Goal: Task Accomplishment & Management: Complete application form

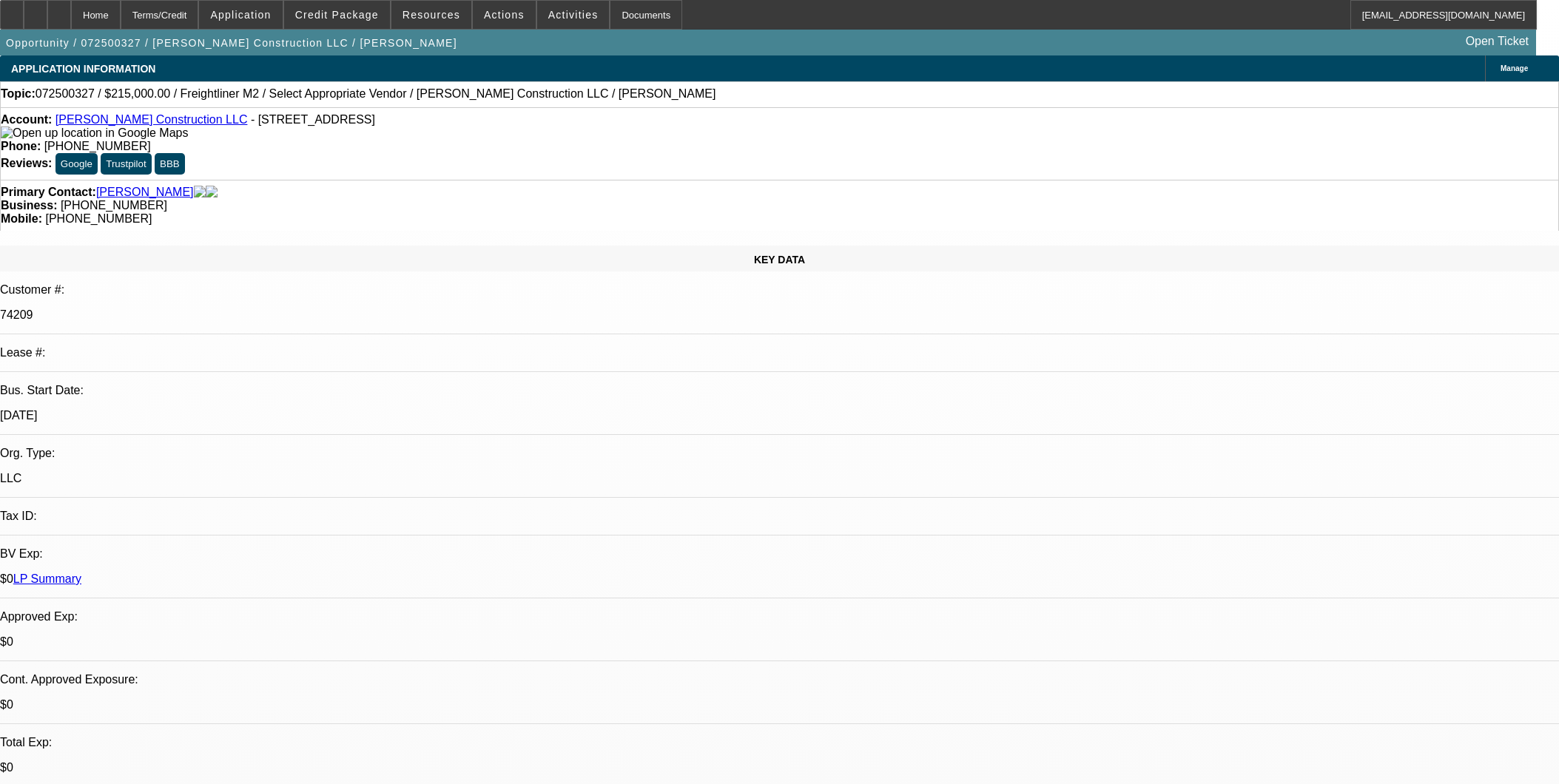
select select "0"
select select "2"
select select "0.1"
select select "4"
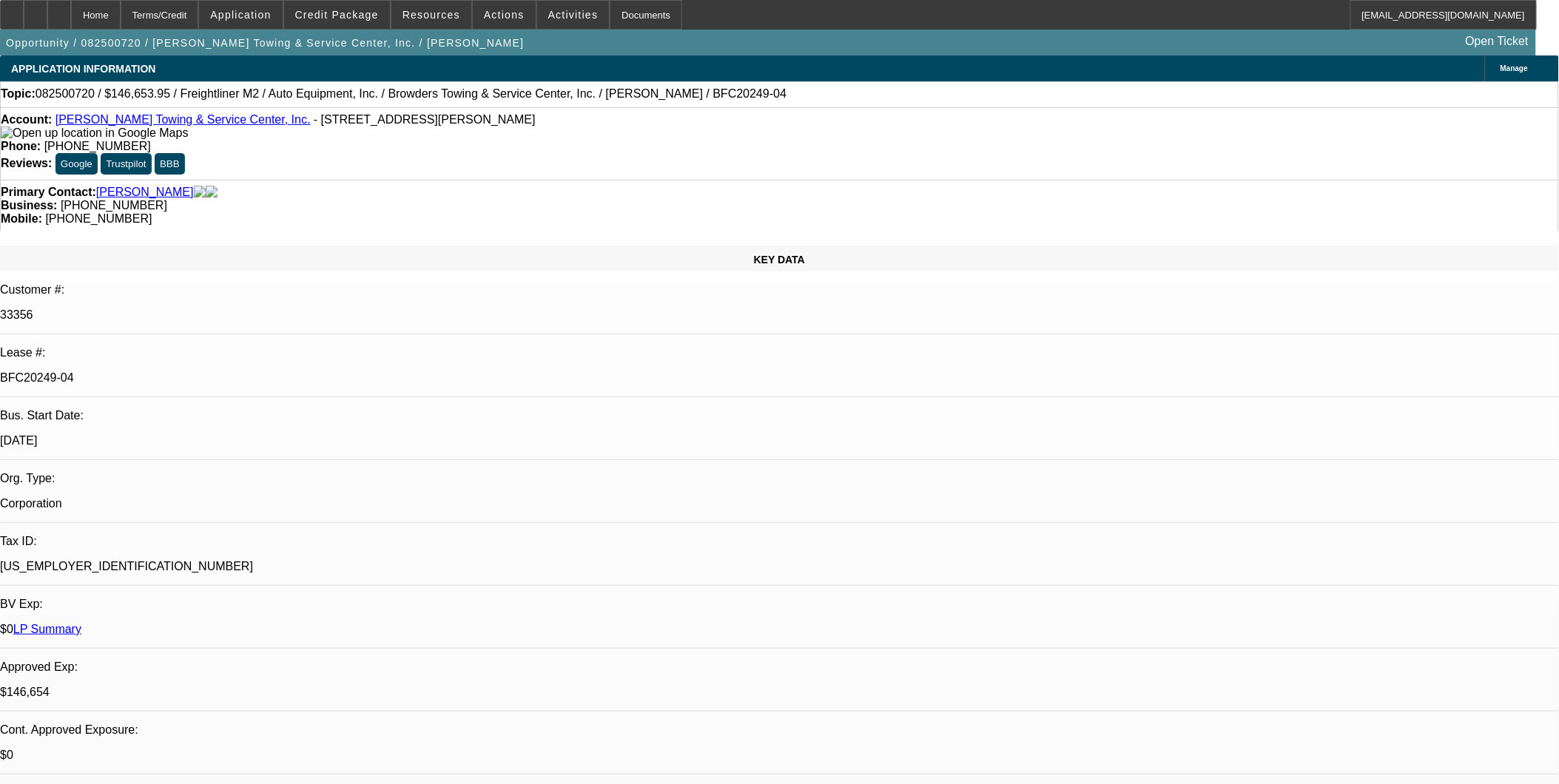
select select "0"
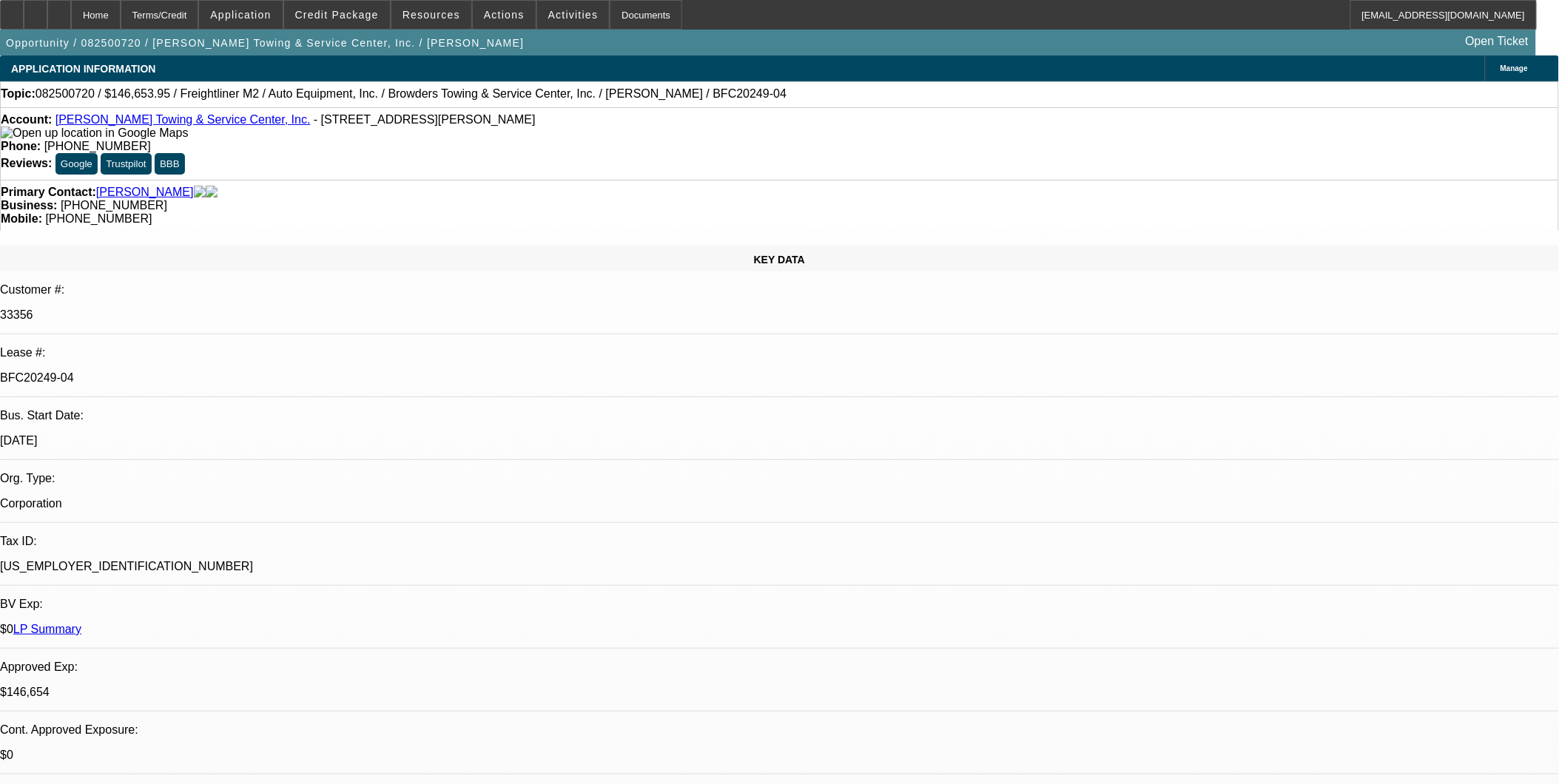
select select "0"
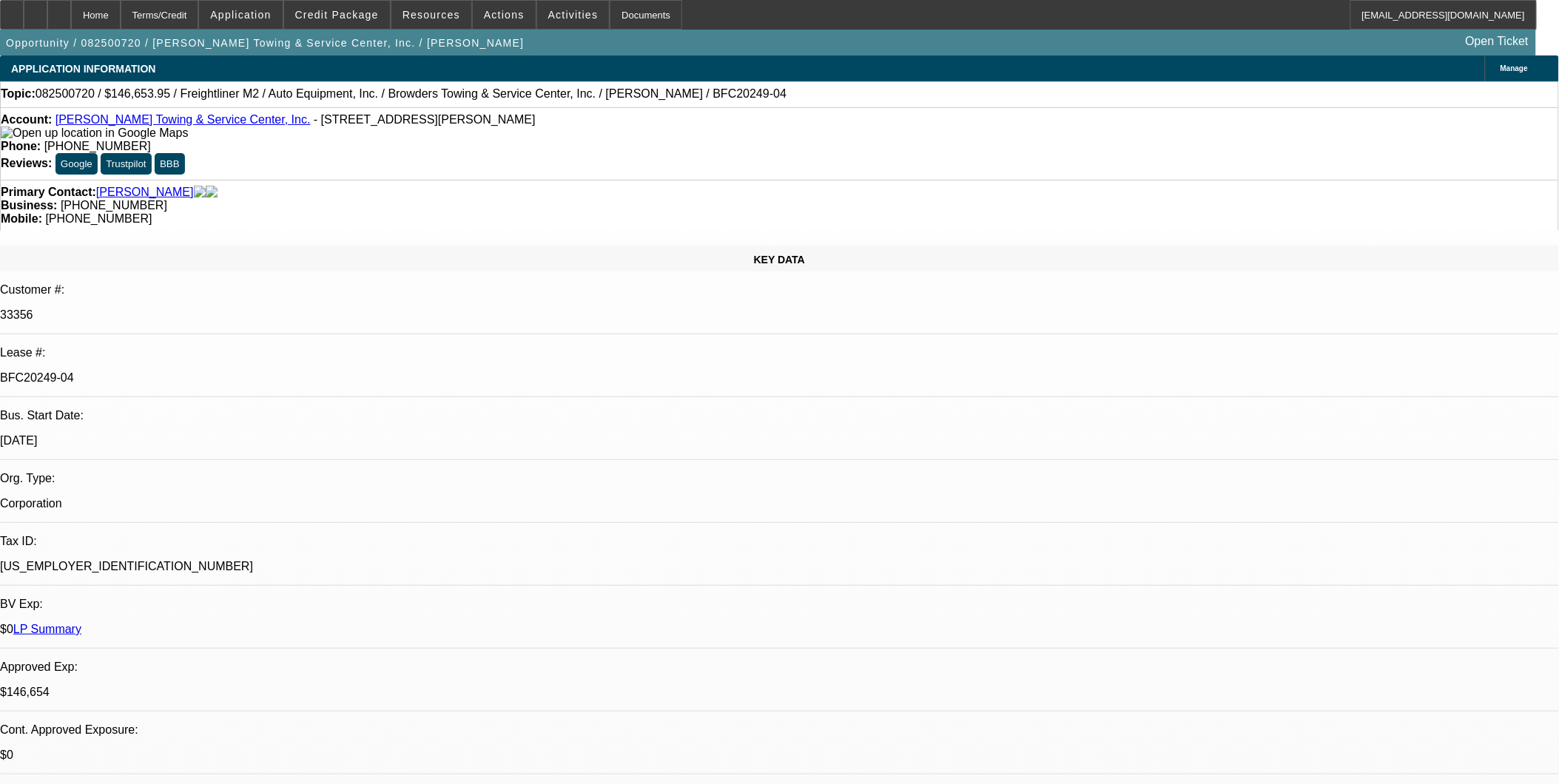
select select "0"
select select "1"
select select "2"
select select "6"
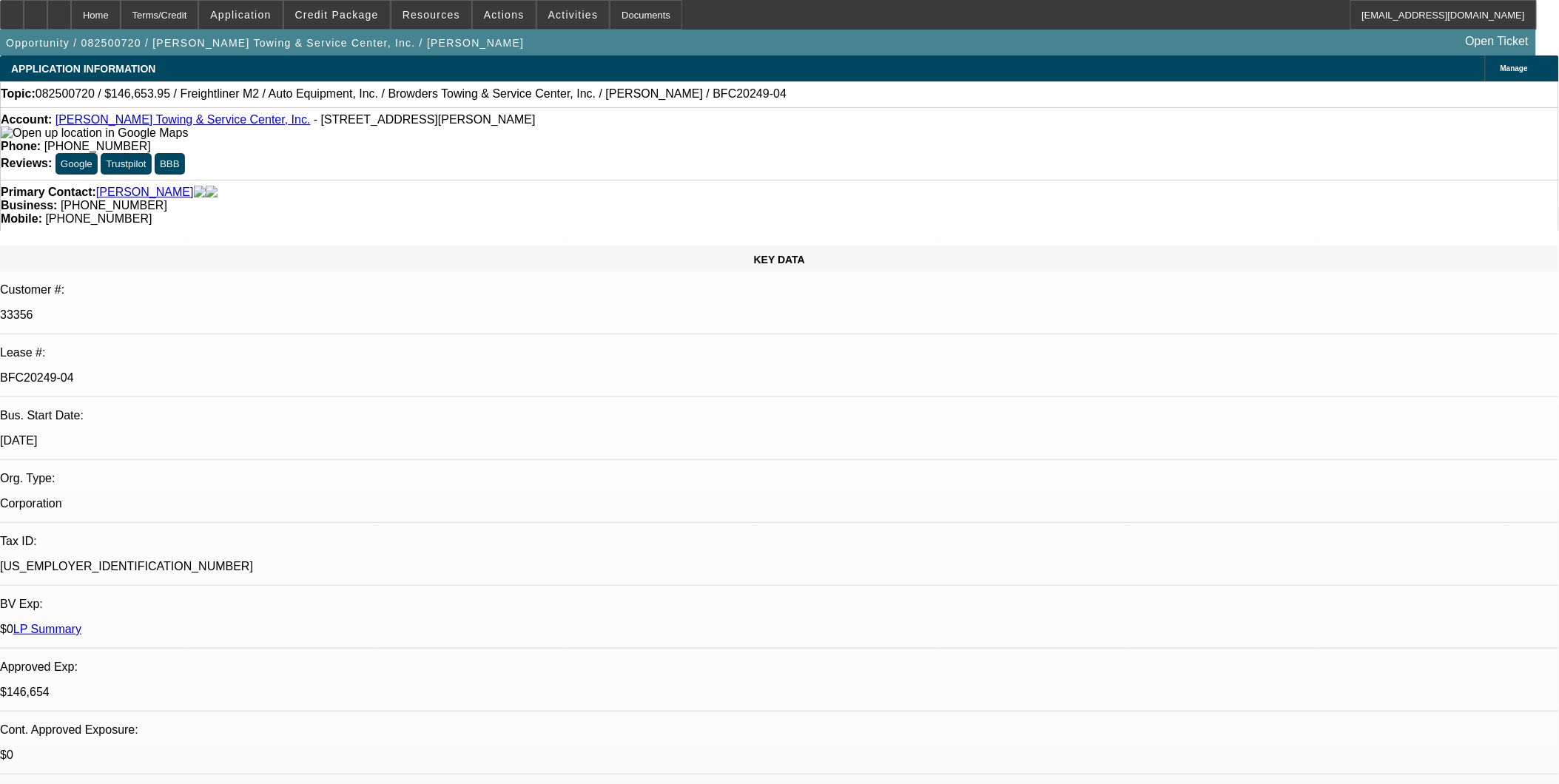
select select "1"
select select "2"
select select "6"
select select "1"
select select "2"
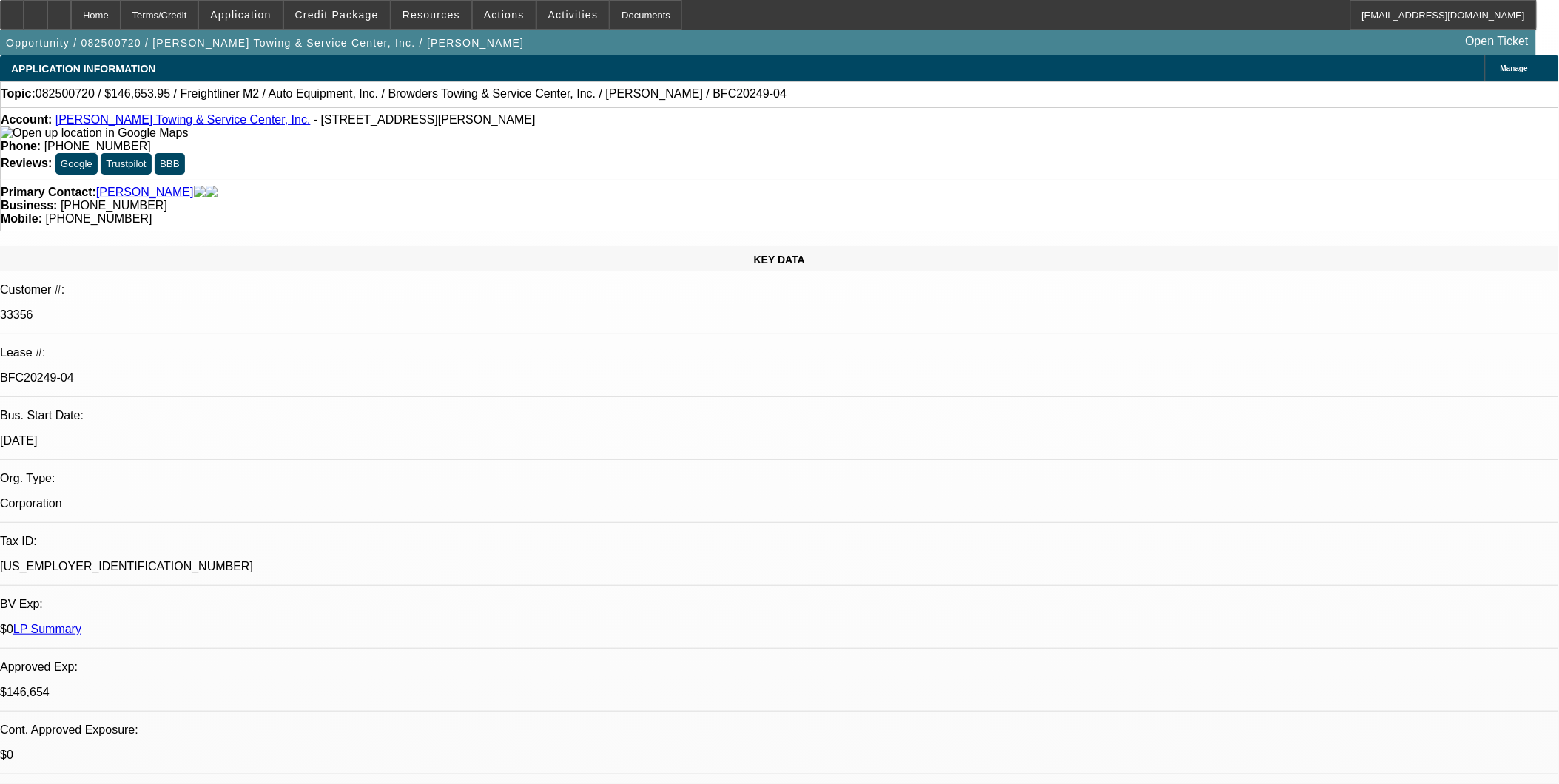
select select "6"
select select "1"
select select "2"
select select "6"
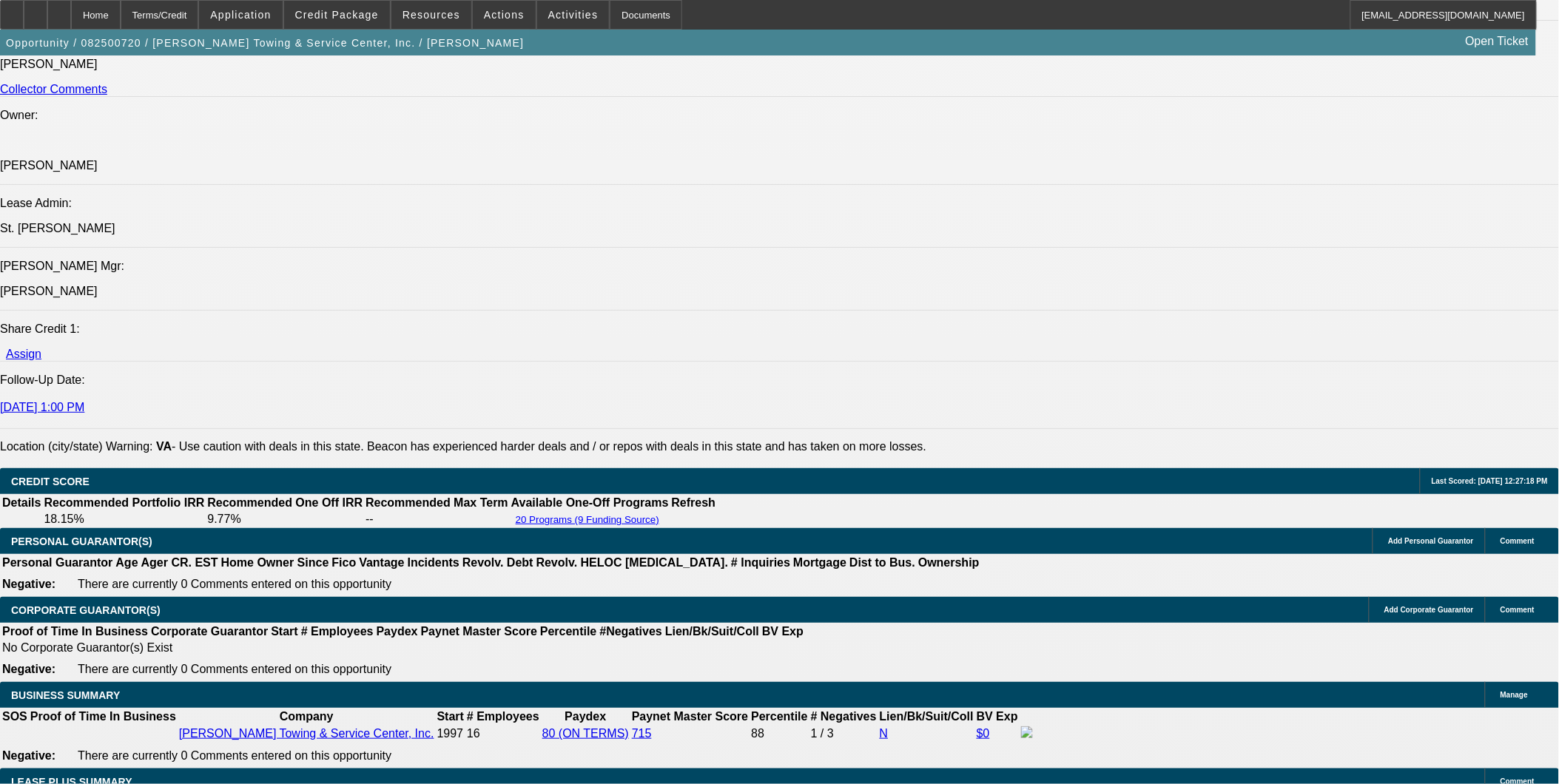
scroll to position [822, 0]
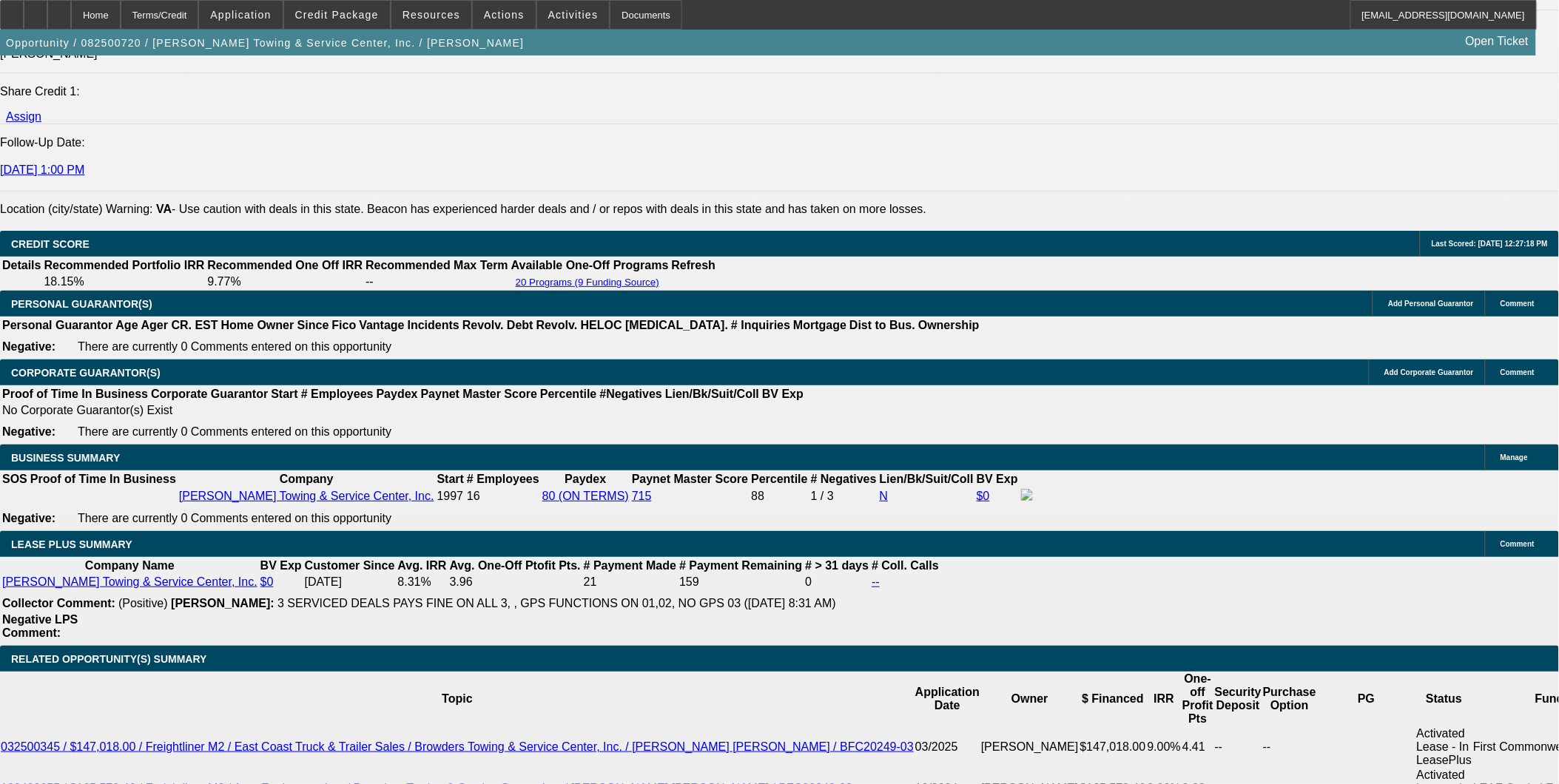
scroll to position [2188, 0]
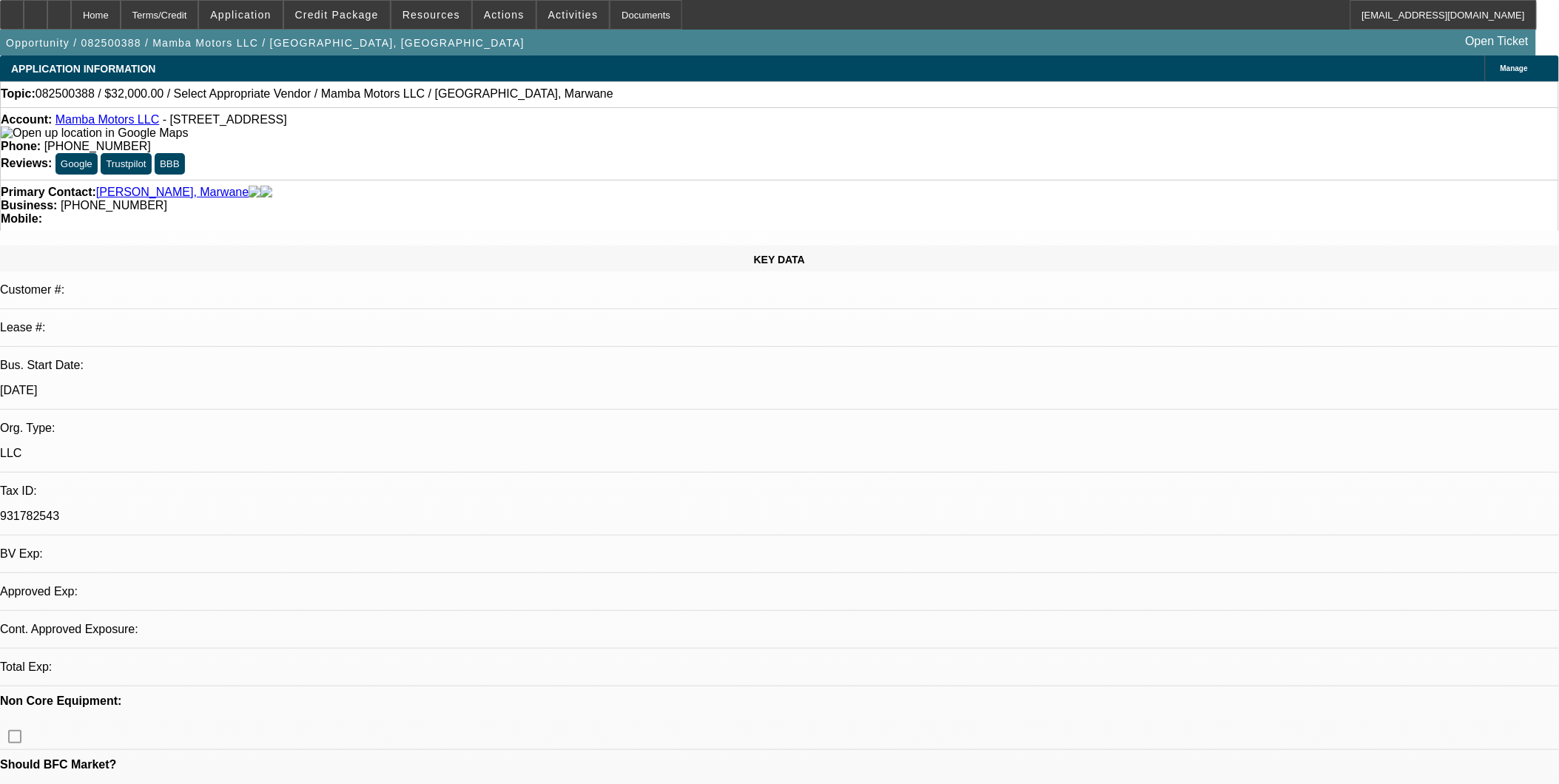
select select "0"
select select "2"
select select "0.1"
select select "1"
select select "2"
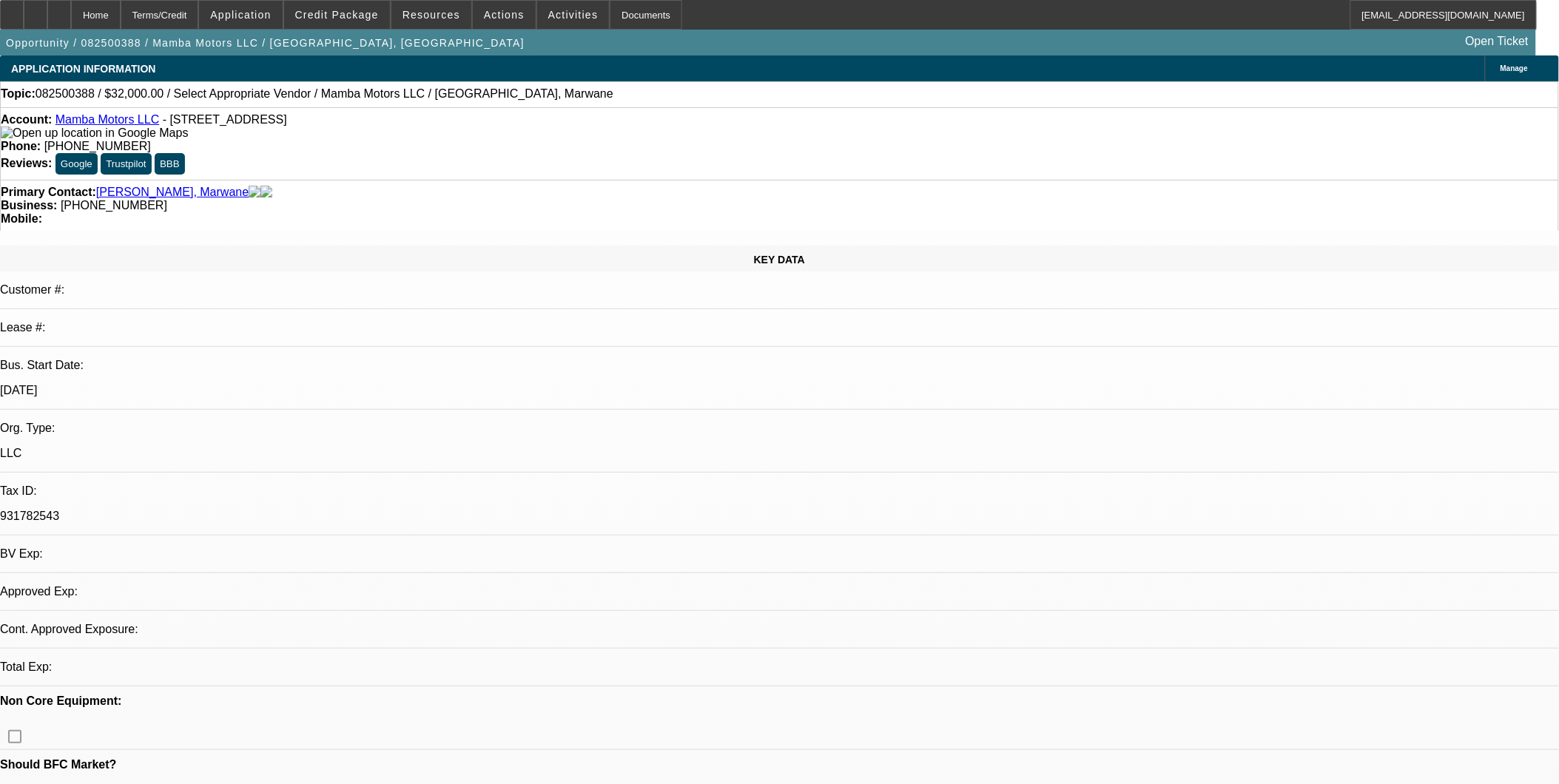
select select "4"
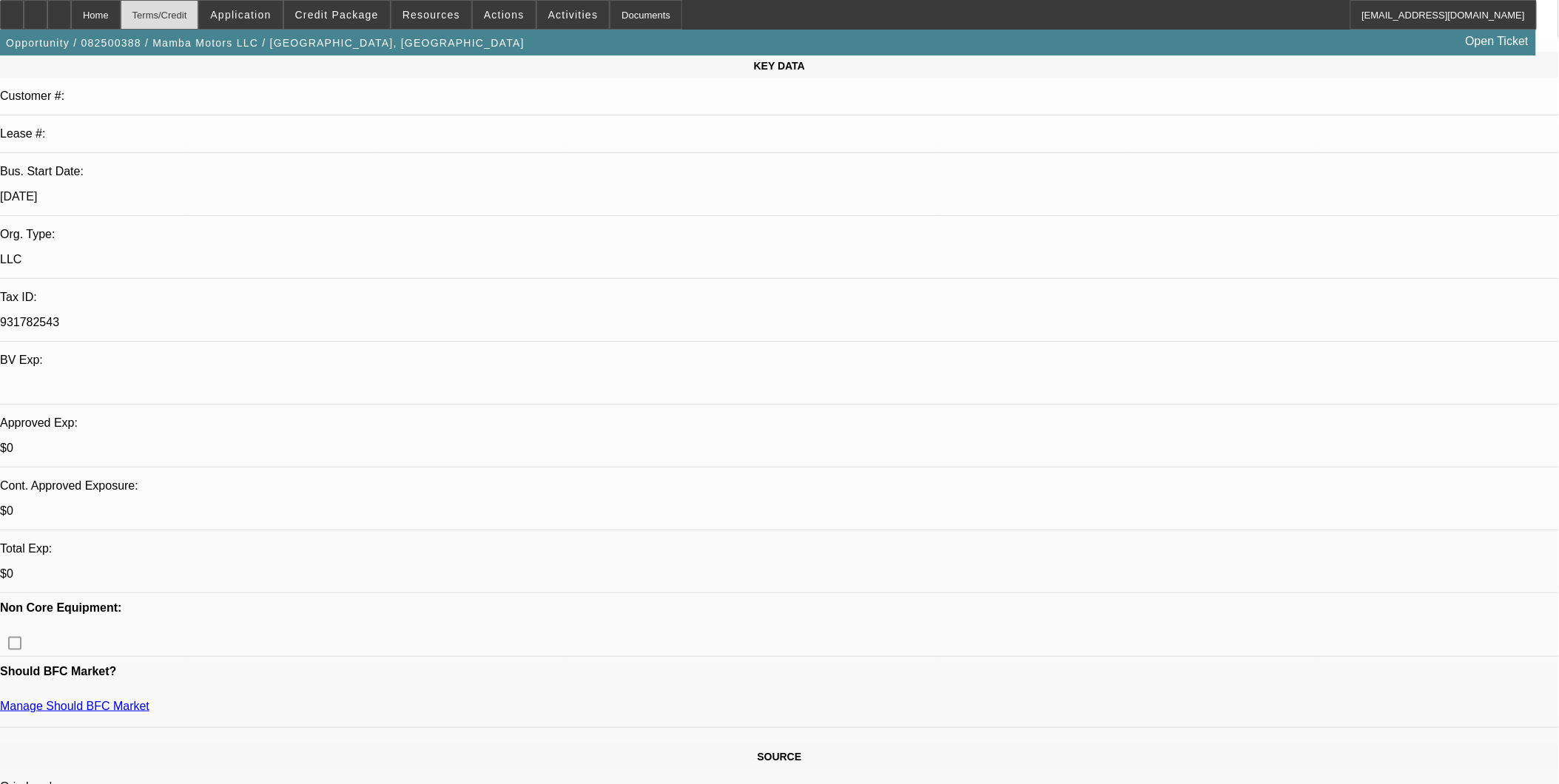
scroll to position [164, 0]
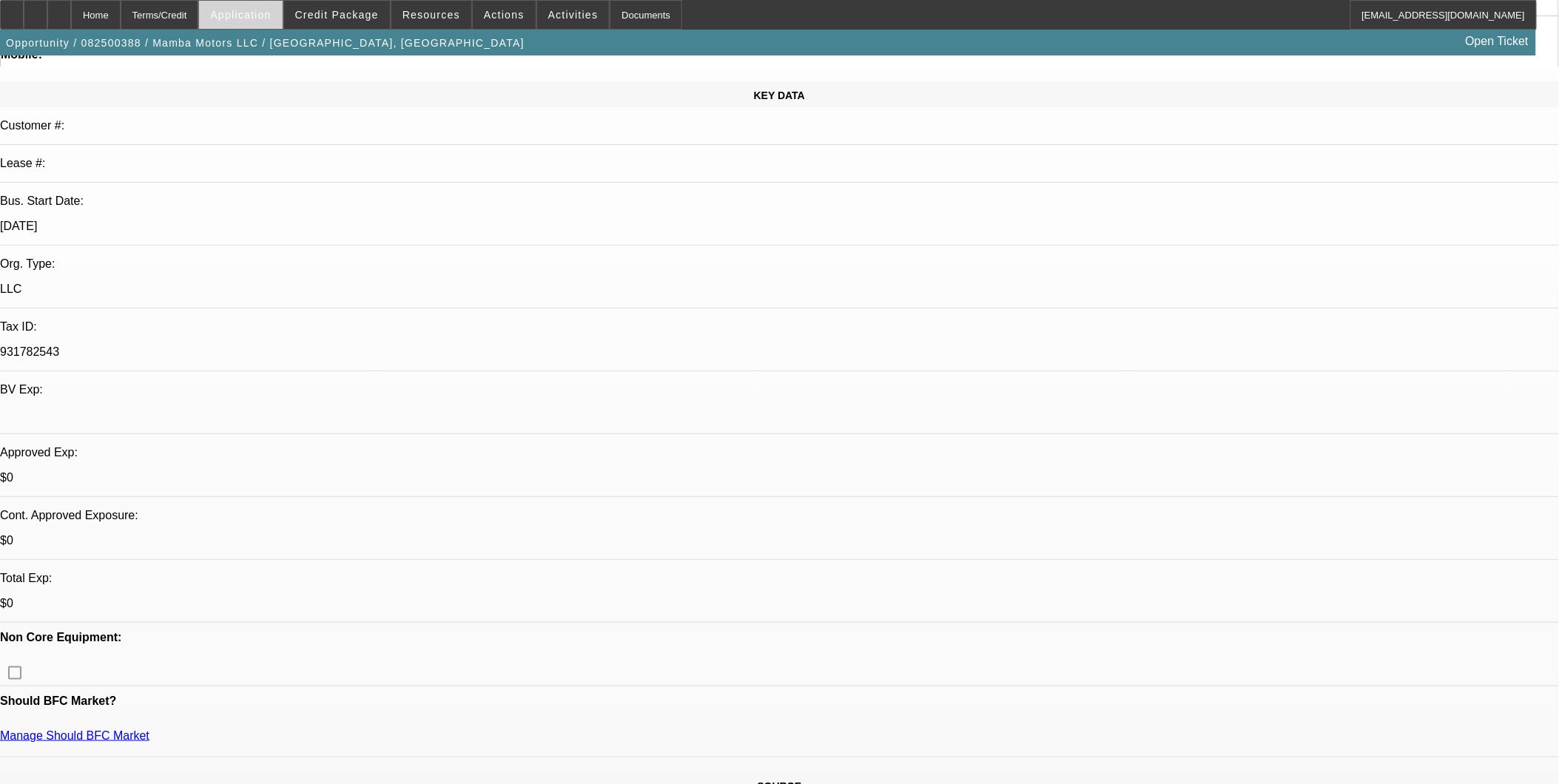
click at [271, 13] on span "Application" at bounding box center [240, 15] width 61 height 12
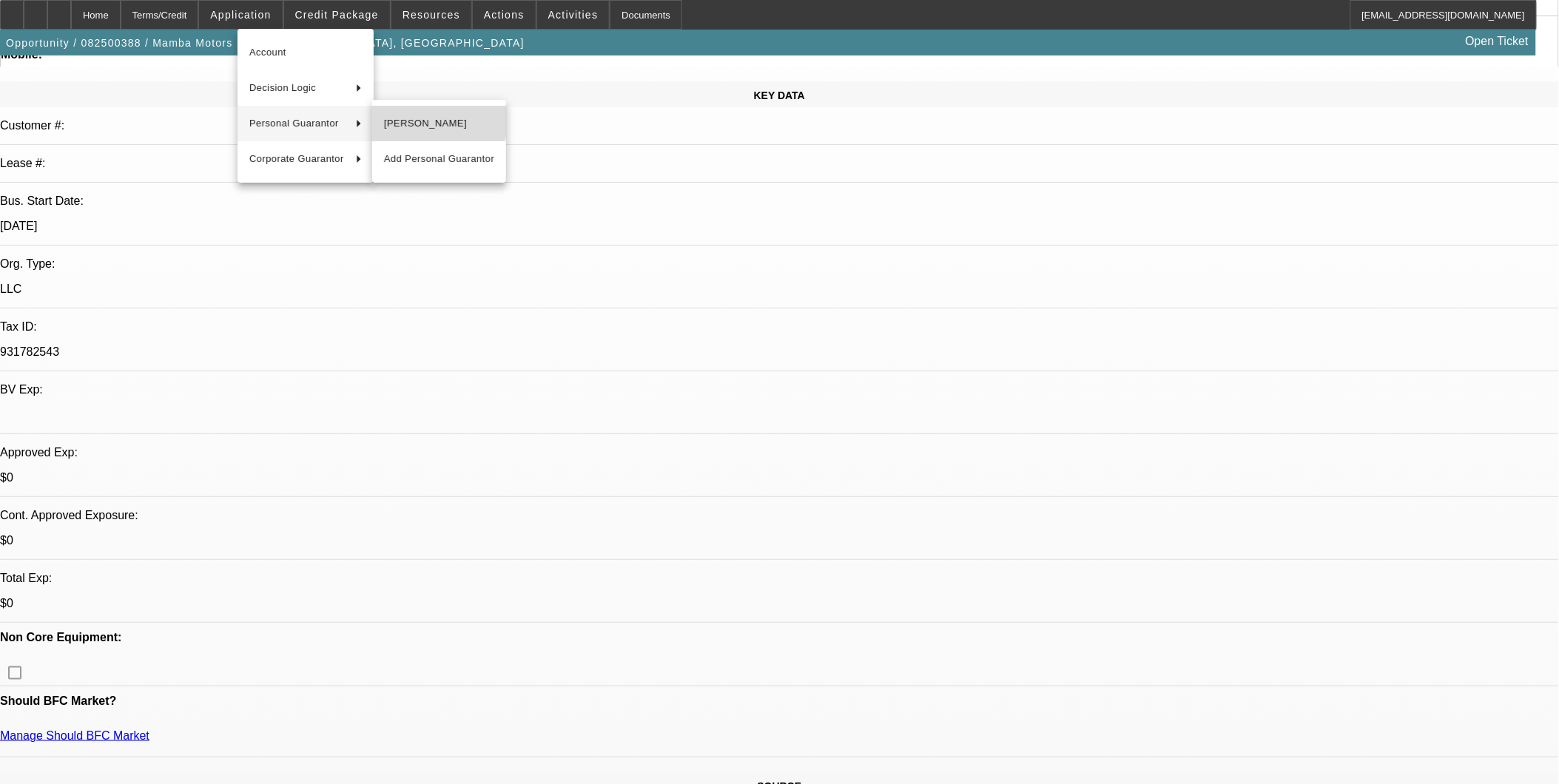
click at [432, 114] on span "Marwane Sabari" at bounding box center [439, 123] width 110 height 18
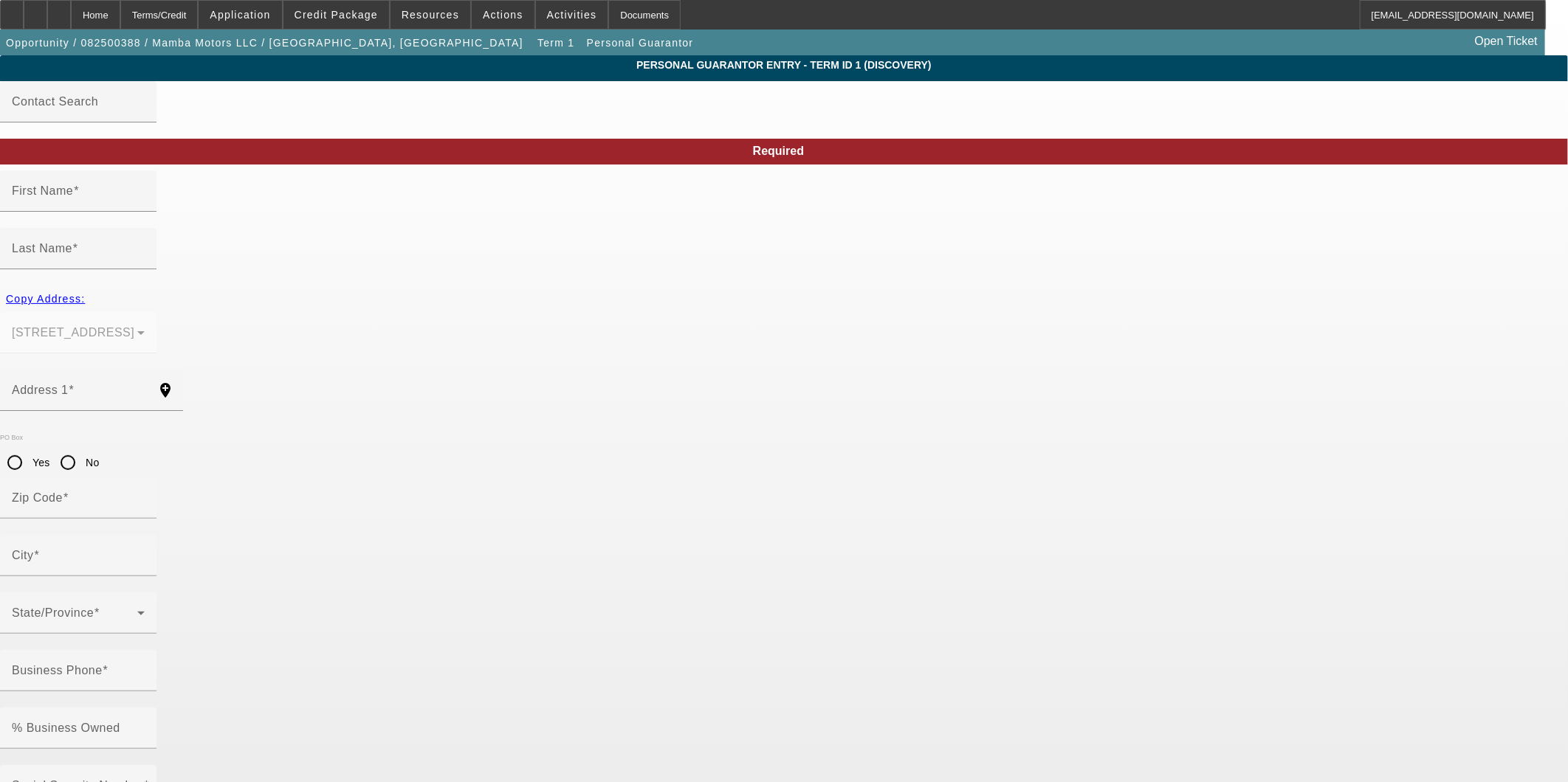
type input "Marwane"
type input "Sabari"
type input "2722 S 76th St"
radio input "true"
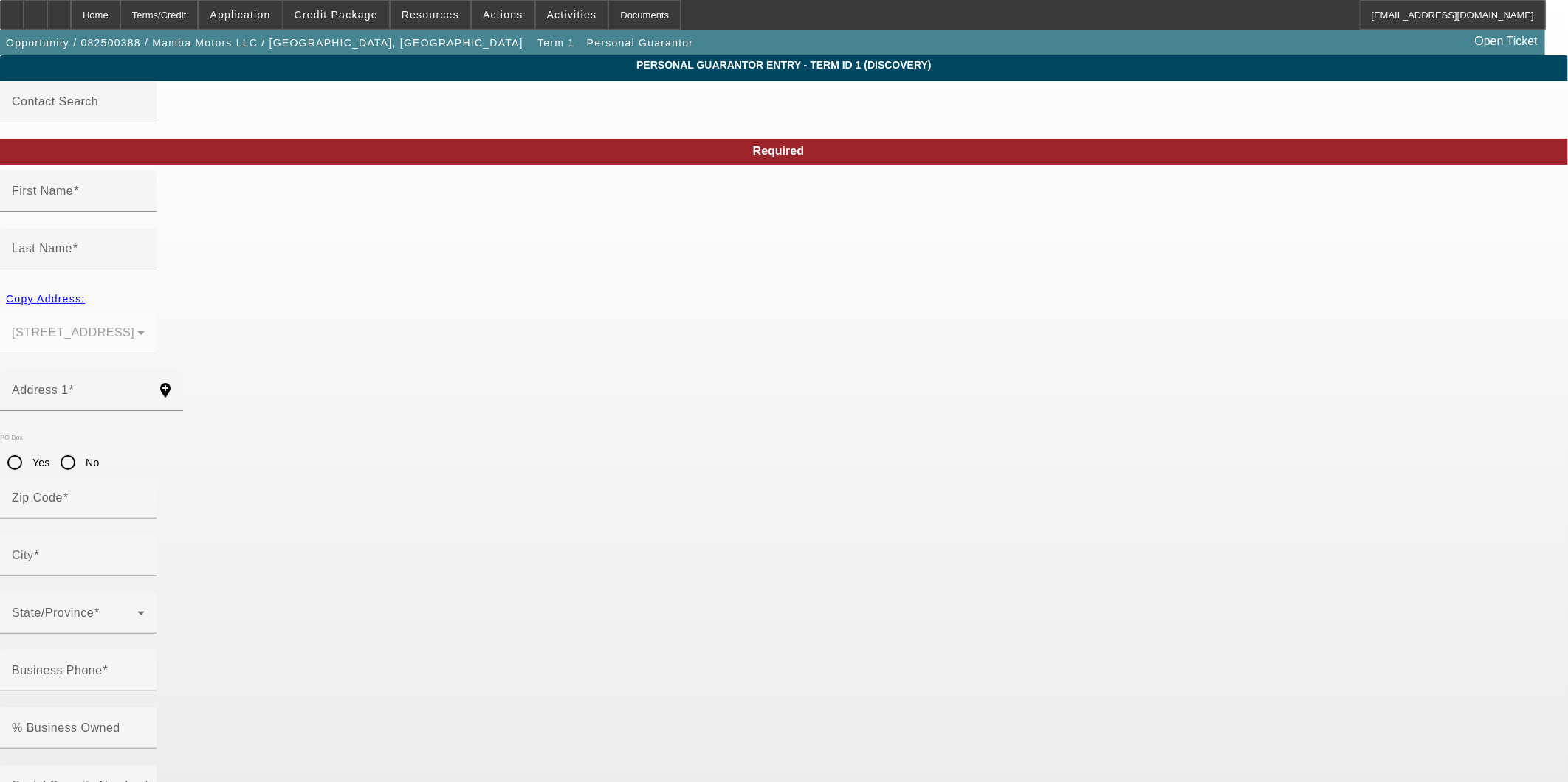
type input "19153"
type input "Philadelphia"
type input "(267) 499-6881"
type input "100"
type input "177-84-9132"
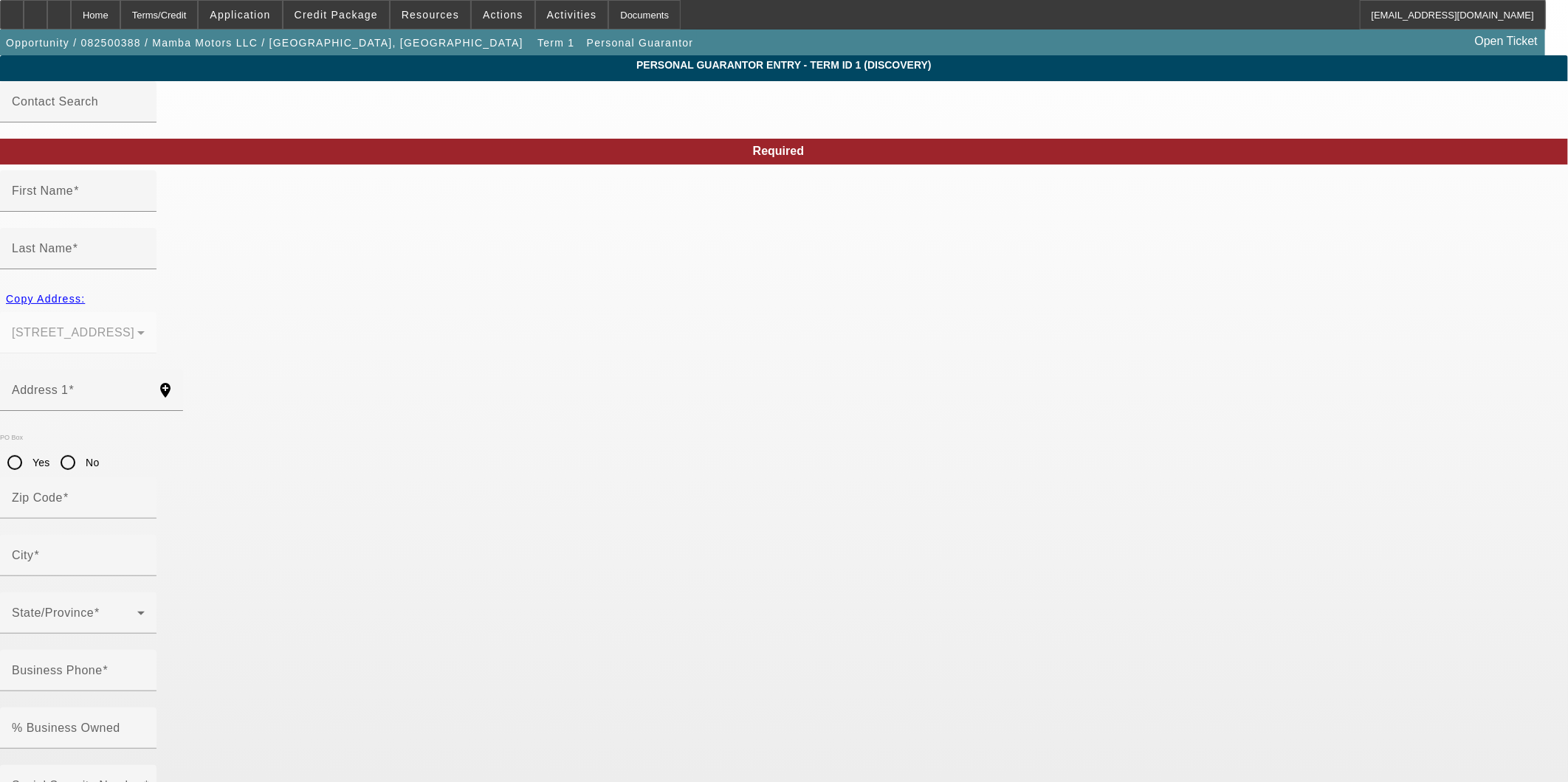
type input "marwanesabari@gmail.com"
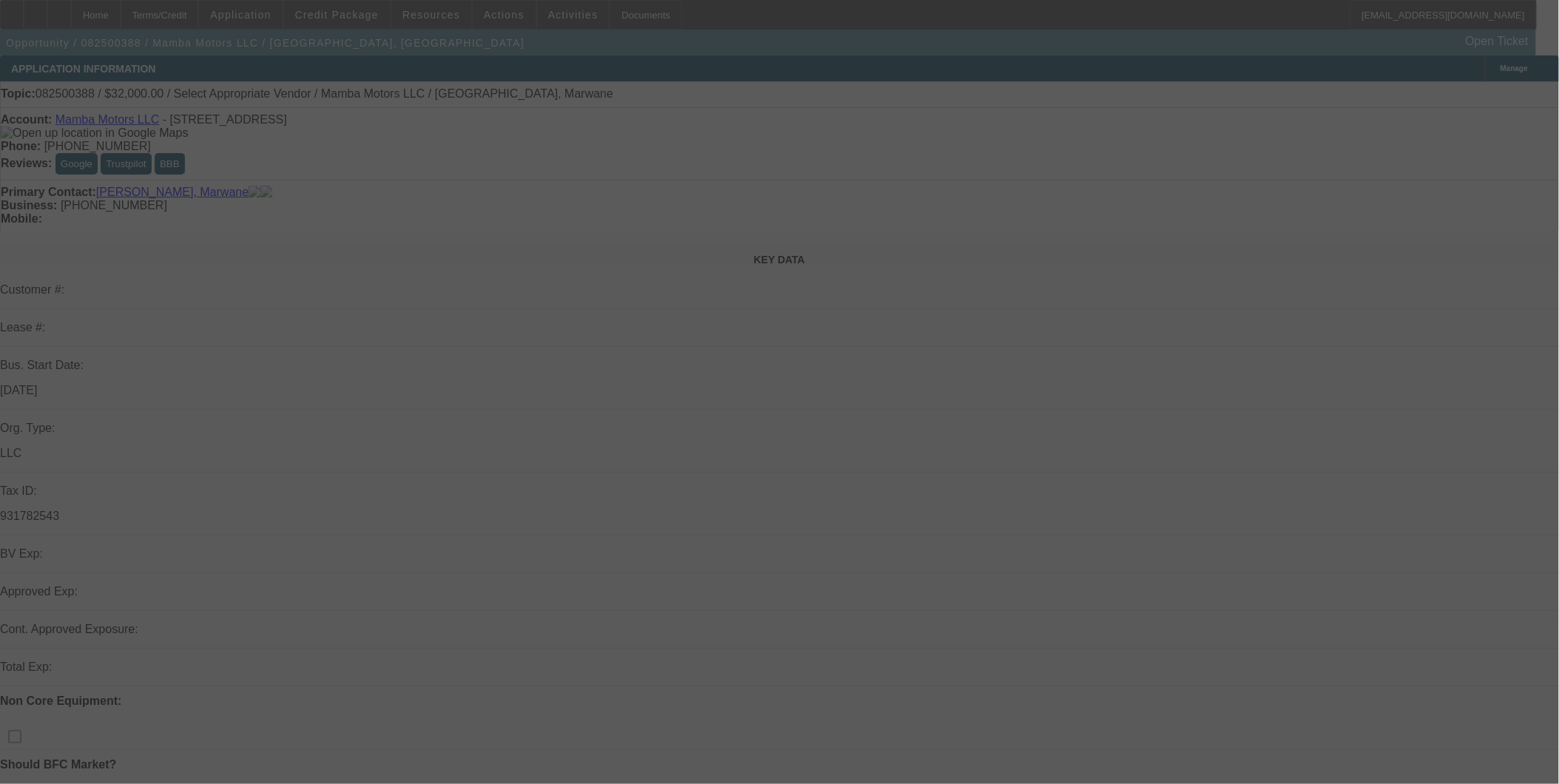
click at [290, 18] on div at bounding box center [779, 392] width 1559 height 784
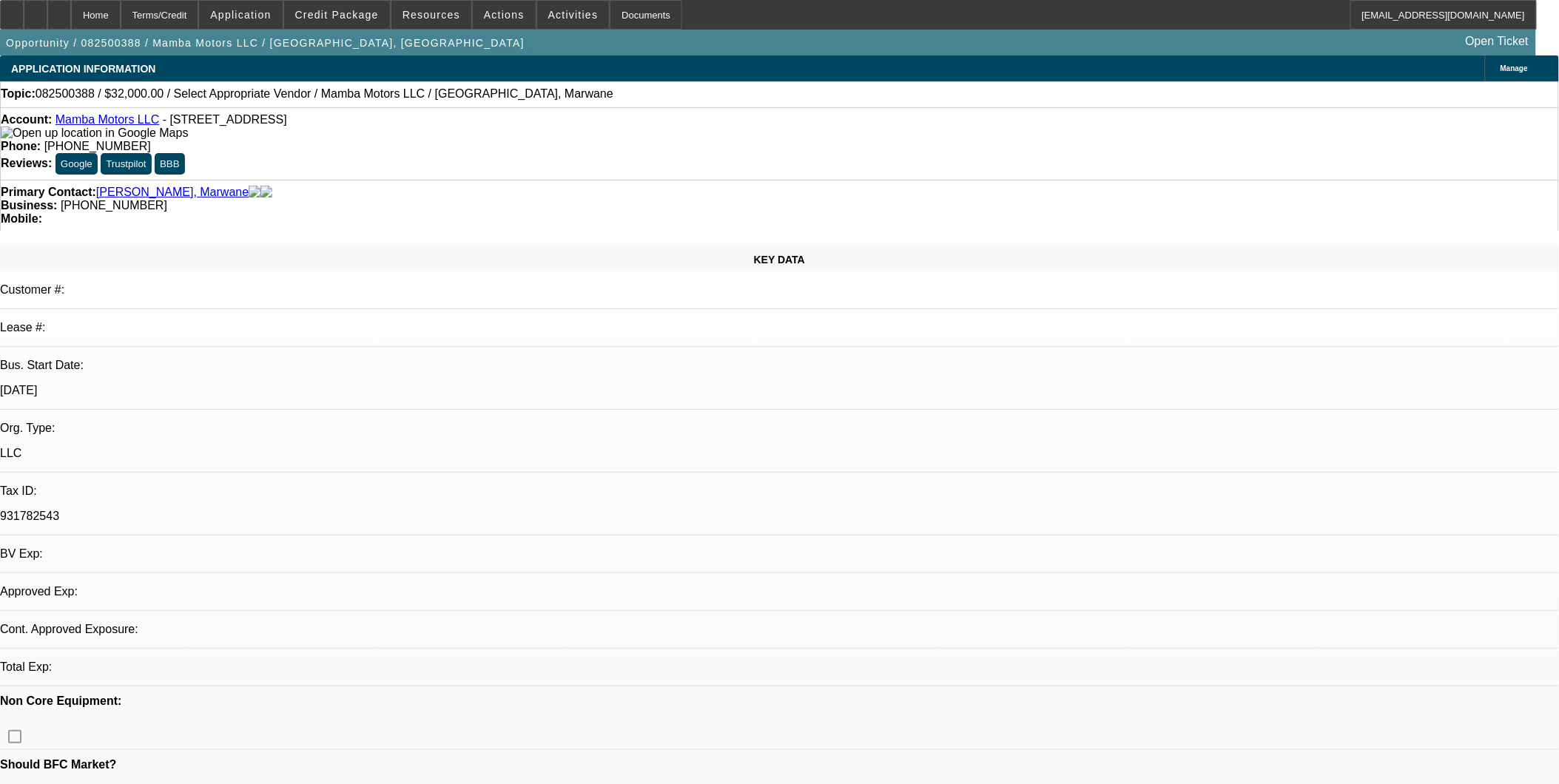
select select "0"
select select "2"
select select "0.1"
select select "4"
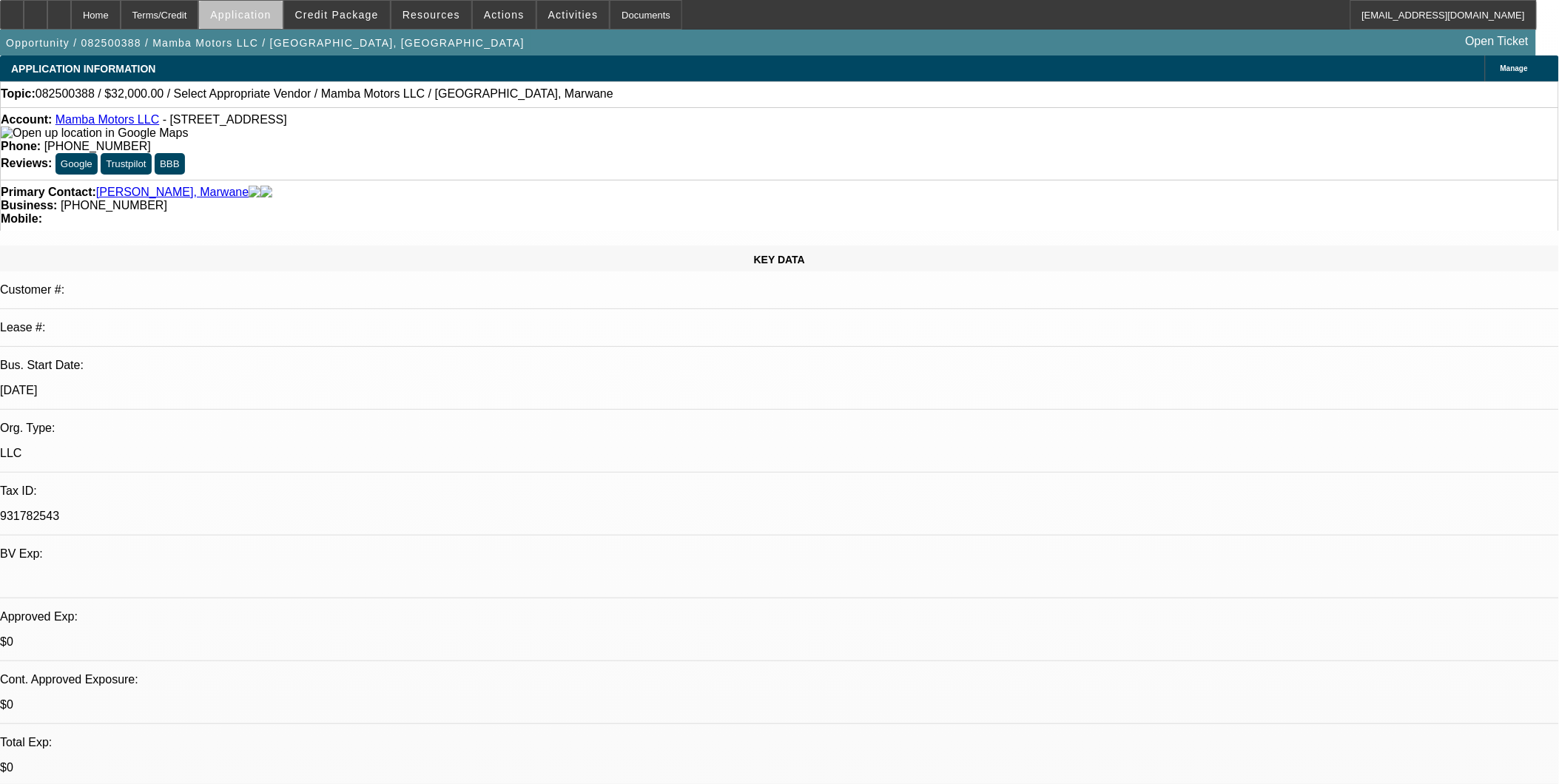
click at [271, 18] on span "Application" at bounding box center [240, 15] width 61 height 12
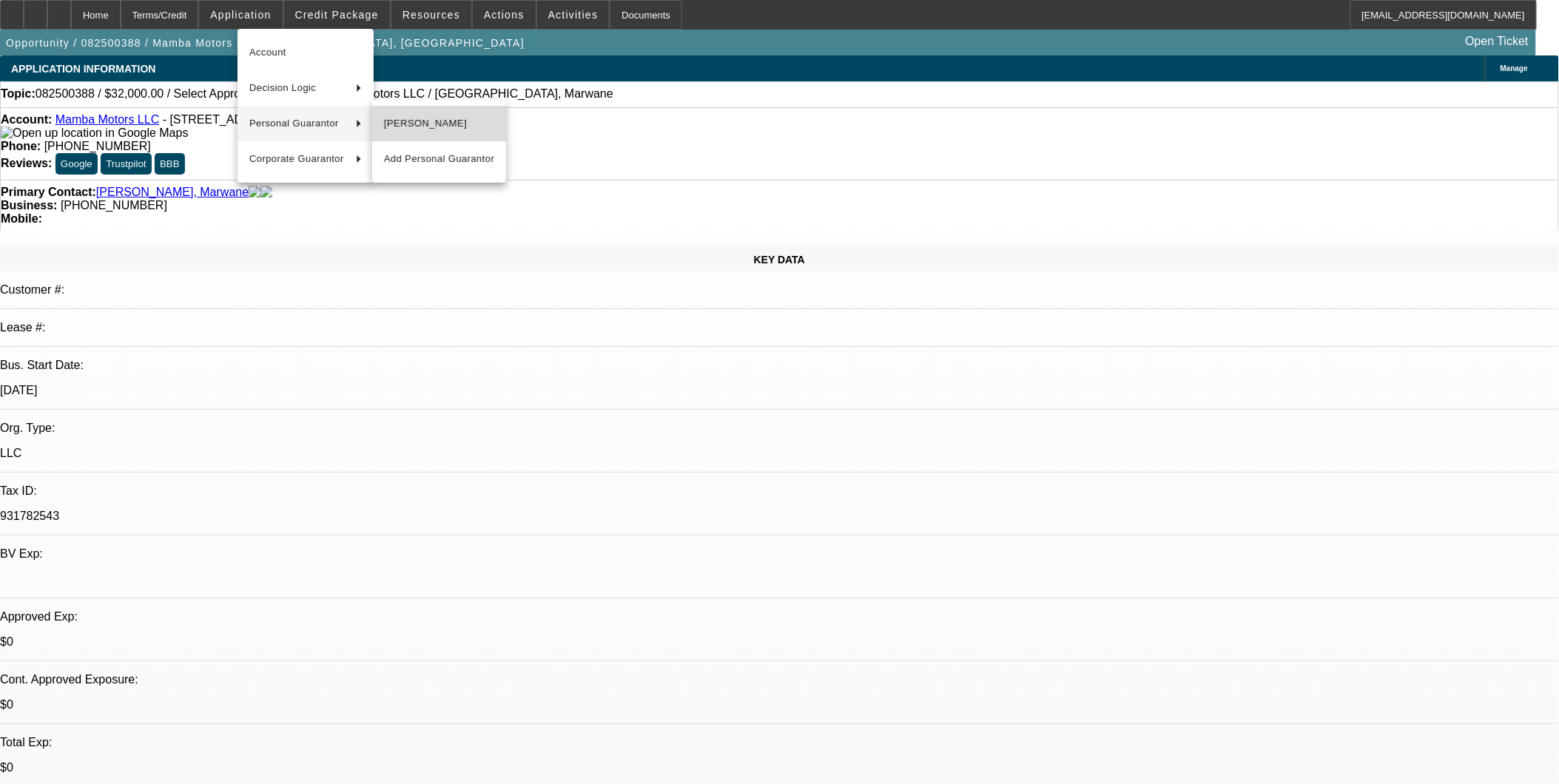
click at [453, 124] on span "Marwane Sabari" at bounding box center [439, 123] width 110 height 18
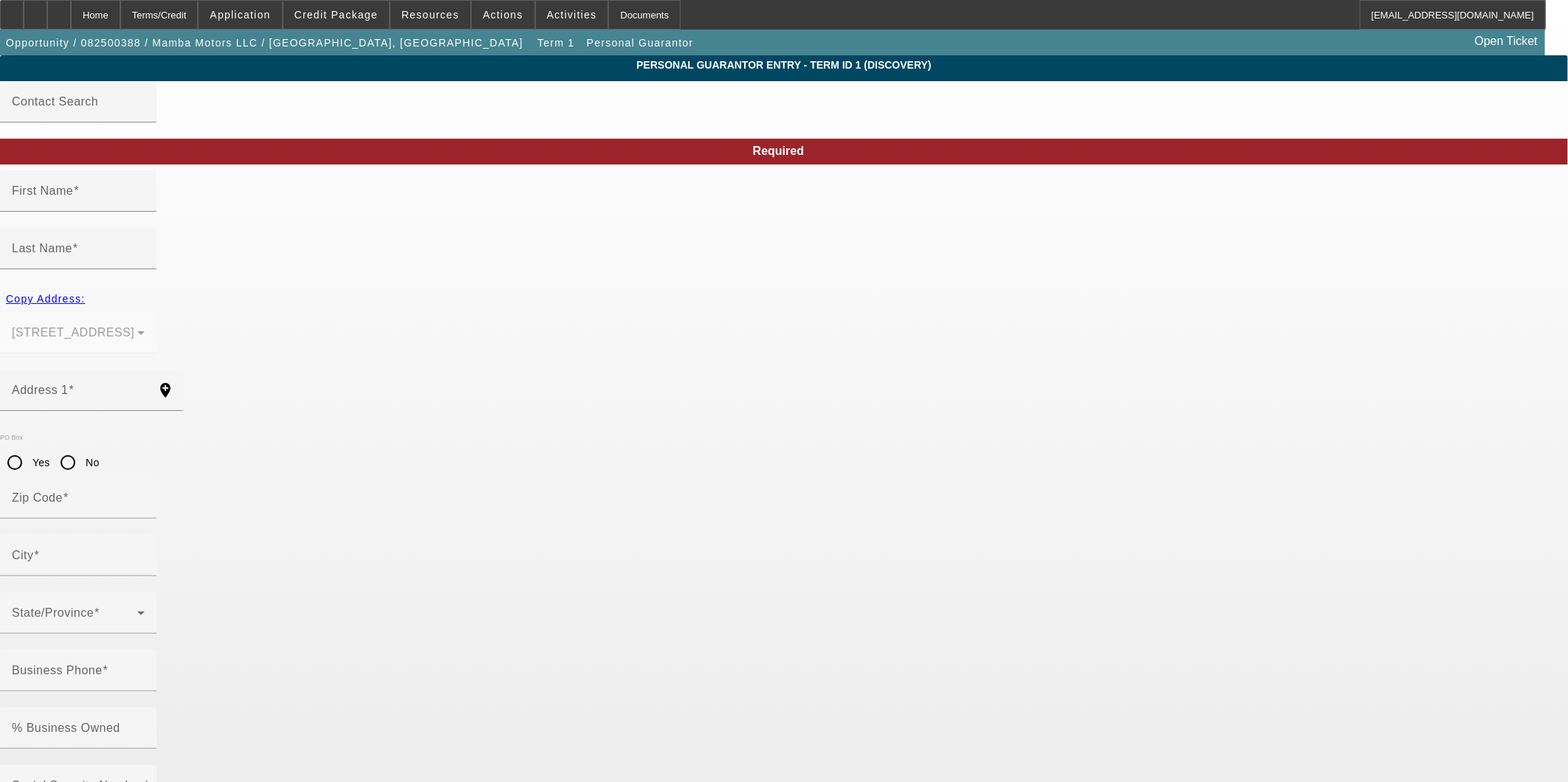
type input "Marwane"
type input "Sabari"
type input "2722 S 76th St"
radio input "true"
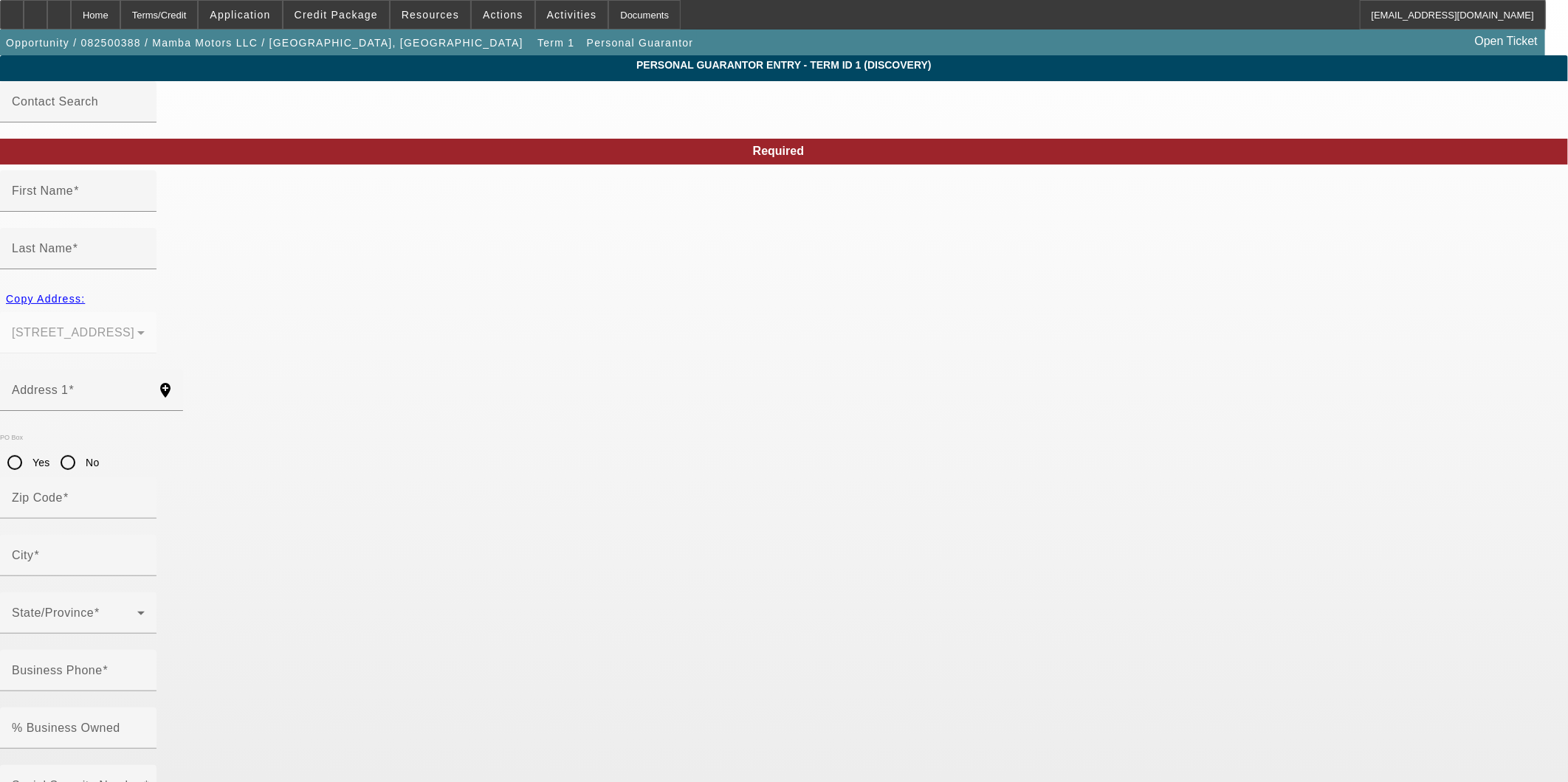
type input "19153"
type input "Philadelphia"
type input "(267) 499-6881"
type input "100"
type input "177-84-9132"
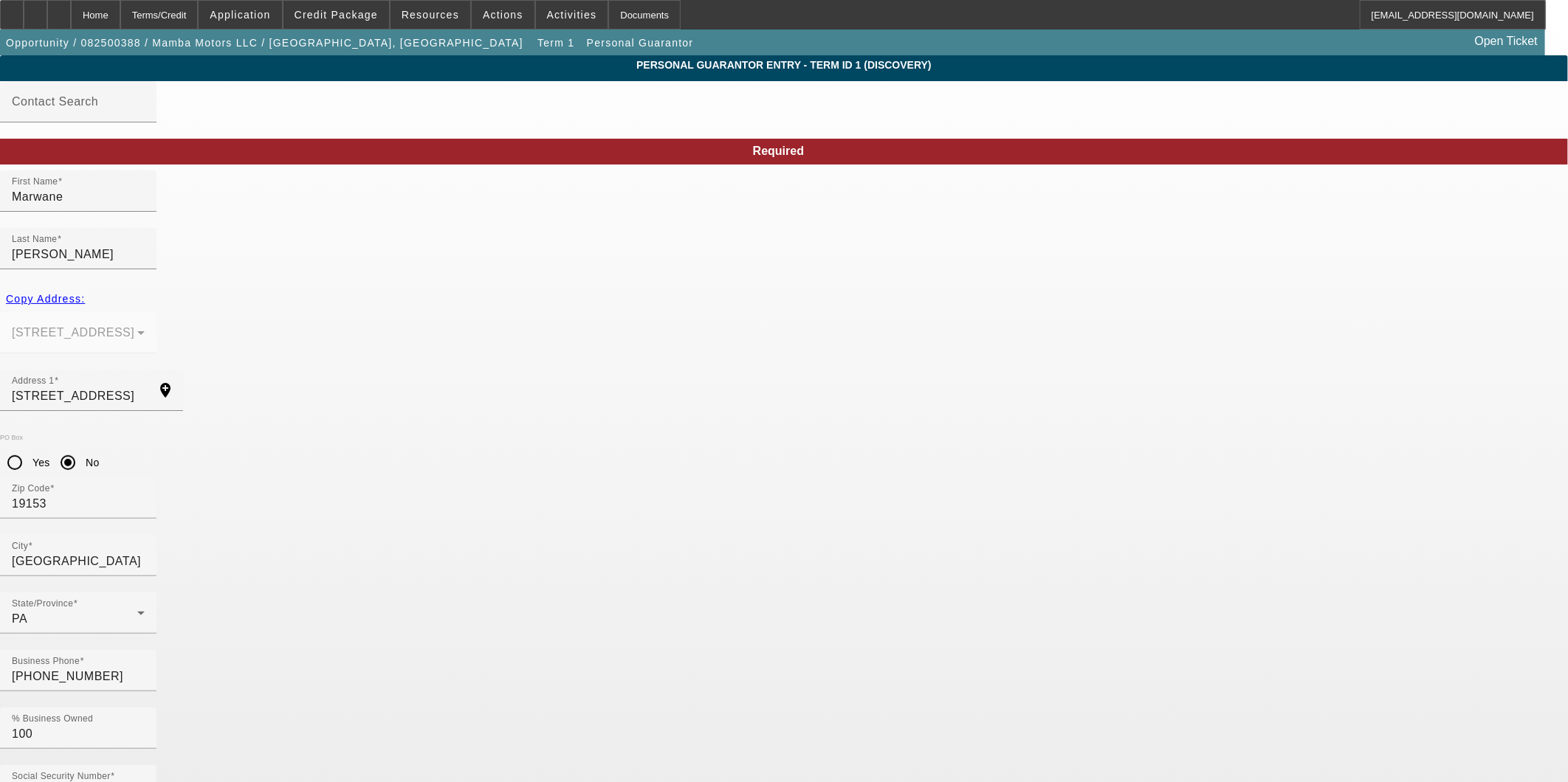
type input "marwanesabari@gmail.co"
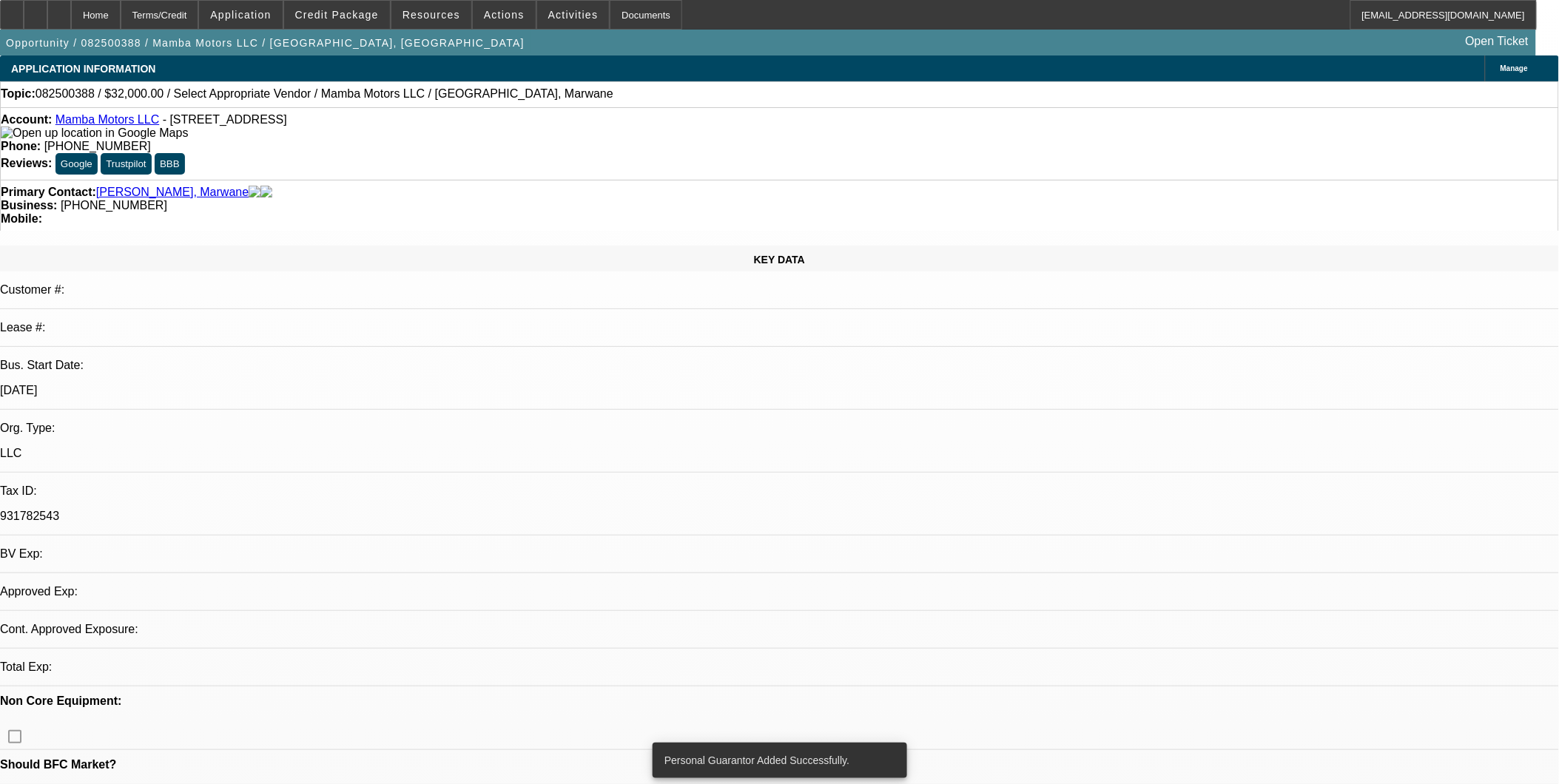
select select "0"
select select "2"
select select "0.1"
select select "4"
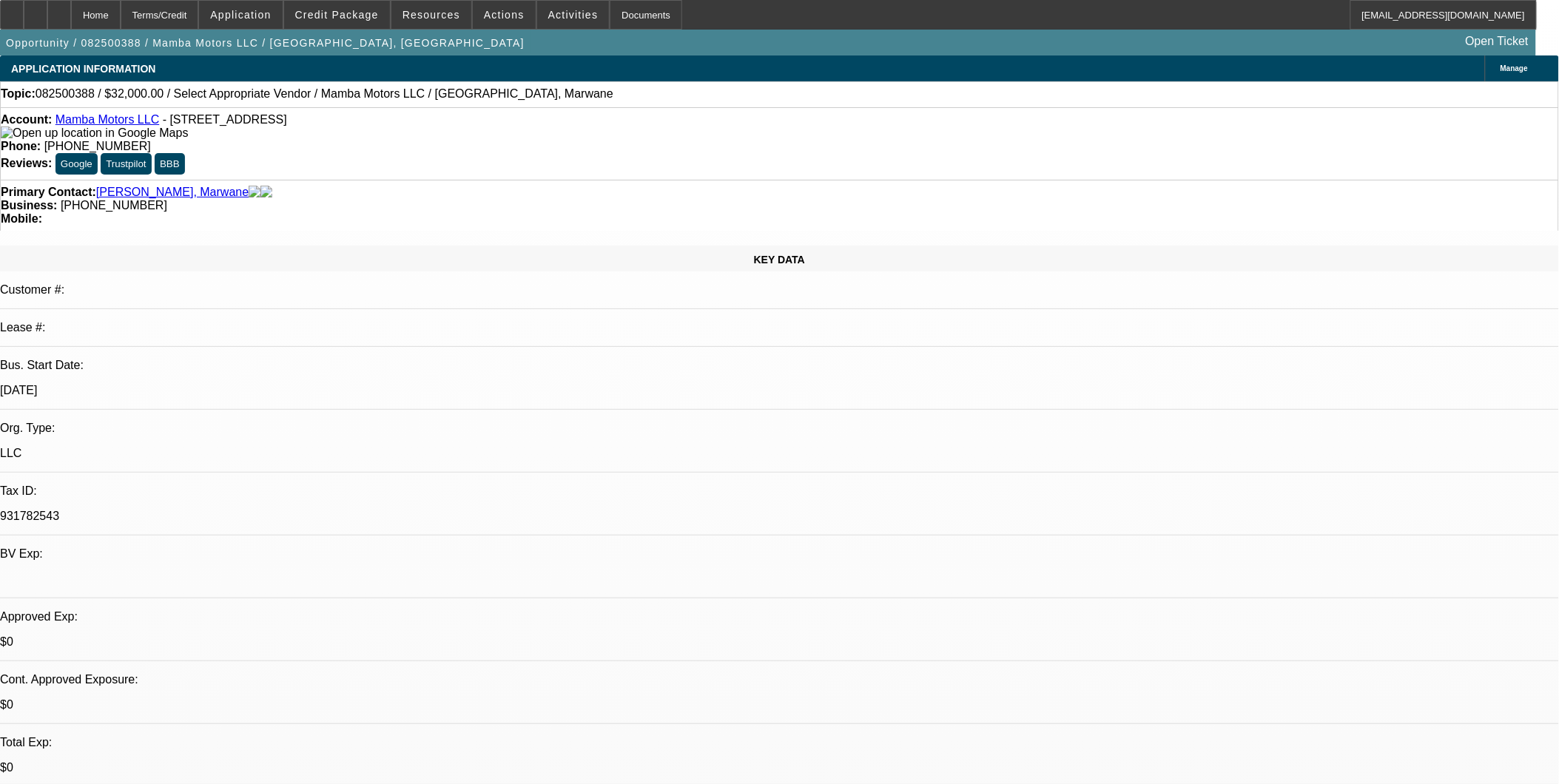
click at [493, 19] on span "Actions" at bounding box center [504, 15] width 41 height 12
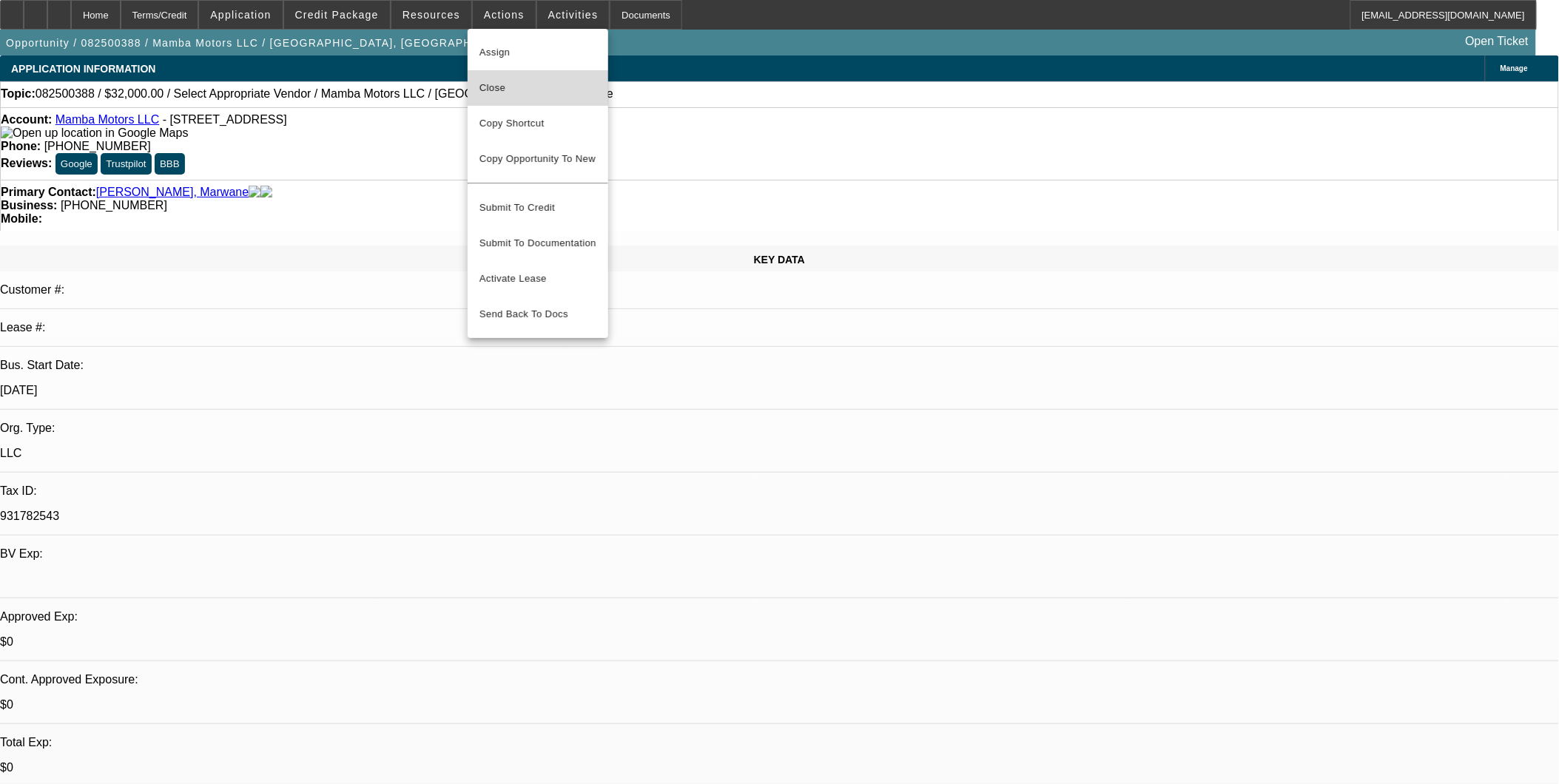
click at [496, 86] on span "Close" at bounding box center [538, 88] width 117 height 18
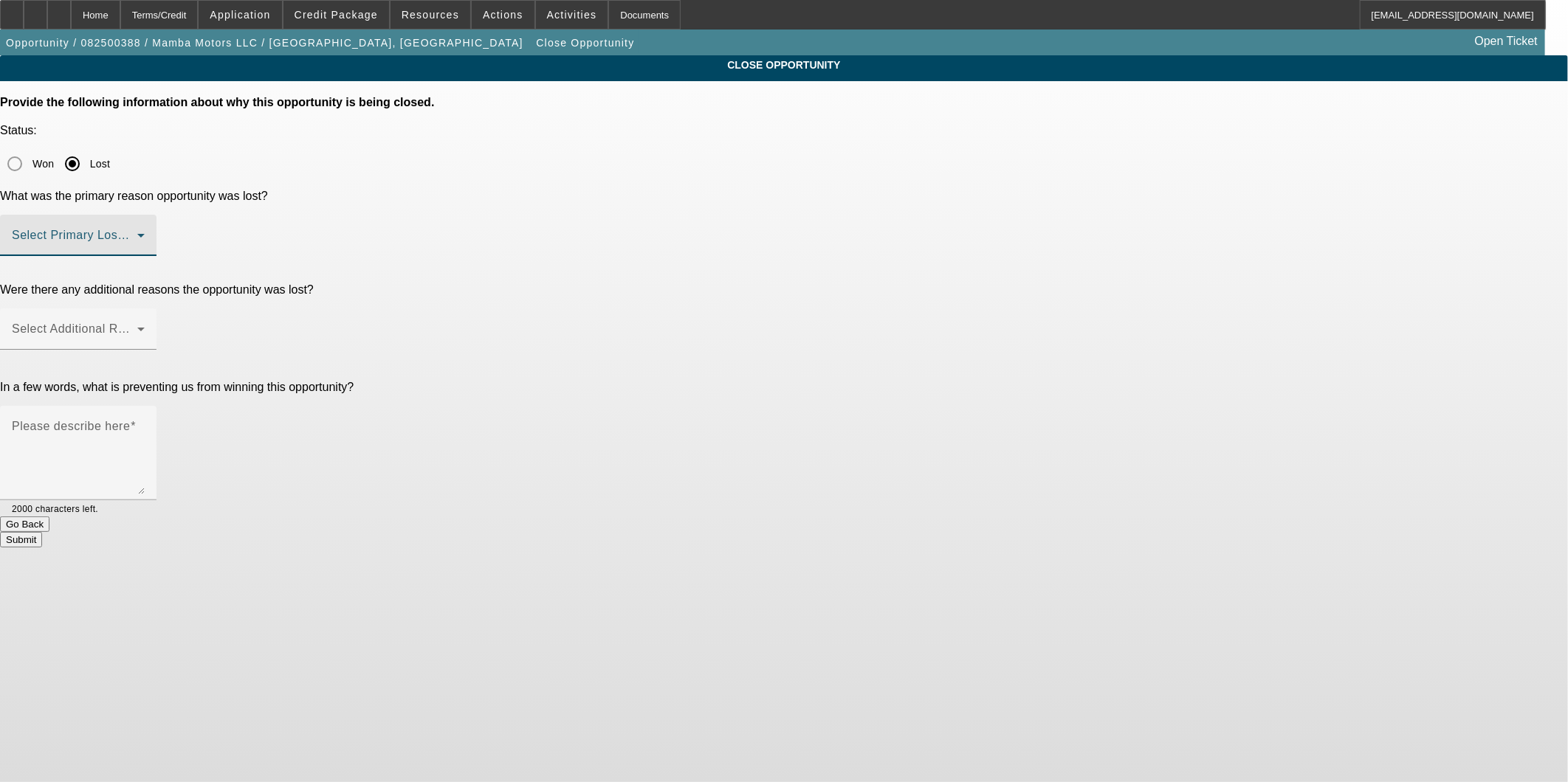
click at [137, 232] on span at bounding box center [74, 241] width 126 height 17
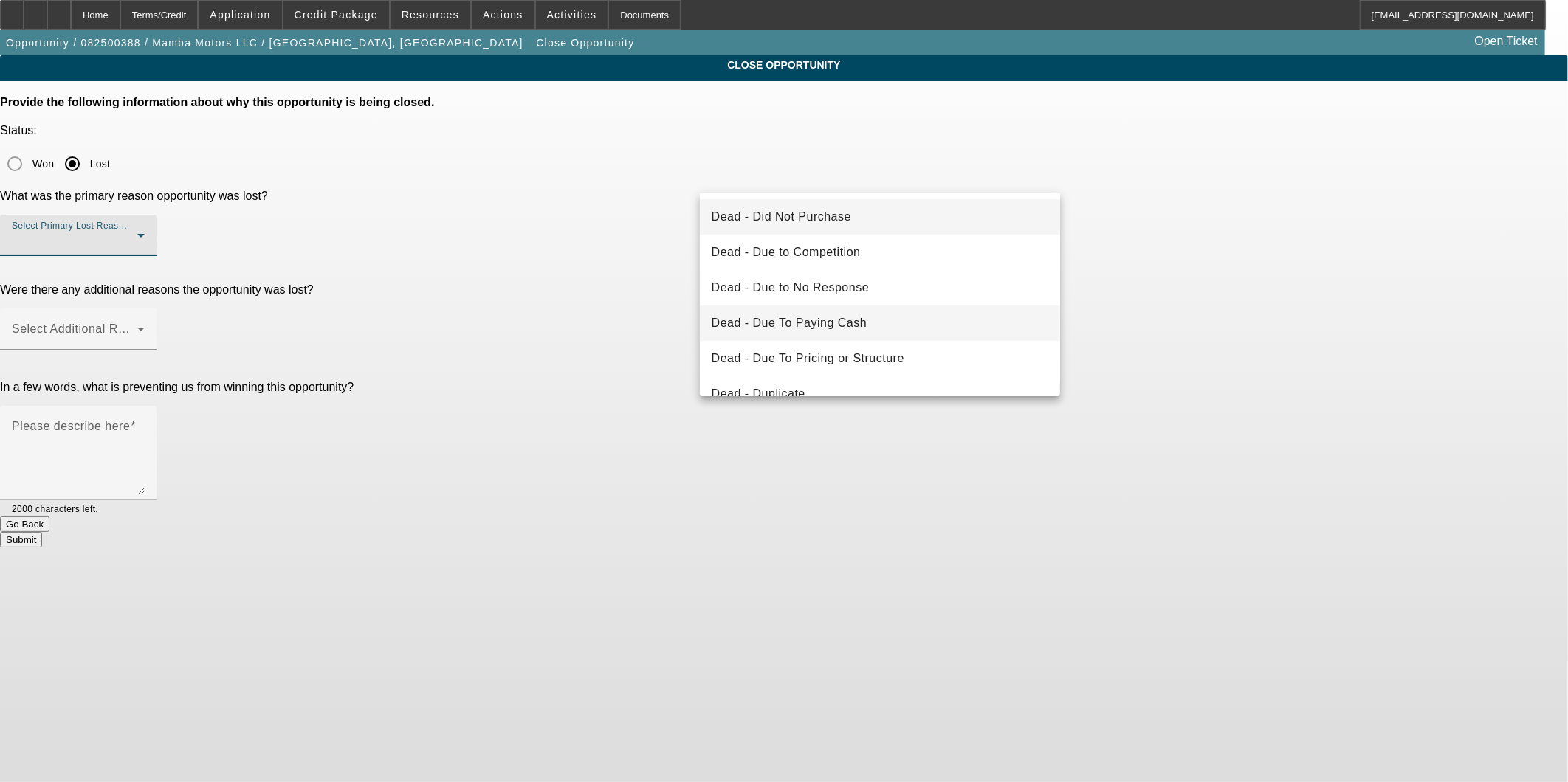
scroll to position [197, 0]
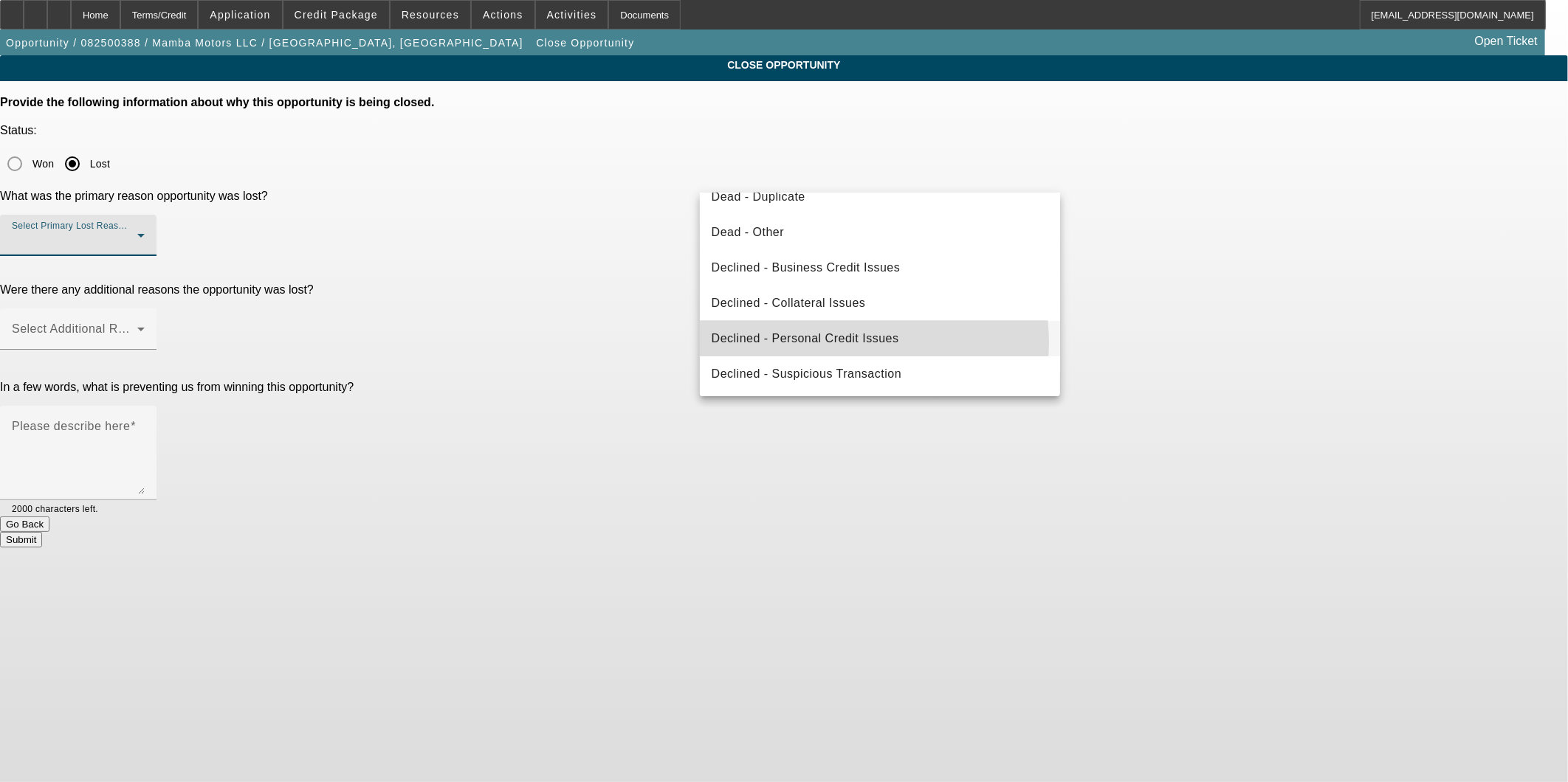
click at [839, 341] on span "Declined - Personal Credit Issues" at bounding box center [805, 338] width 187 height 17
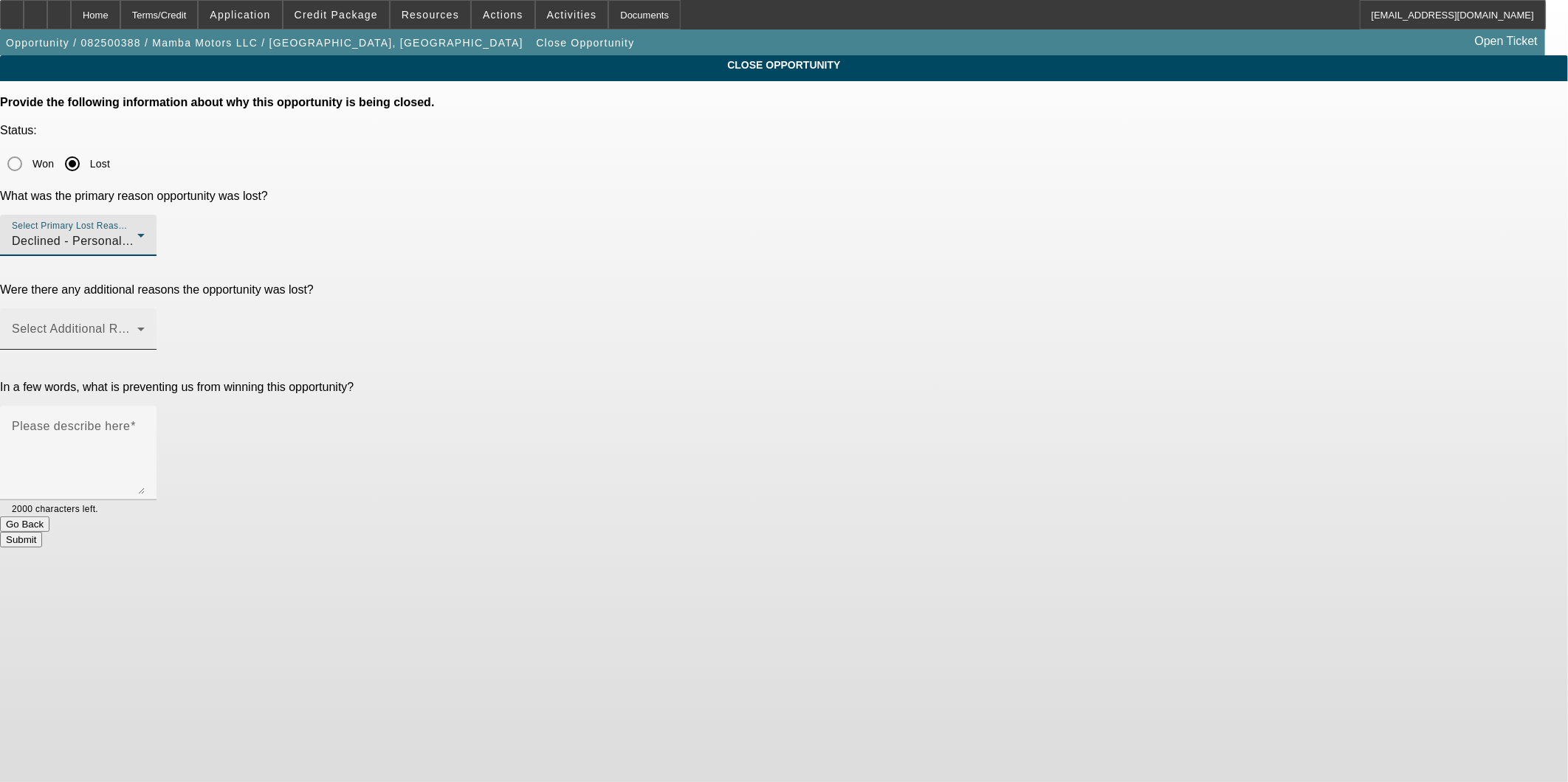
click at [137, 326] on span at bounding box center [74, 335] width 126 height 17
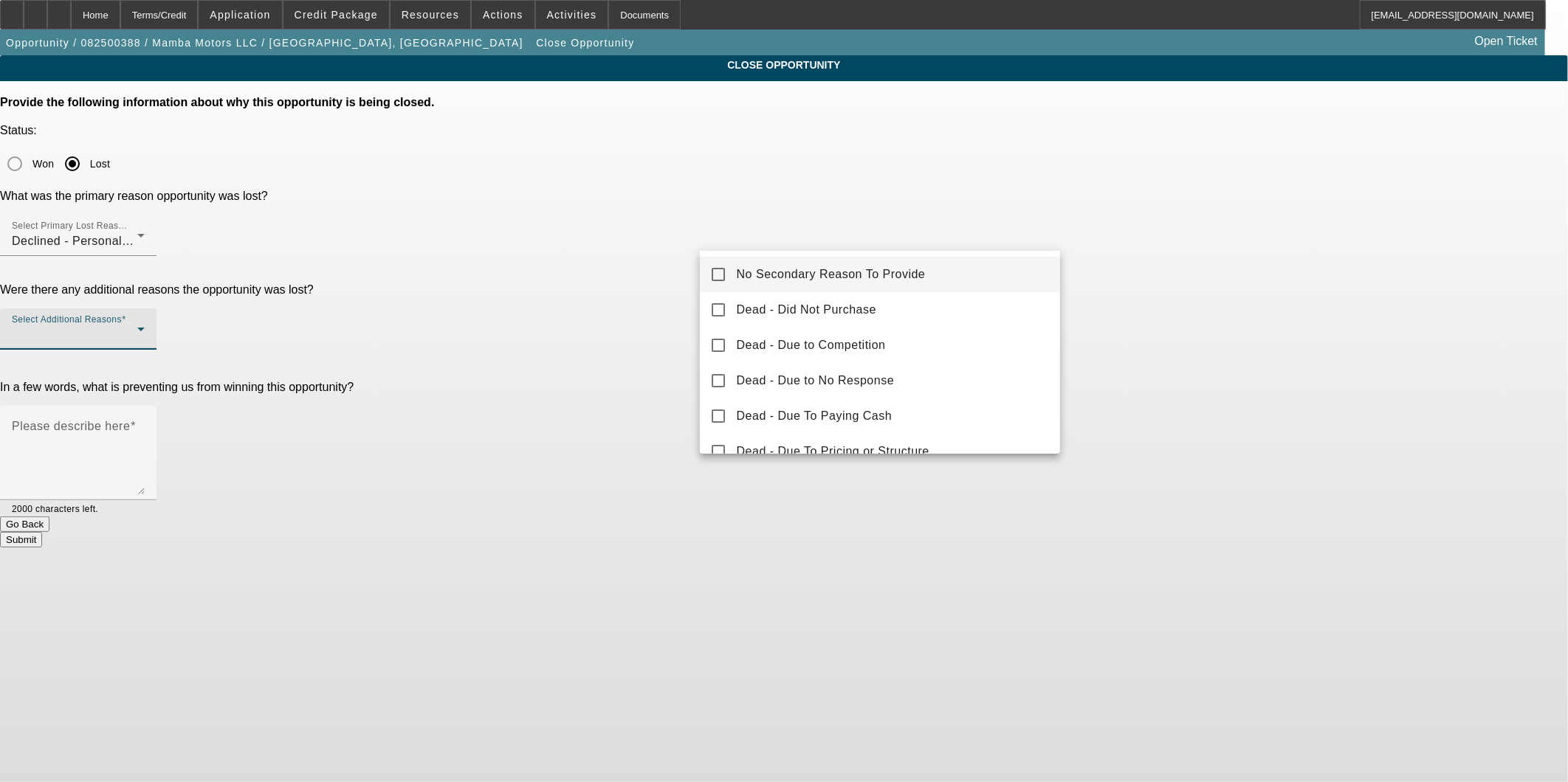
click at [1288, 336] on div at bounding box center [784, 391] width 1568 height 782
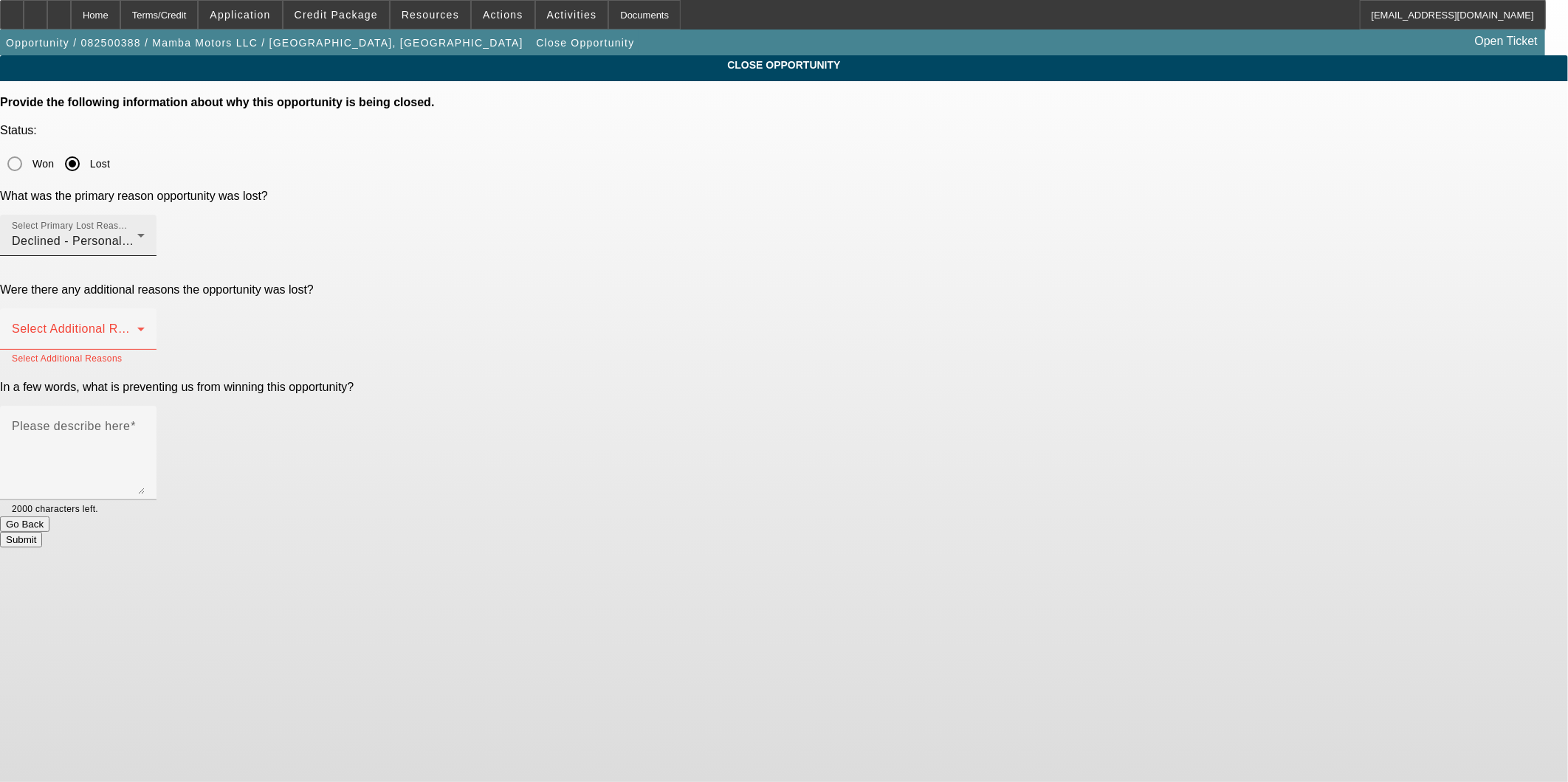
click at [145, 215] on div "Select Primary Lost Reason Declined - Personal Credit Issues" at bounding box center [78, 236] width 133 height 42
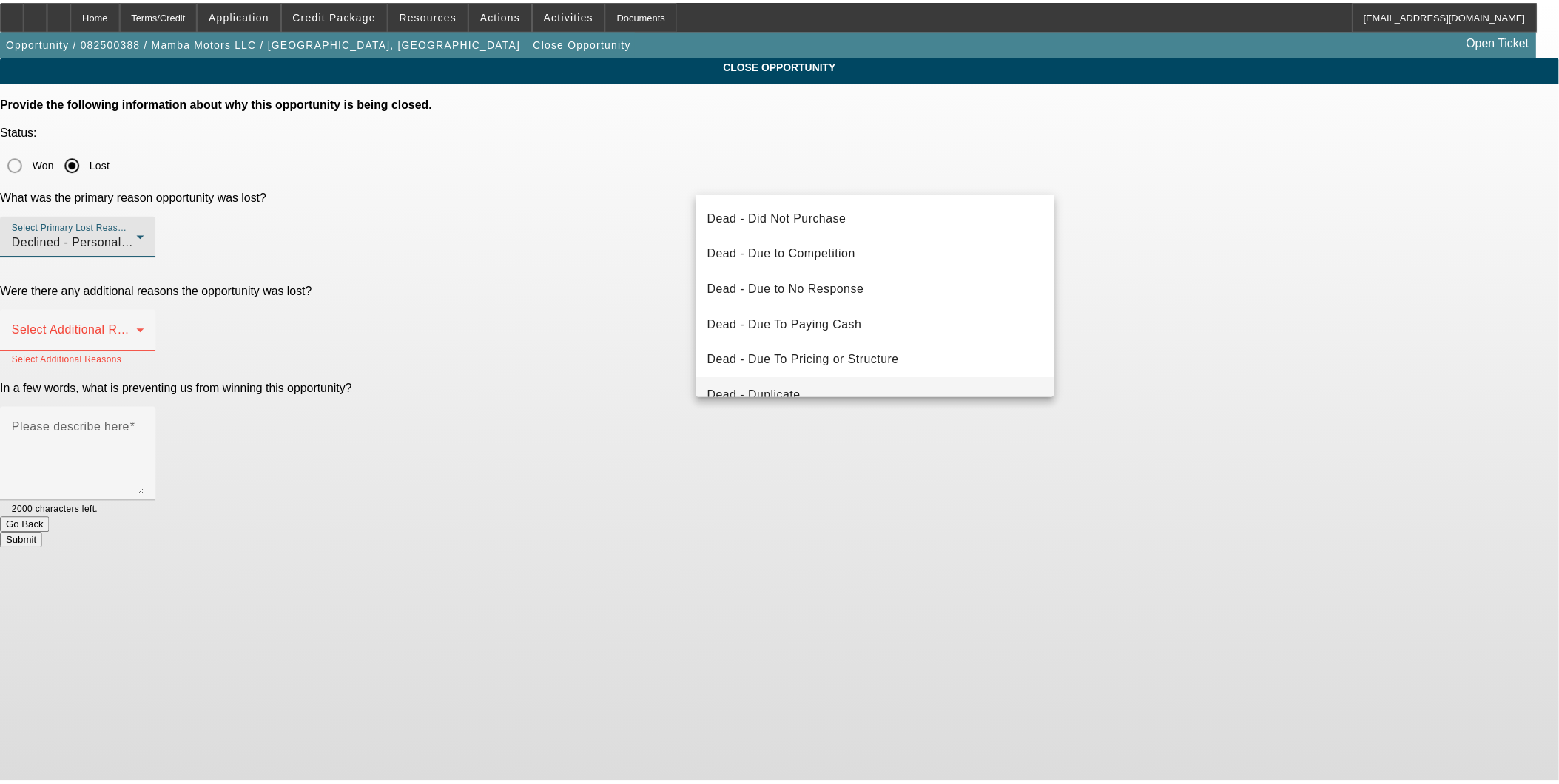
scroll to position [158, 0]
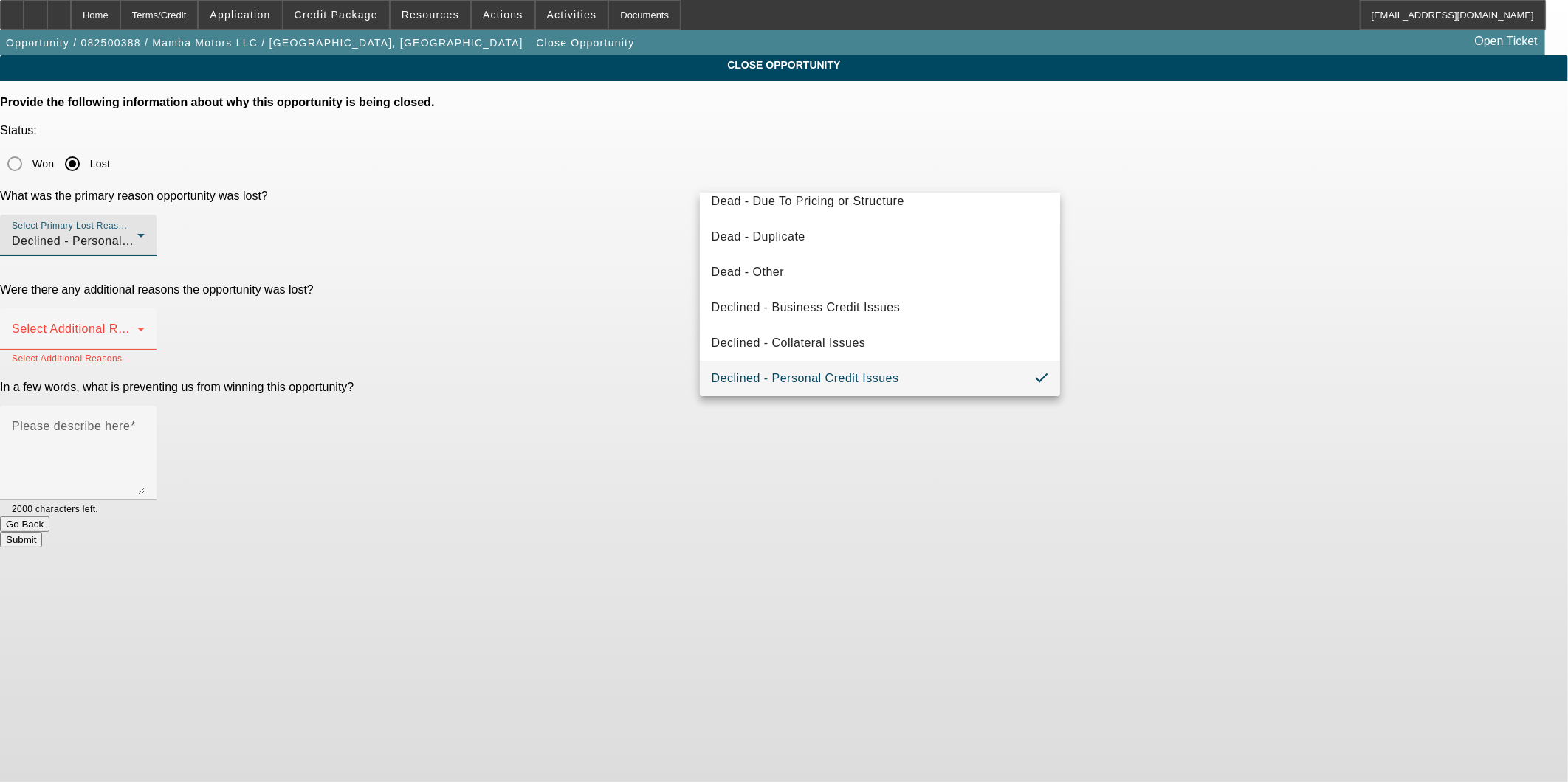
drag, startPoint x: 1126, startPoint y: 242, endPoint x: 378, endPoint y: 2, distance: 785.6
click at [1126, 242] on div at bounding box center [784, 391] width 1568 height 782
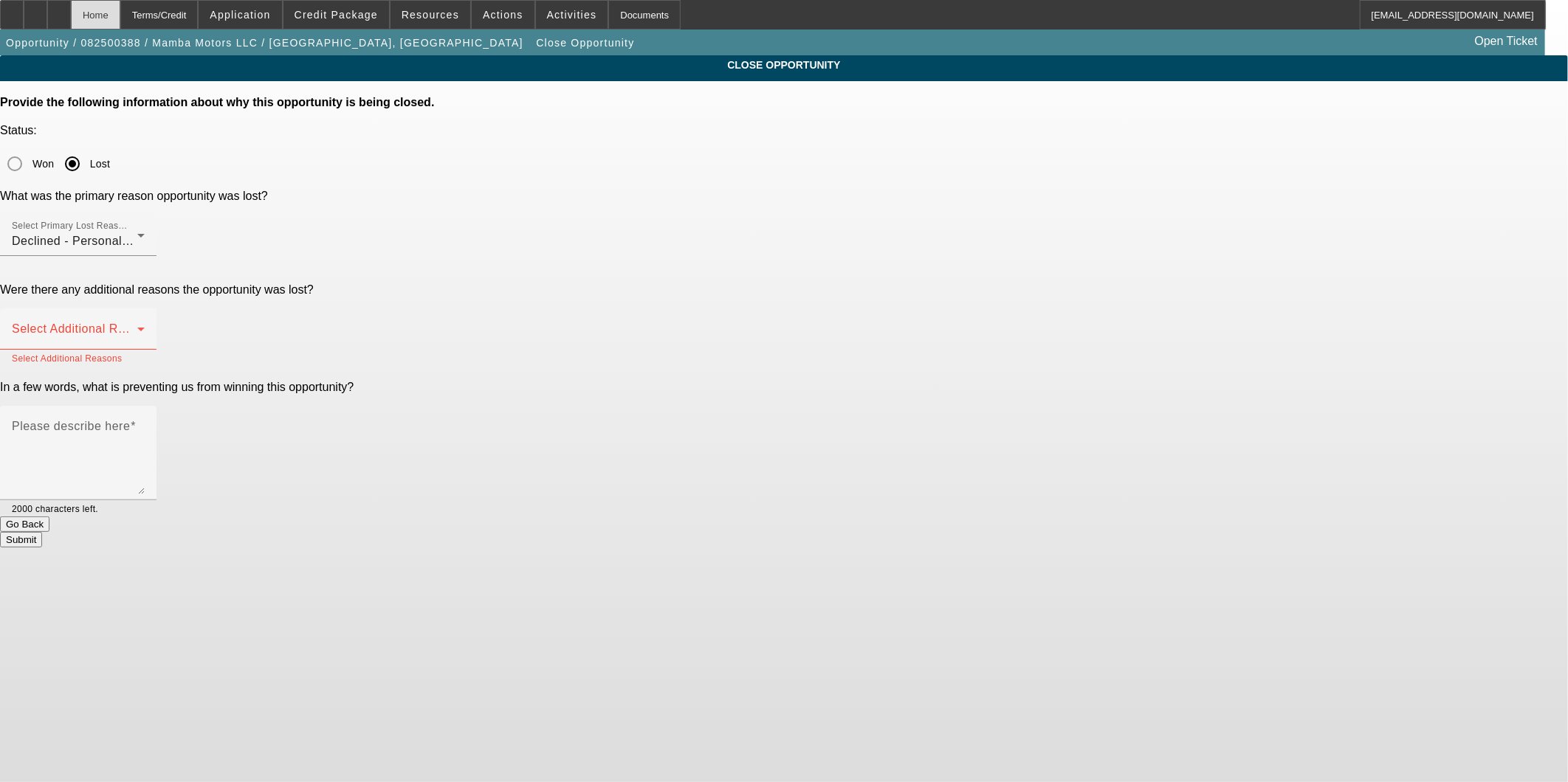
click at [120, 12] on div "Home" at bounding box center [95, 14] width 49 height 29
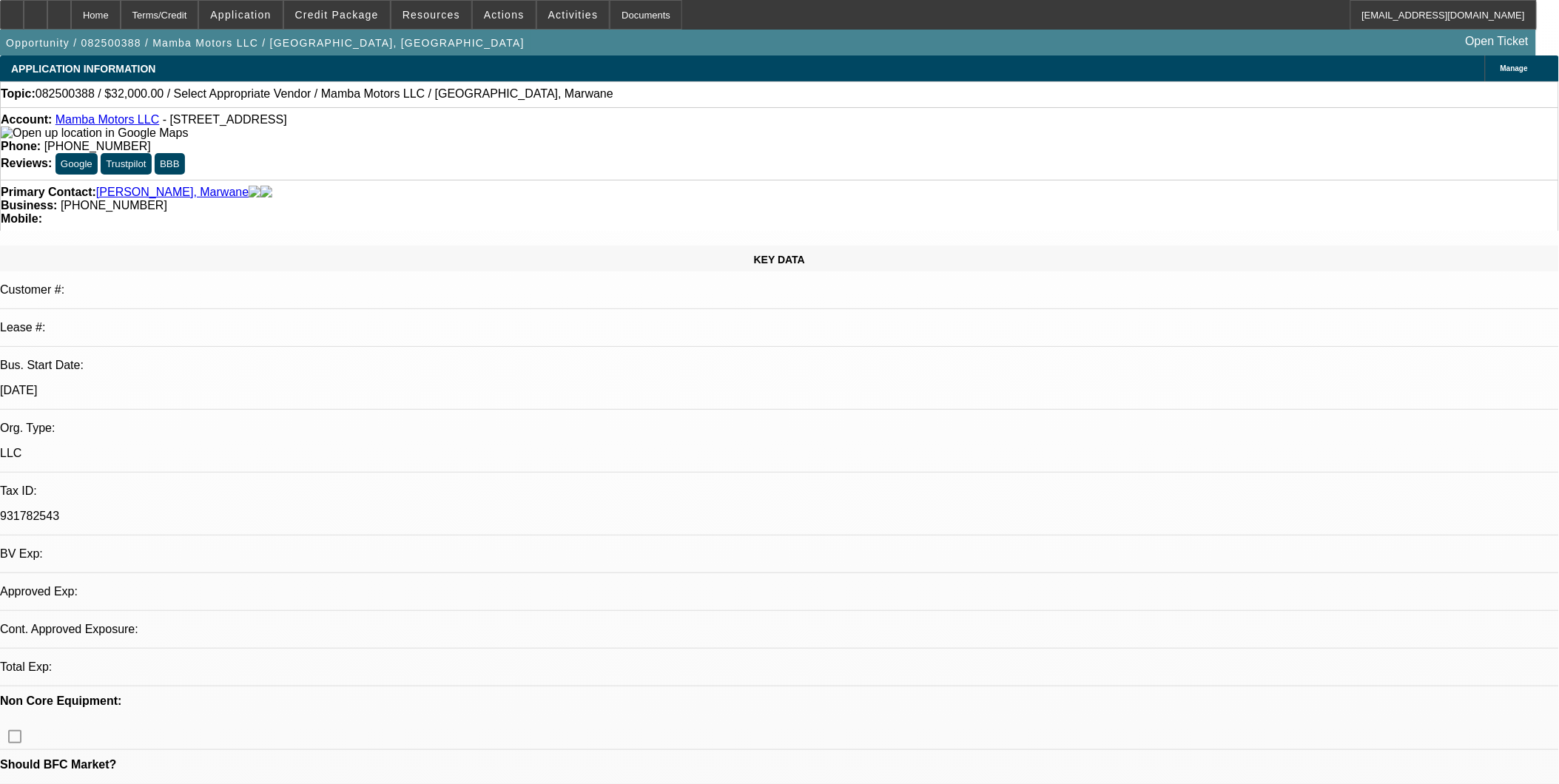
select select "0"
select select "2"
select select "0.1"
select select "4"
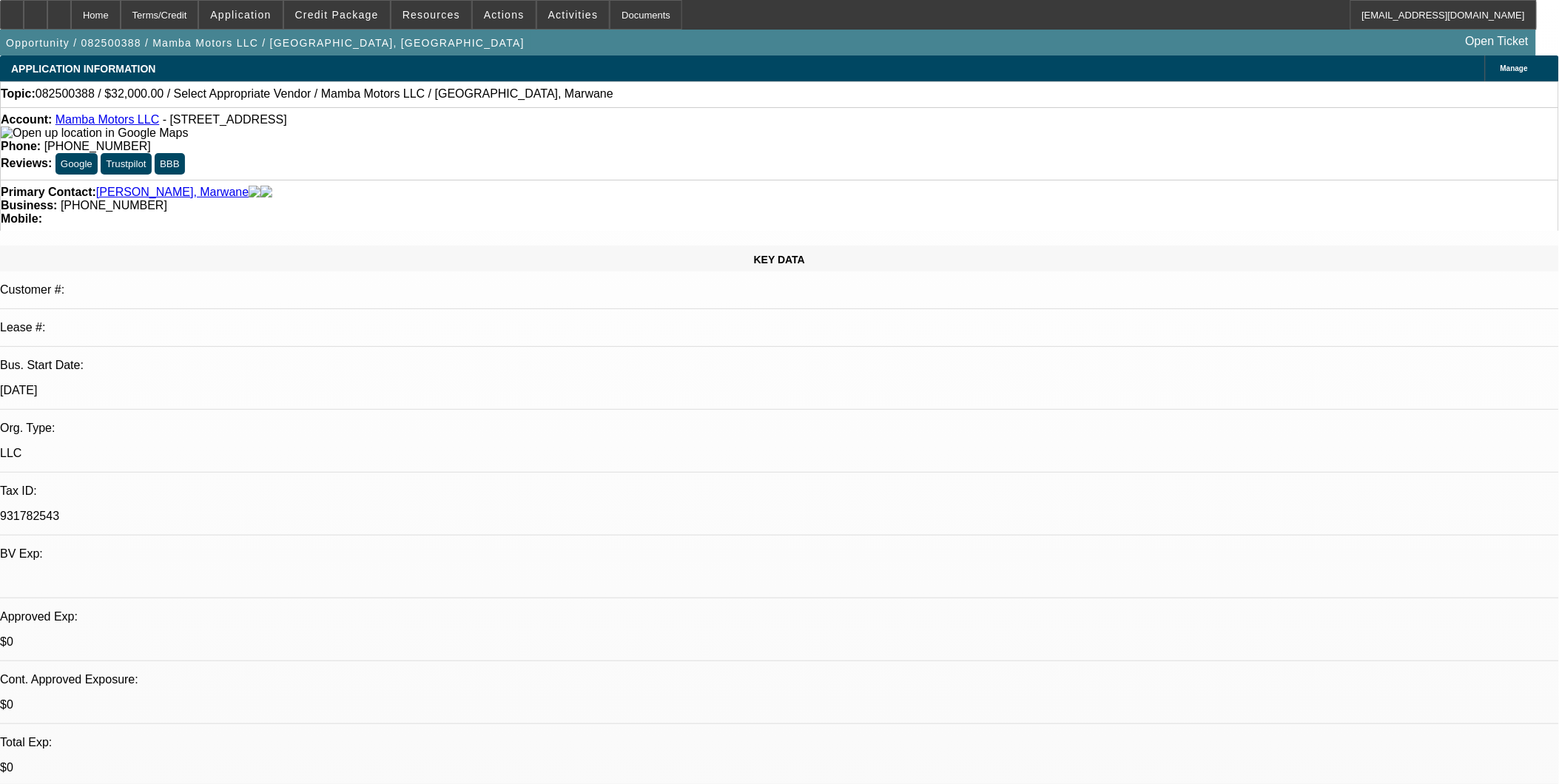
click at [120, 120] on link "Mamba Motors LLC" at bounding box center [107, 119] width 104 height 13
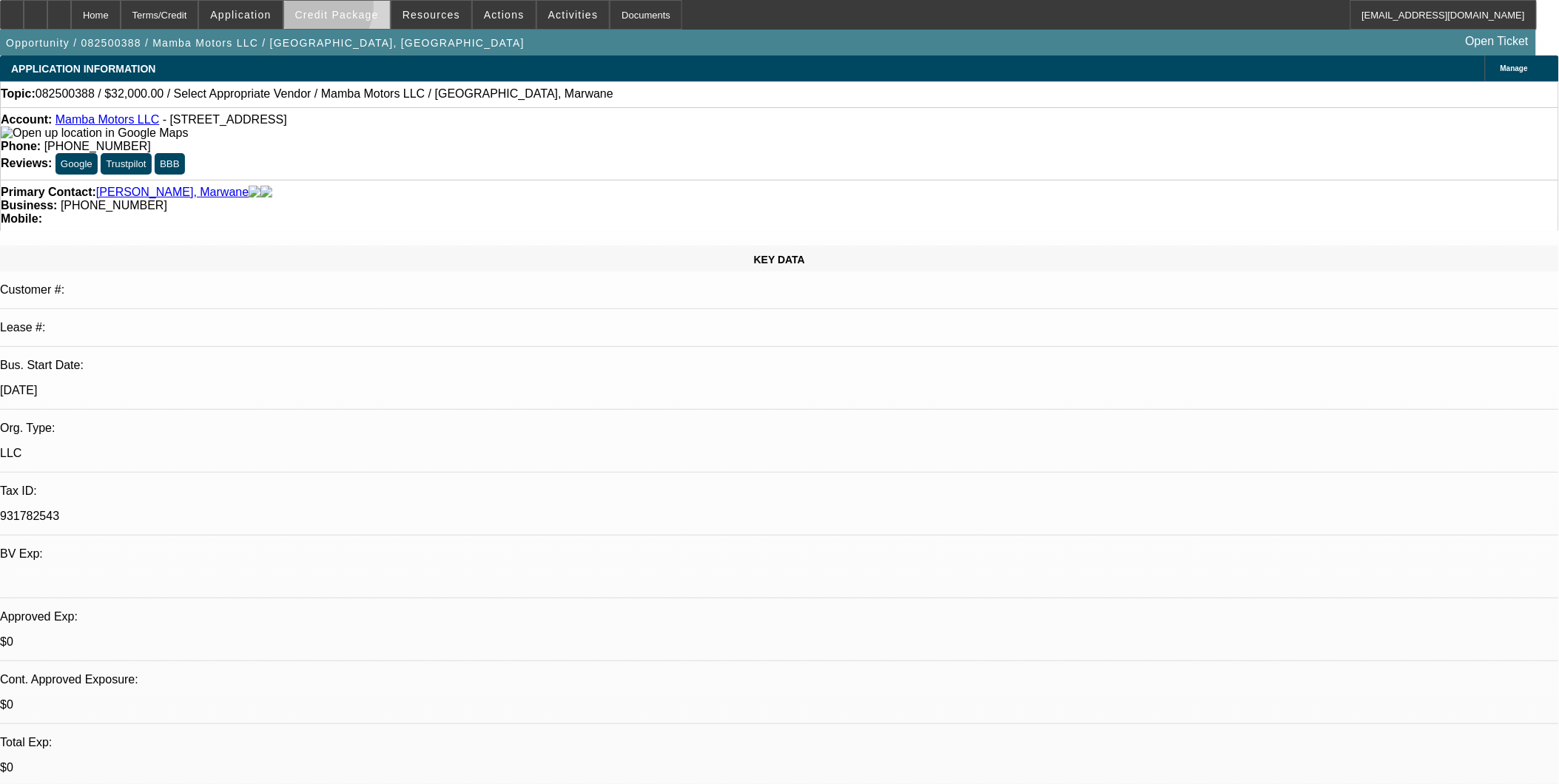
click at [335, 9] on span "Credit Package" at bounding box center [337, 15] width 84 height 12
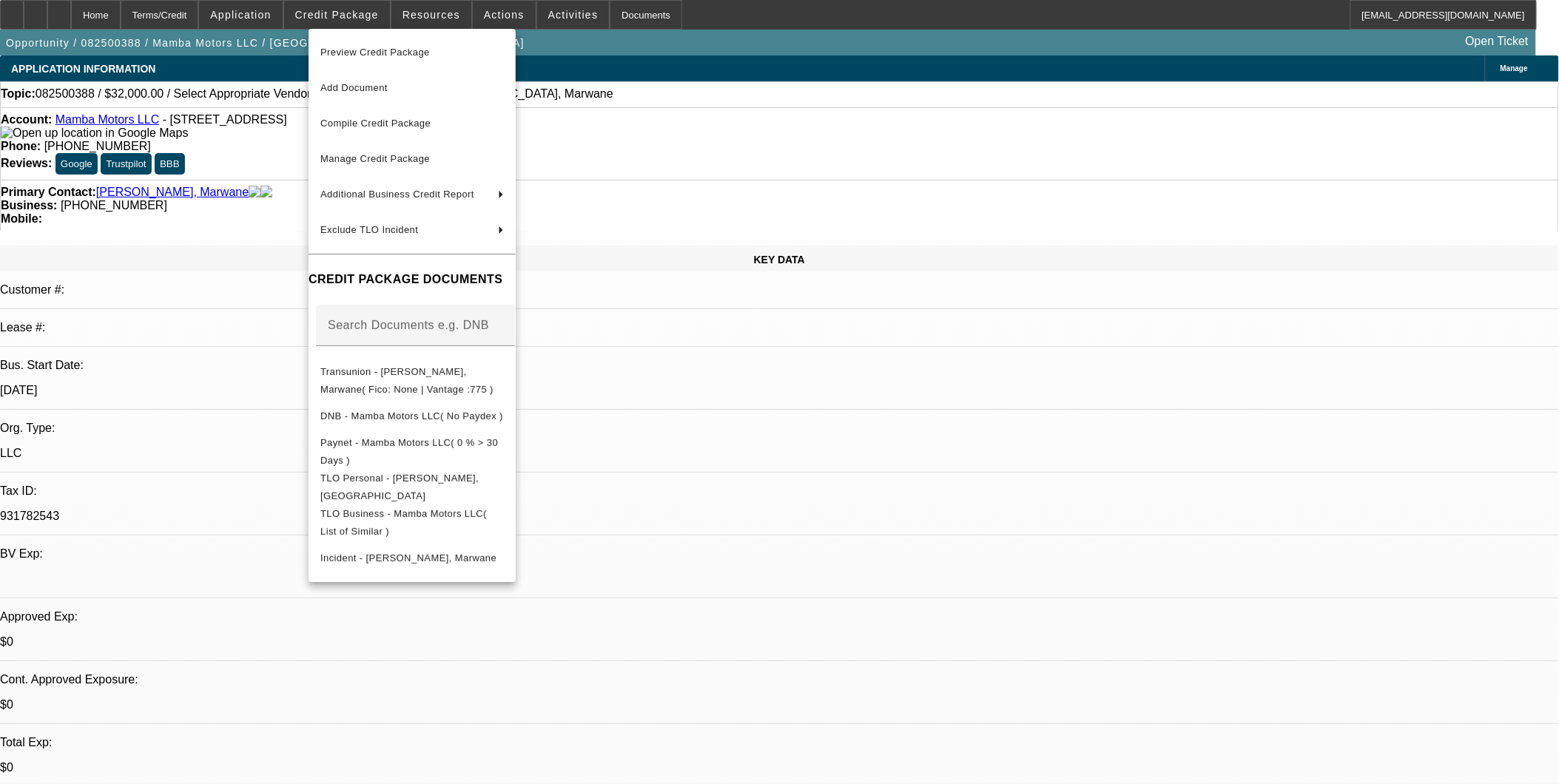
click at [1319, 615] on div at bounding box center [779, 392] width 1559 height 784
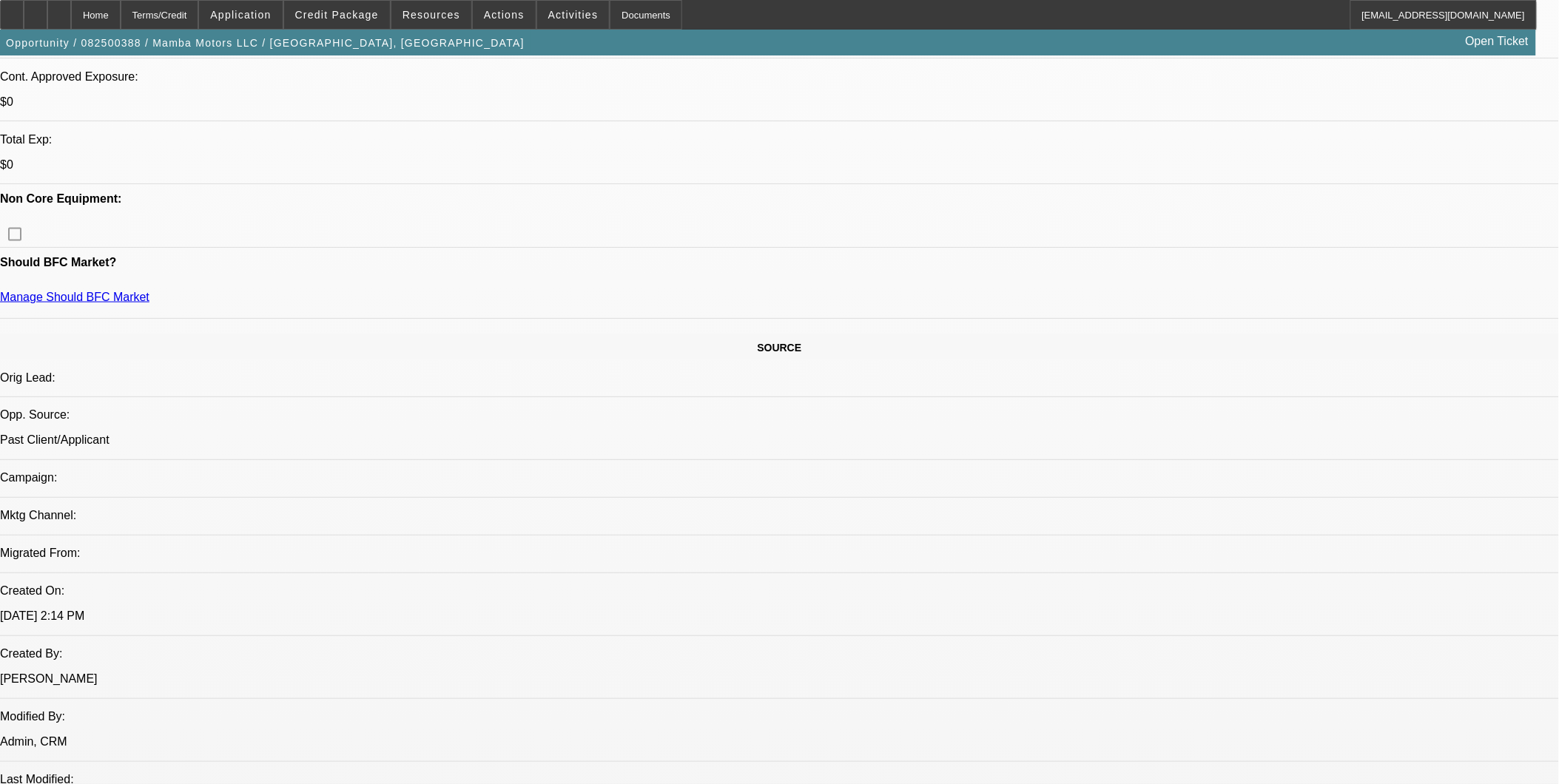
scroll to position [411, 0]
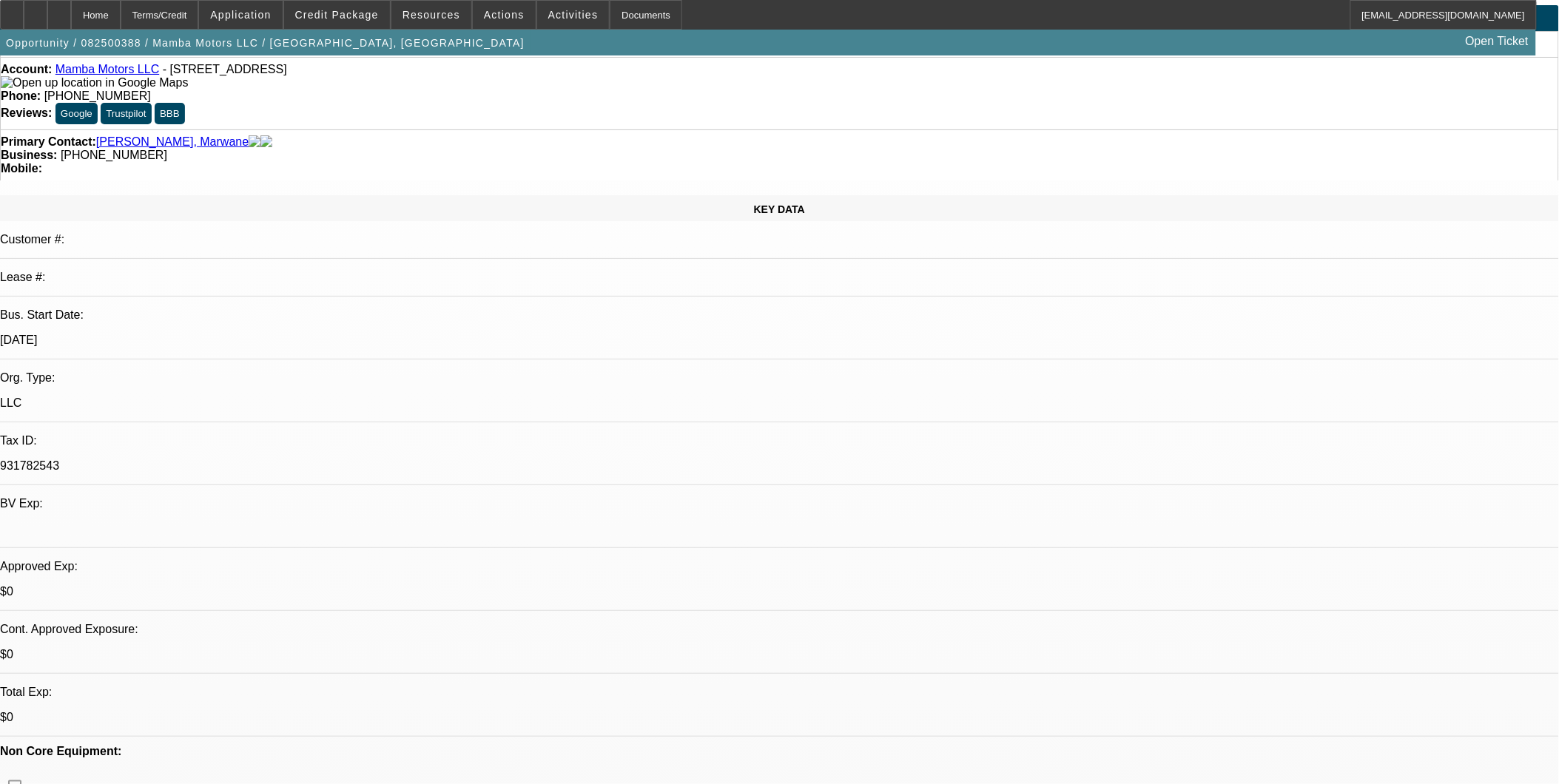
scroll to position [0, 0]
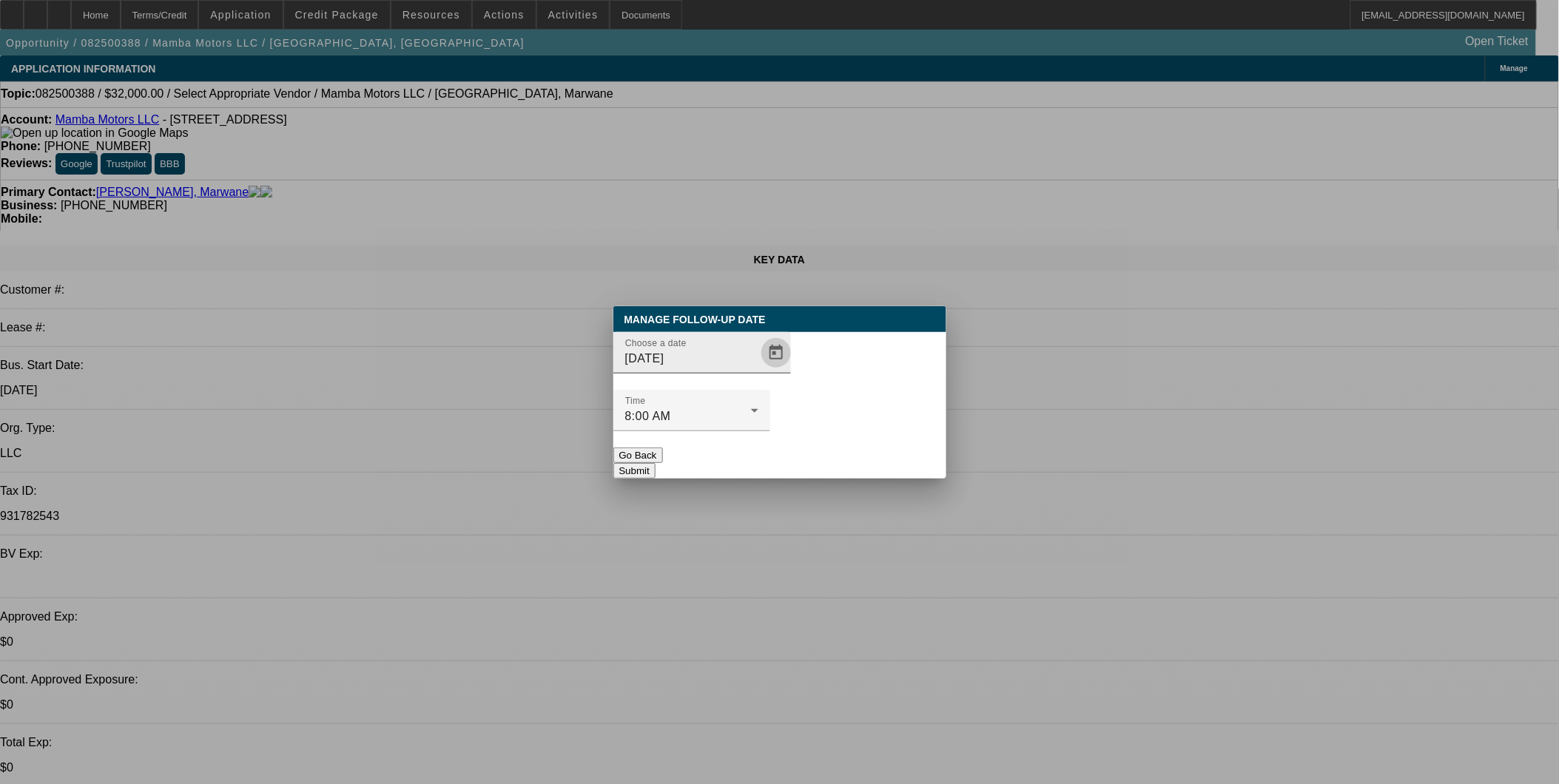
click at [758, 371] on span "Open calendar" at bounding box center [776, 352] width 36 height 36
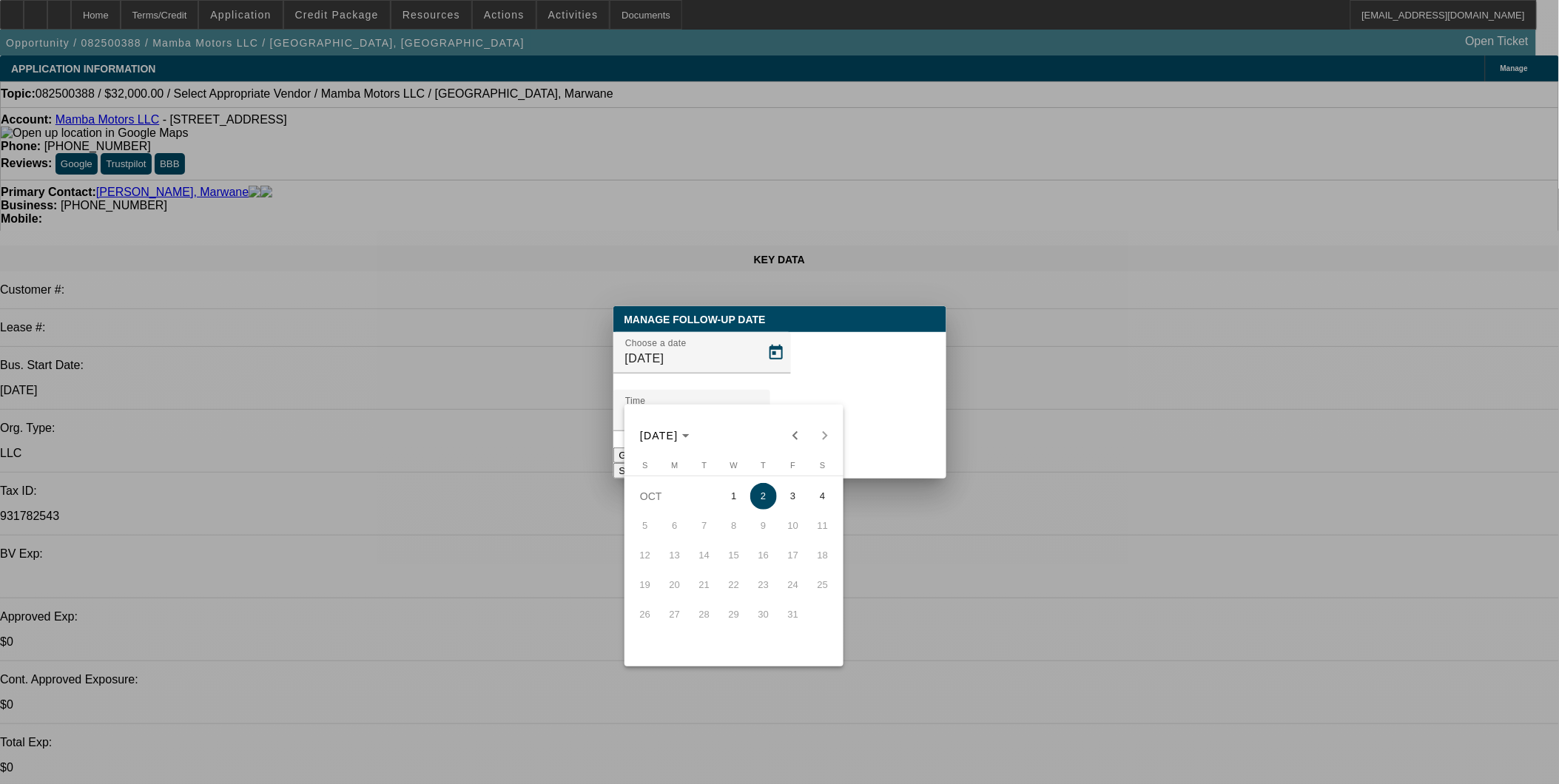
click at [795, 497] on span "3" at bounding box center [793, 497] width 27 height 27
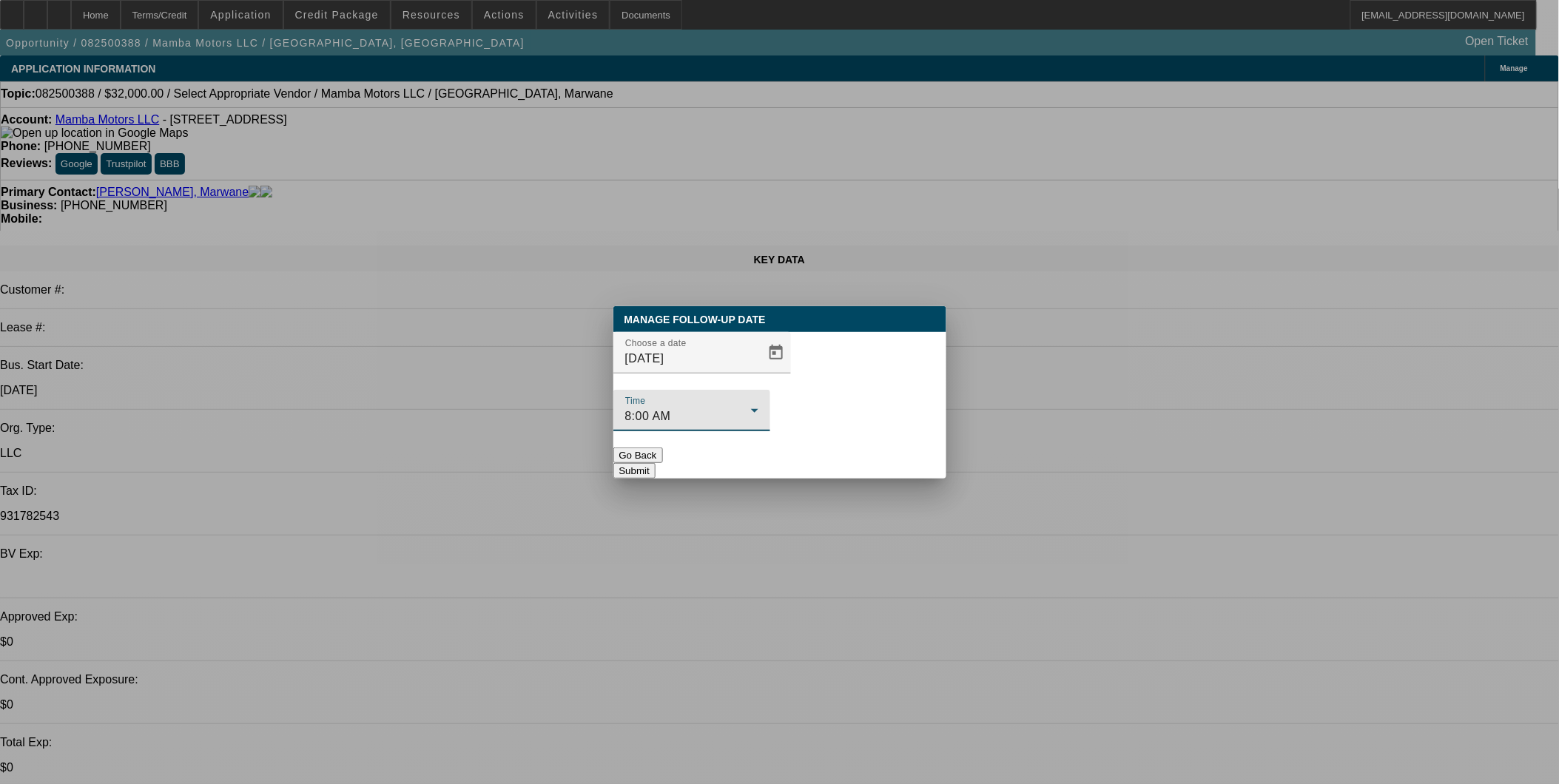
click at [752, 407] on div "8:00 AM" at bounding box center [688, 416] width 126 height 18
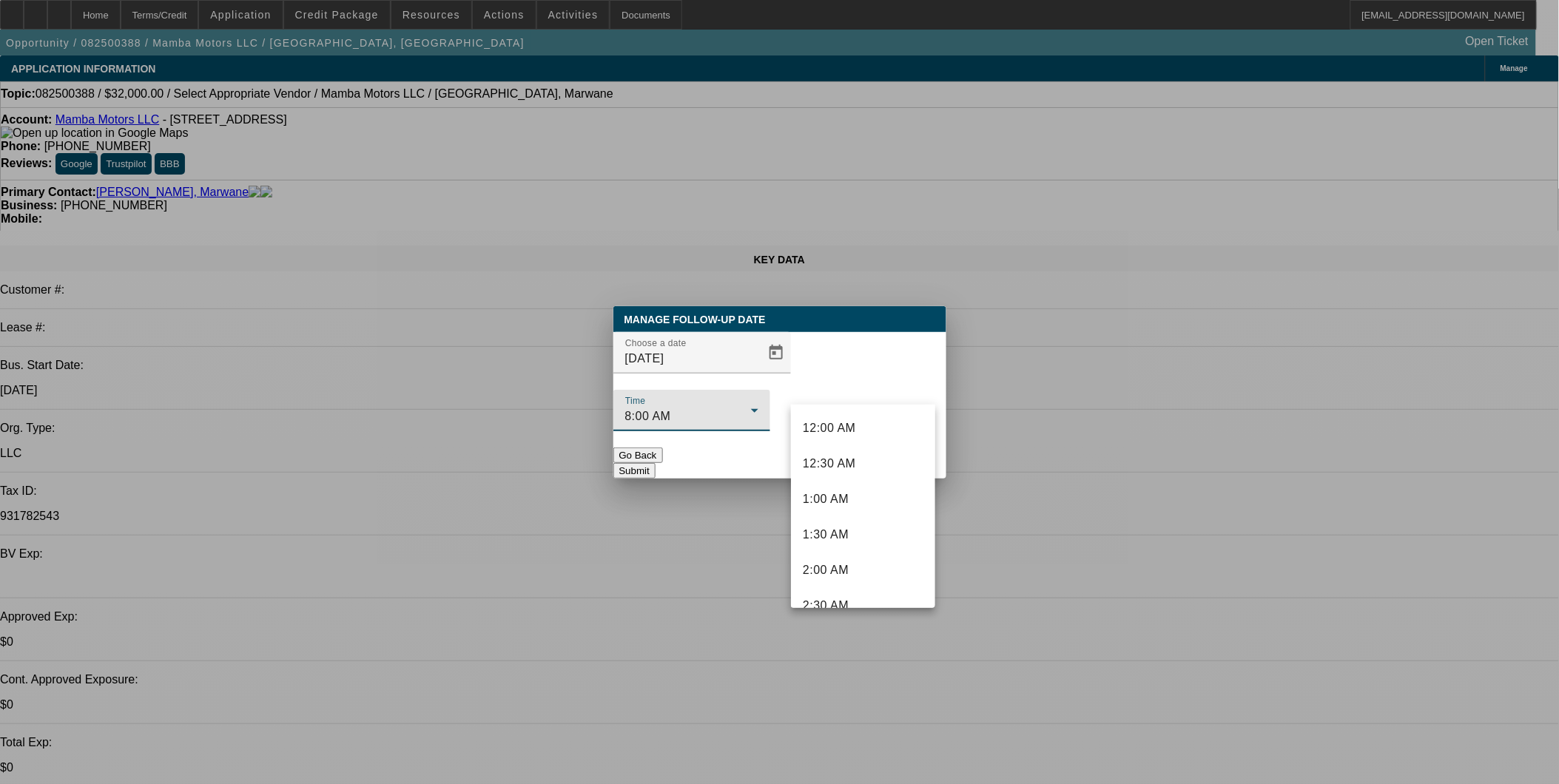
scroll to position [406, 0]
click at [757, 383] on div at bounding box center [779, 392] width 1559 height 784
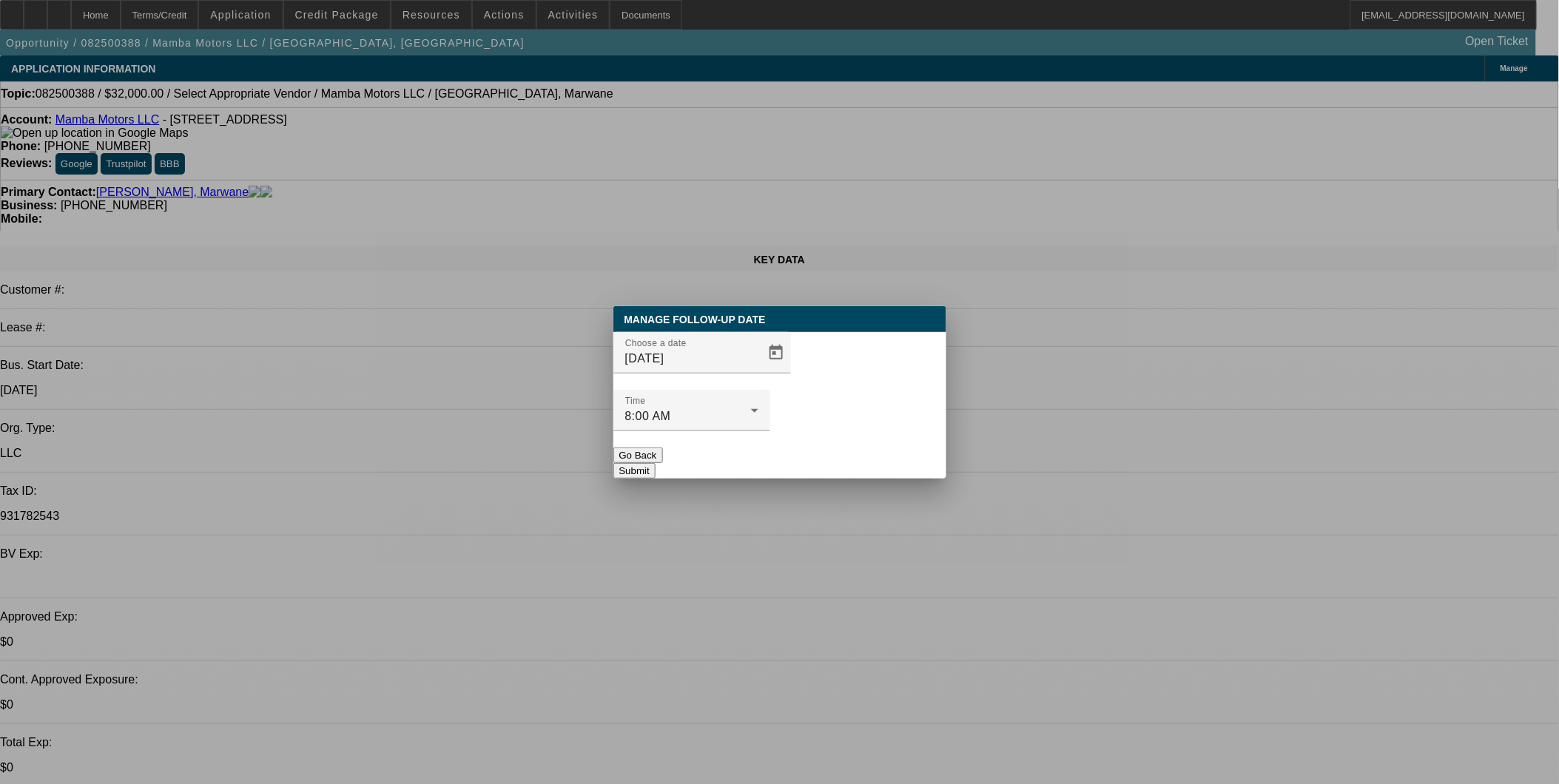
click at [753, 390] on div at bounding box center [702, 382] width 178 height 16
click at [759, 371] on span "Open calendar" at bounding box center [776, 352] width 36 height 36
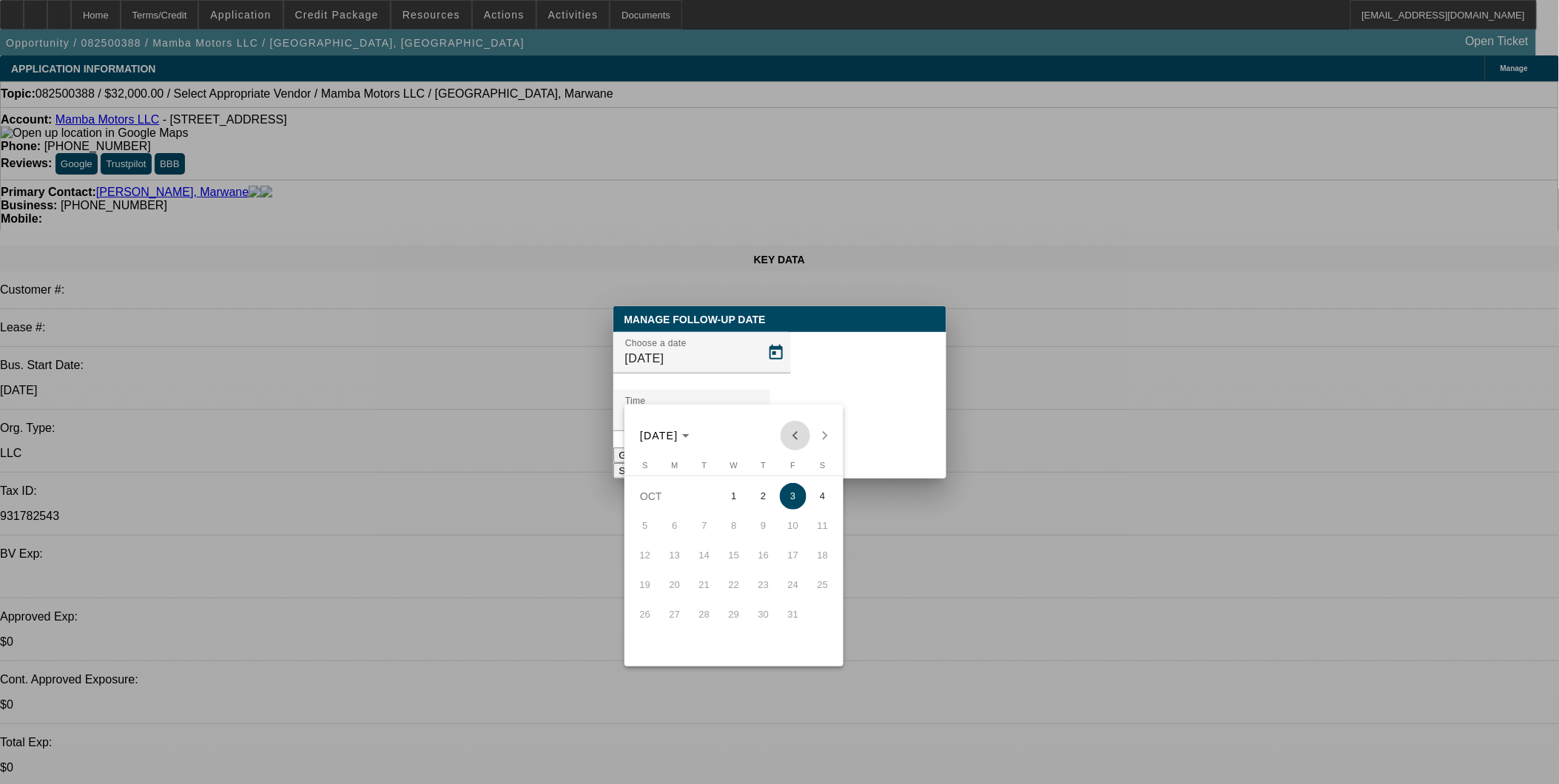
click at [789, 432] on span "Previous month" at bounding box center [795, 435] width 29 height 29
click at [673, 561] on span "8" at bounding box center [675, 556] width 27 height 27
type input "9/8/2025"
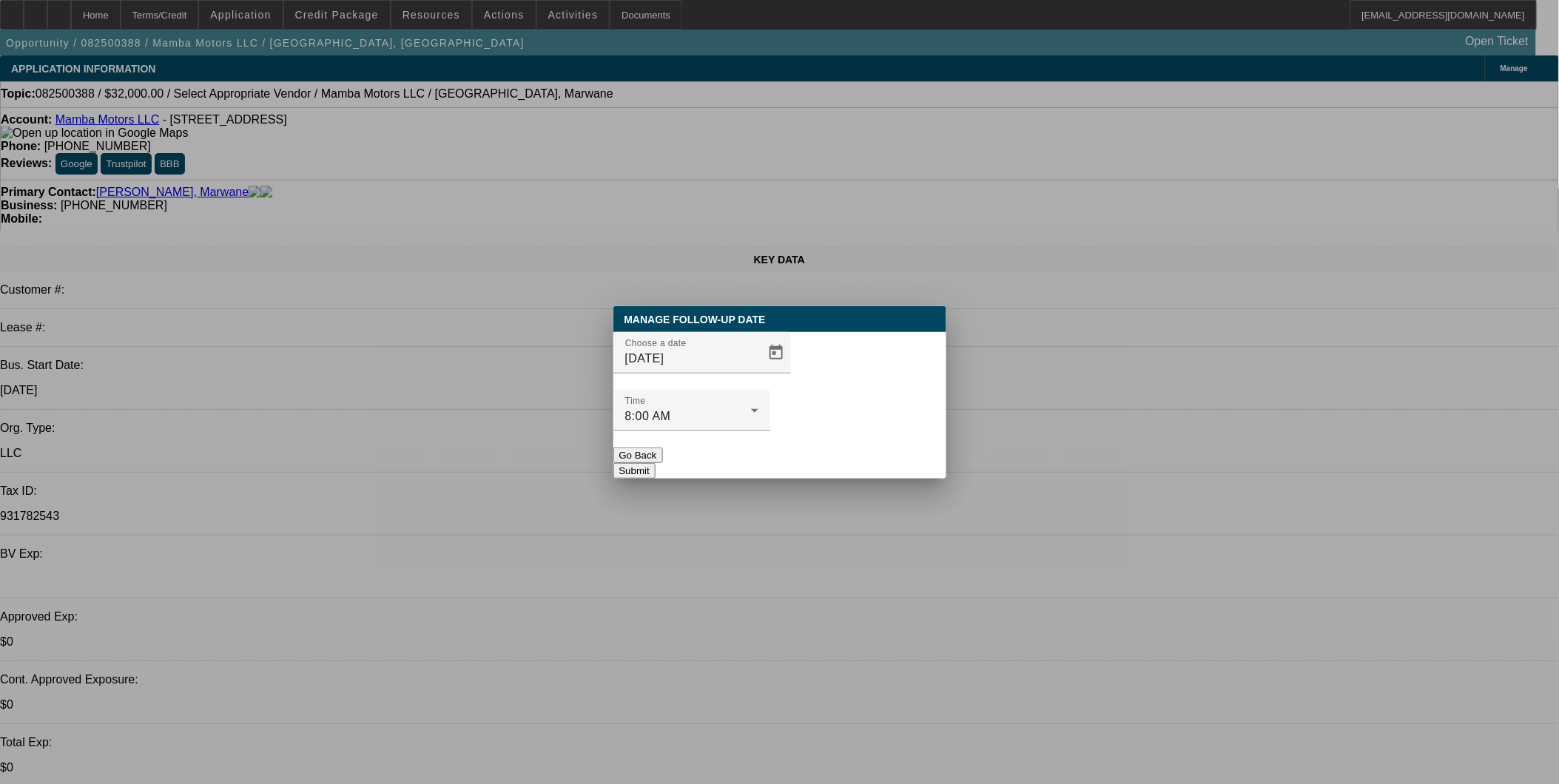
click at [655, 463] on button "Submit" at bounding box center [635, 471] width 43 height 16
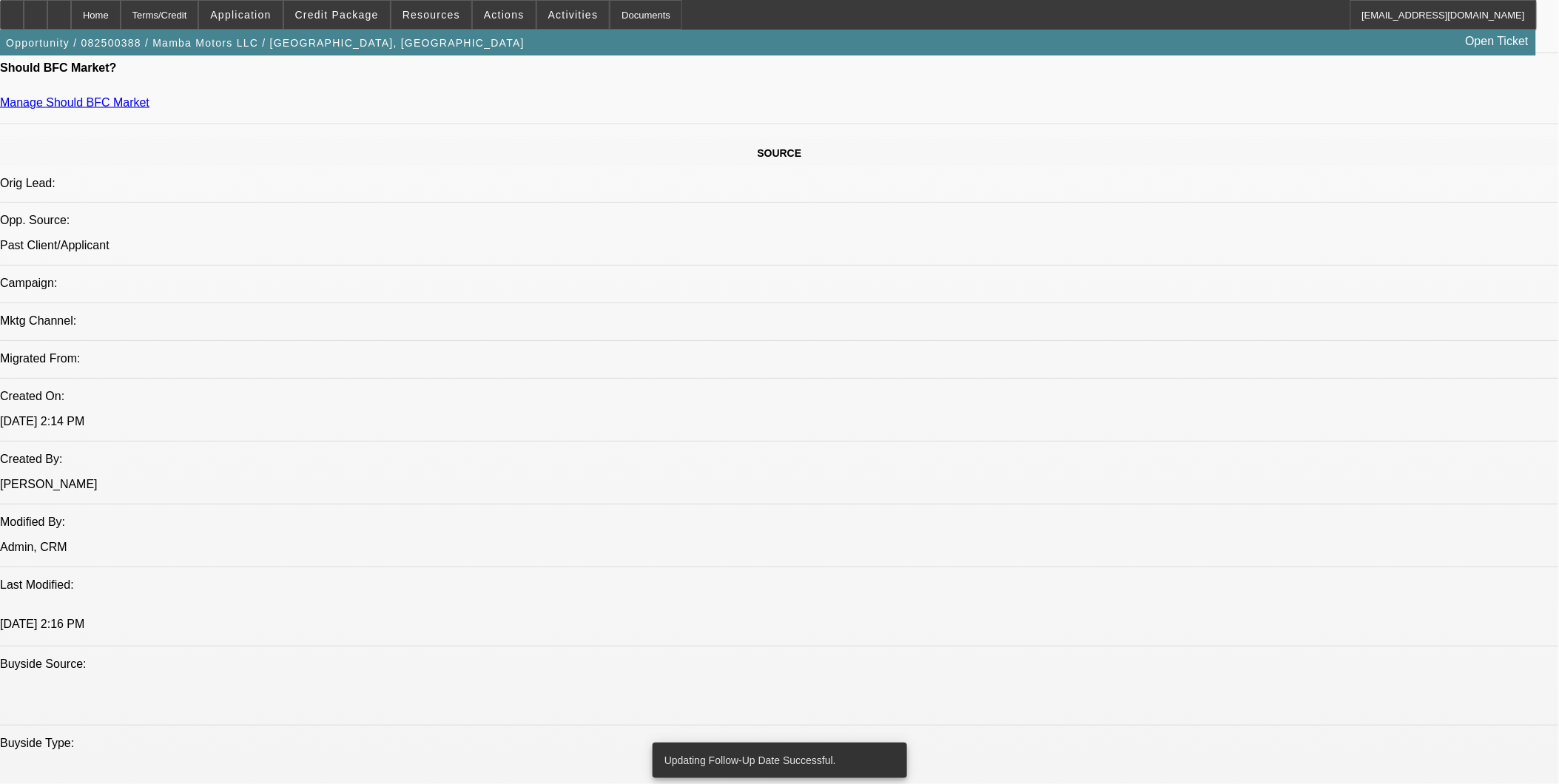
scroll to position [822, 0]
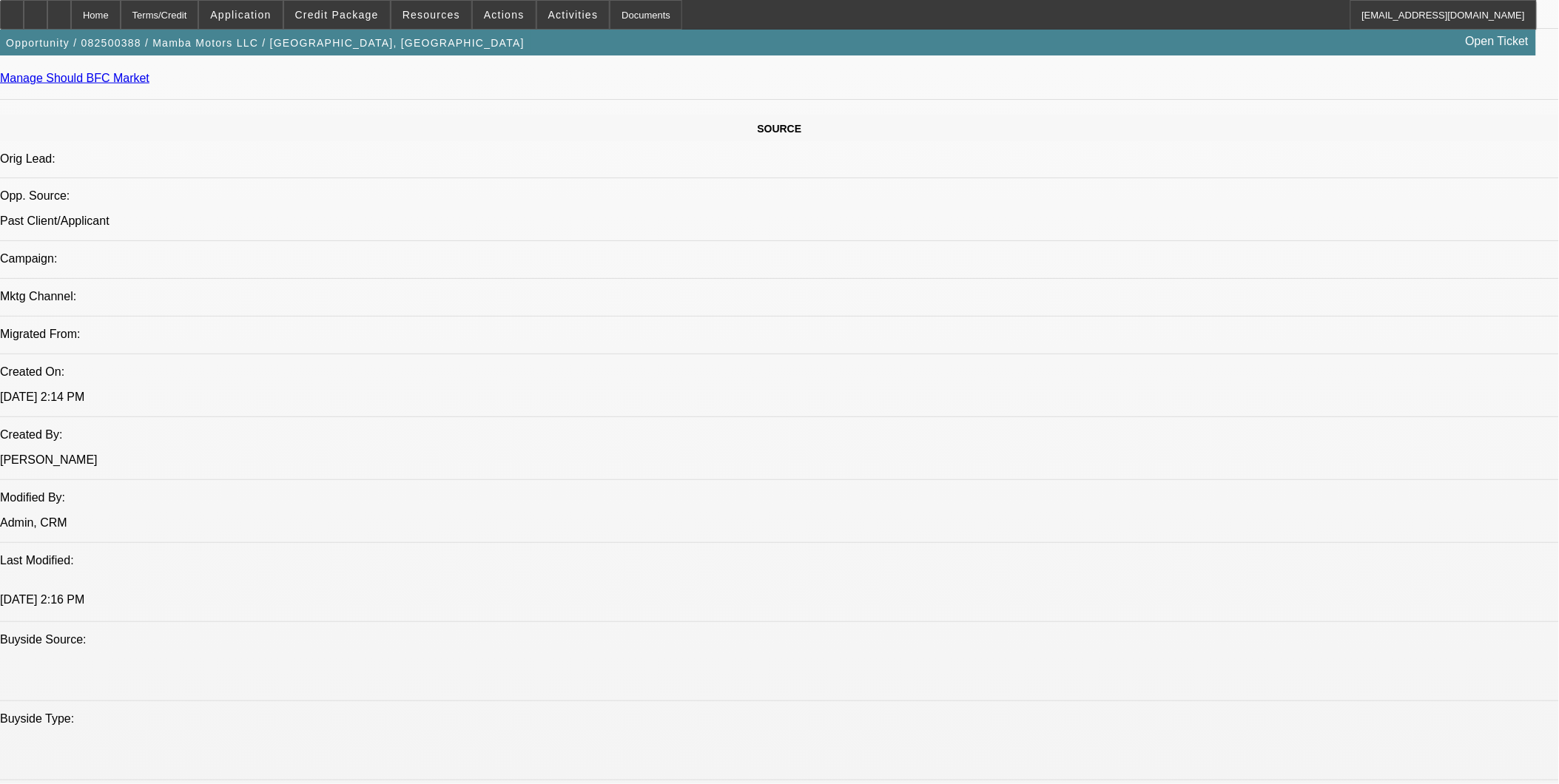
drag, startPoint x: 1055, startPoint y: 266, endPoint x: 1131, endPoint y: 287, distance: 78.8
copy div "9/3: originally the customer wanted to finance a service truck but he wants to …"
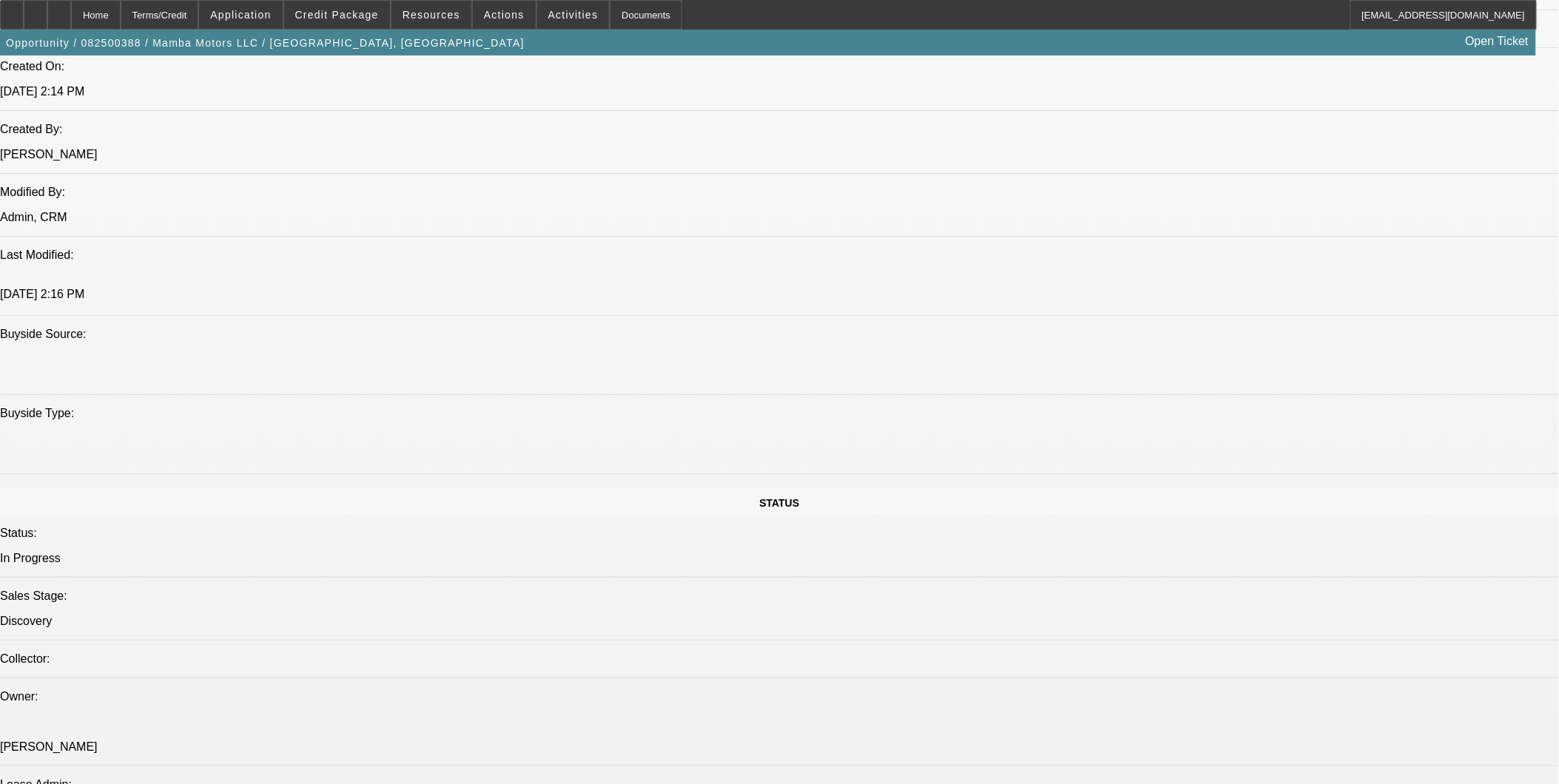
scroll to position [1151, 0]
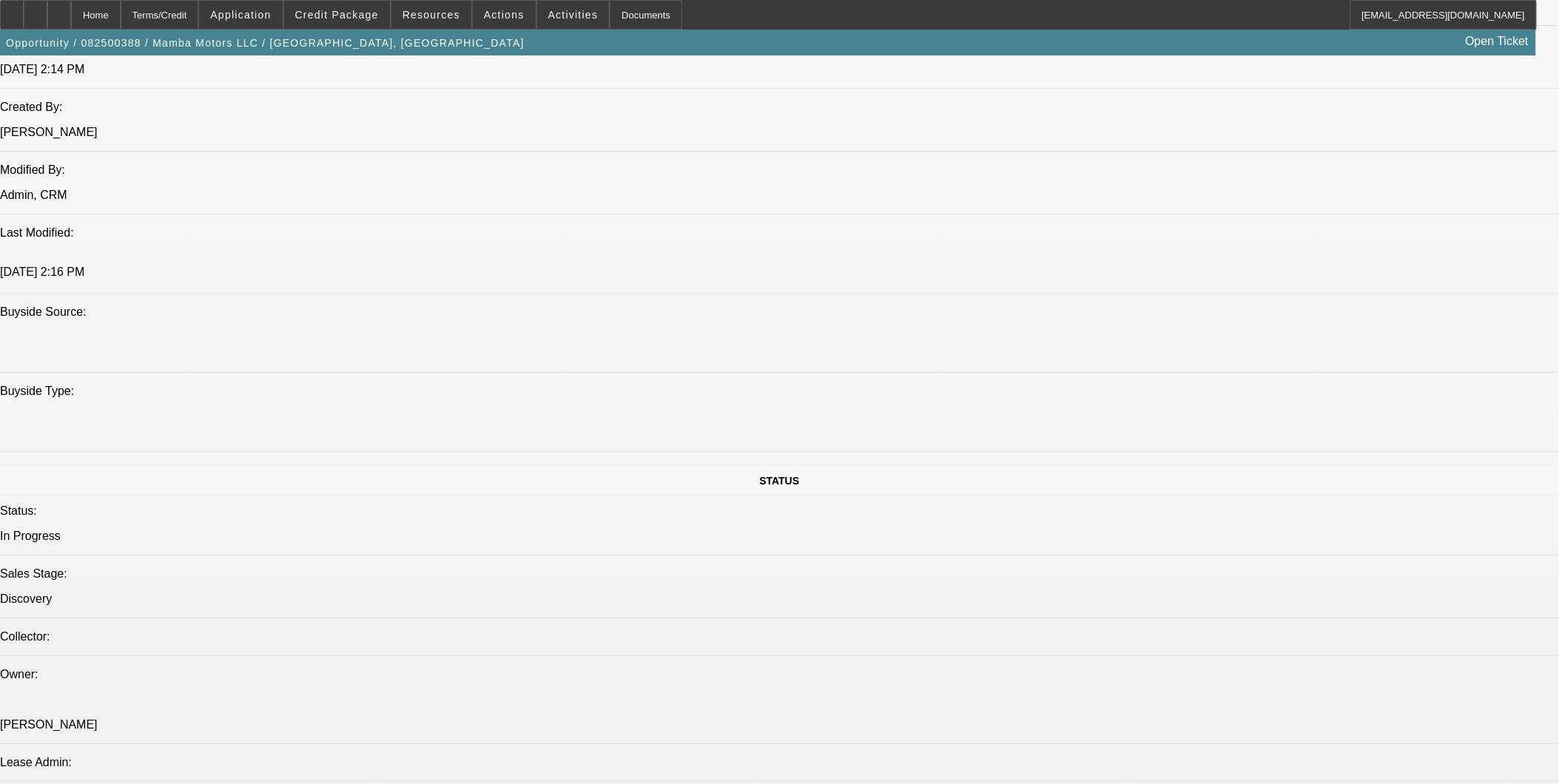
click at [59, 10] on icon at bounding box center [59, 10] width 0 height 0
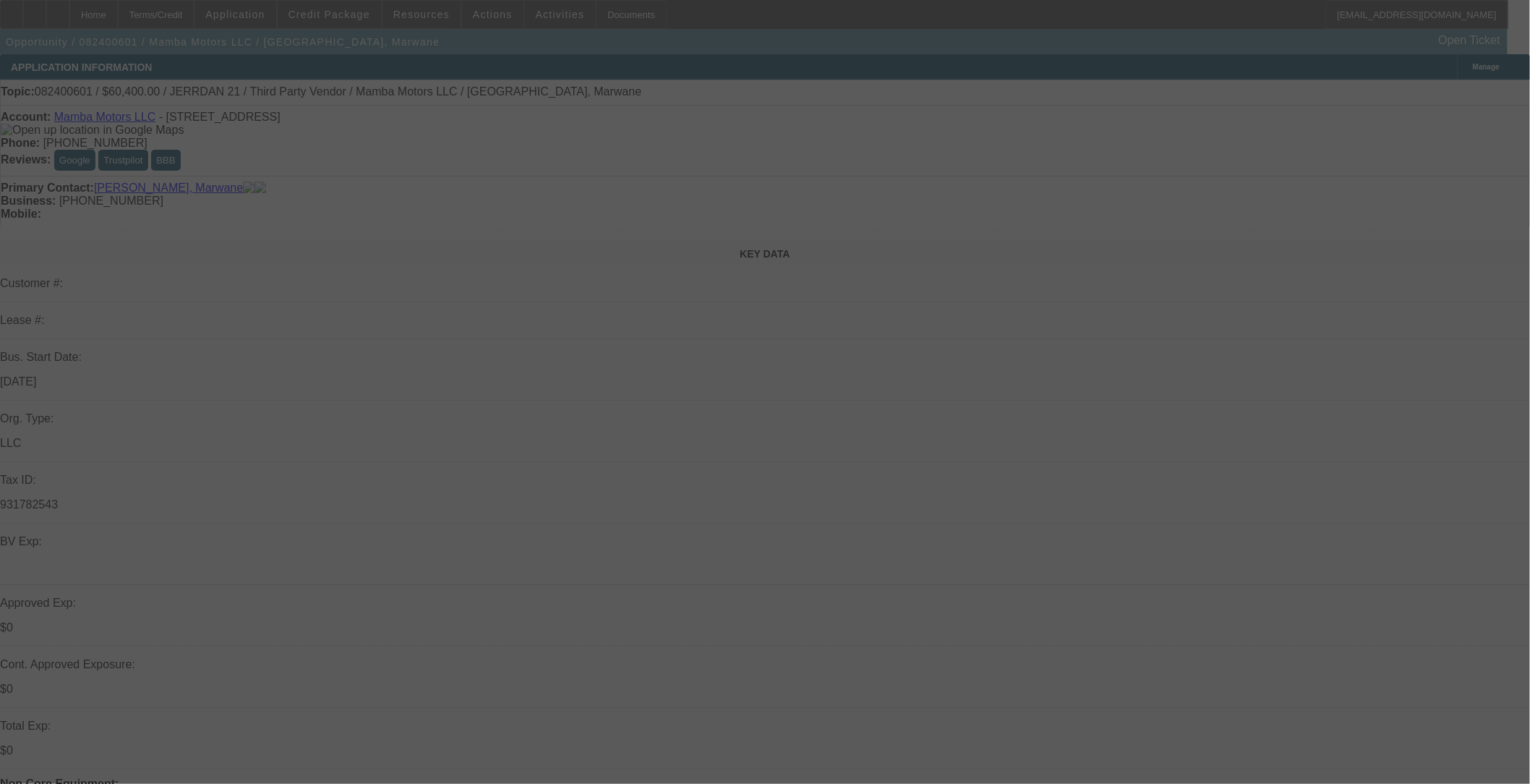
select select "0"
select select "2"
select select "0.1"
select select "2"
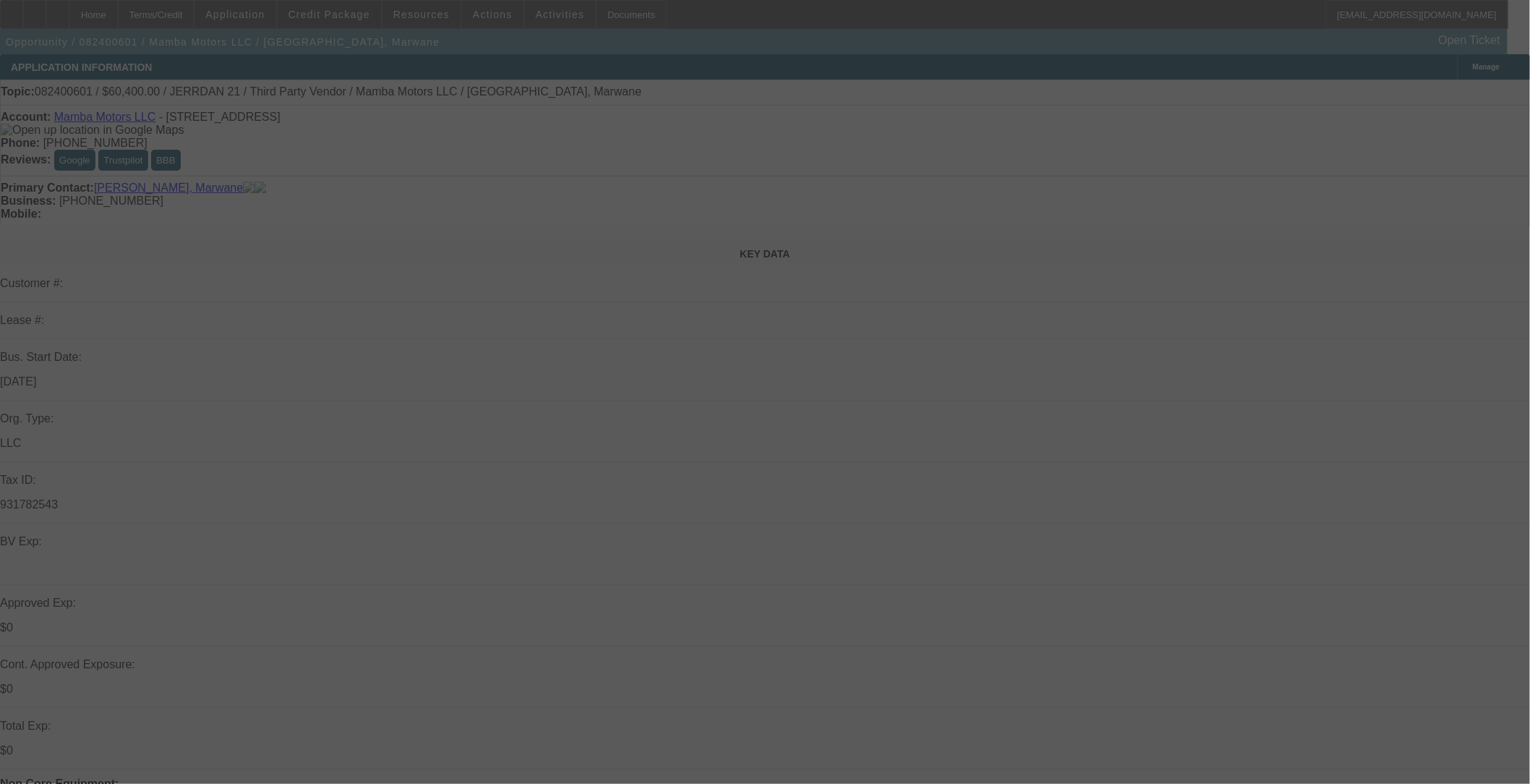
select select "0.1"
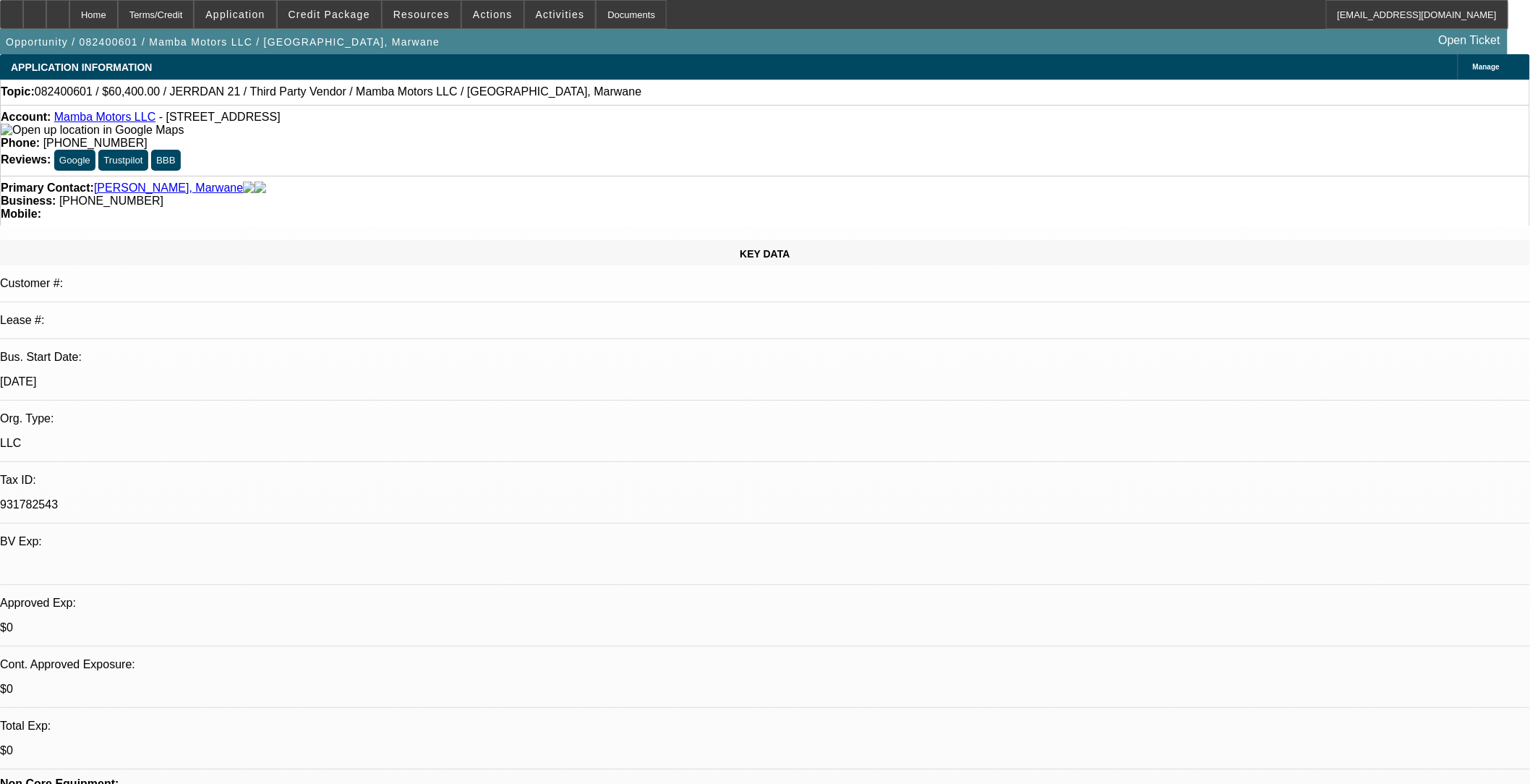
select select "1"
select select "2"
select select "4"
select select "1"
select select "2"
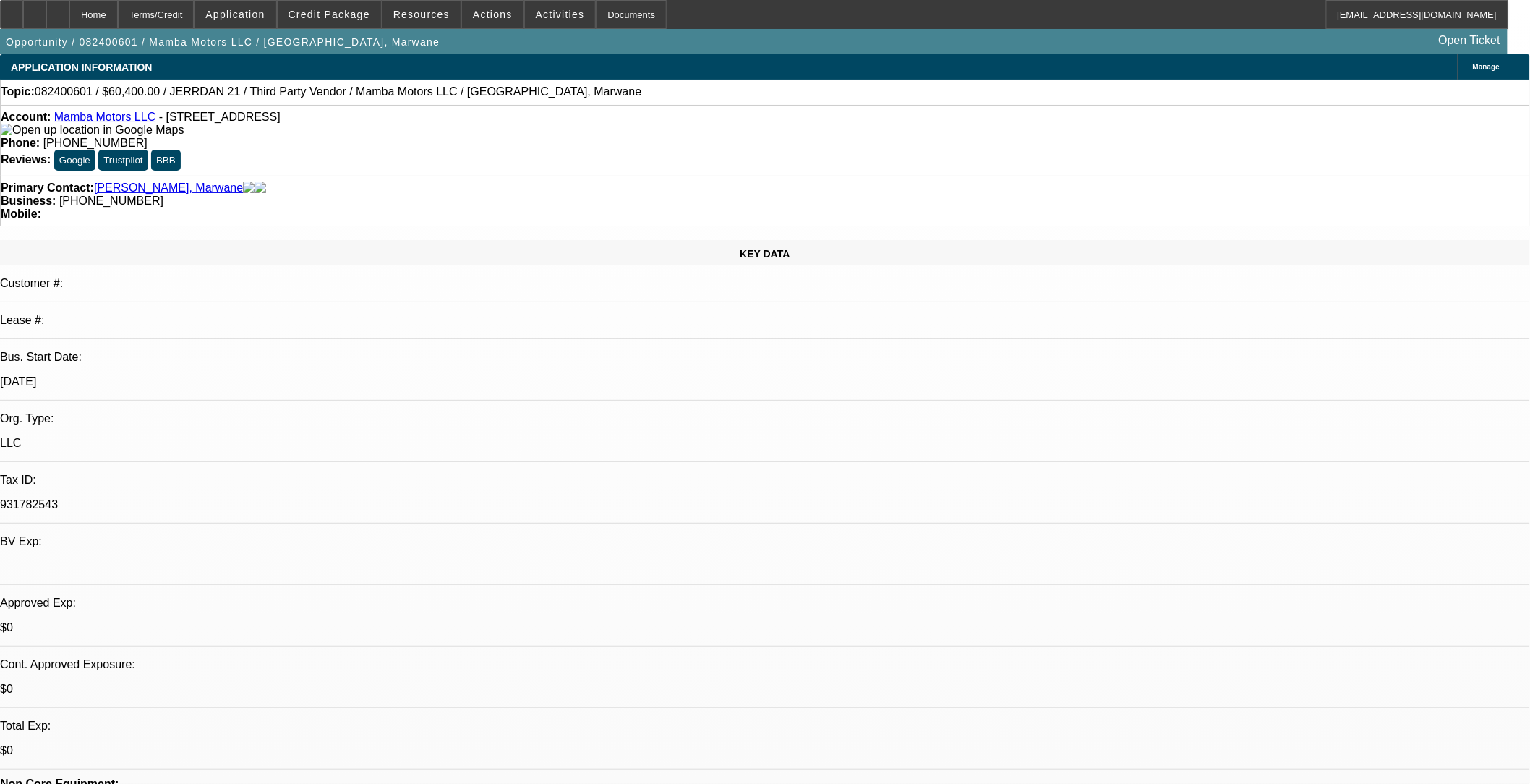
select select "4"
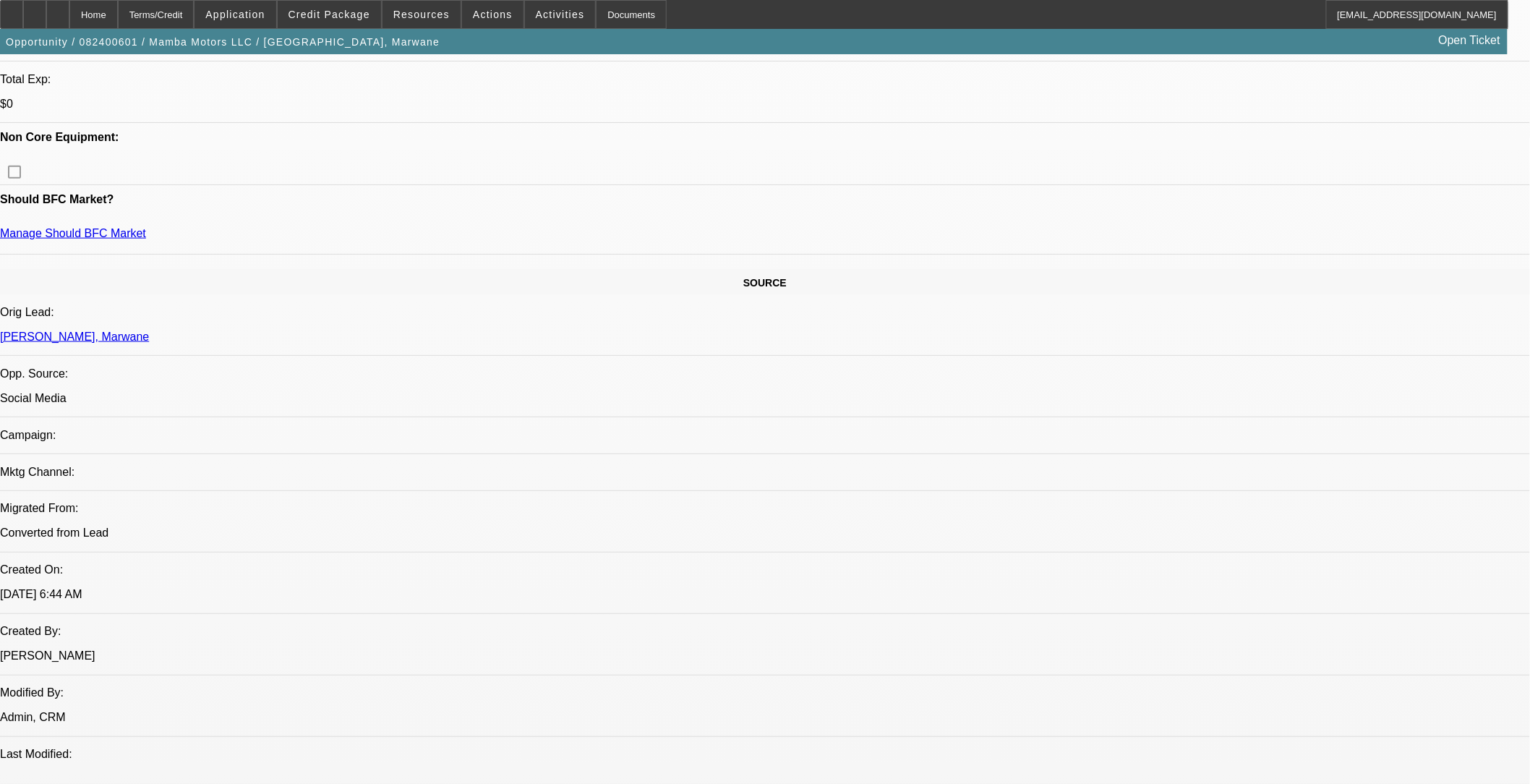
scroll to position [642, 0]
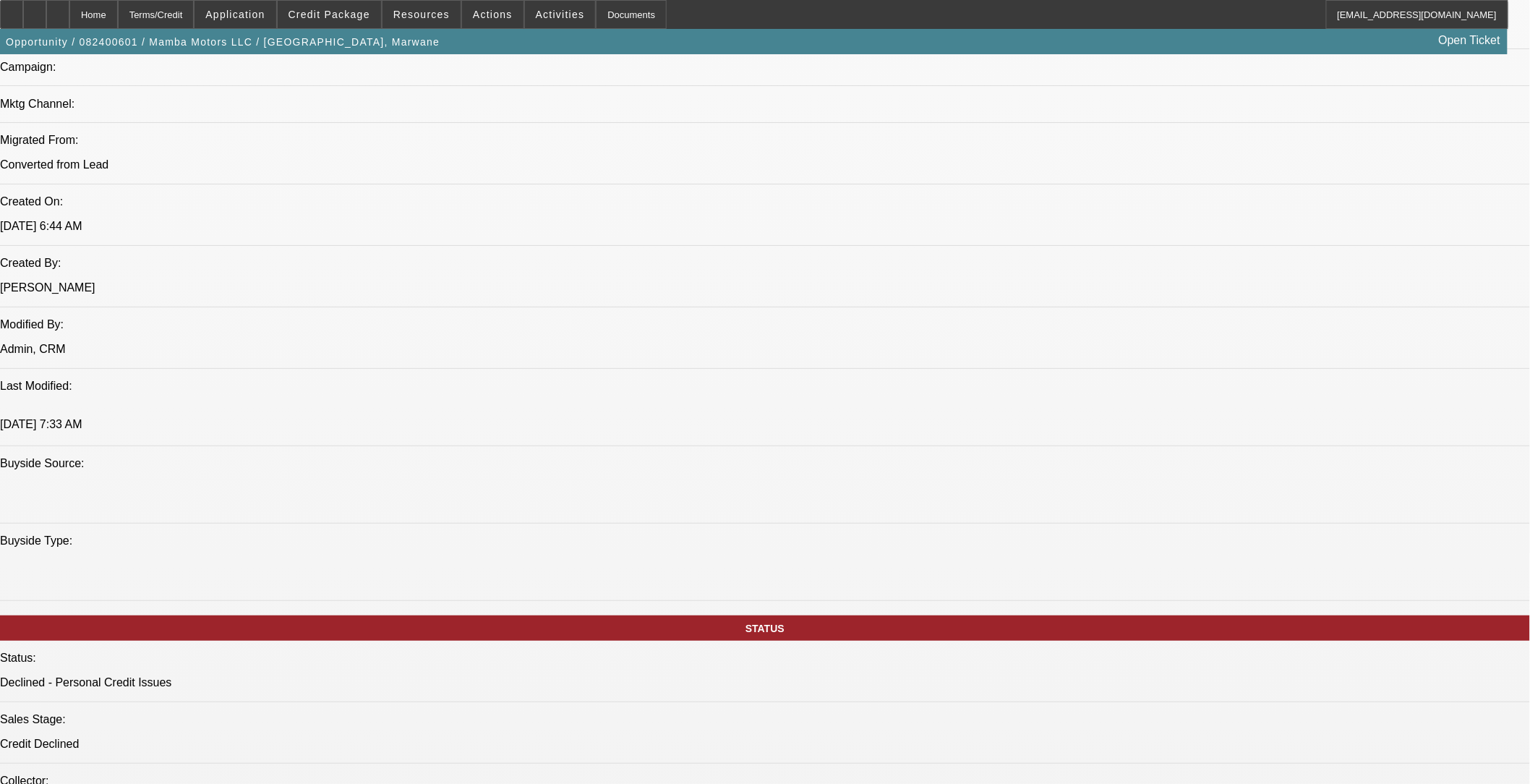
scroll to position [804, 0]
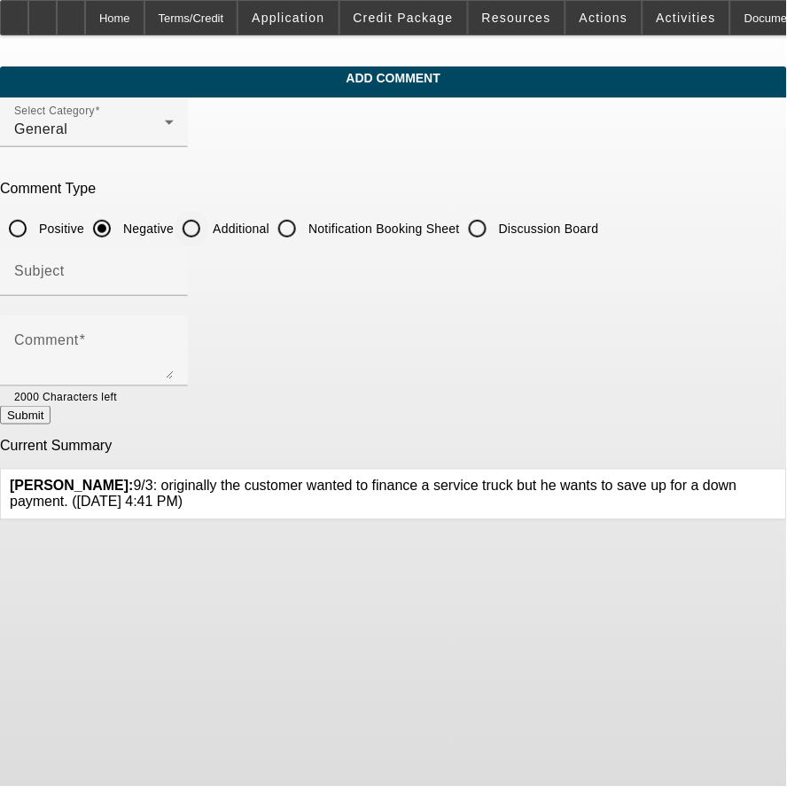
click at [209, 216] on div at bounding box center [191, 228] width 35 height 35
click at [209, 222] on input "Additional" at bounding box center [191, 228] width 35 height 35
radio input "true"
click at [188, 296] on div at bounding box center [94, 305] width 188 height 19
click at [174, 269] on input "Subject" at bounding box center [94, 278] width 160 height 21
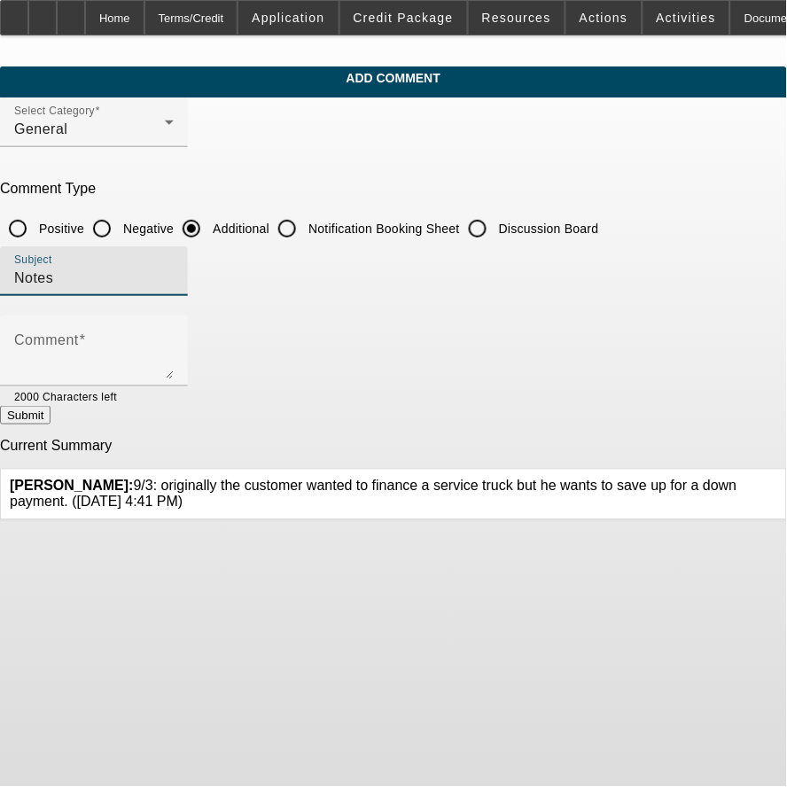
type input "Notes"
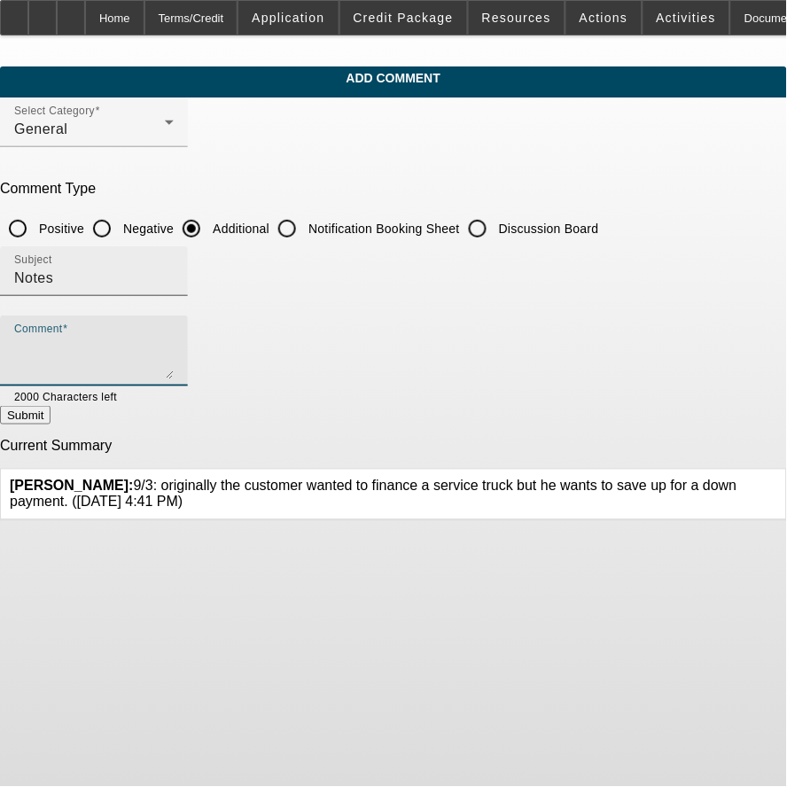
paste textarea "9/3: originally the customer wanted to finance a service truck but he wants to …"
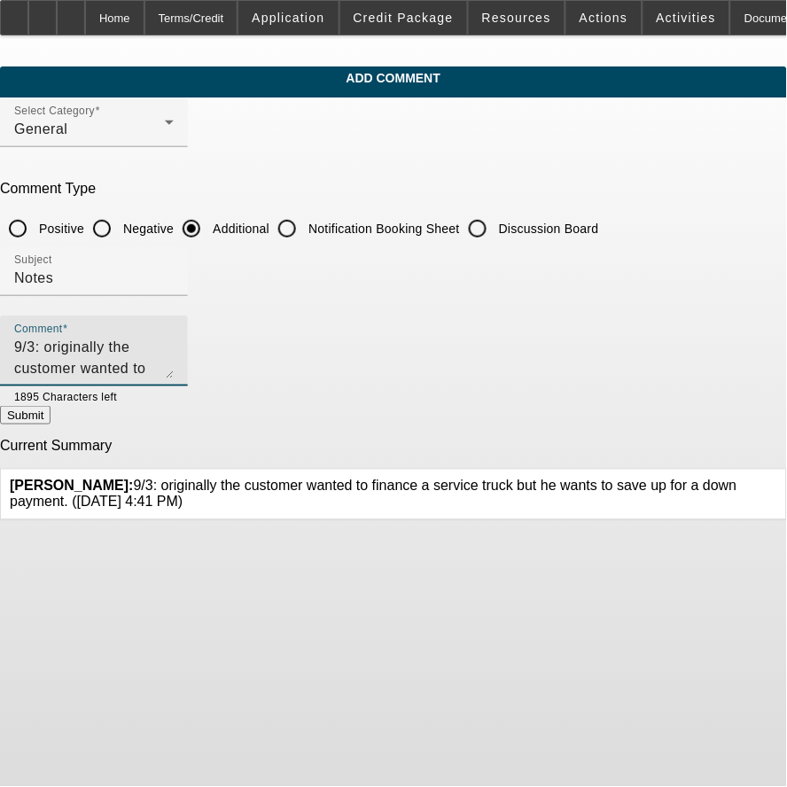
click at [90, 342] on textarea "9/3: originally the customer wanted to finance a service truck but he wants to …" at bounding box center [94, 358] width 160 height 43
click at [174, 359] on textarea "9/4 Driver HU lol9/3: originally the customer wanted to finance a service truck…" at bounding box center [94, 358] width 160 height 43
click at [164, 339] on textarea "9/4 Driver HU lol9/3: originally the customer wanted to finance a service truck…" at bounding box center [94, 358] width 160 height 43
type textarea "9/4 Driver HU, i set a cb lol9/3: originally the customer wanted to finance a s…"
click at [556, 412] on div "Submit" at bounding box center [393, 415] width 787 height 19
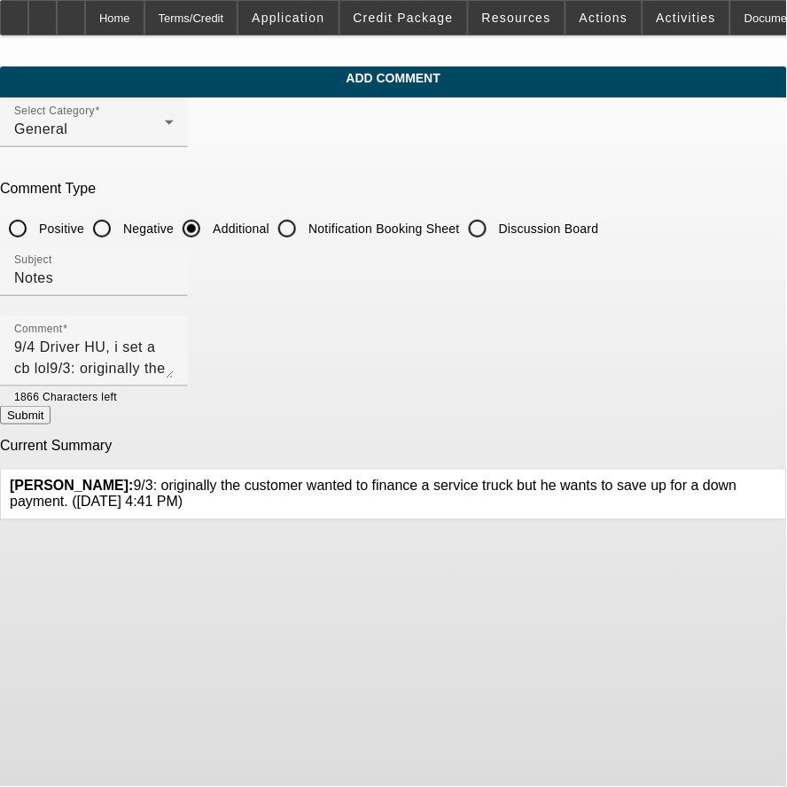
click at [51, 420] on button "Submit" at bounding box center [25, 415] width 51 height 19
radio input "true"
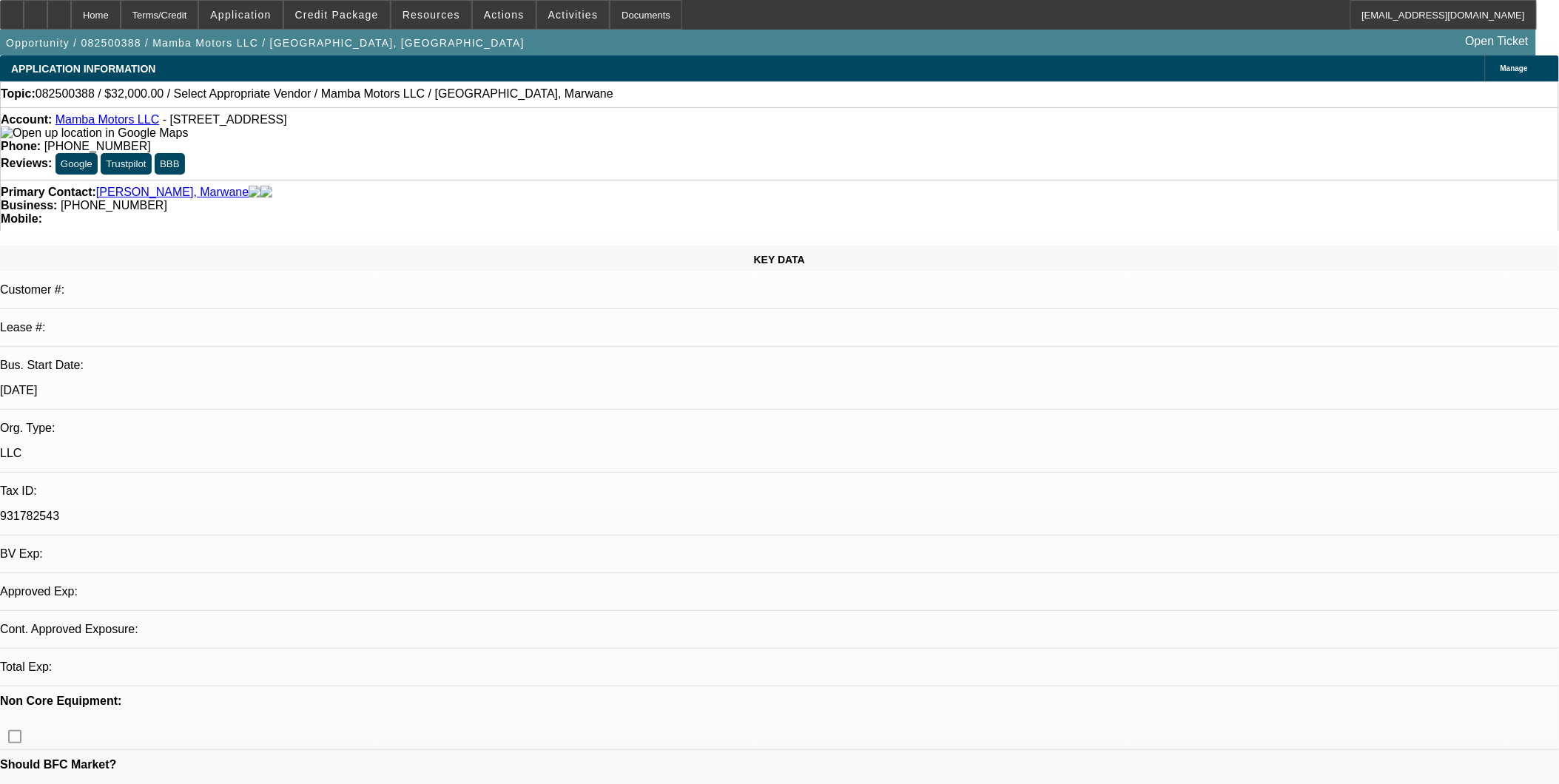
select select "0"
select select "2"
select select "0.1"
select select "1"
select select "2"
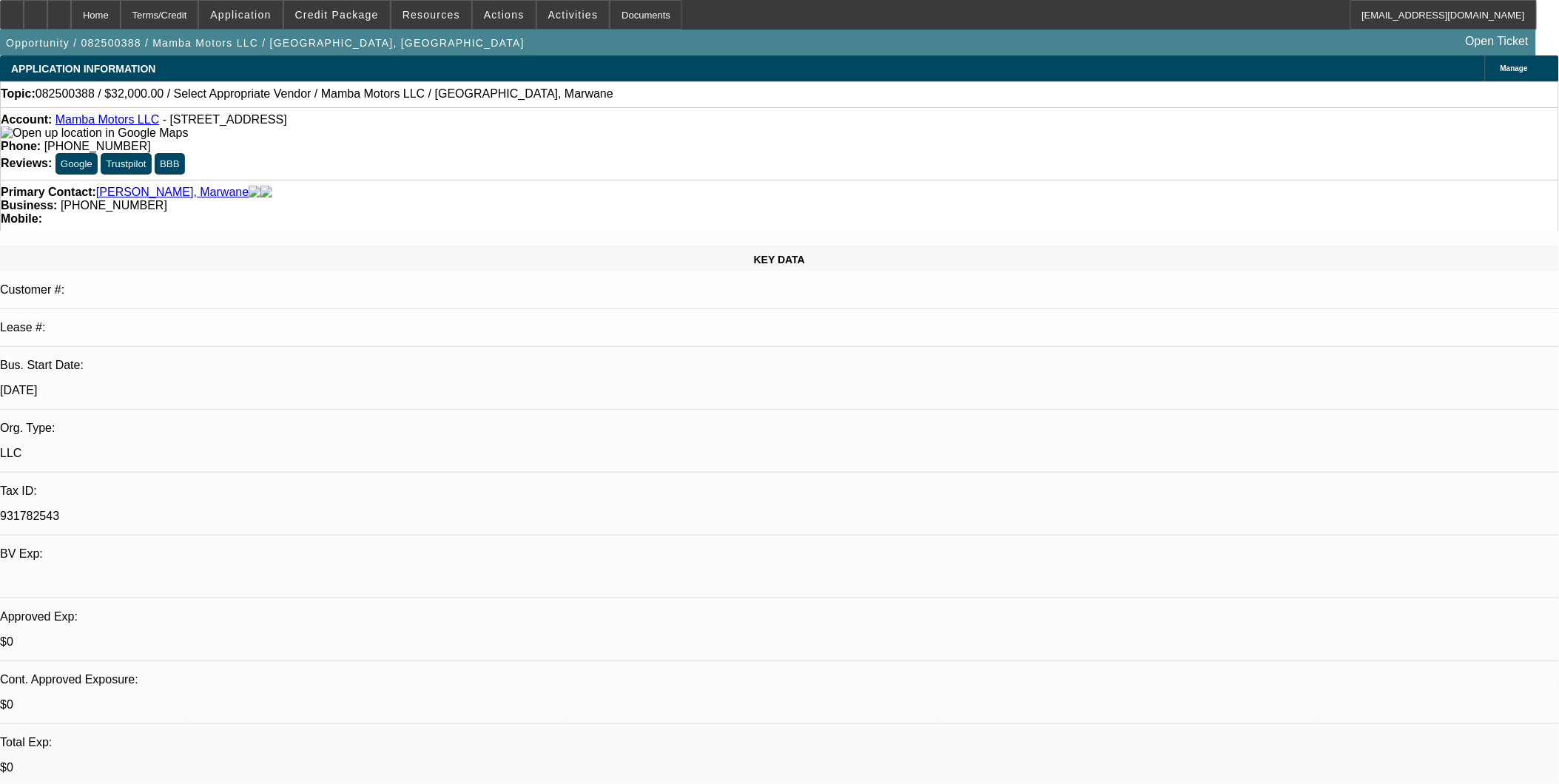
select select "4"
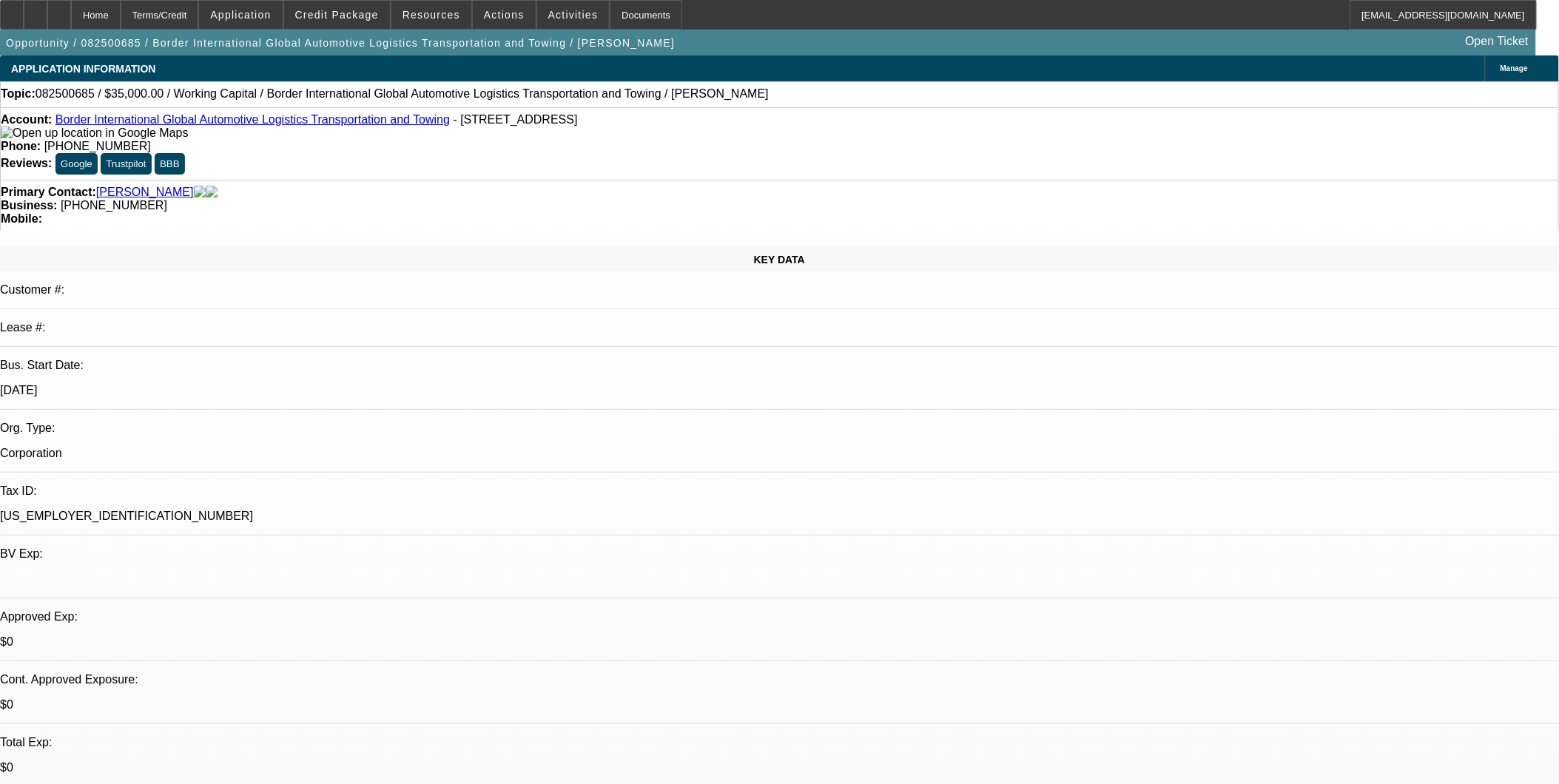
select select "0"
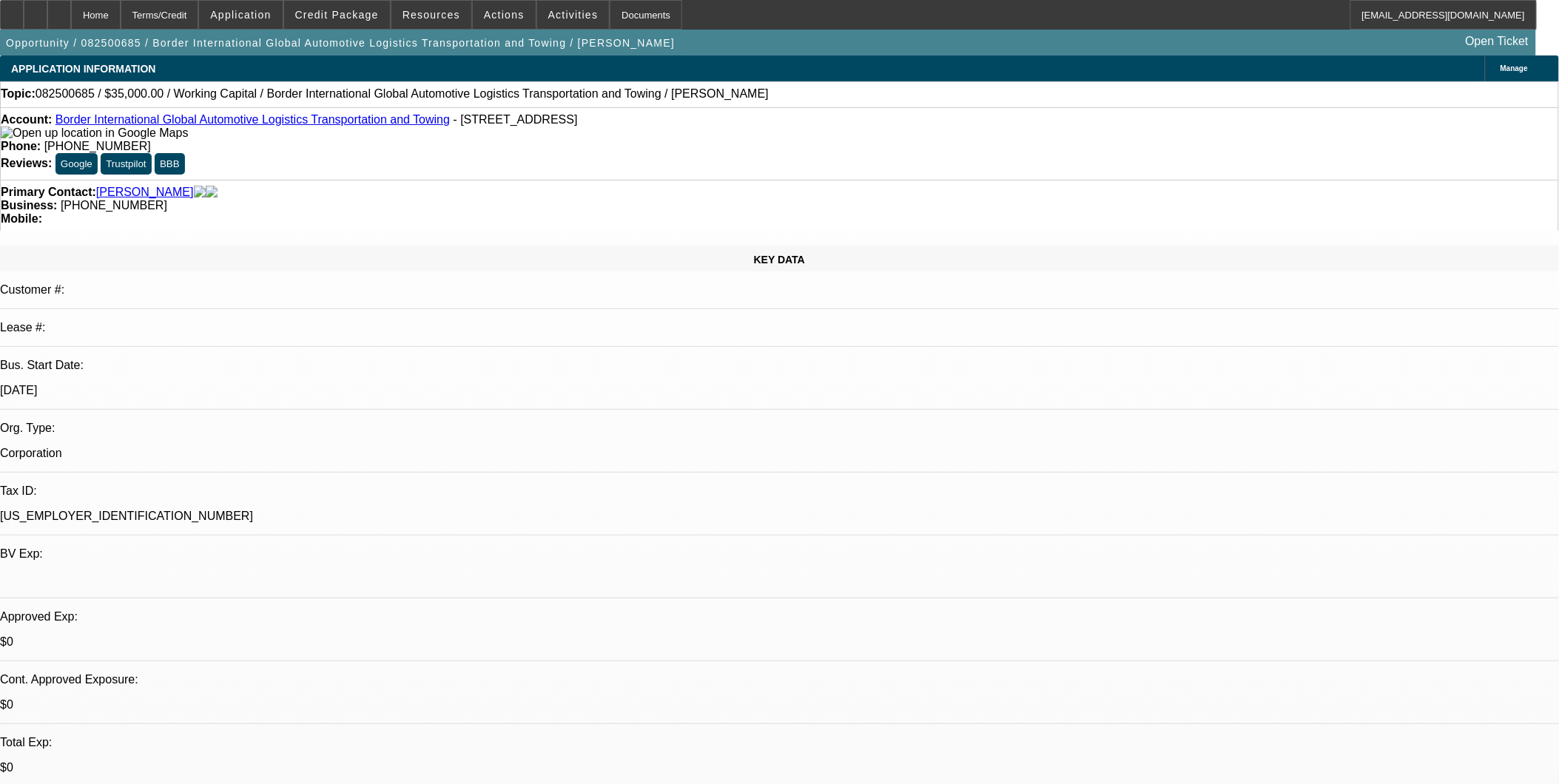
select select "0"
select select "1"
select select "2"
select select "6"
select select "1"
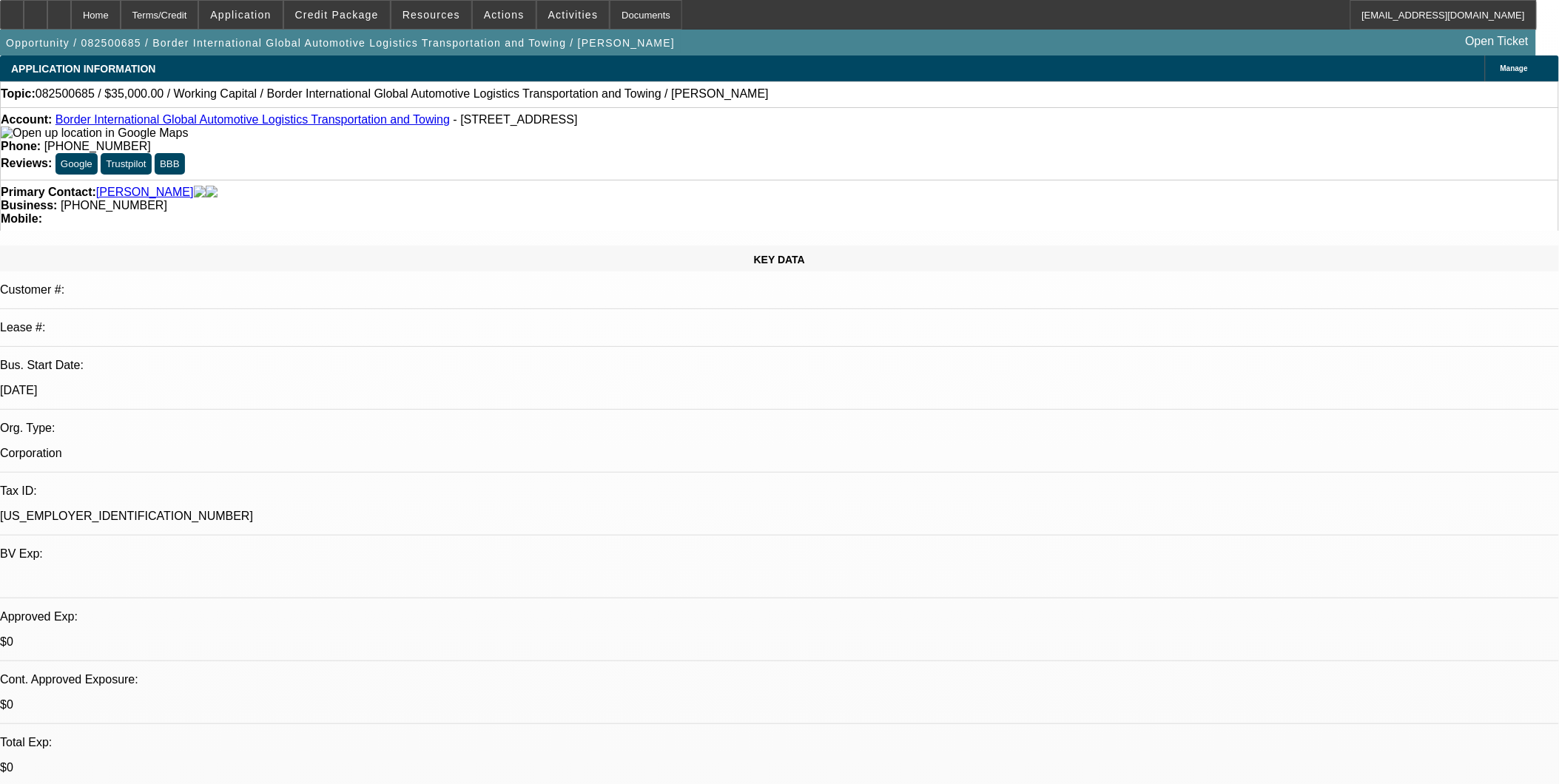
select select "2"
select select "6"
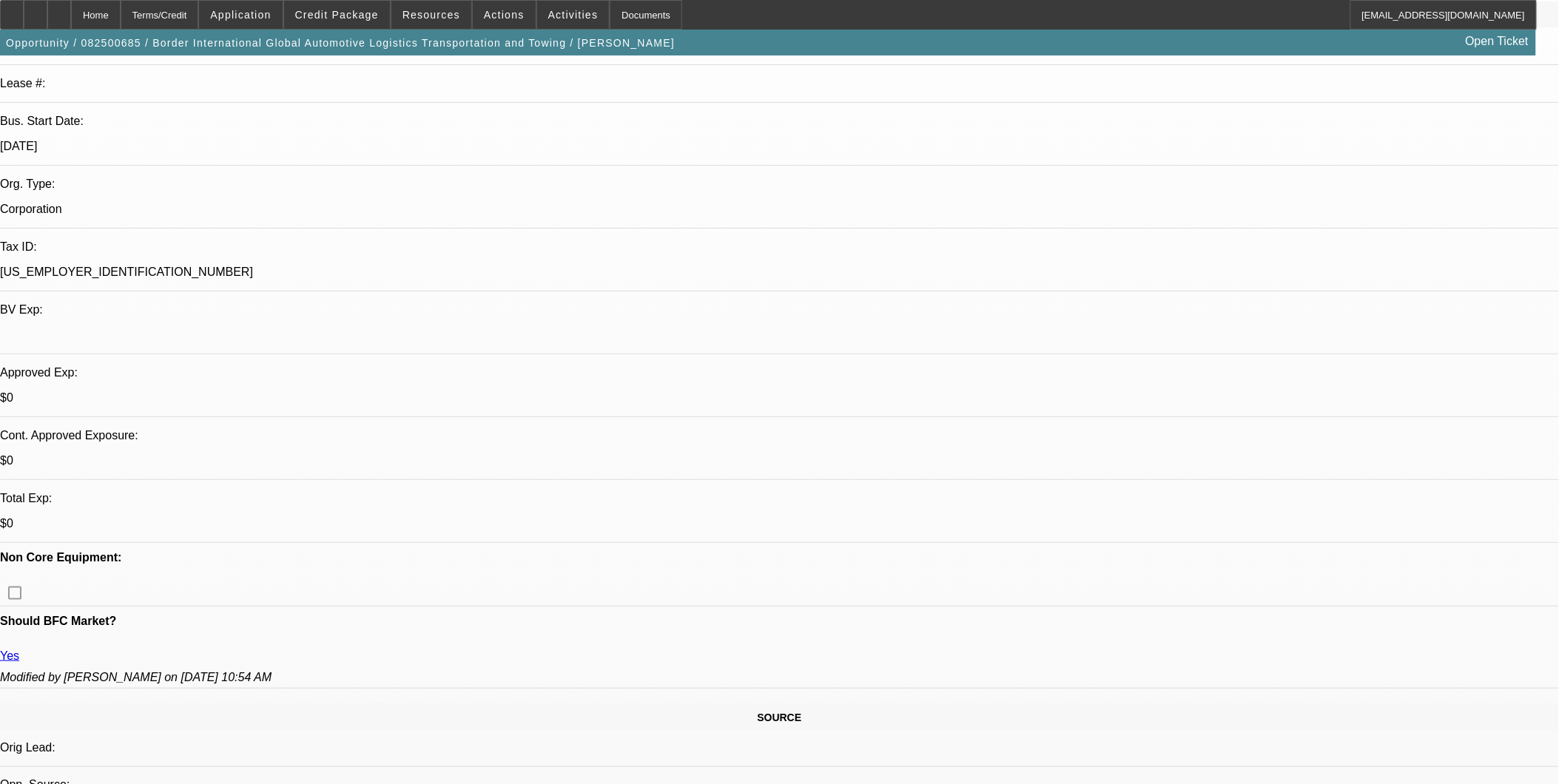
scroll to position [246, 0]
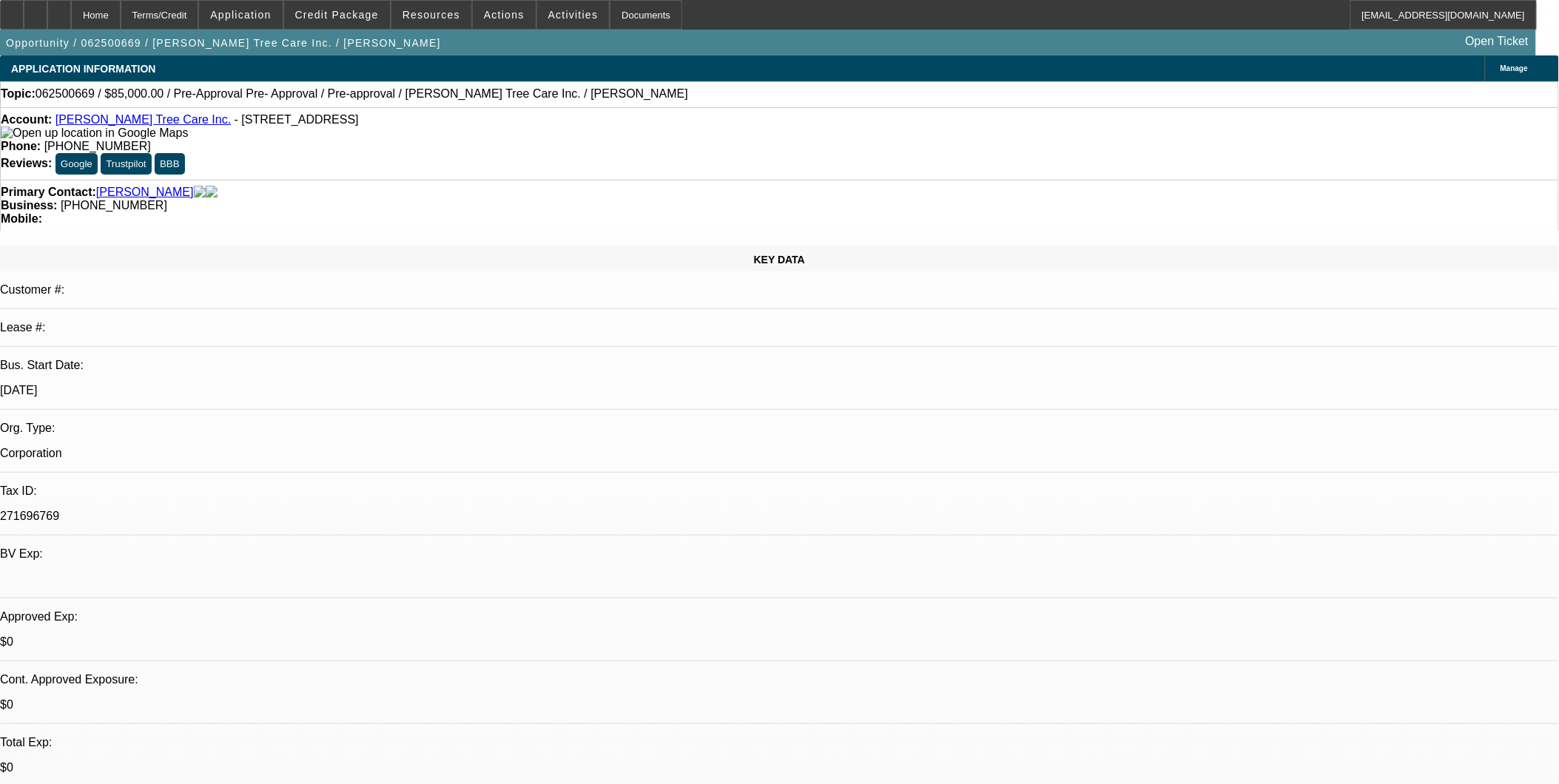
select select "0"
select select "0.1"
select select "0"
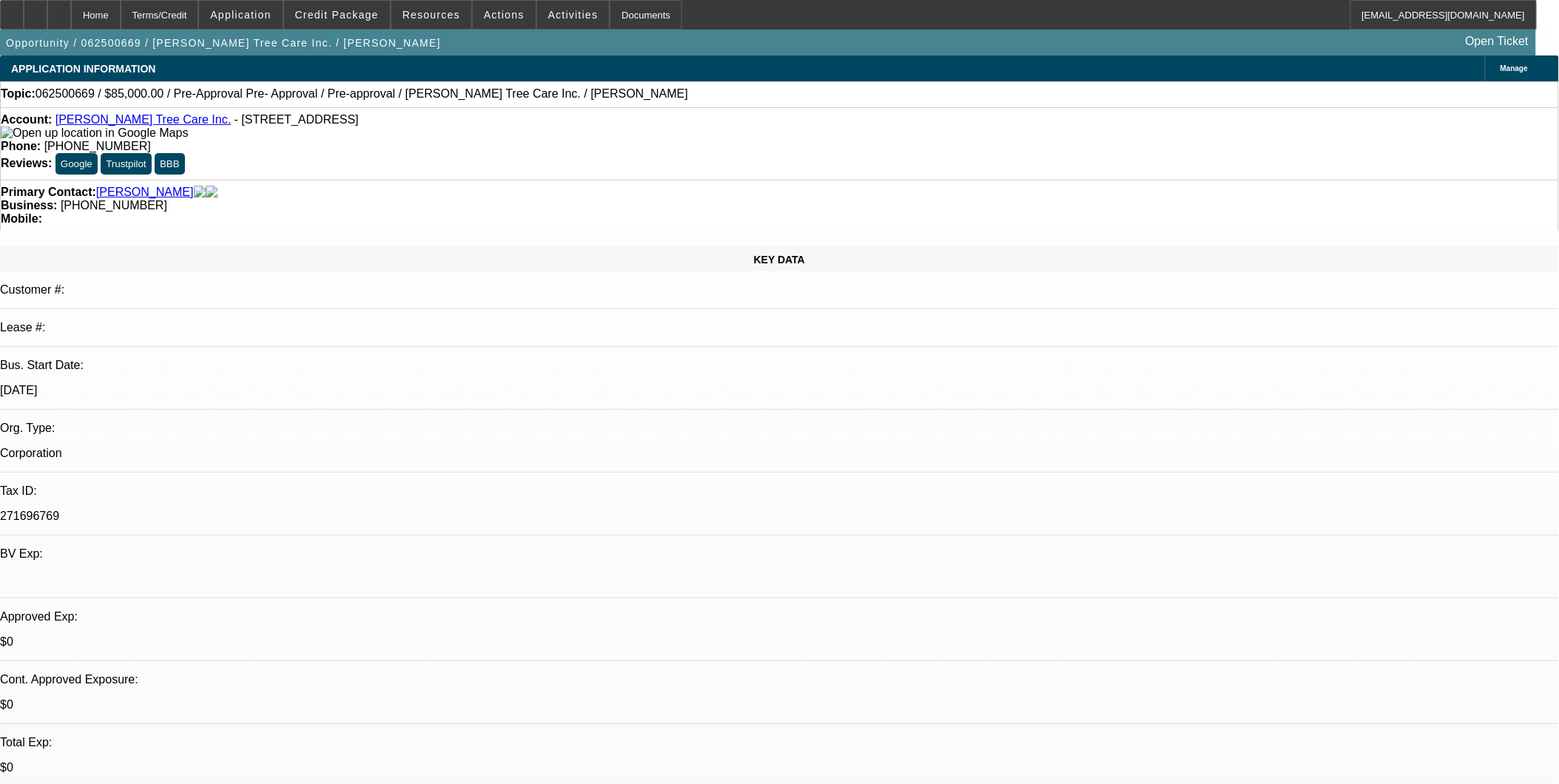
select select "0.1"
select select "0"
select select "0.1"
select select "1"
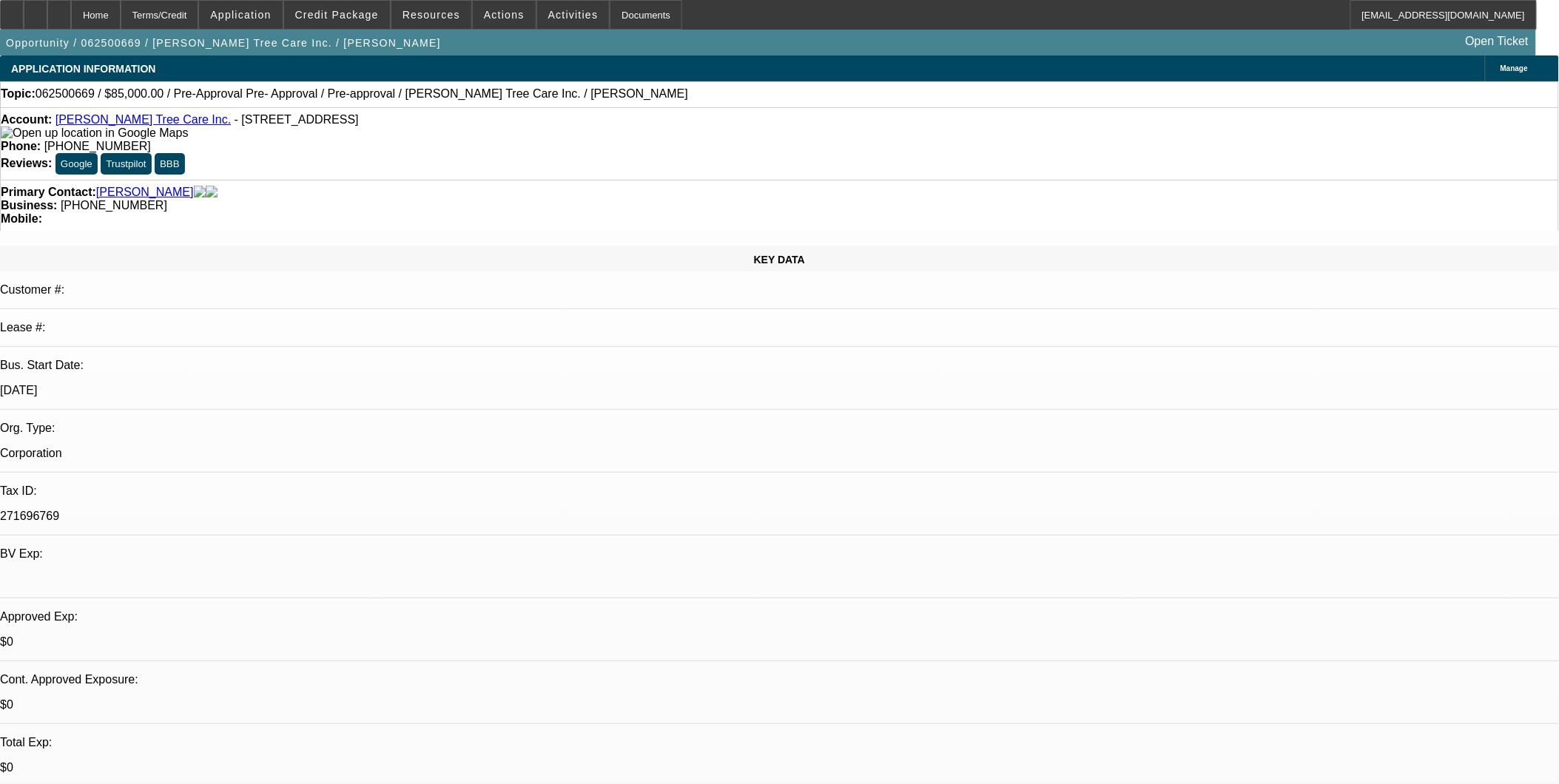
select select "1"
select select "5"
select select "1"
select select "5"
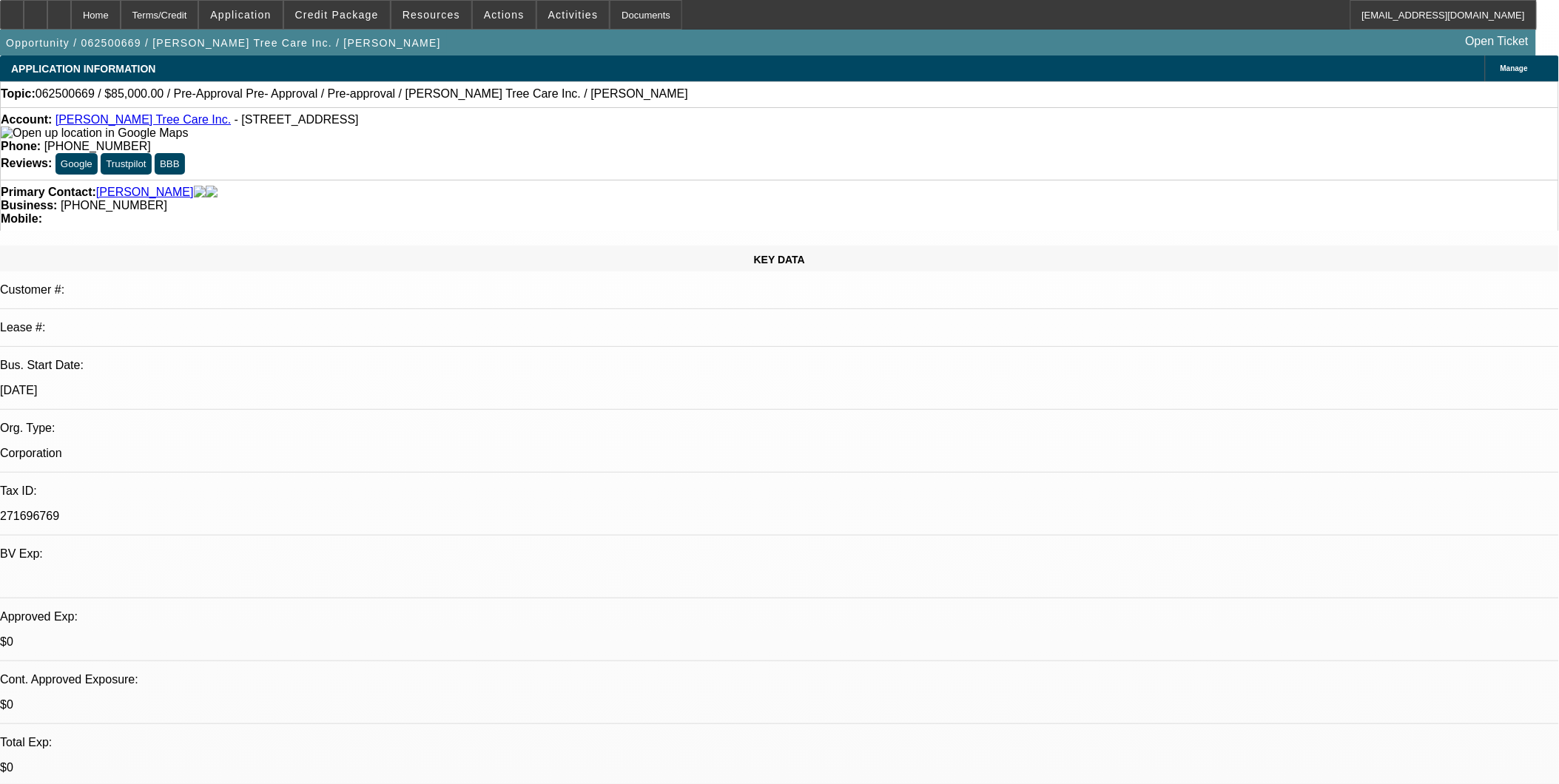
select select "1"
select select "5"
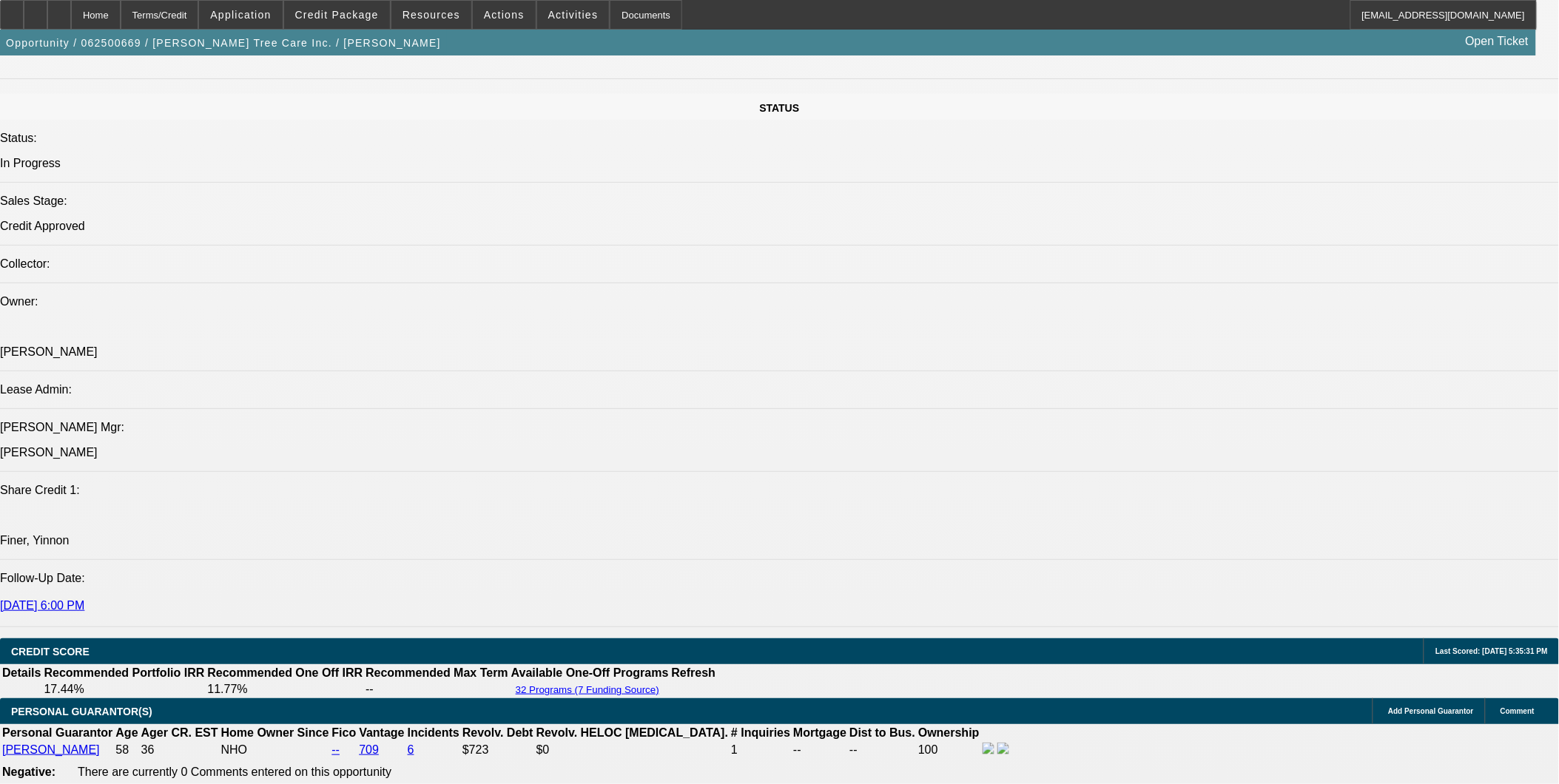
scroll to position [1808, 0]
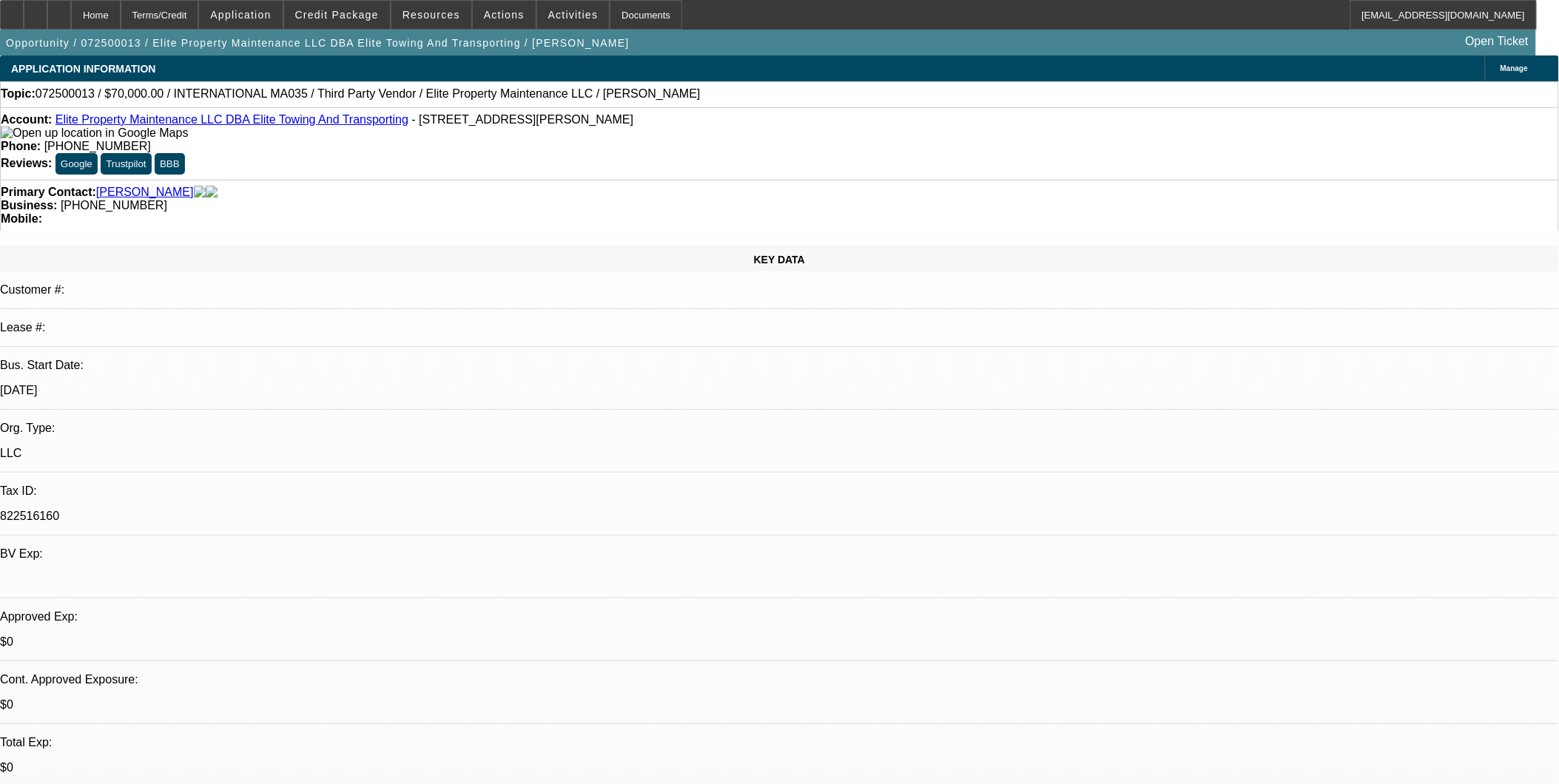
select select "0"
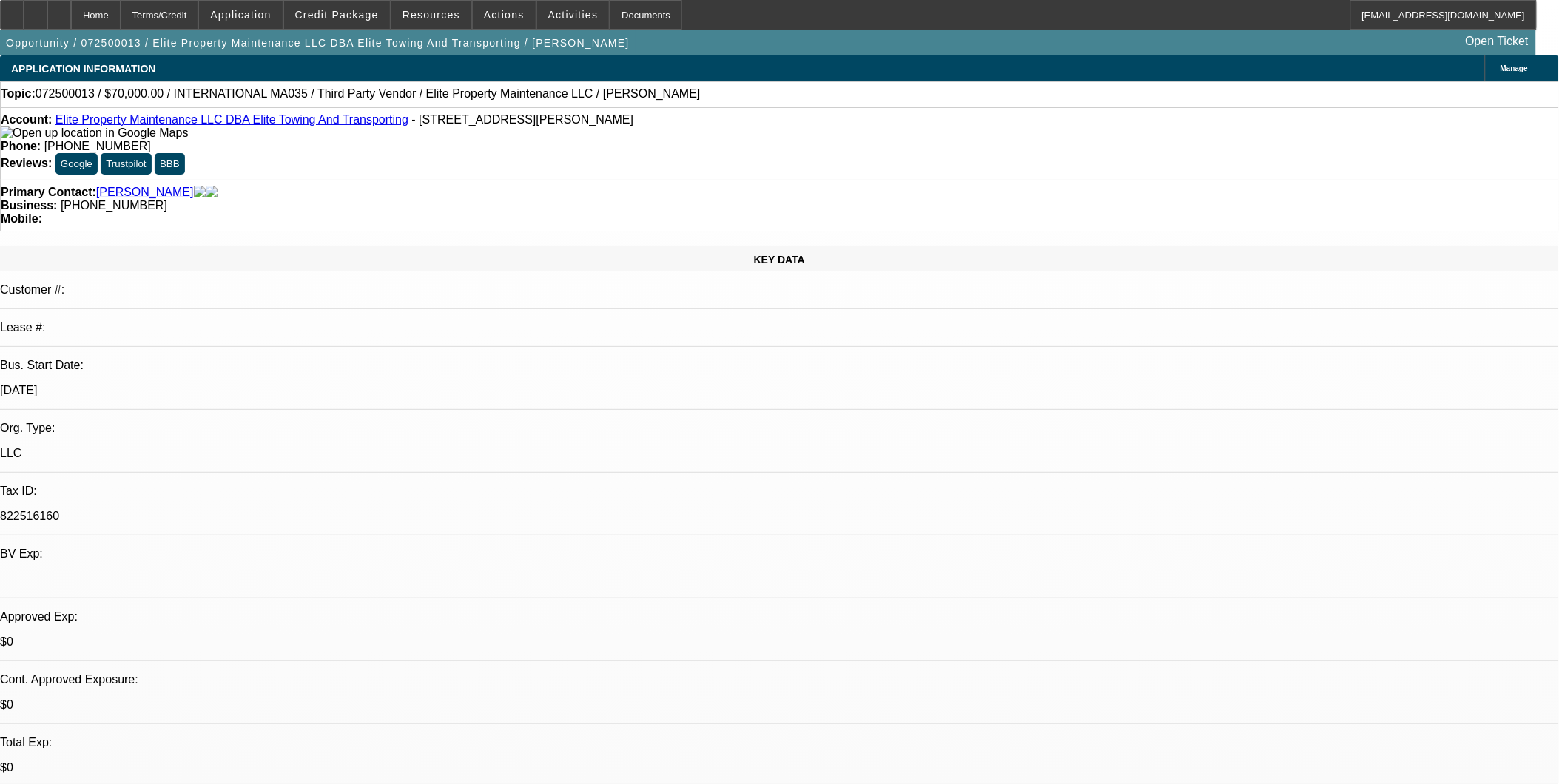
select select "0"
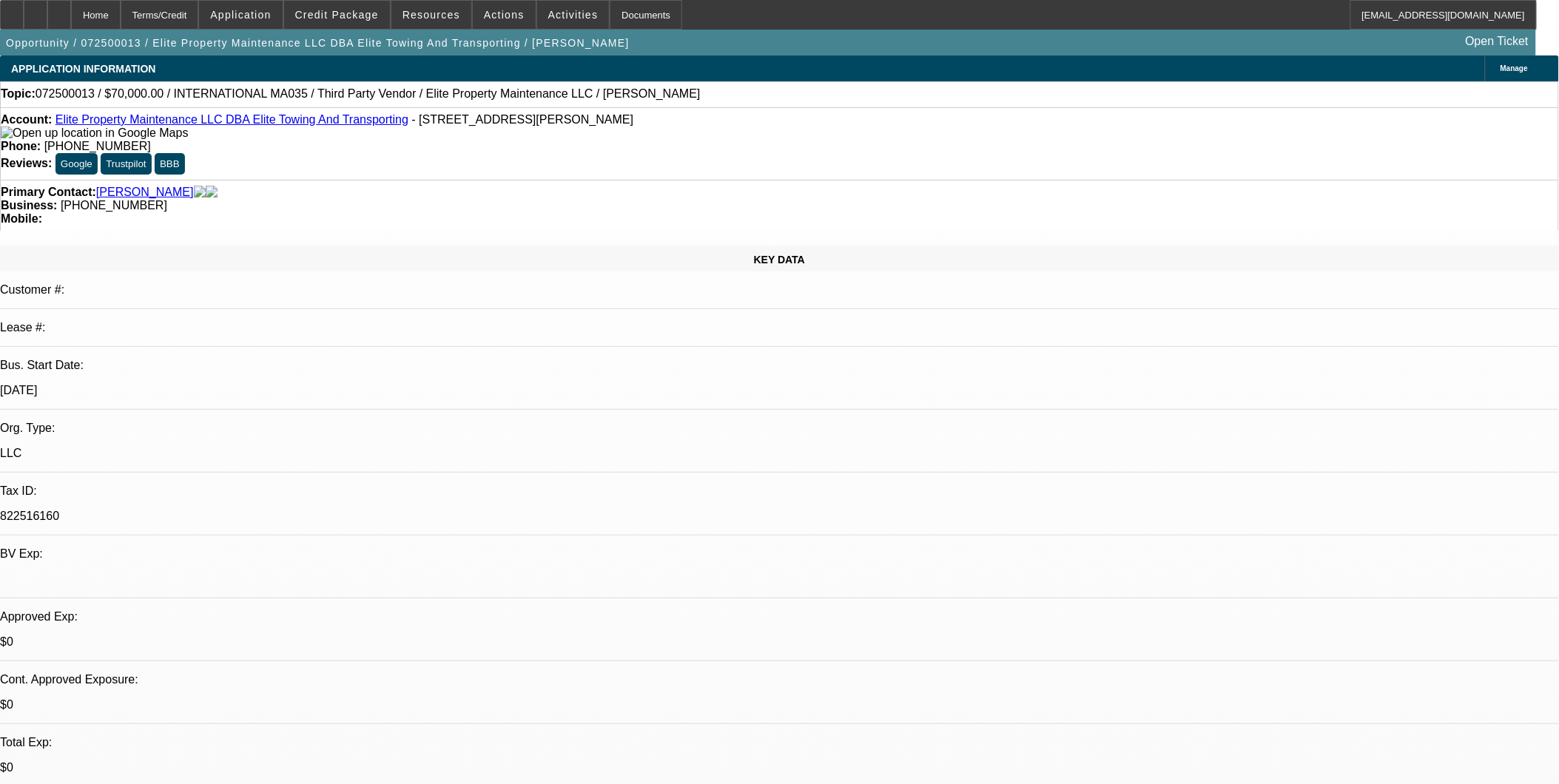
select select "0"
select select "1"
select select "6"
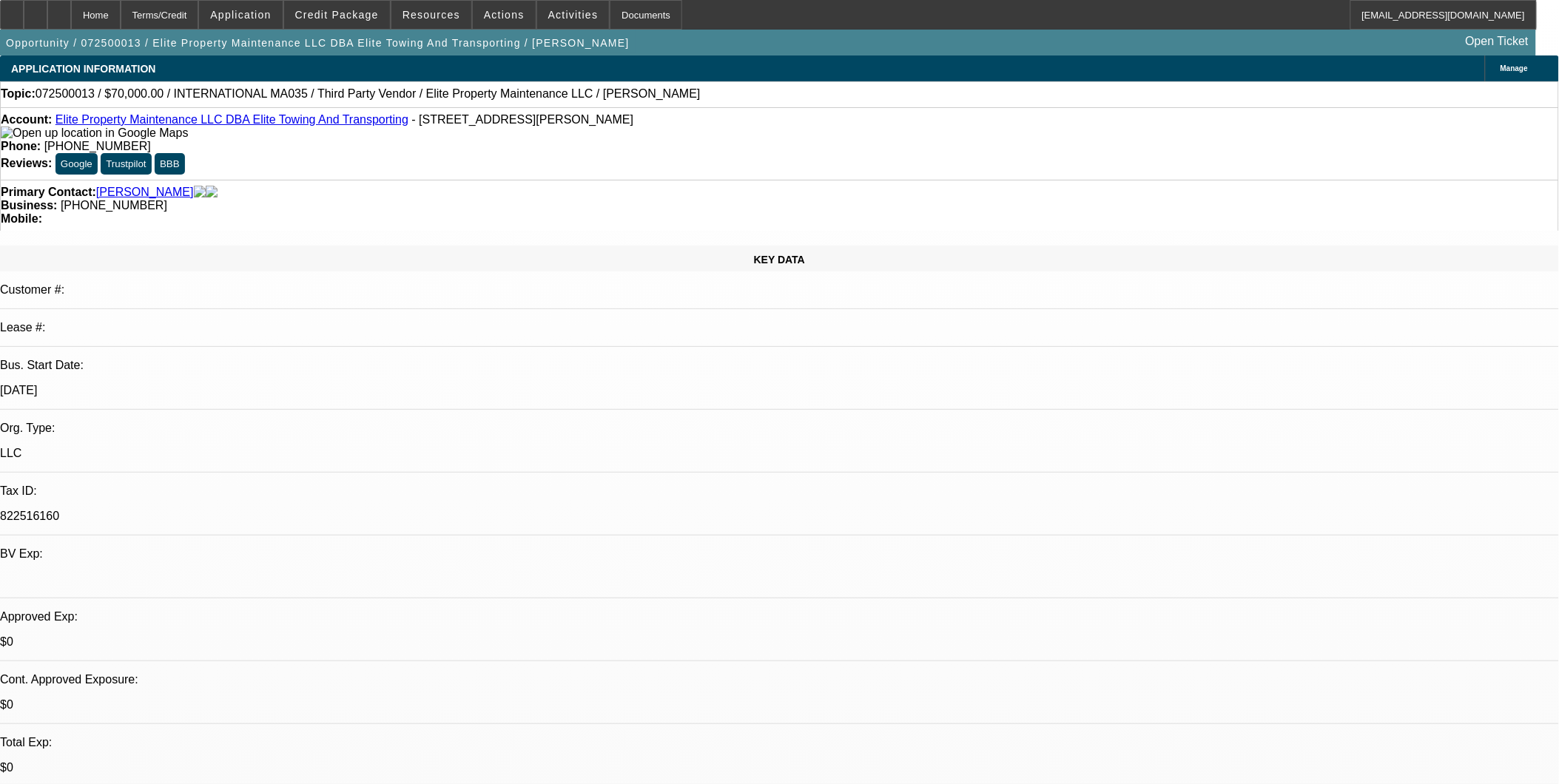
select select "1"
select select "3"
select select "6"
select select "1"
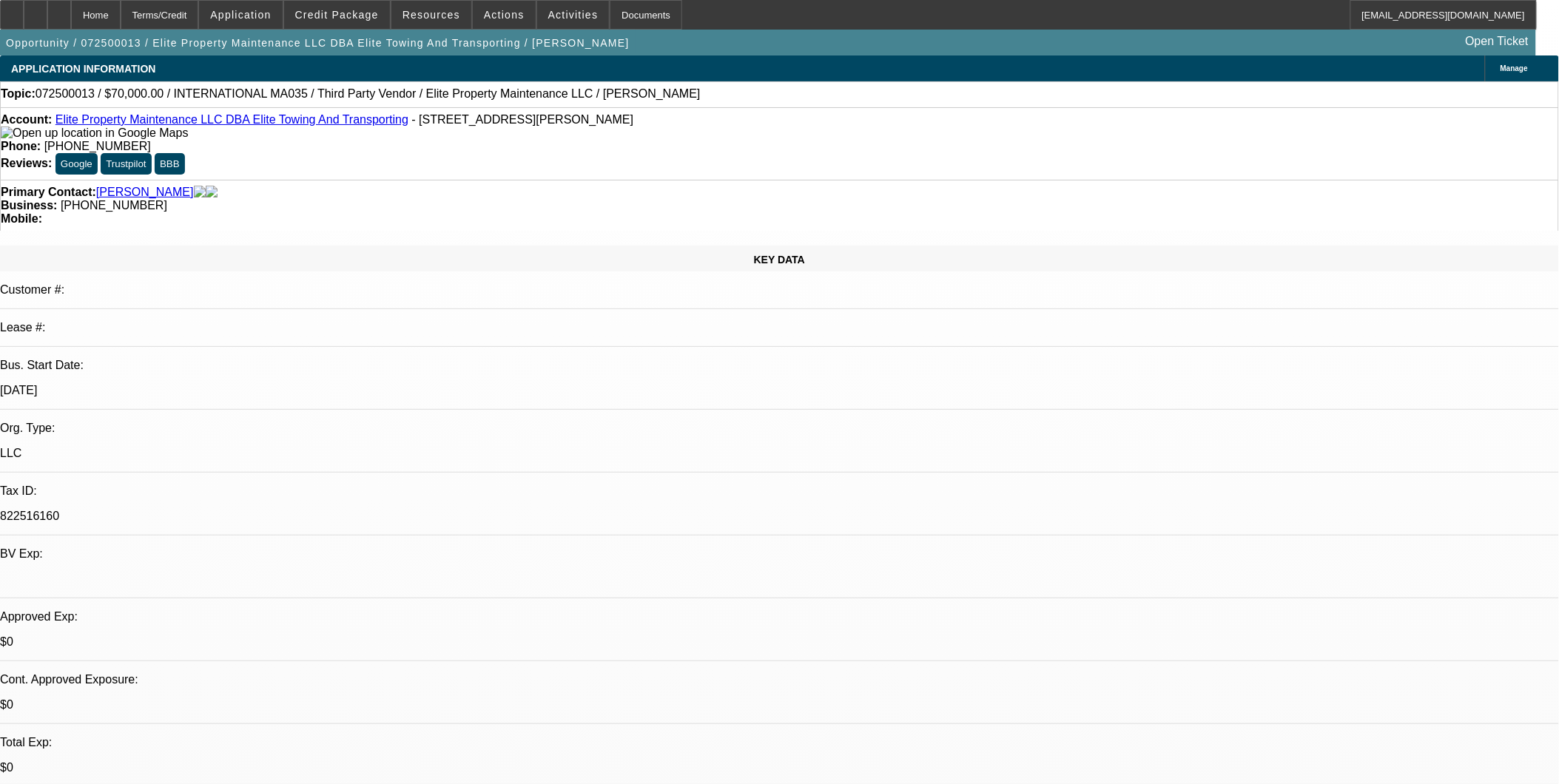
select select "6"
select select "1"
select select "2"
select select "6"
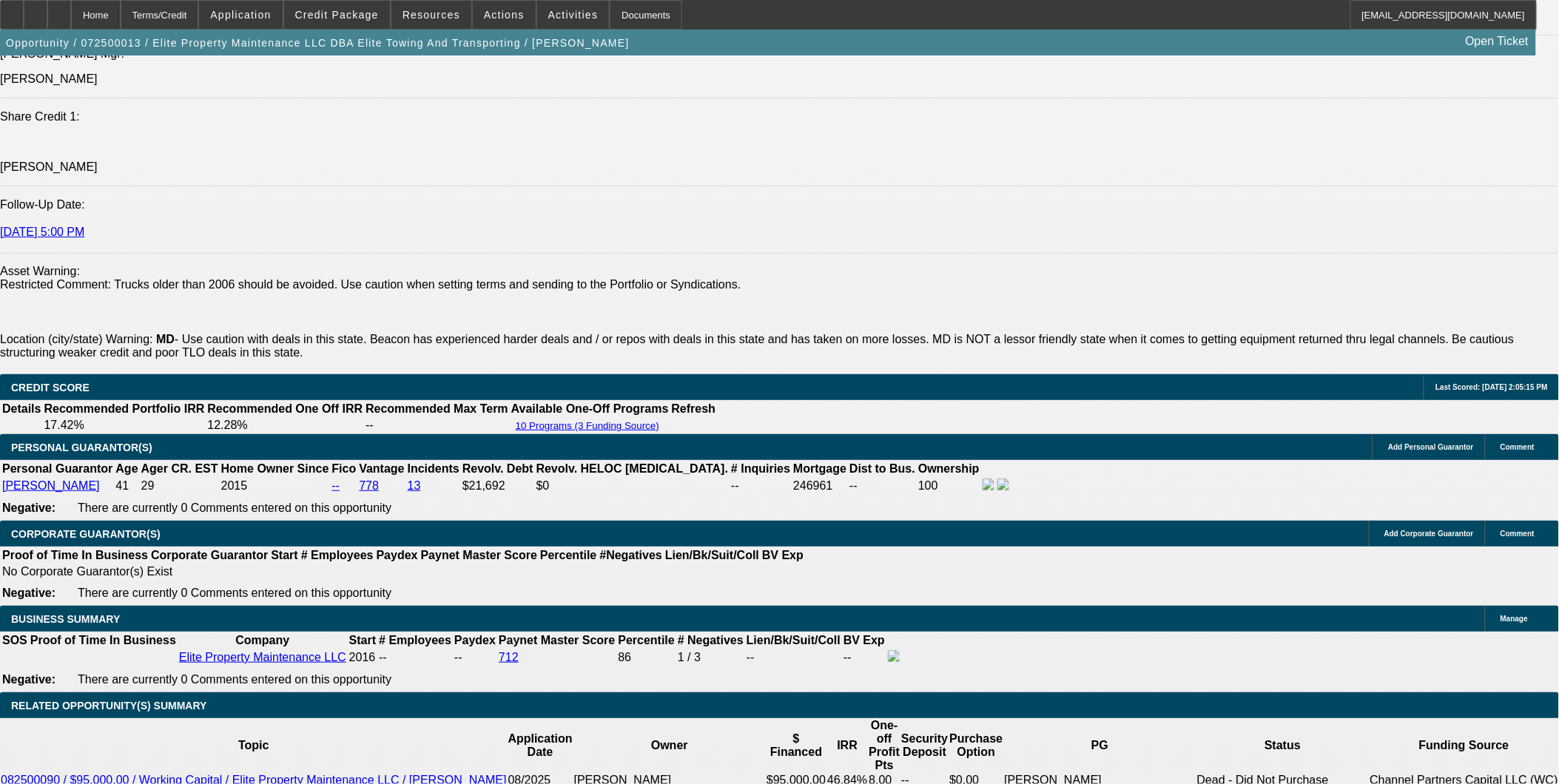
scroll to position [1973, 0]
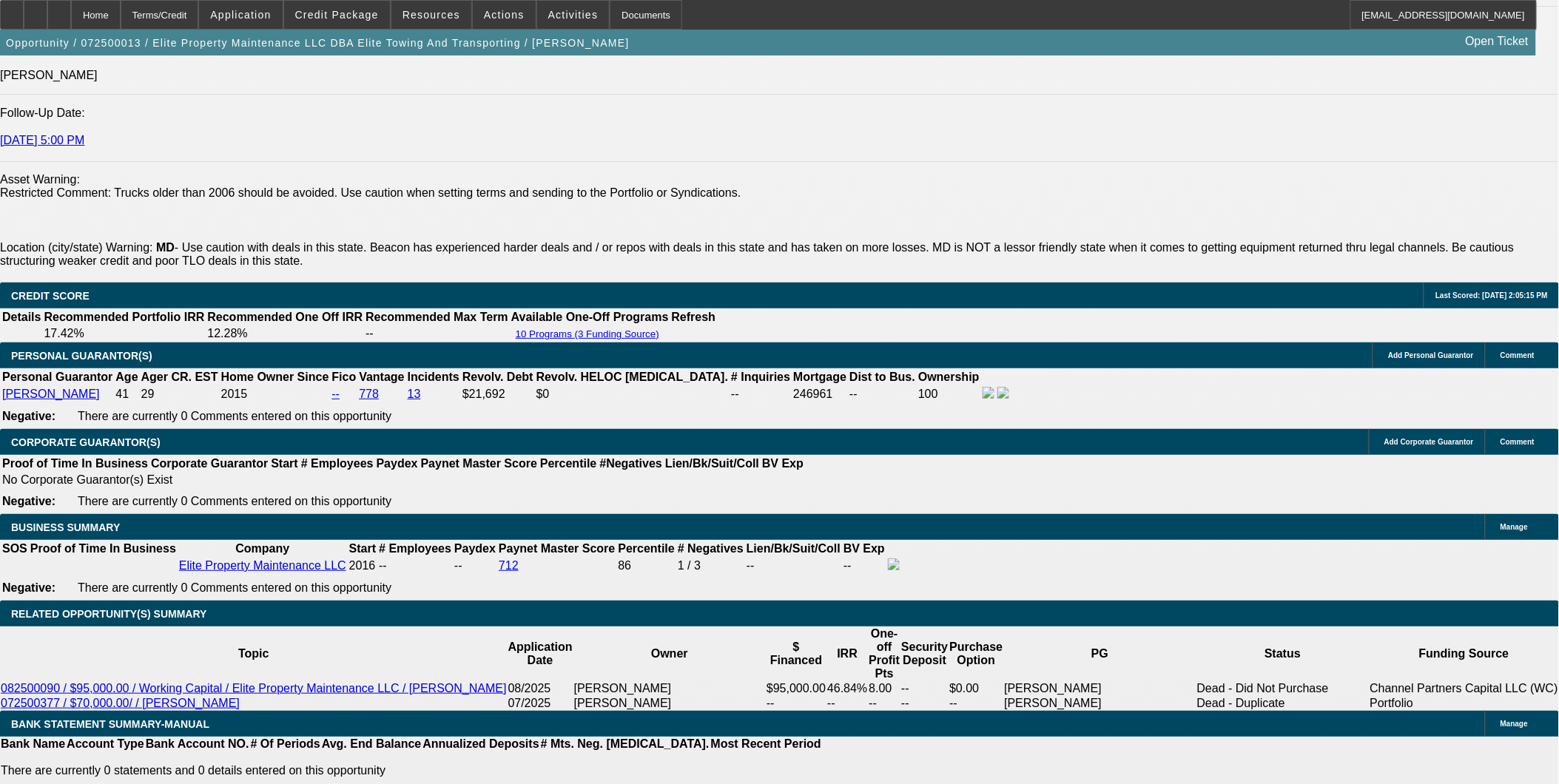
select select "0"
select select "6"
select select "0"
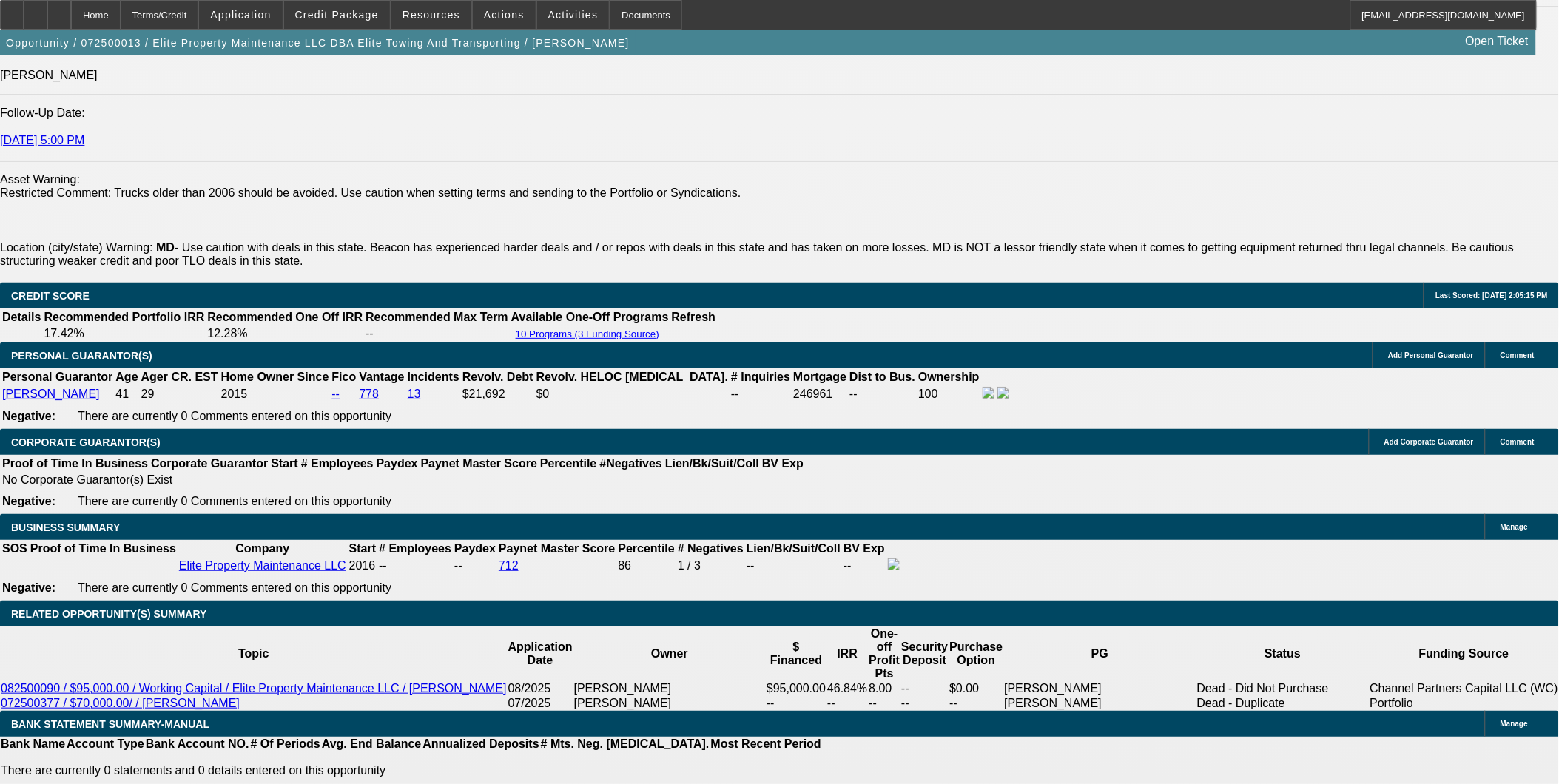
select select "0"
select select "2"
select select "0"
select select "6"
select select "0"
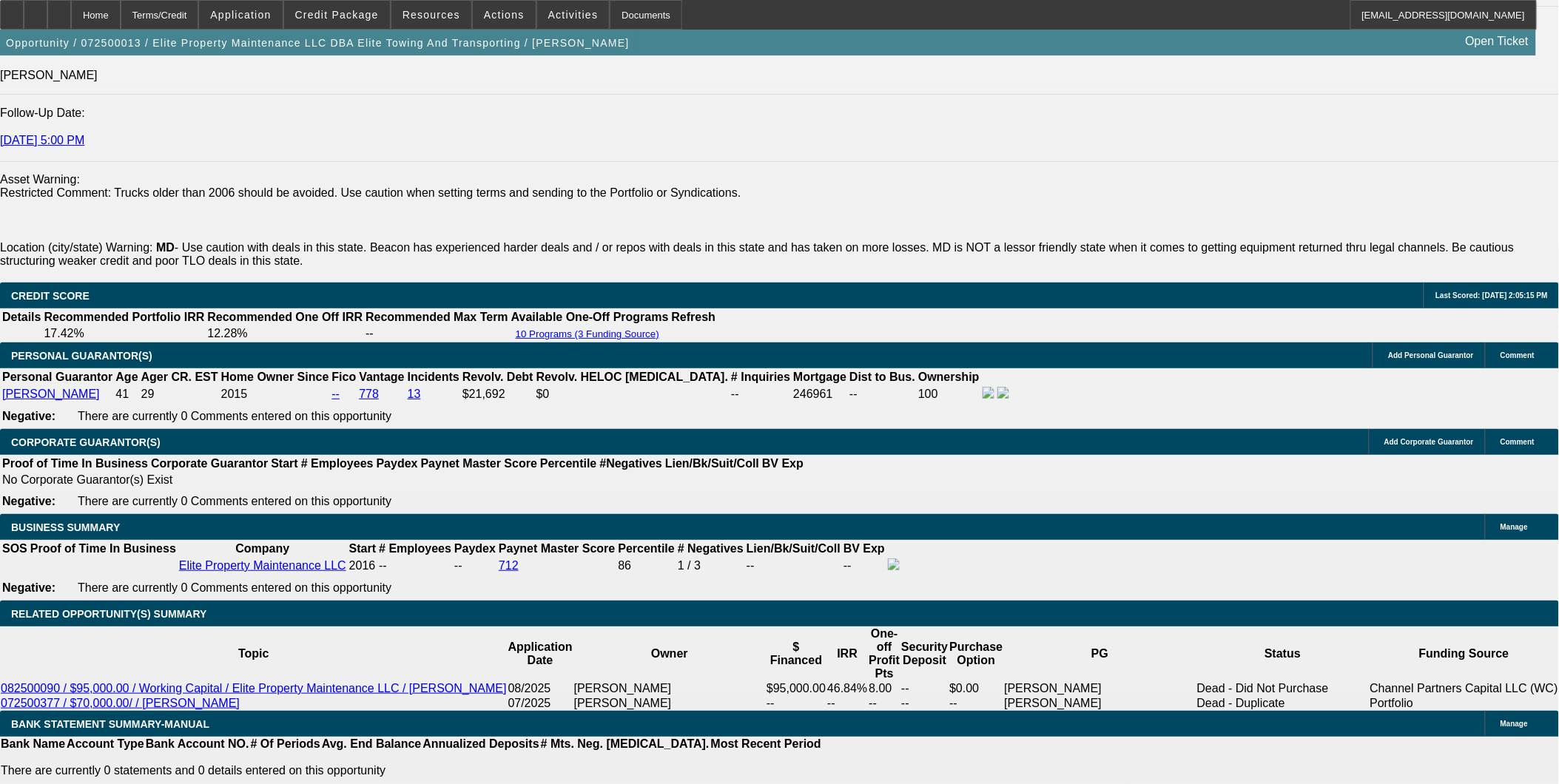
select select "0"
select select "6"
select select "0"
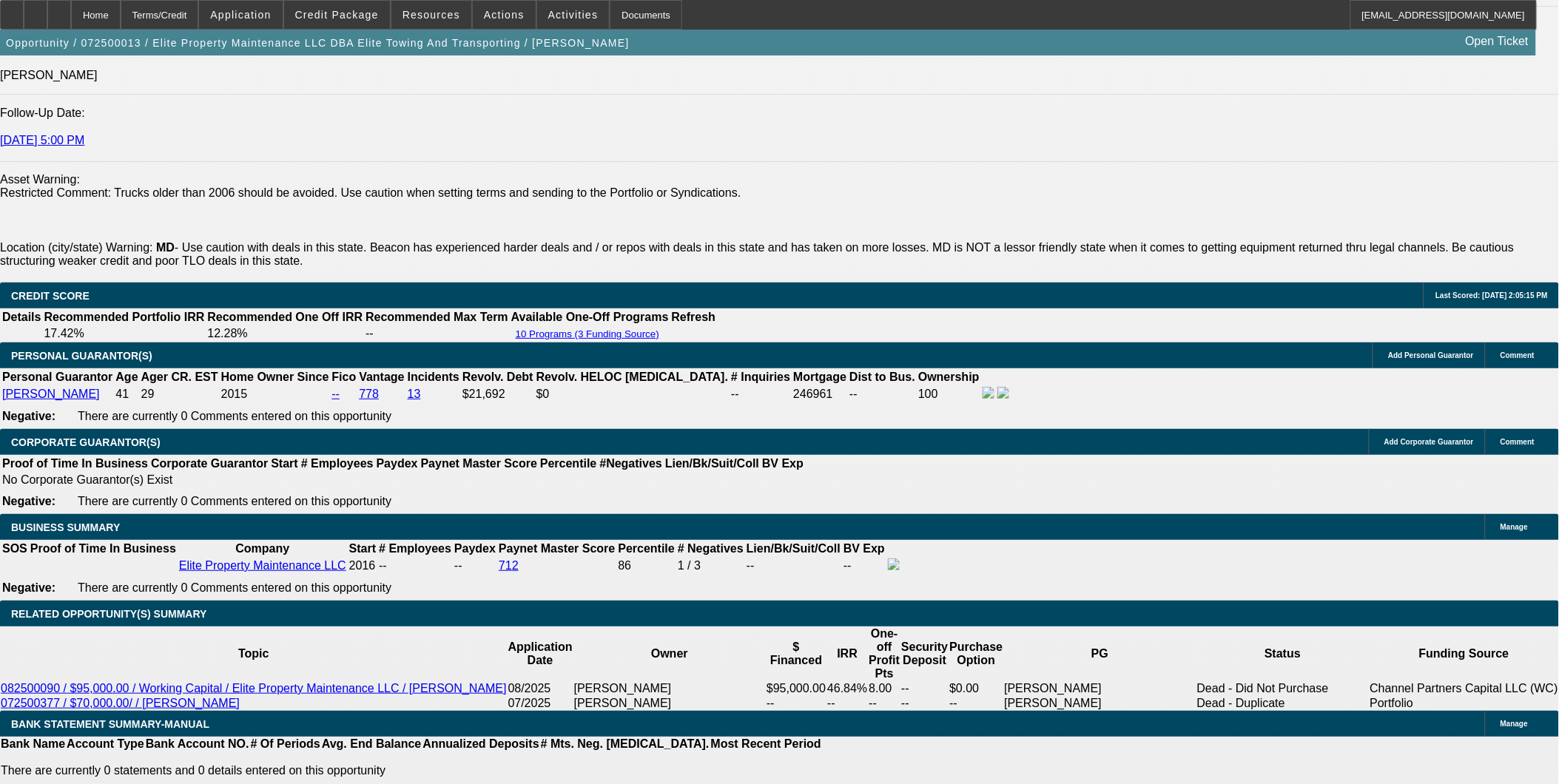
select select "0"
select select "6"
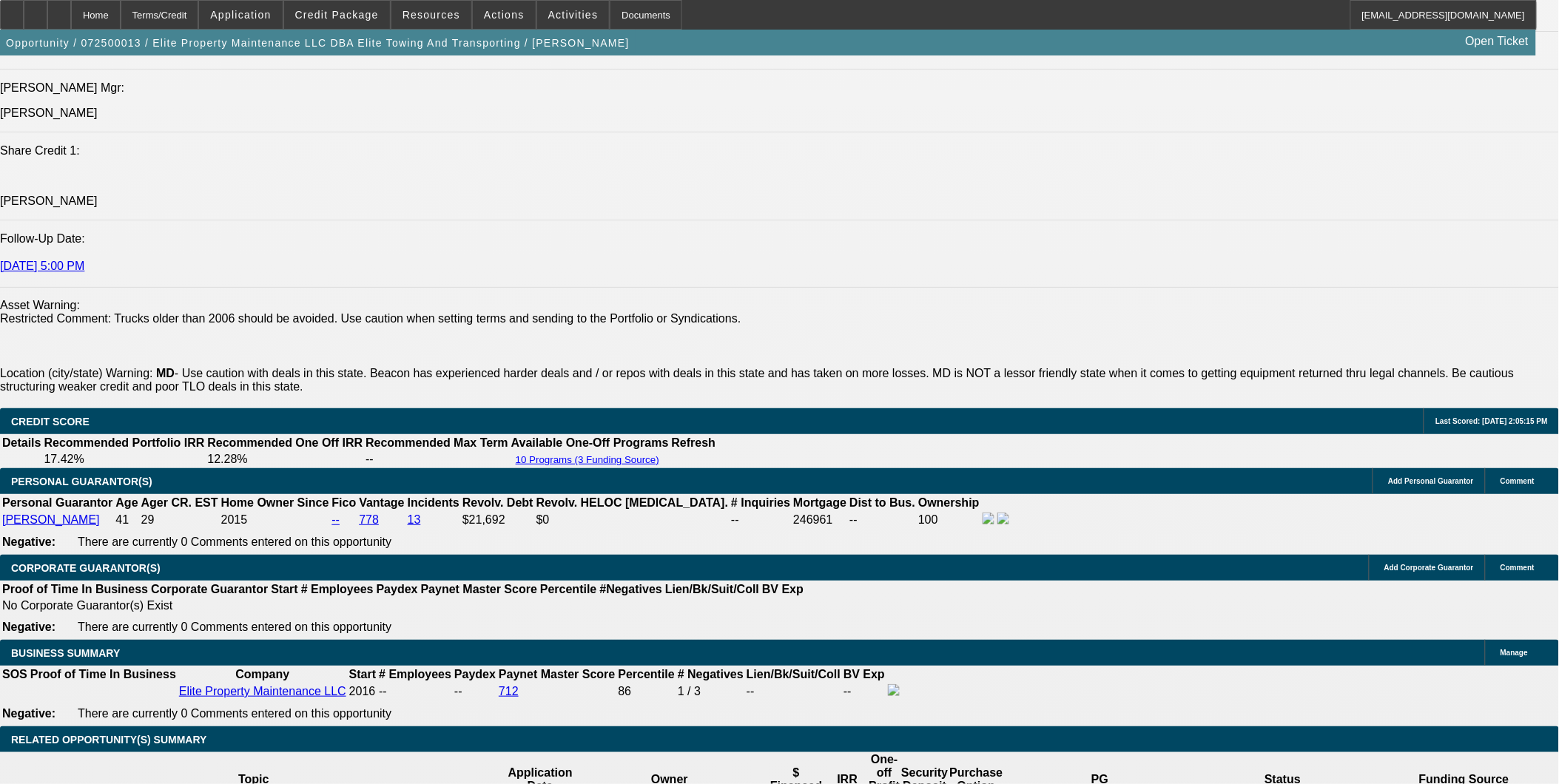
scroll to position [1890, 0]
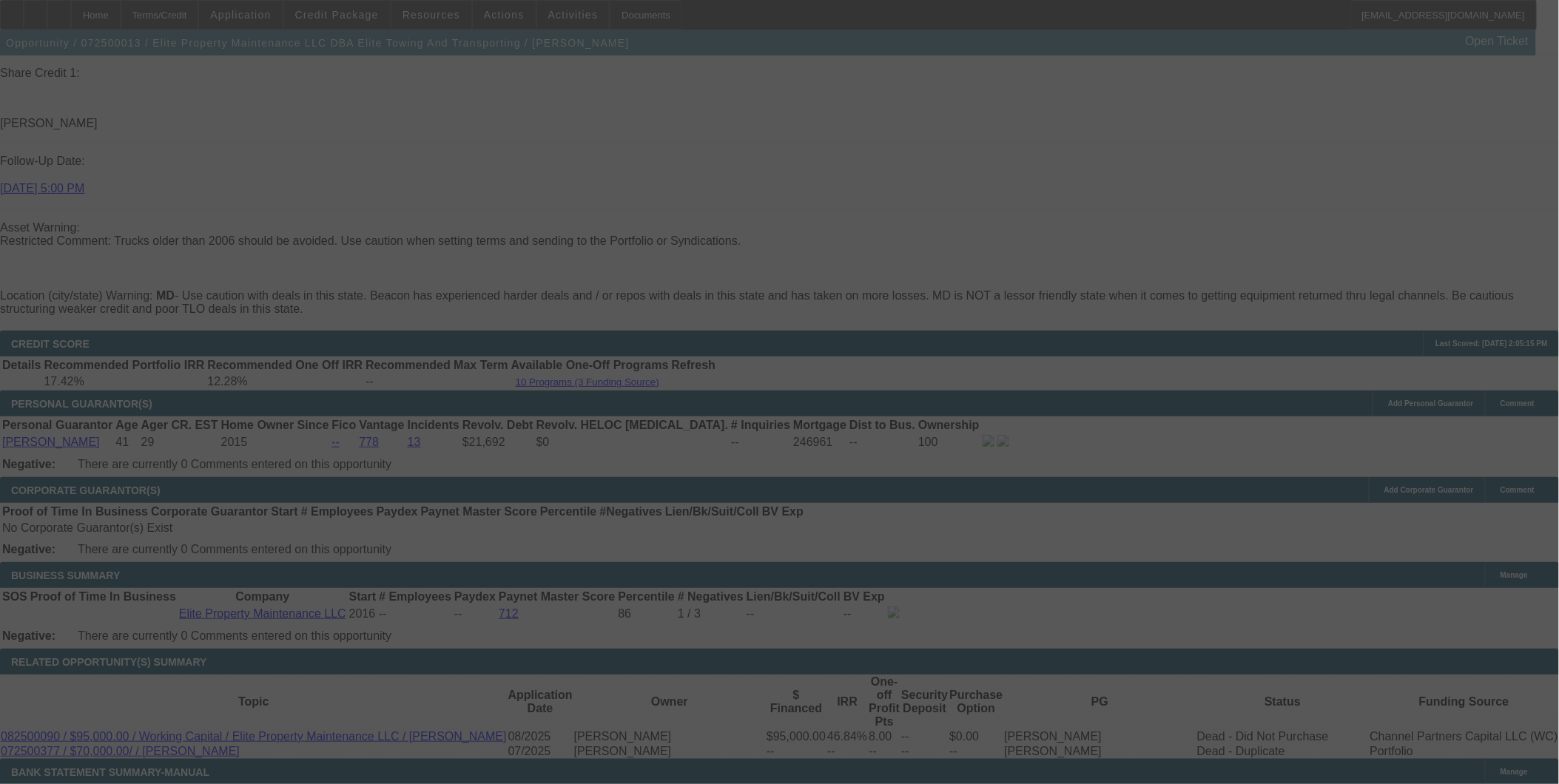
scroll to position [2055, 0]
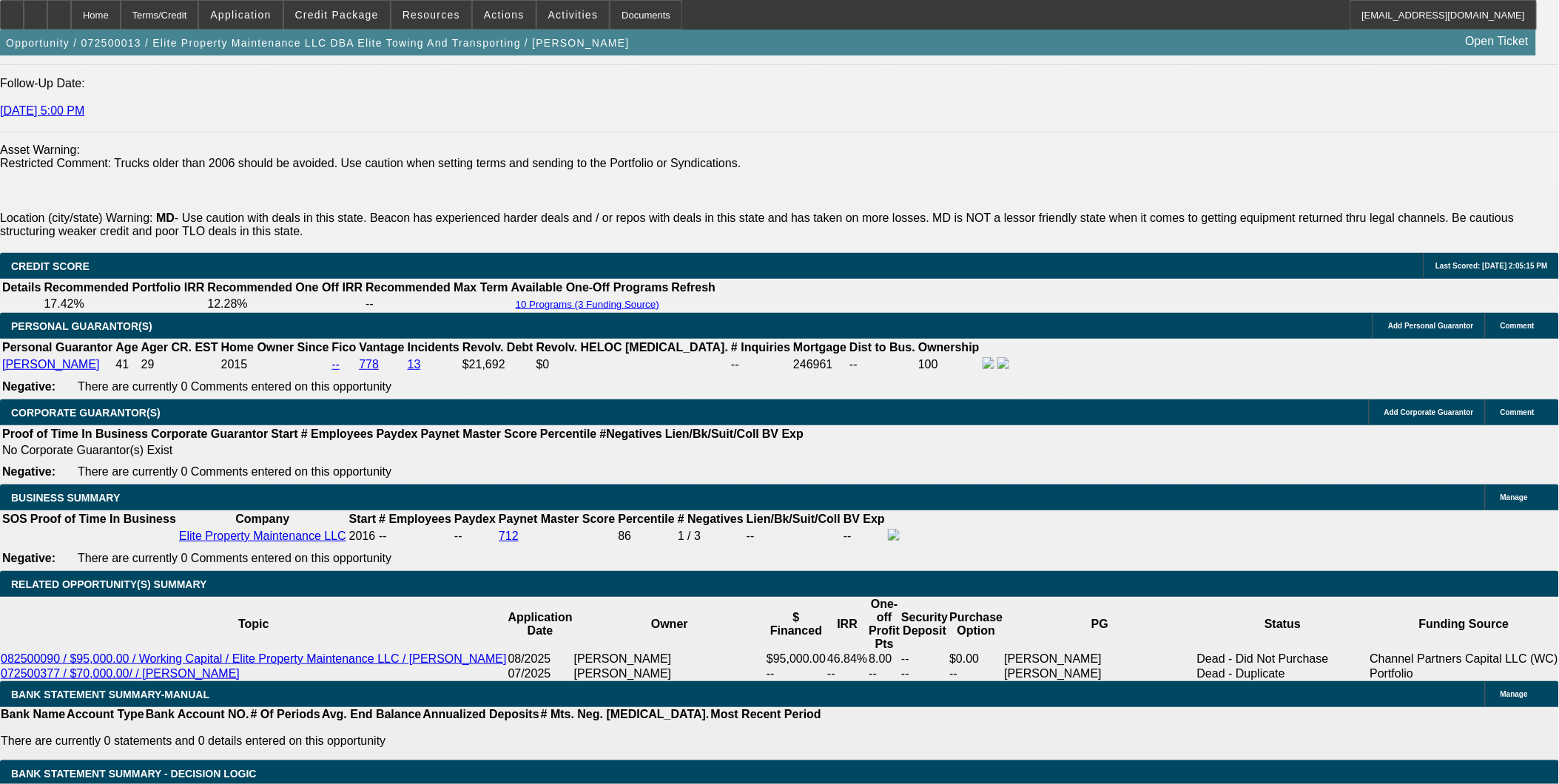
select select "0"
select select "6"
select select "0"
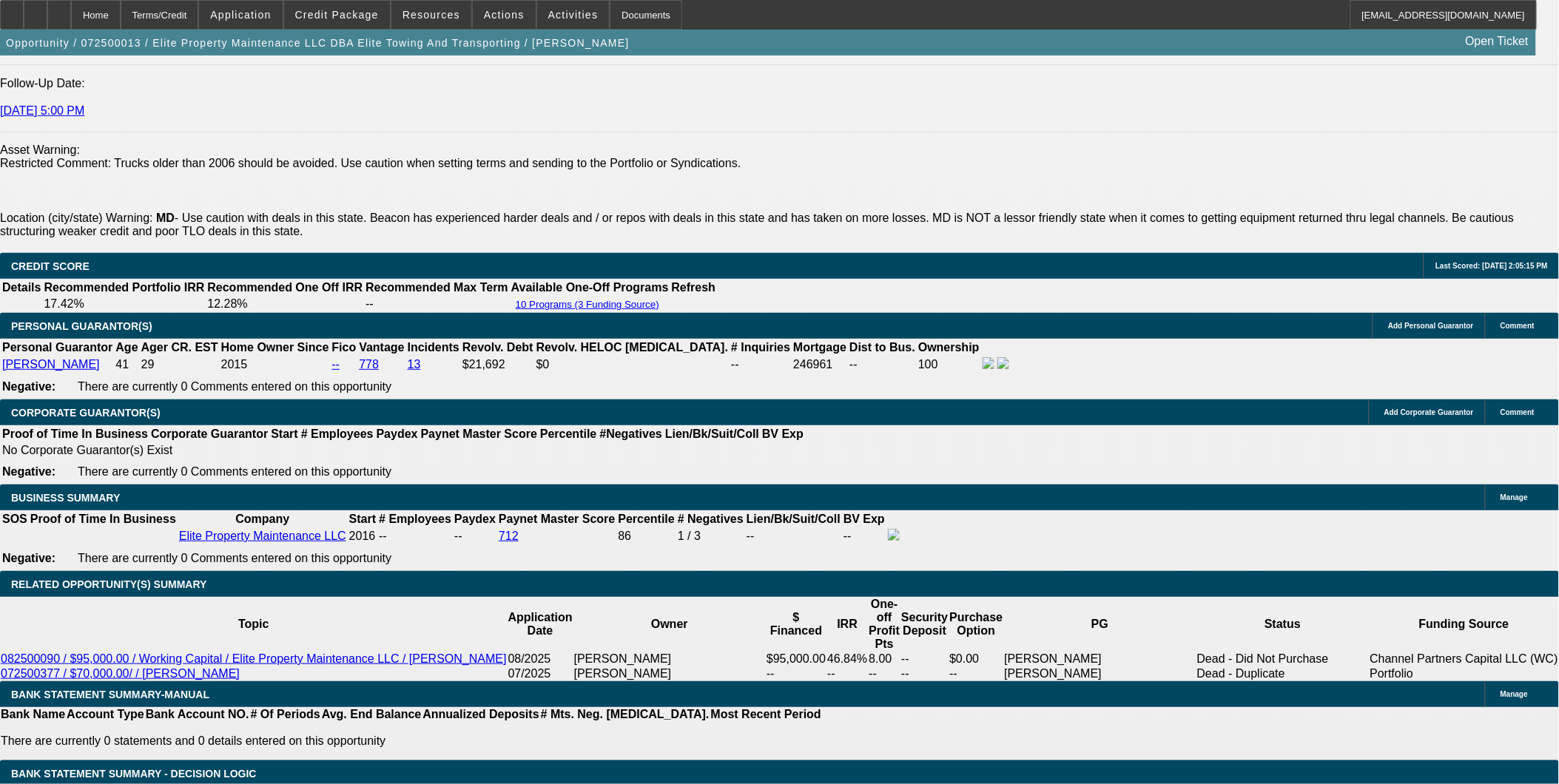
select select "0"
select select "3"
select select "0"
select select "6"
select select "0"
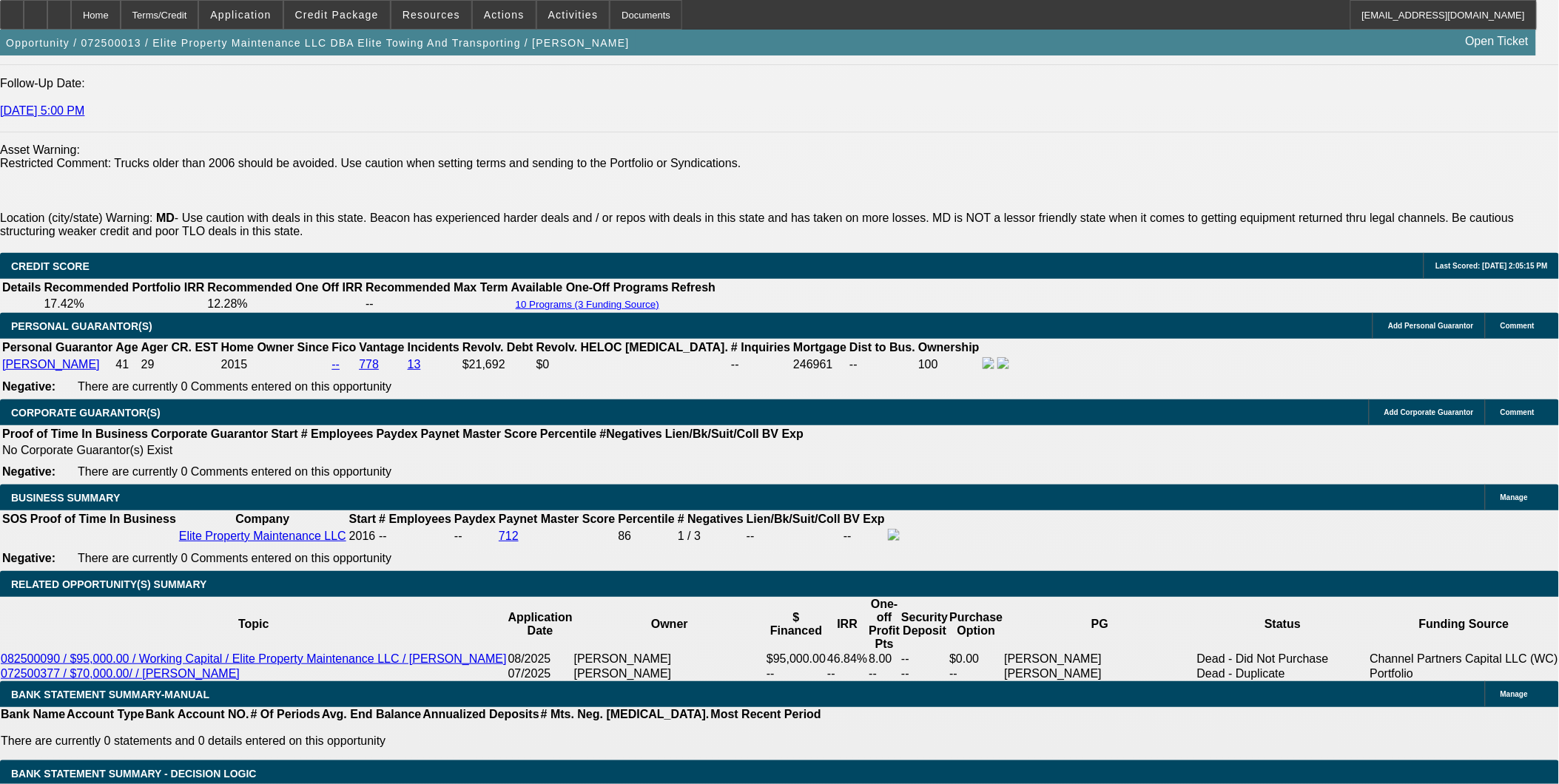
select select "0"
select select "6"
select select "0"
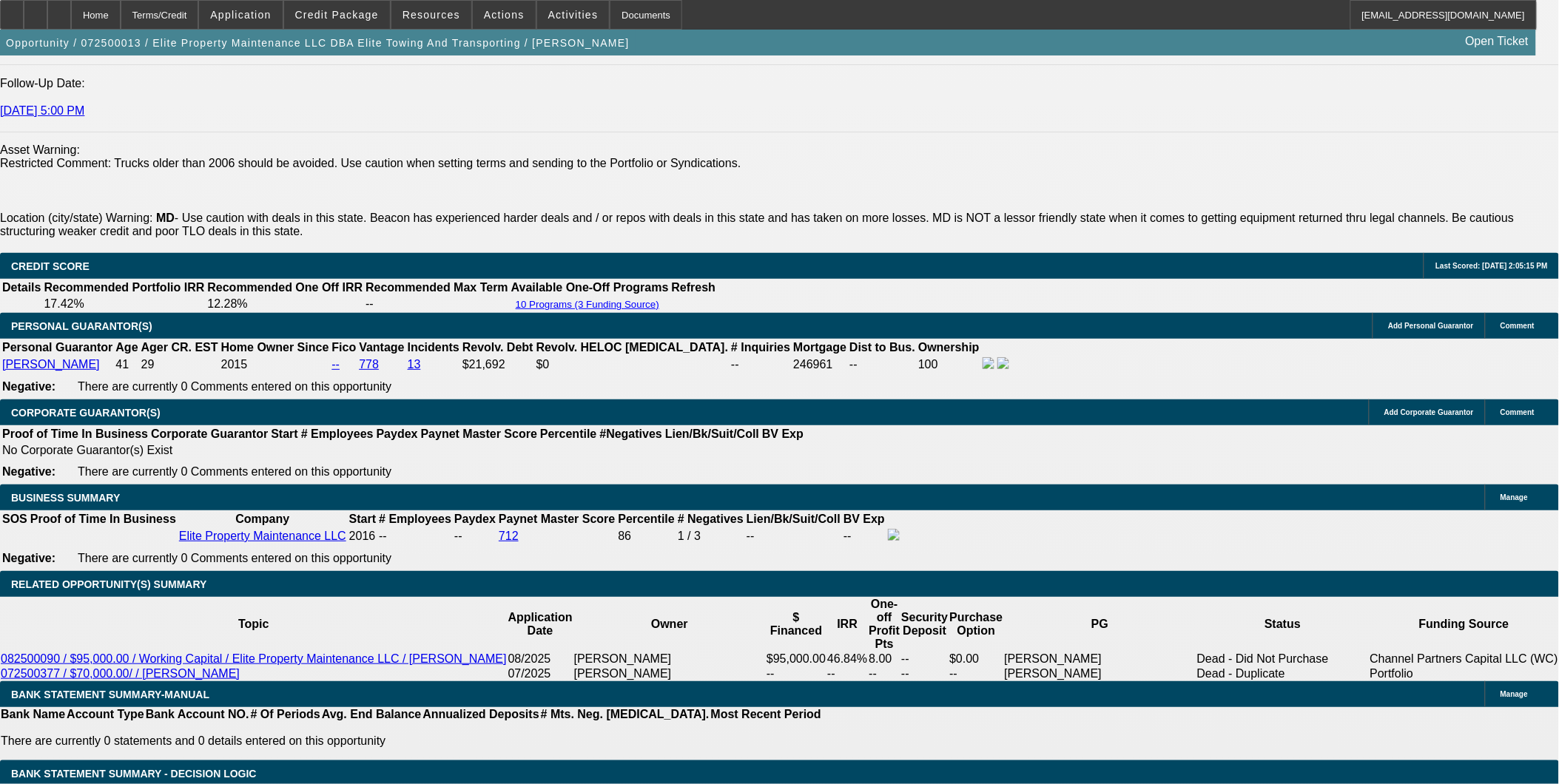
select select "2"
select select "0"
select select "6"
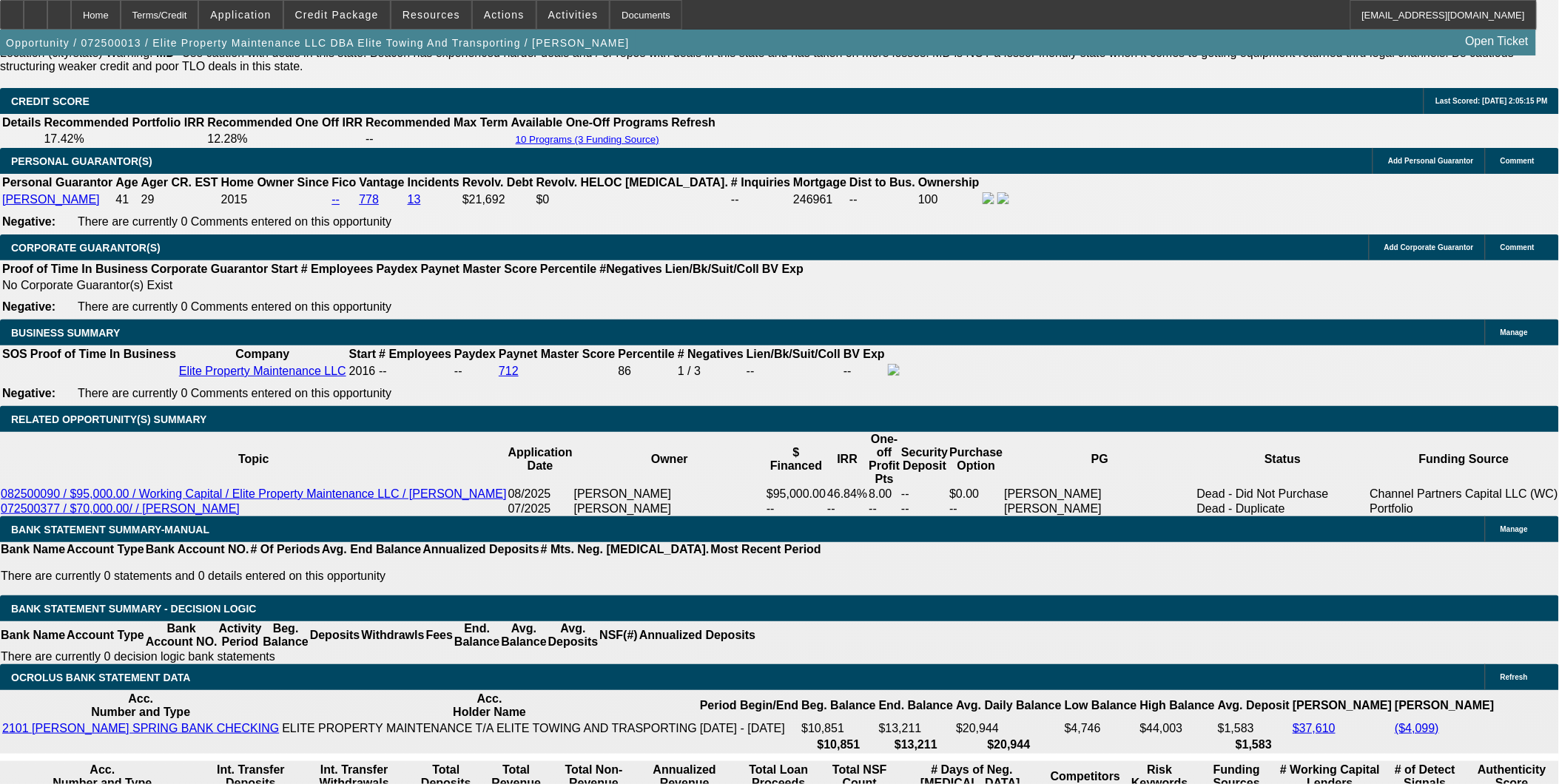
select select "0"
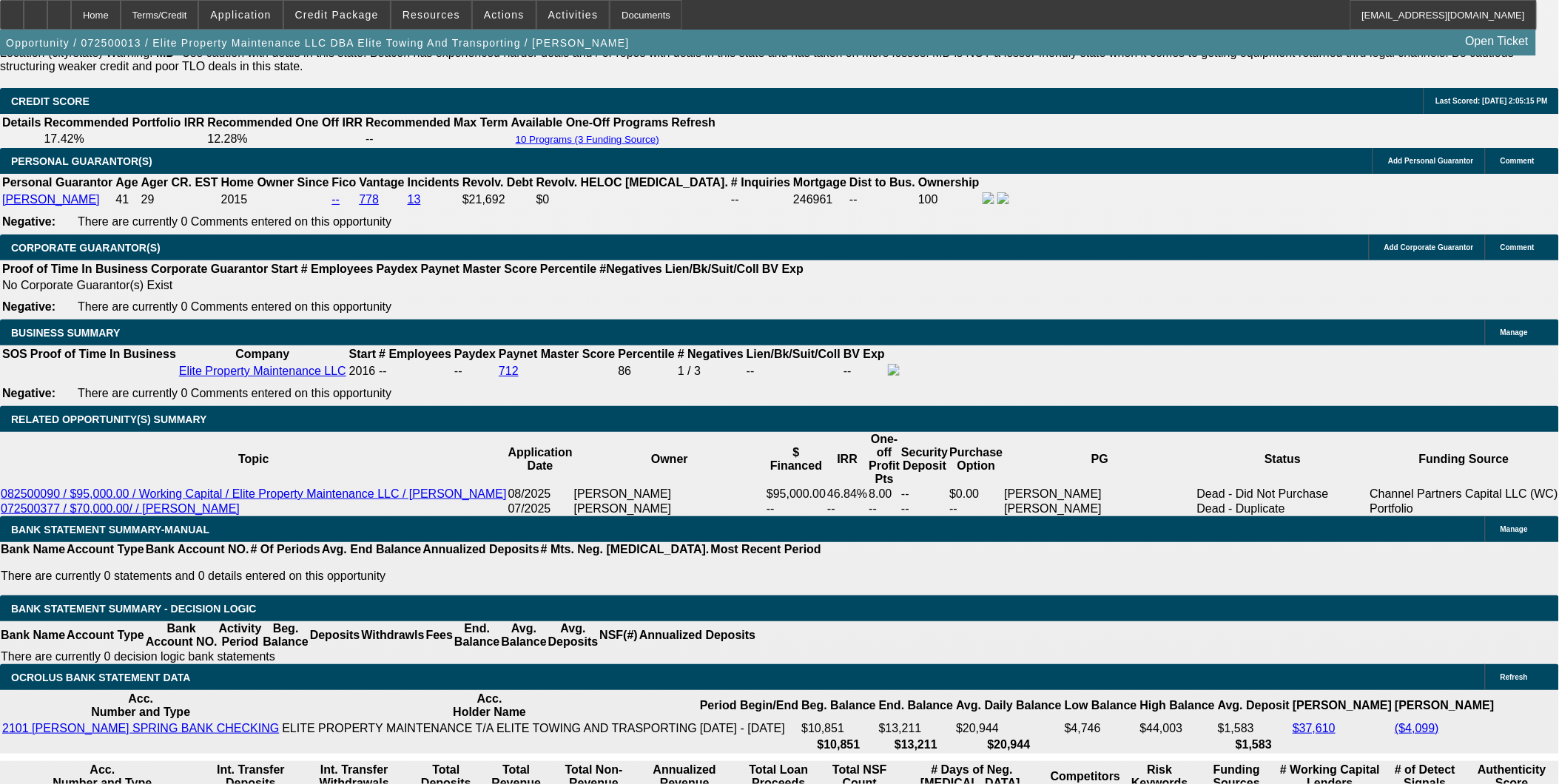
select select "6"
select select "0"
select select "2"
select select "0"
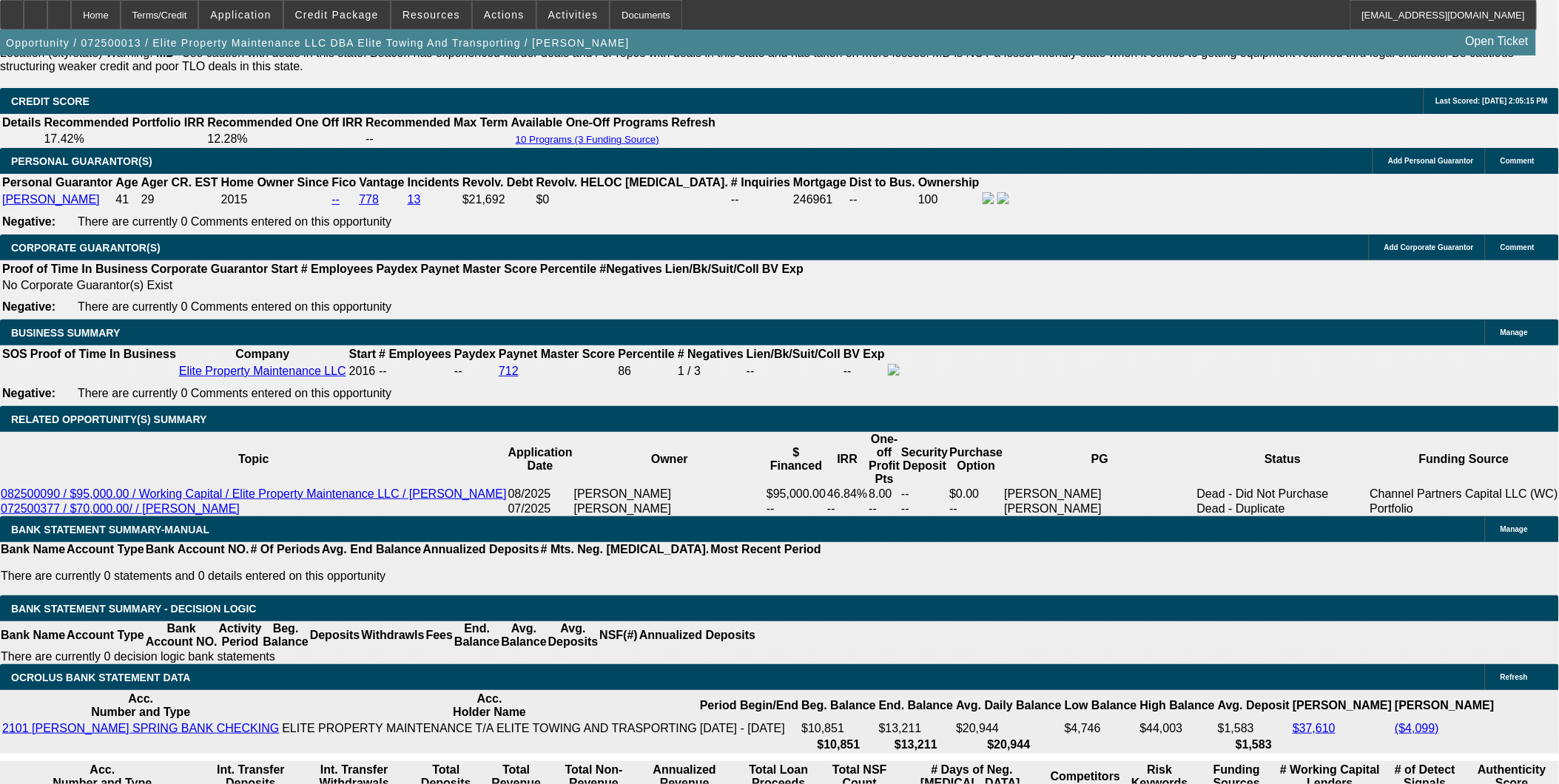
select select "6"
select select "0"
select select "6"
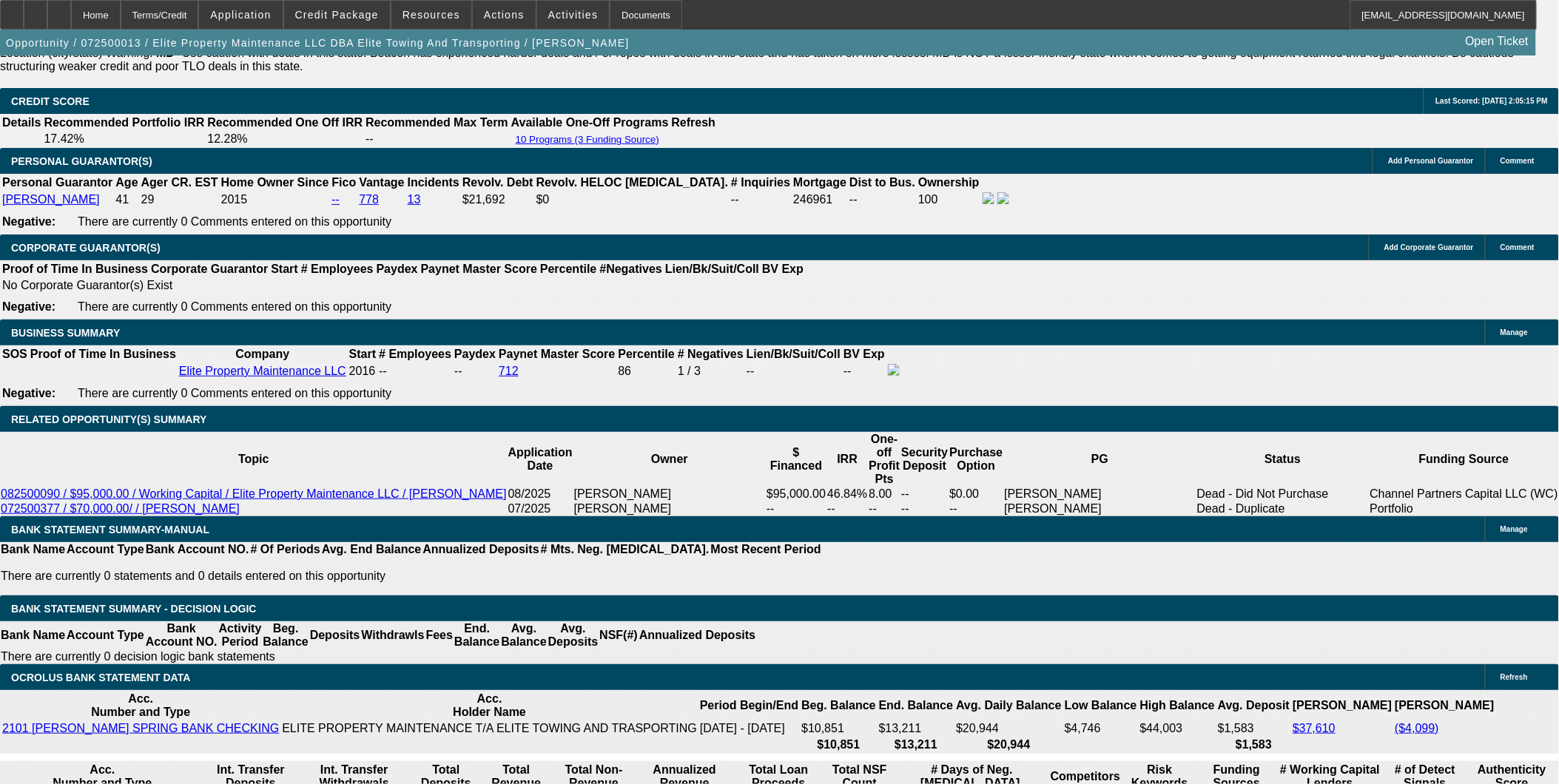
select select "0"
select select "6"
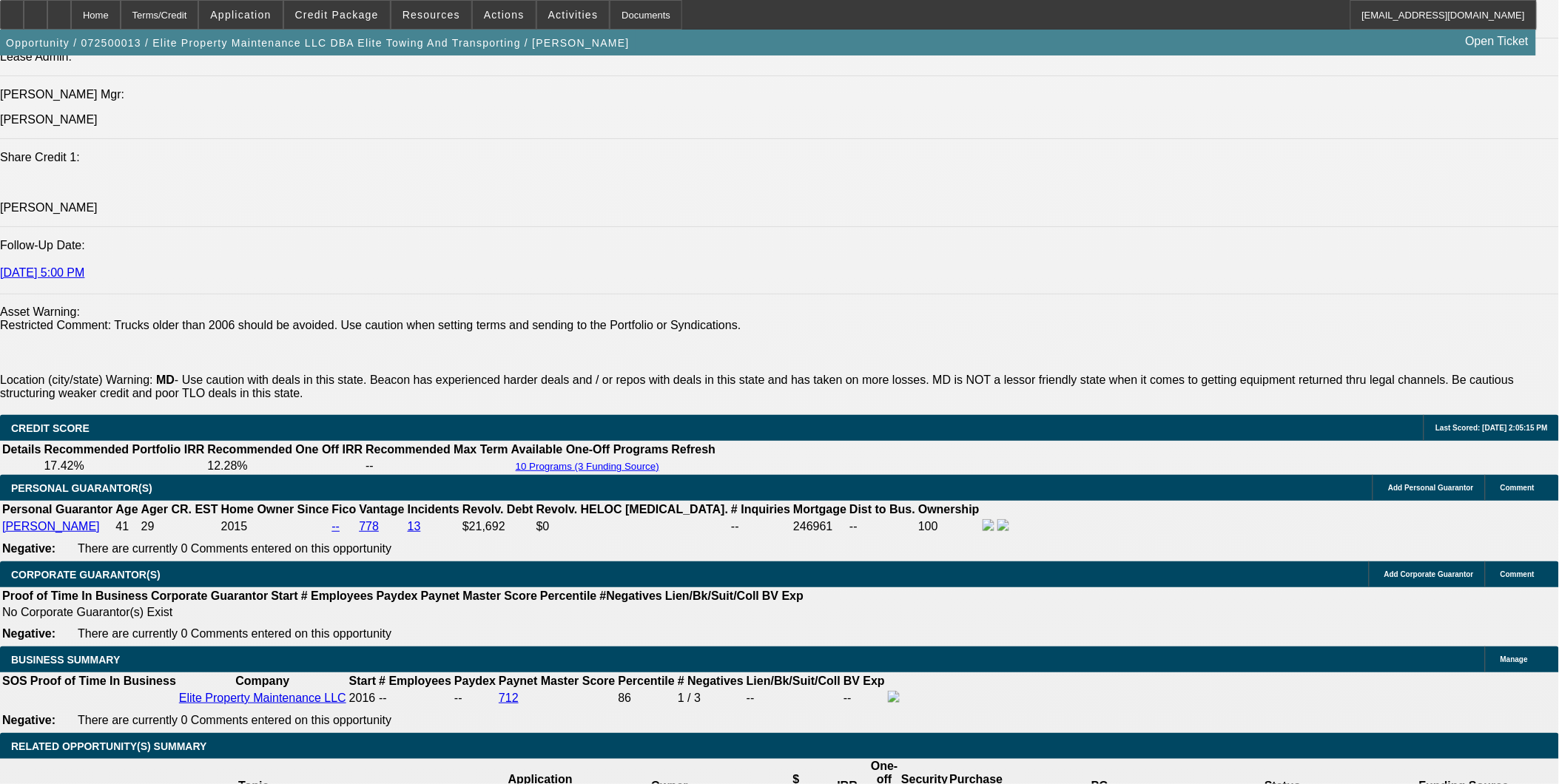
scroll to position [1890, 0]
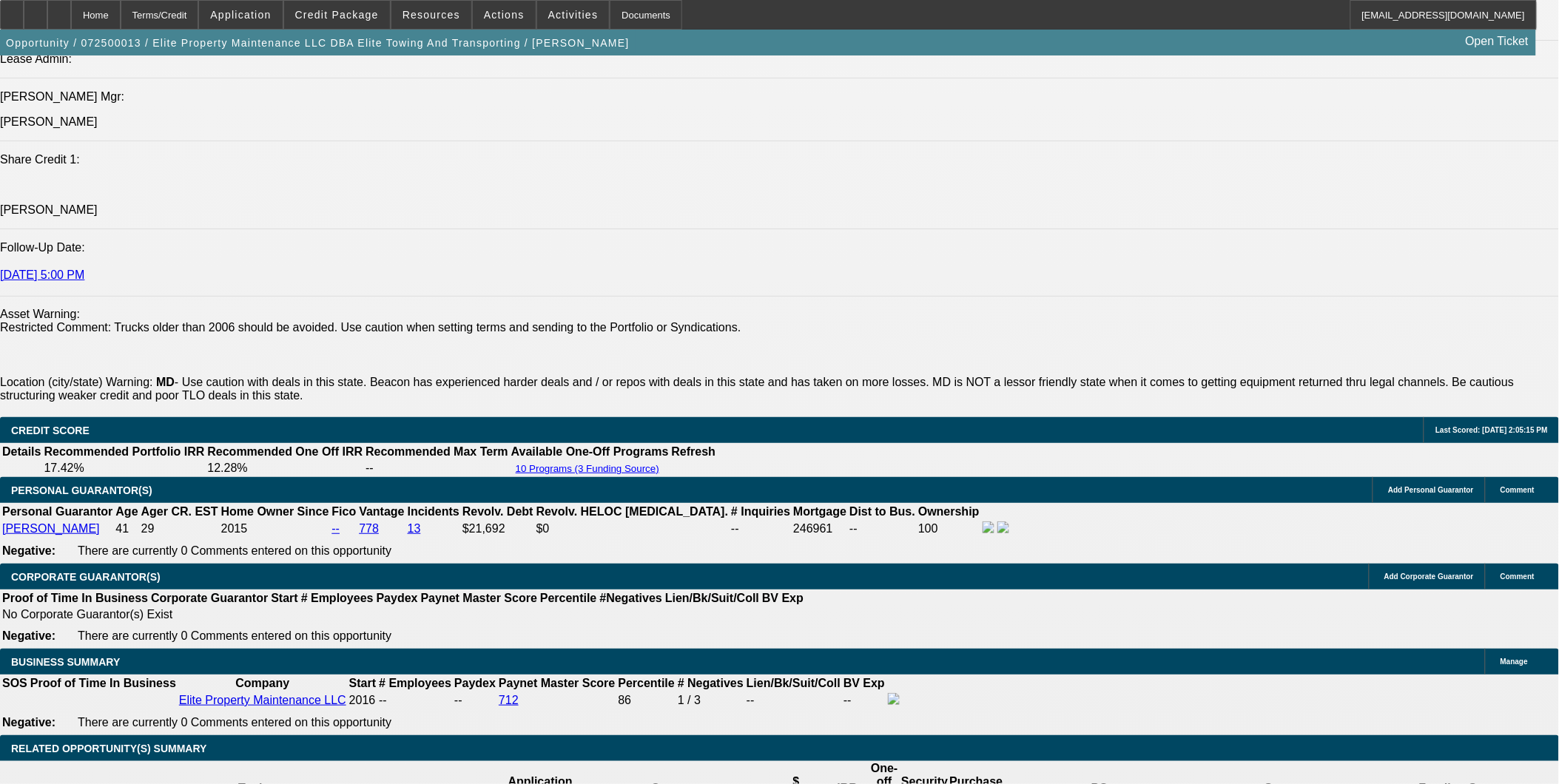
select select "0"
select select "6"
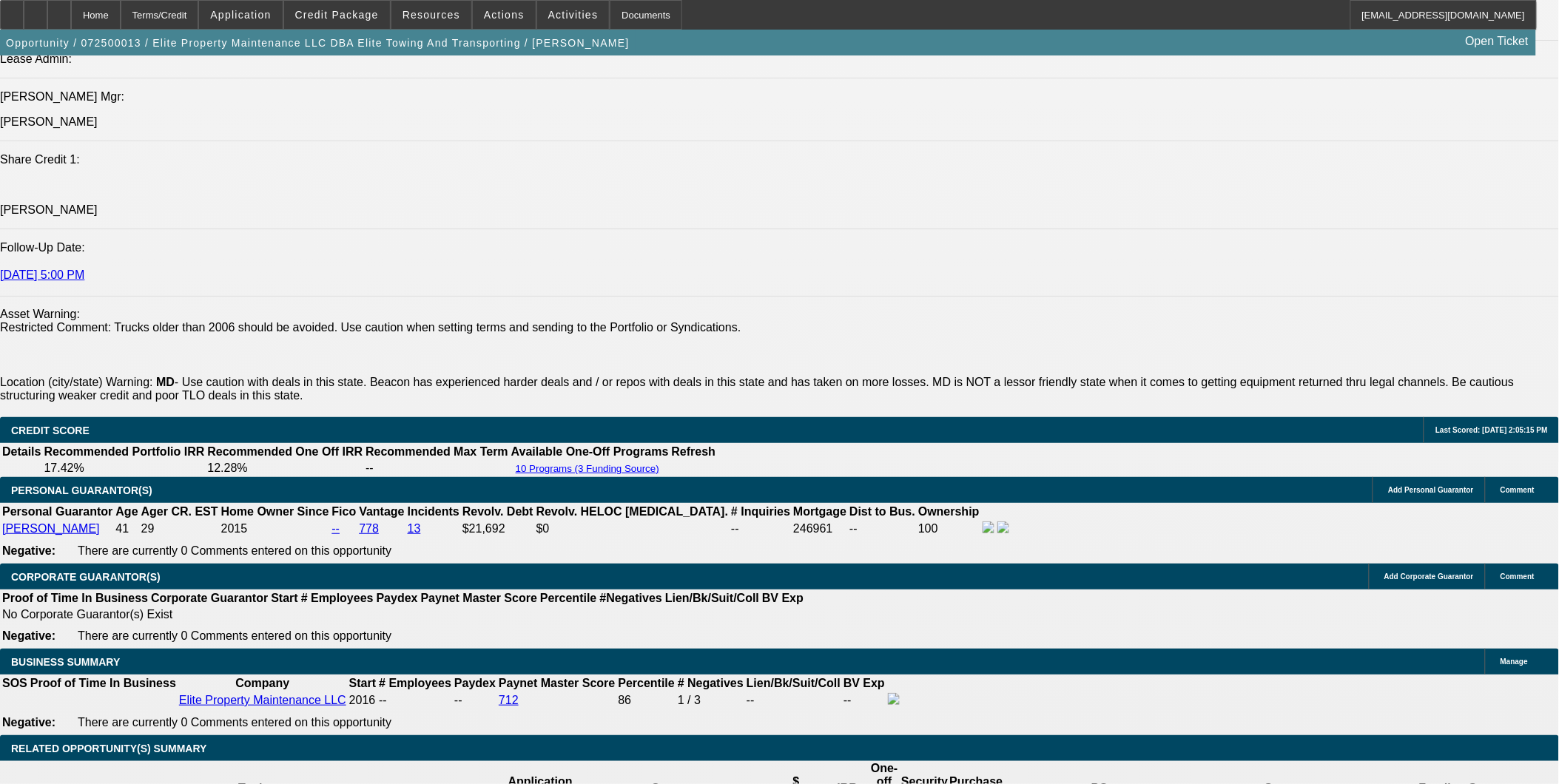
select select "0"
select select "3"
select select "0"
select select "6"
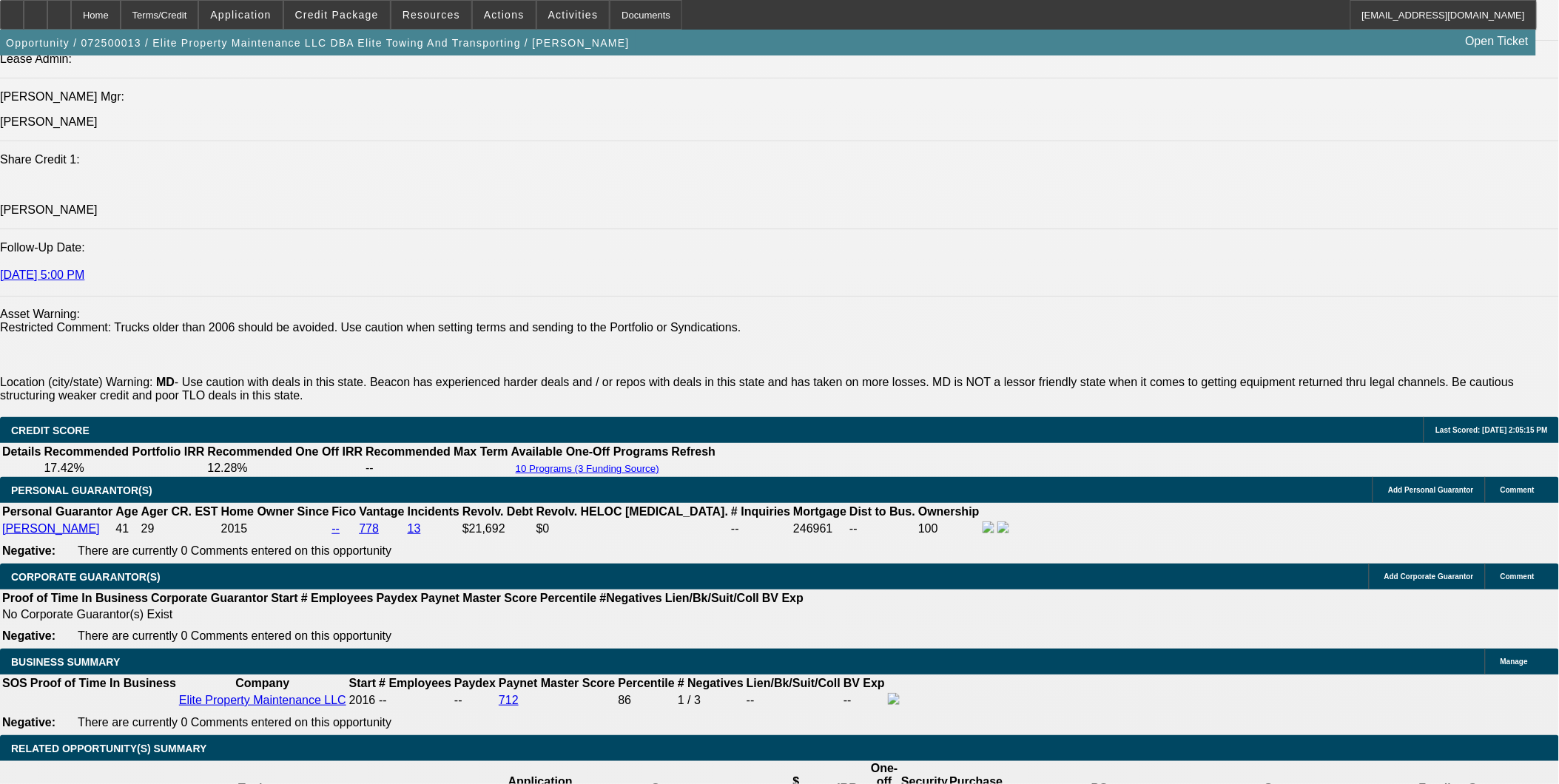
select select "0"
select select "6"
select select "0"
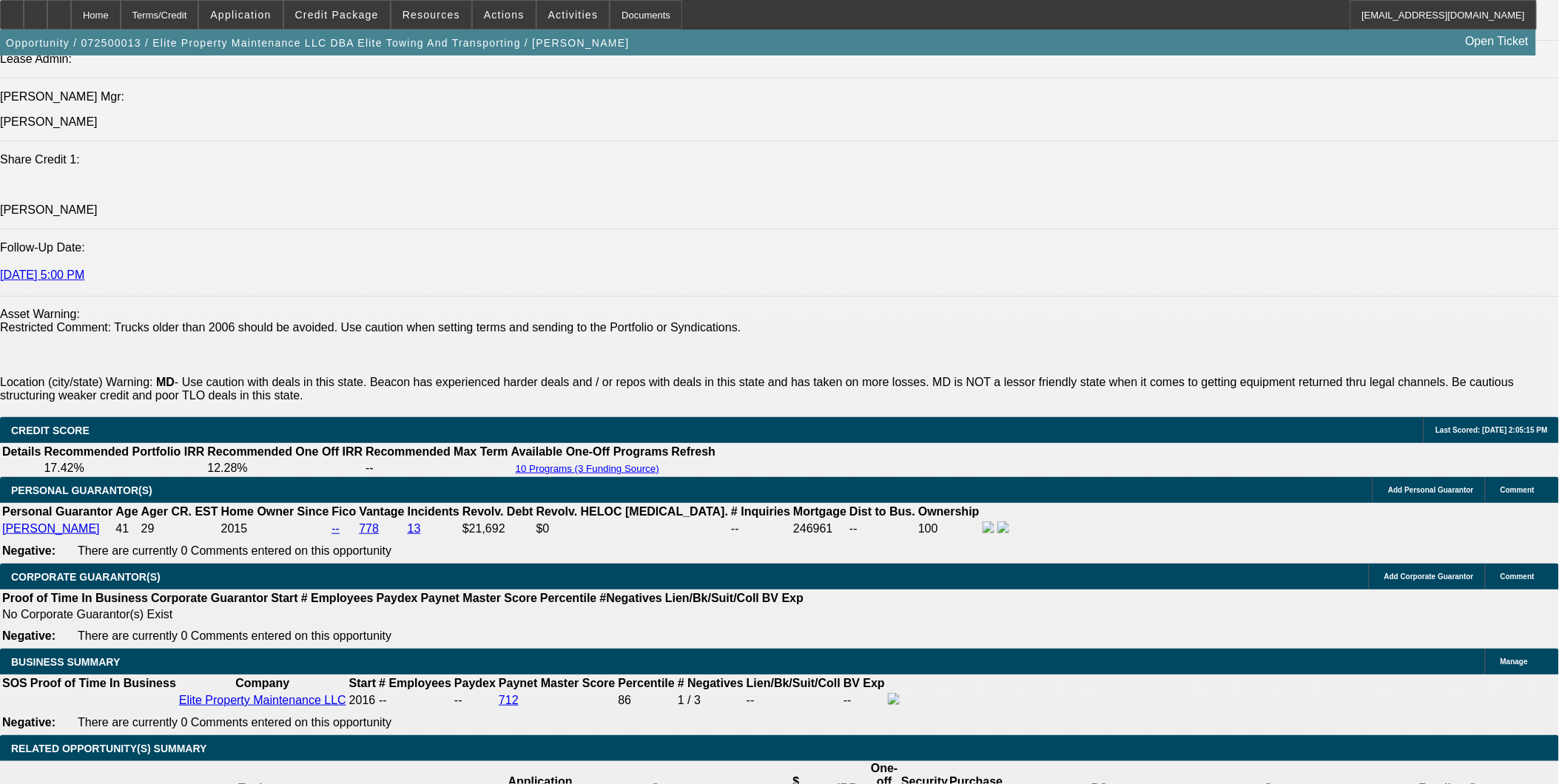
select select "0"
select select "2"
select select "0"
select select "6"
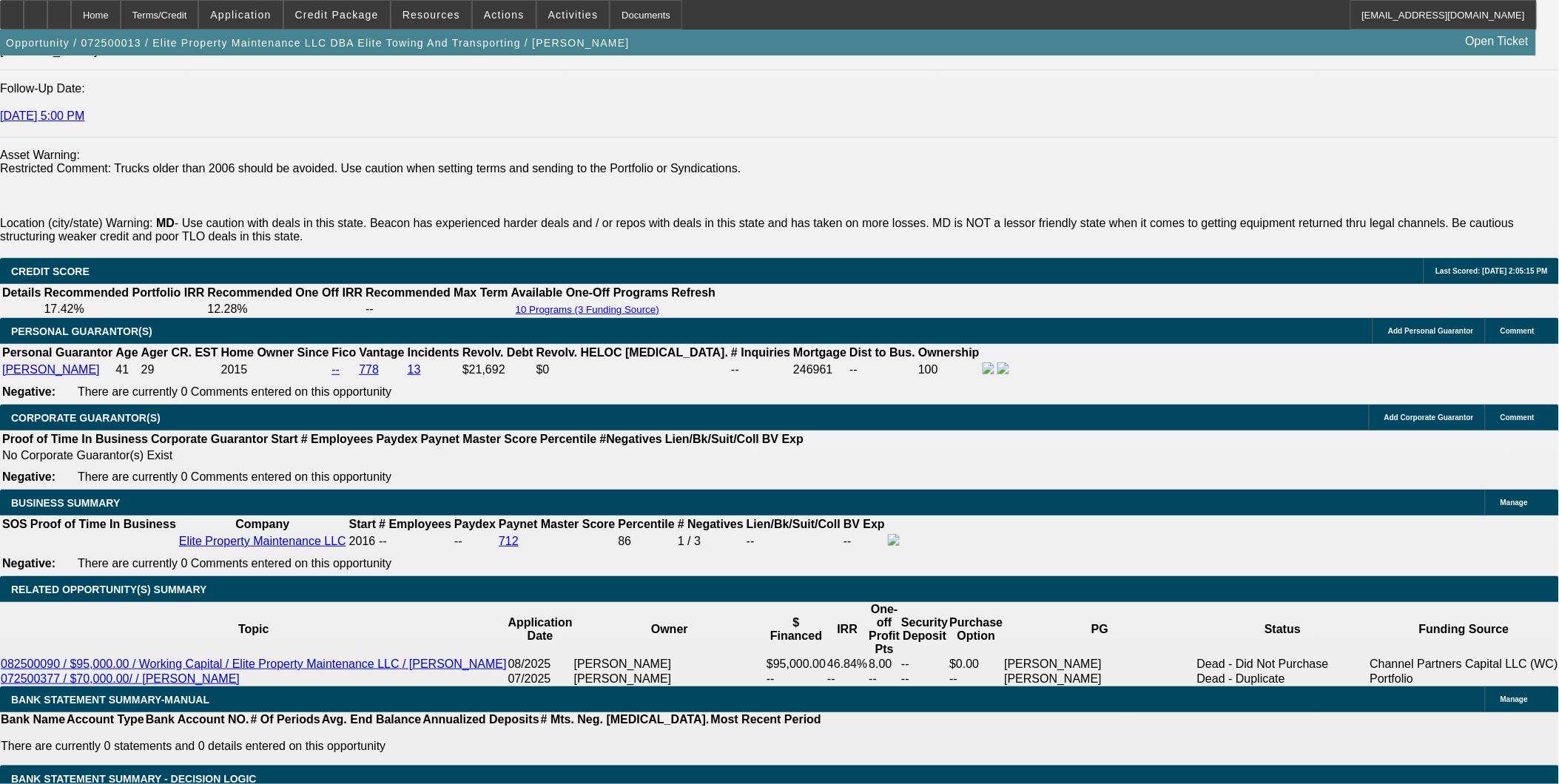
scroll to position [2137, 0]
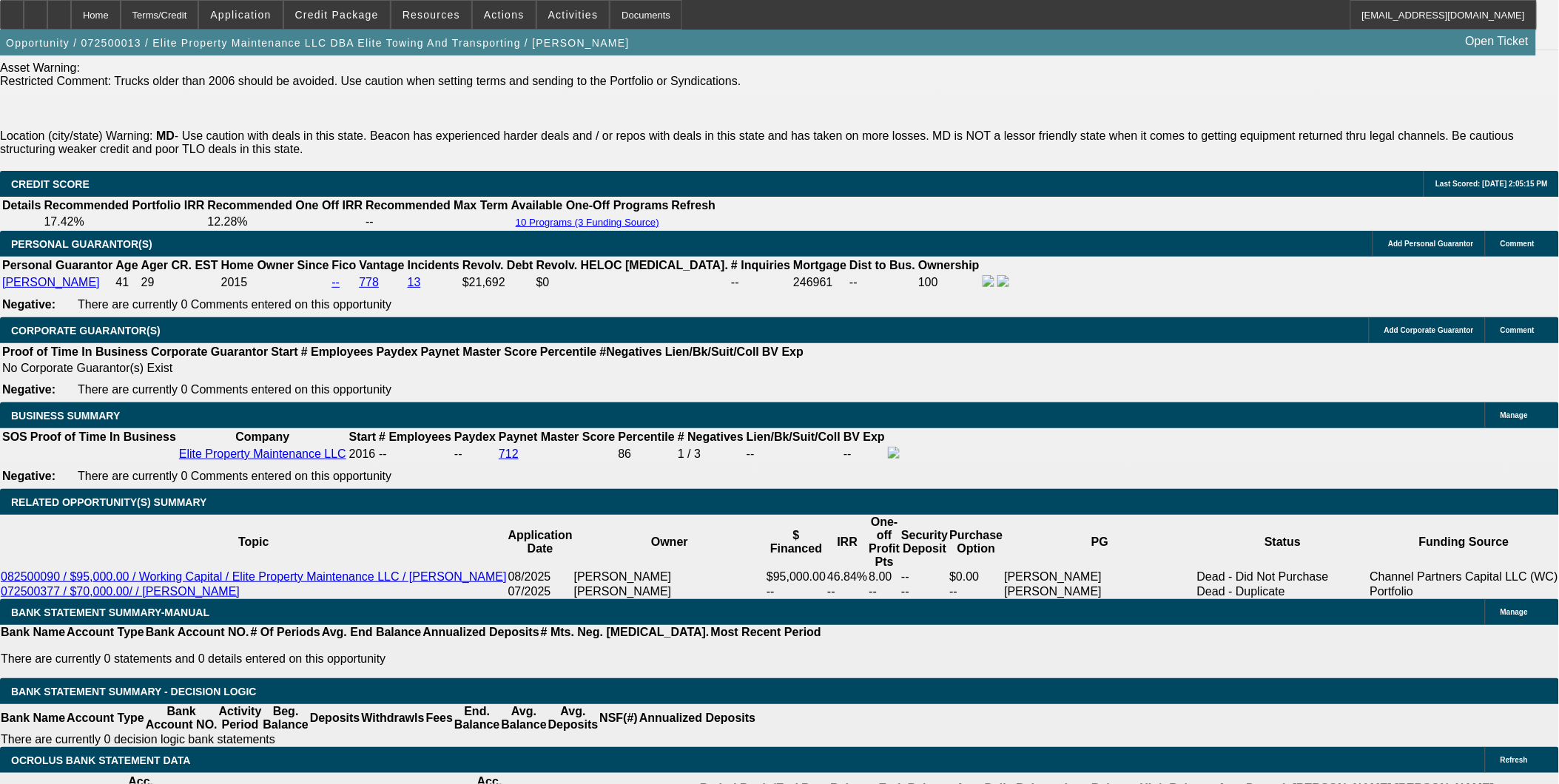
drag, startPoint x: 327, startPoint y: 321, endPoint x: 442, endPoint y: 371, distance: 125.4
drag, startPoint x: 442, startPoint y: 371, endPoint x: 218, endPoint y: 333, distance: 227.2
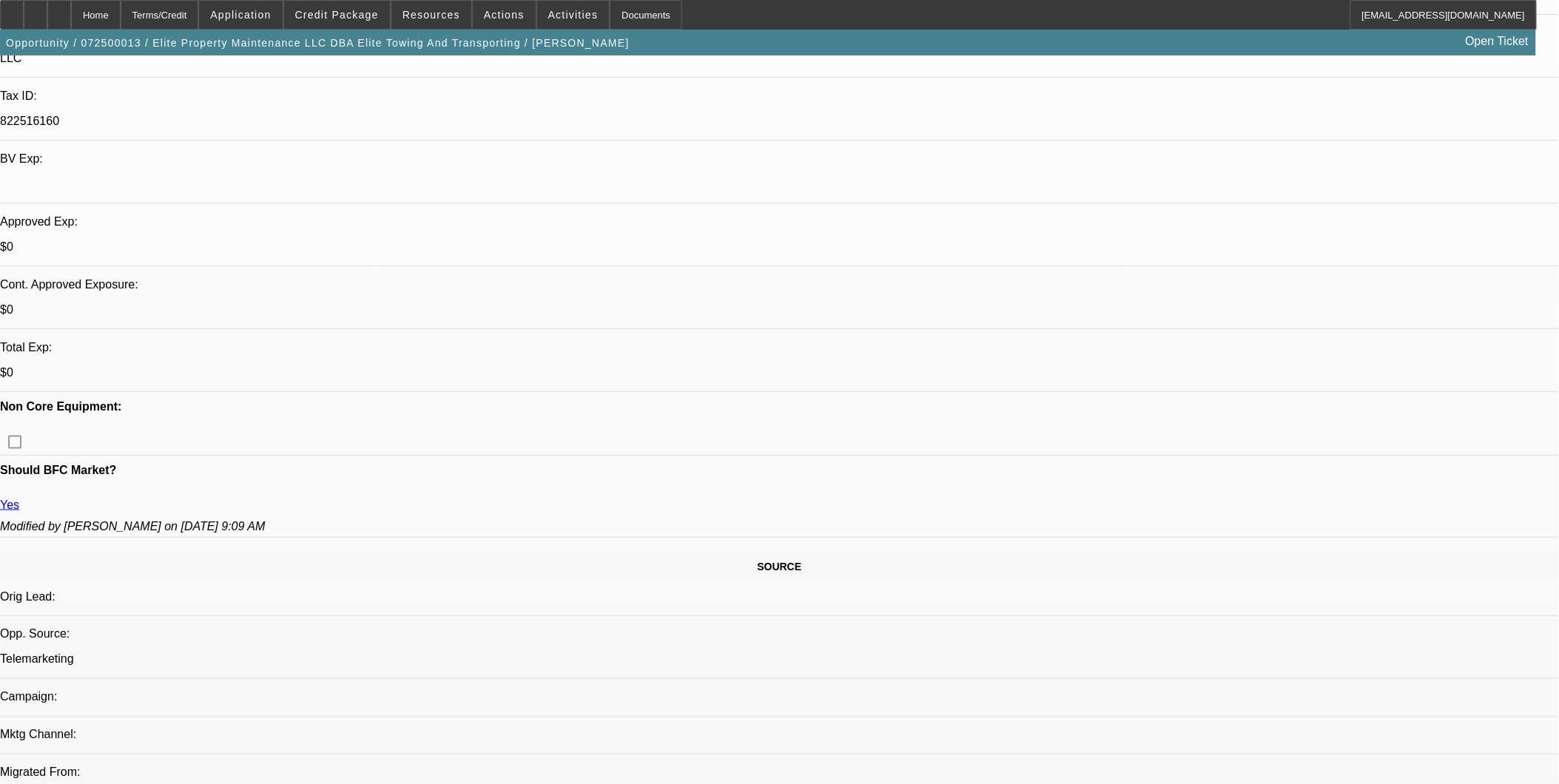
scroll to position [0, 0]
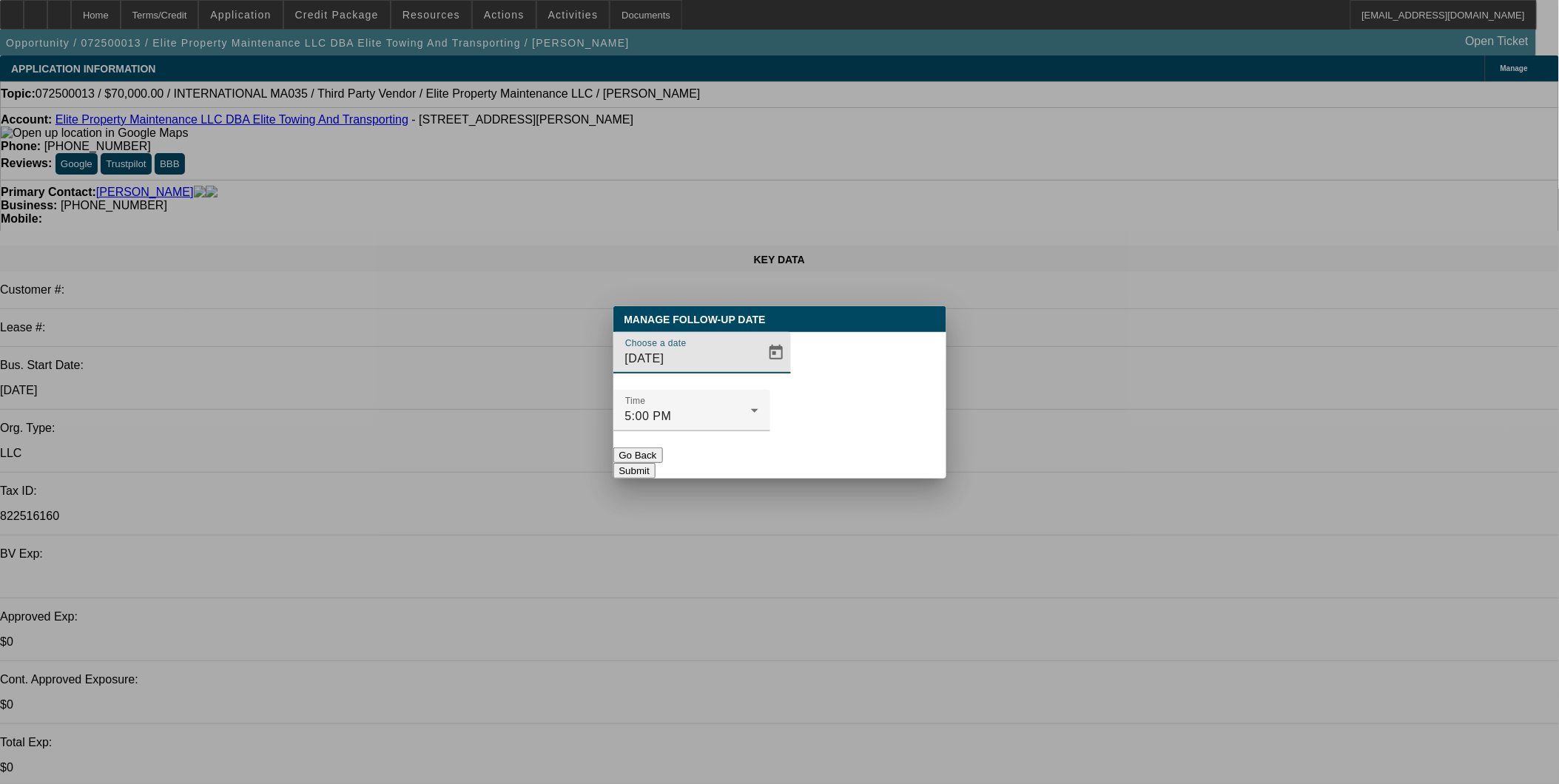
click at [774, 389] on div "Choose a date 9/5/2025" at bounding box center [780, 361] width 333 height 58
click at [761, 371] on span "Open calendar" at bounding box center [776, 352] width 36 height 36
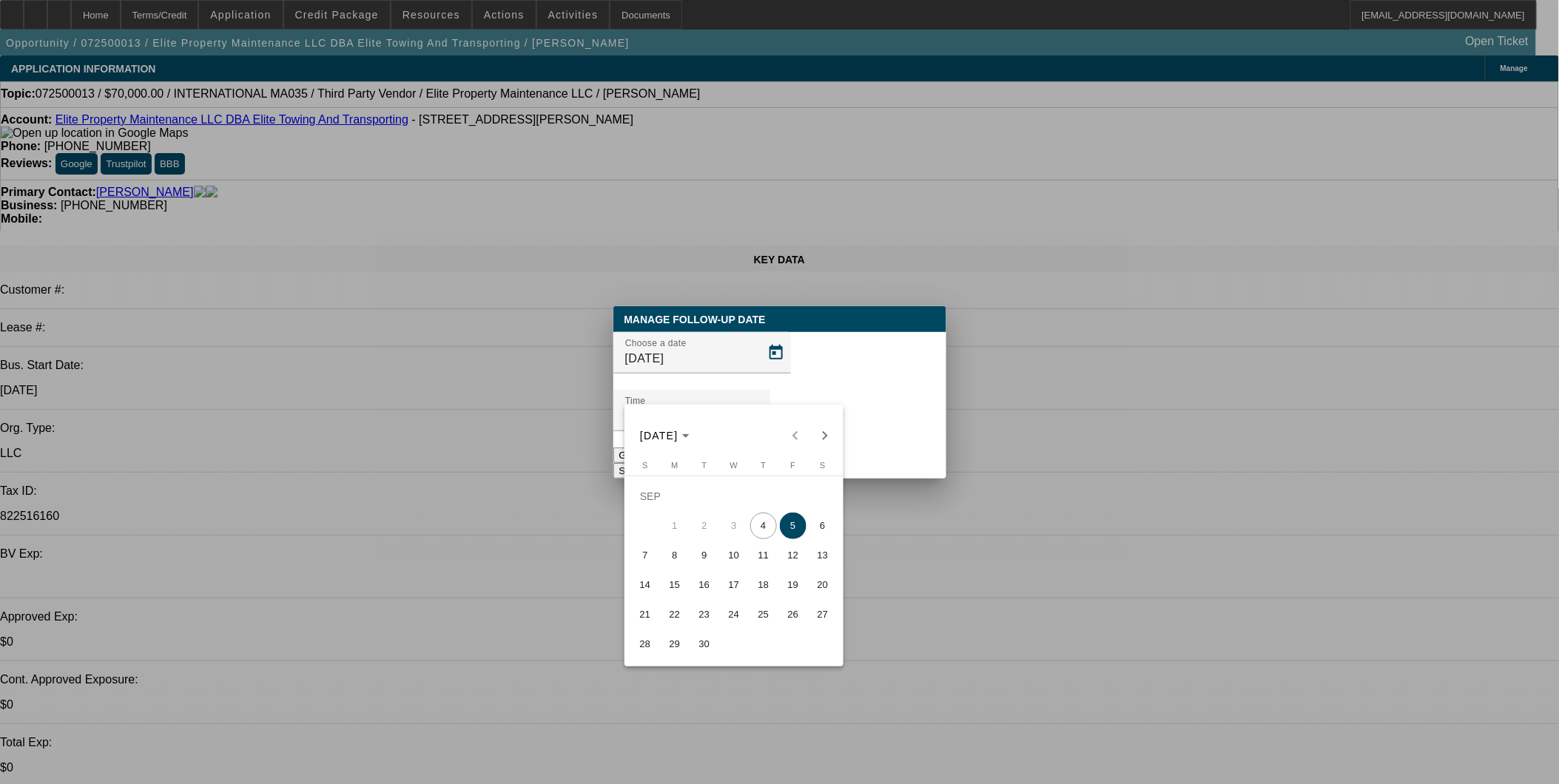
click at [767, 560] on span "11" at bounding box center [764, 556] width 27 height 27
type input "9/11/2025"
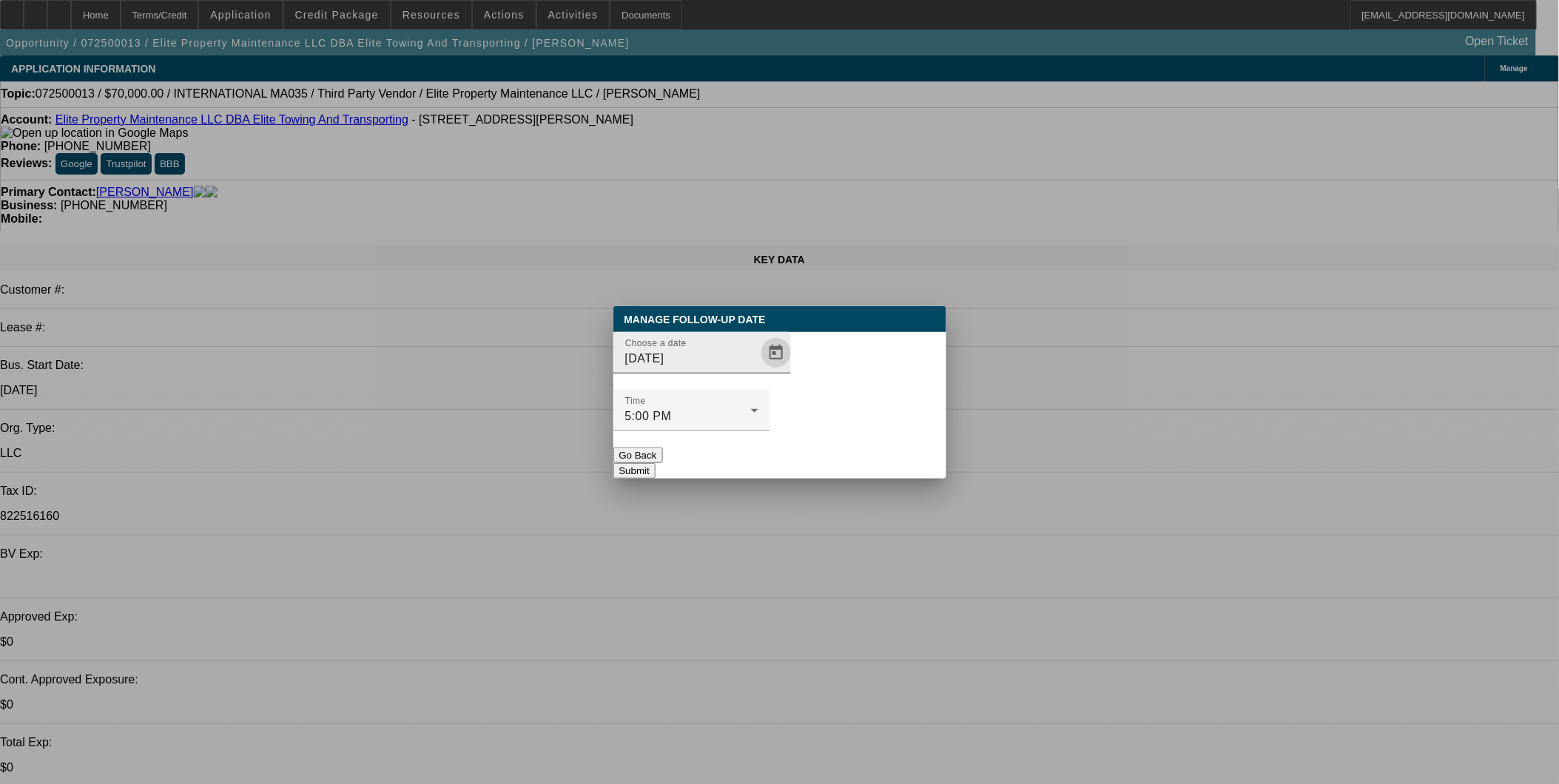
click at [758, 371] on span "Open calendar" at bounding box center [776, 352] width 36 height 36
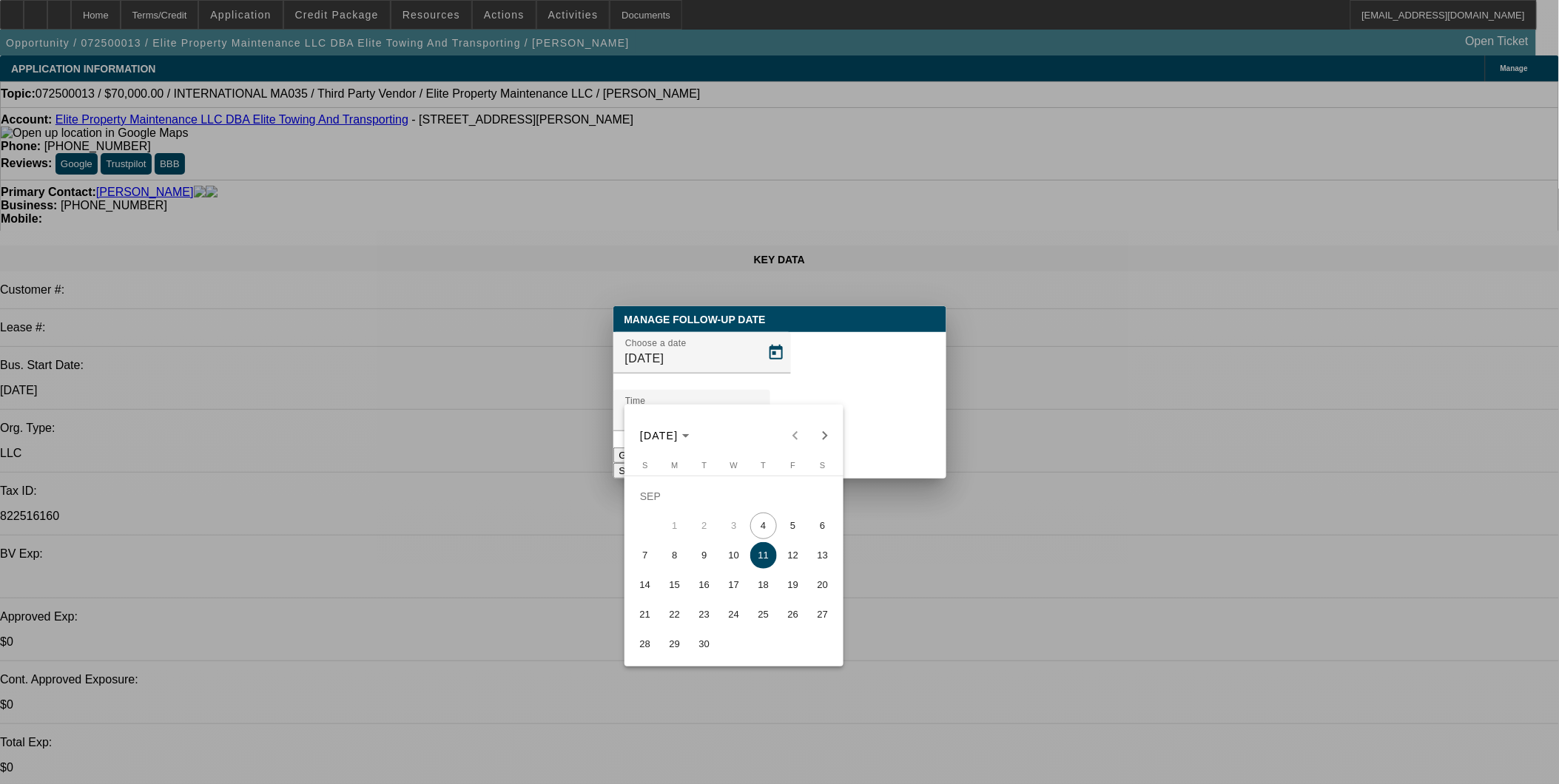
drag, startPoint x: 1004, startPoint y: 574, endPoint x: 855, endPoint y: 500, distance: 166.4
click at [995, 561] on div at bounding box center [779, 392] width 1559 height 784
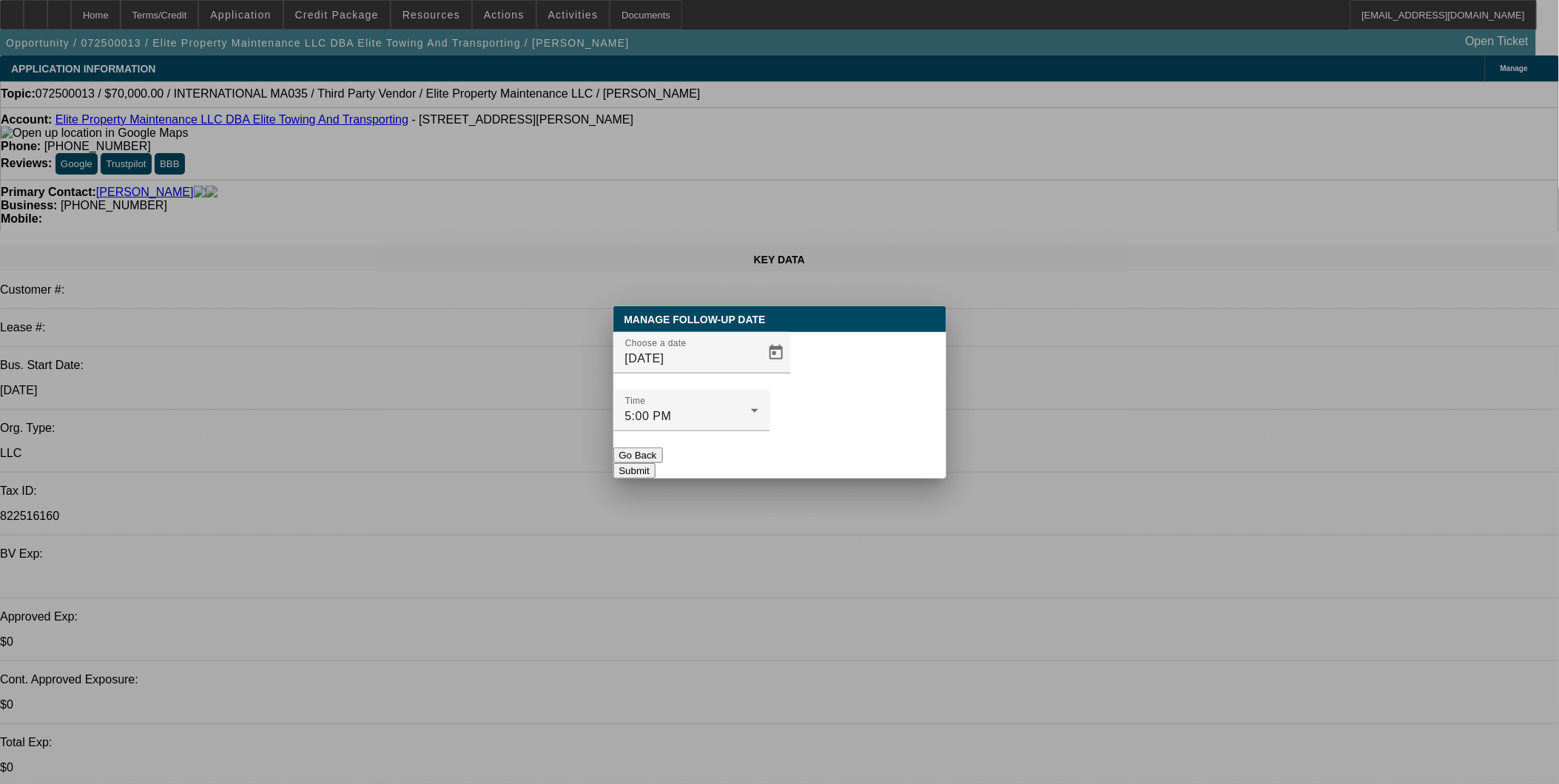
click at [663, 448] on button "Go Back" at bounding box center [638, 455] width 49 height 16
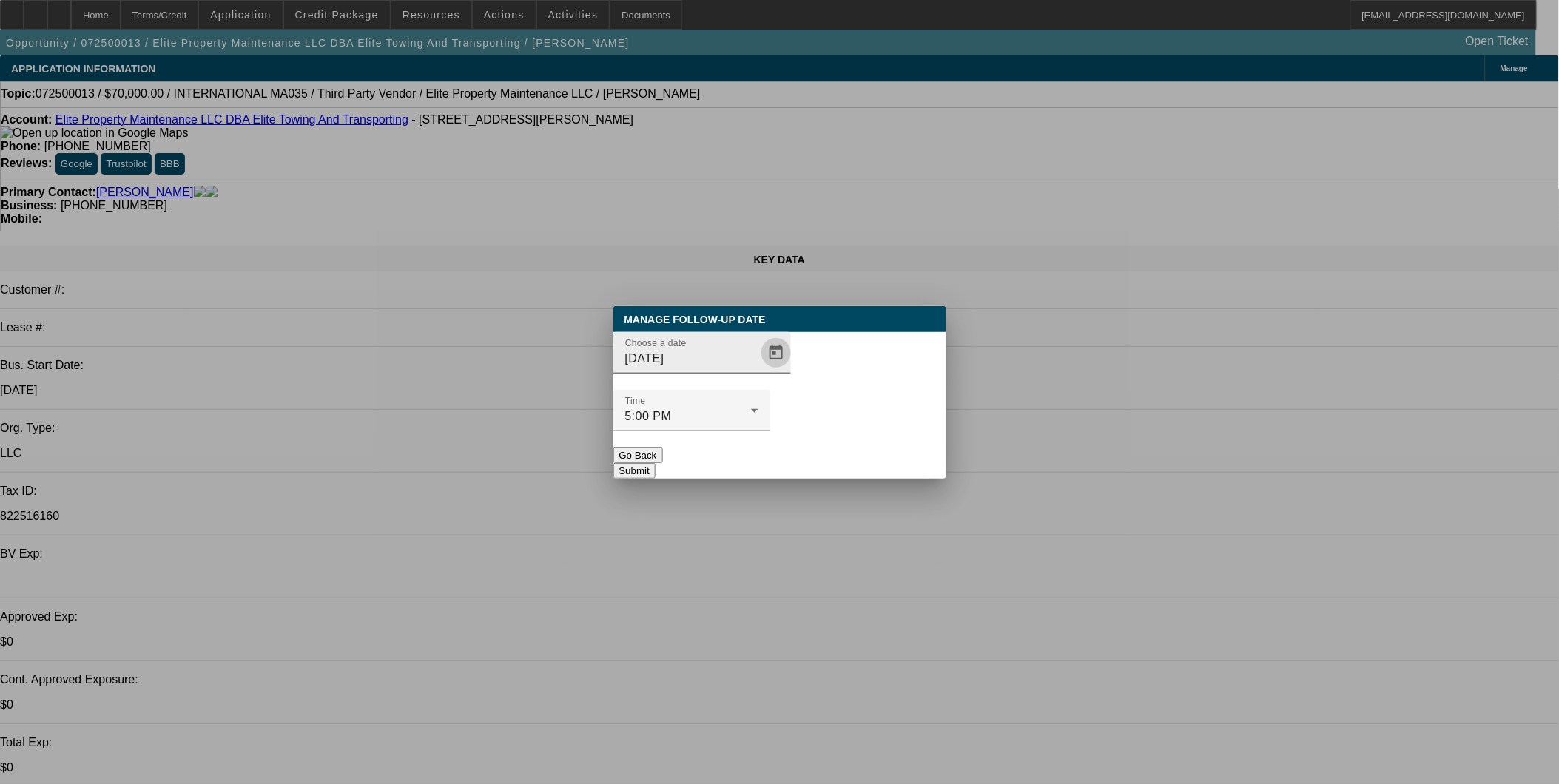
click at [758, 371] on span "Open calendar" at bounding box center [776, 352] width 36 height 36
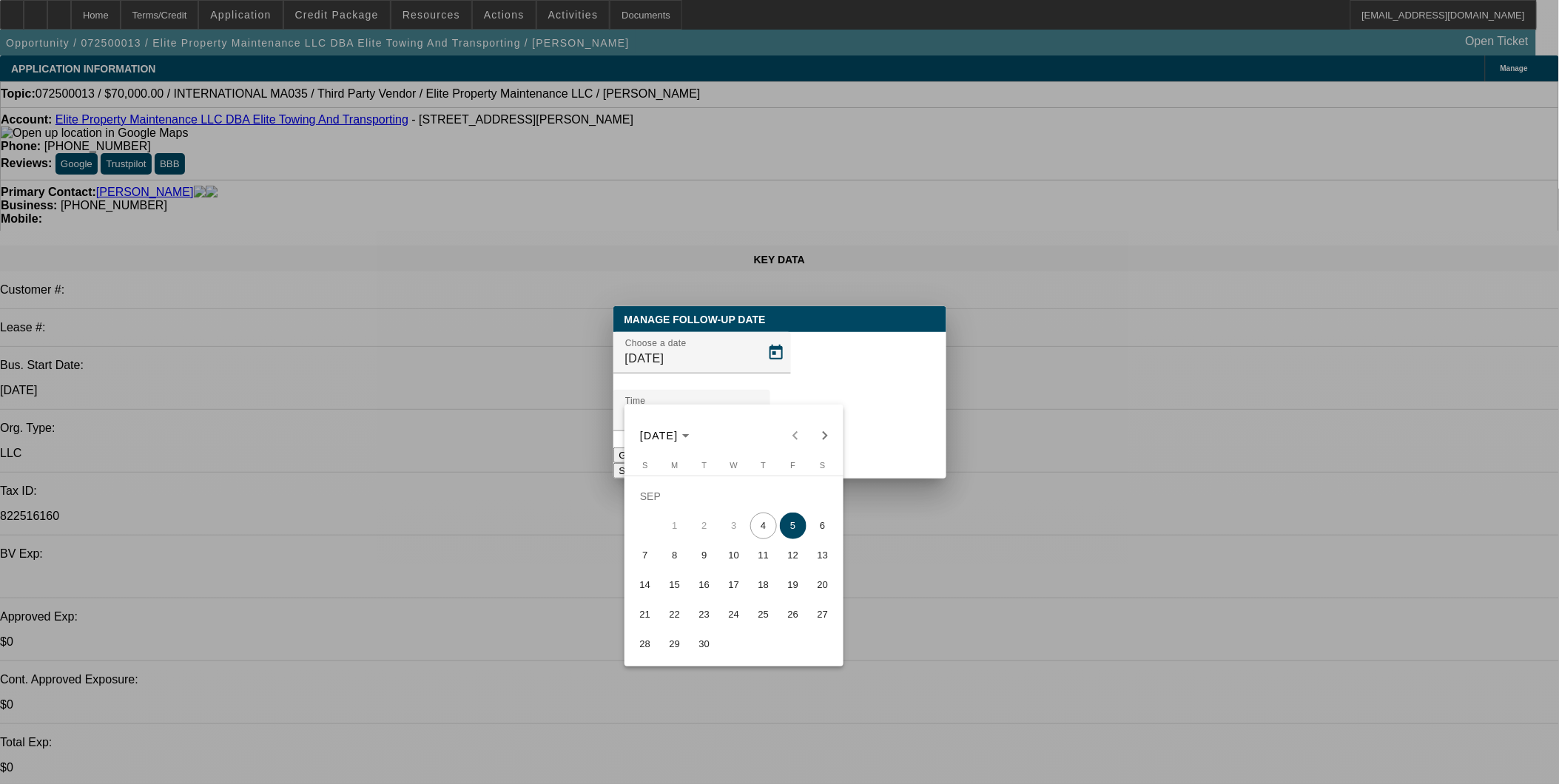
click at [715, 372] on div at bounding box center [779, 392] width 1559 height 784
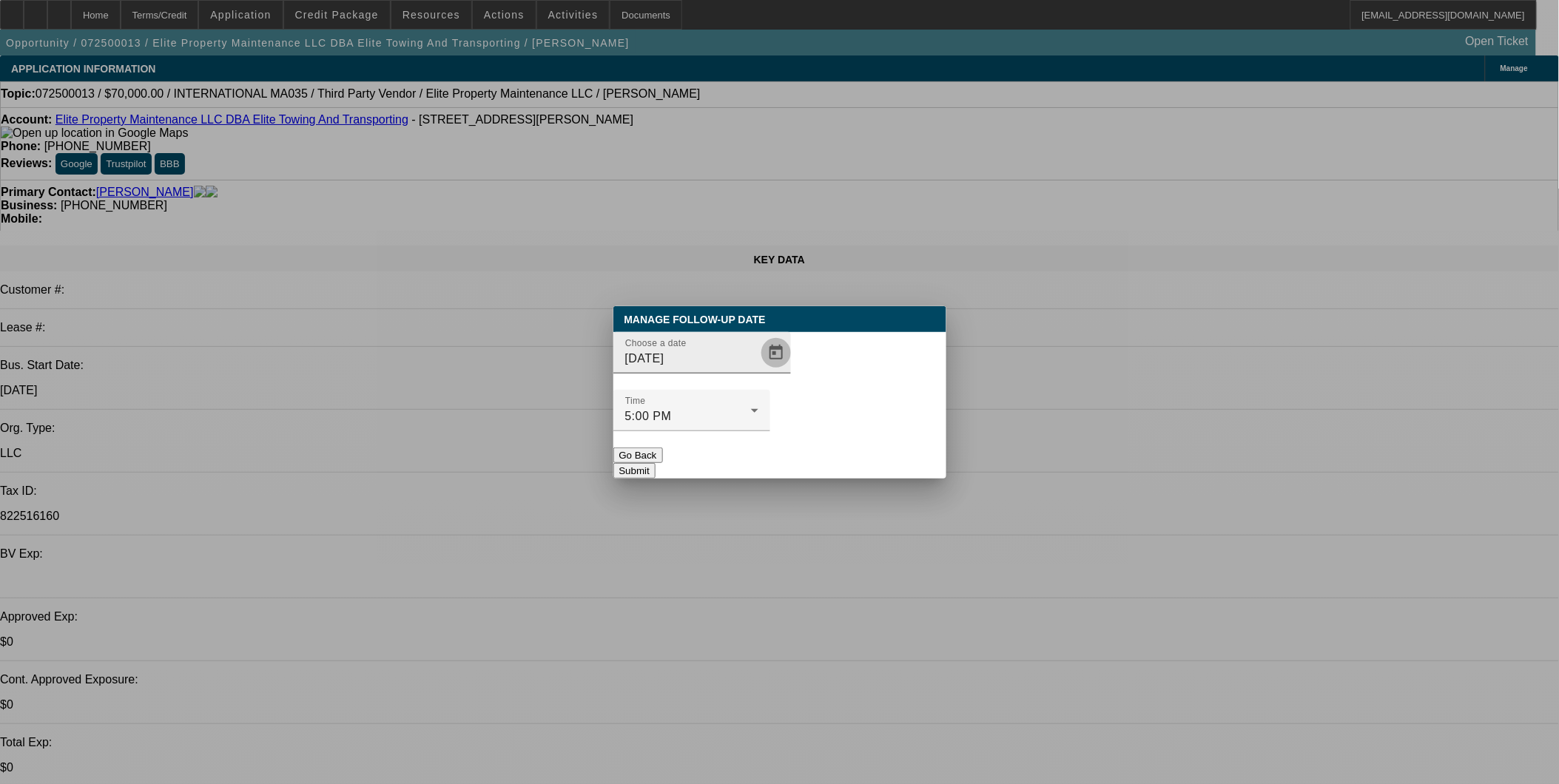
click at [758, 371] on span "Open calendar" at bounding box center [776, 352] width 36 height 36
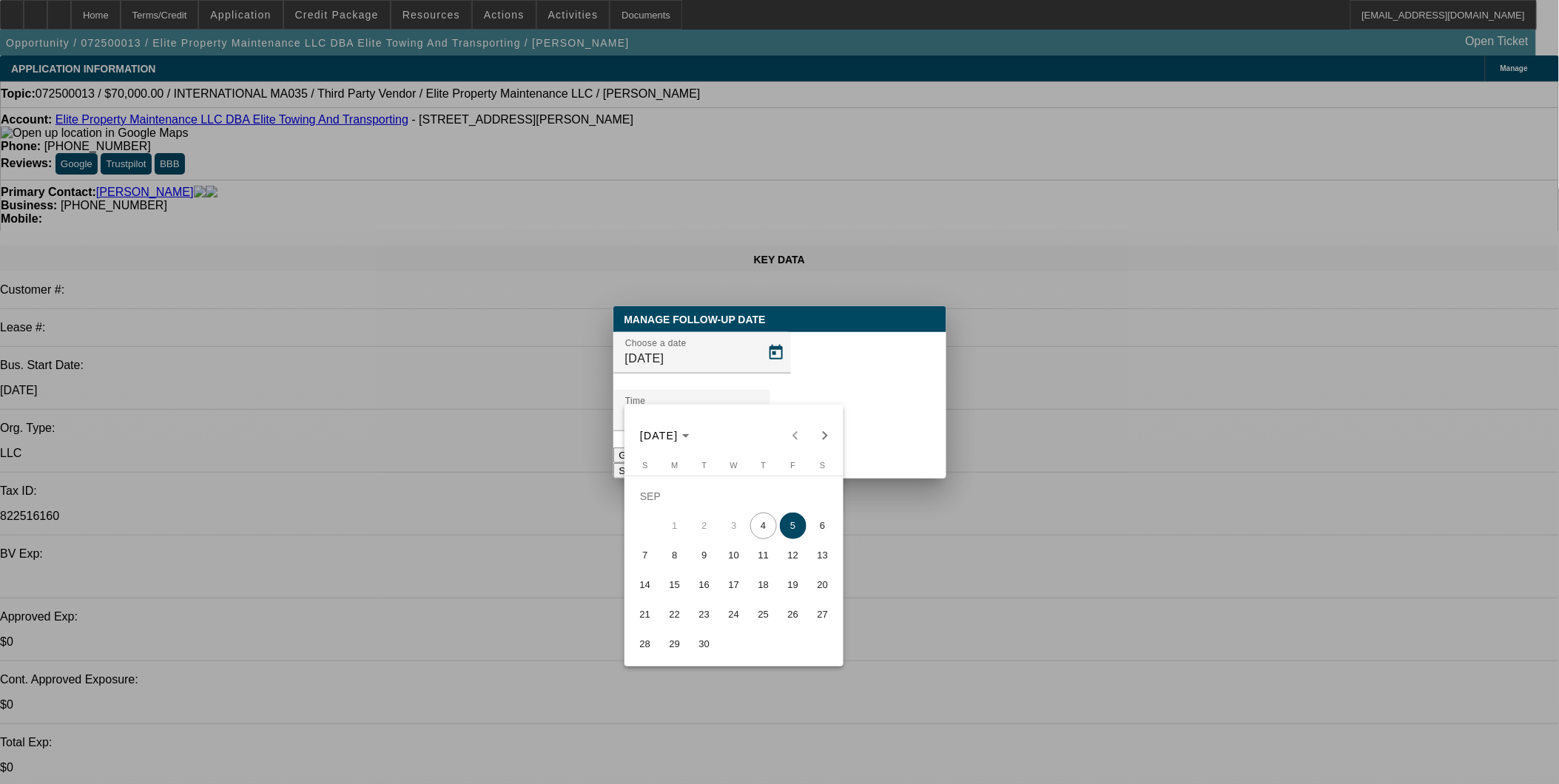
click at [760, 560] on span "11" at bounding box center [764, 556] width 27 height 27
type input "9/11/2025"
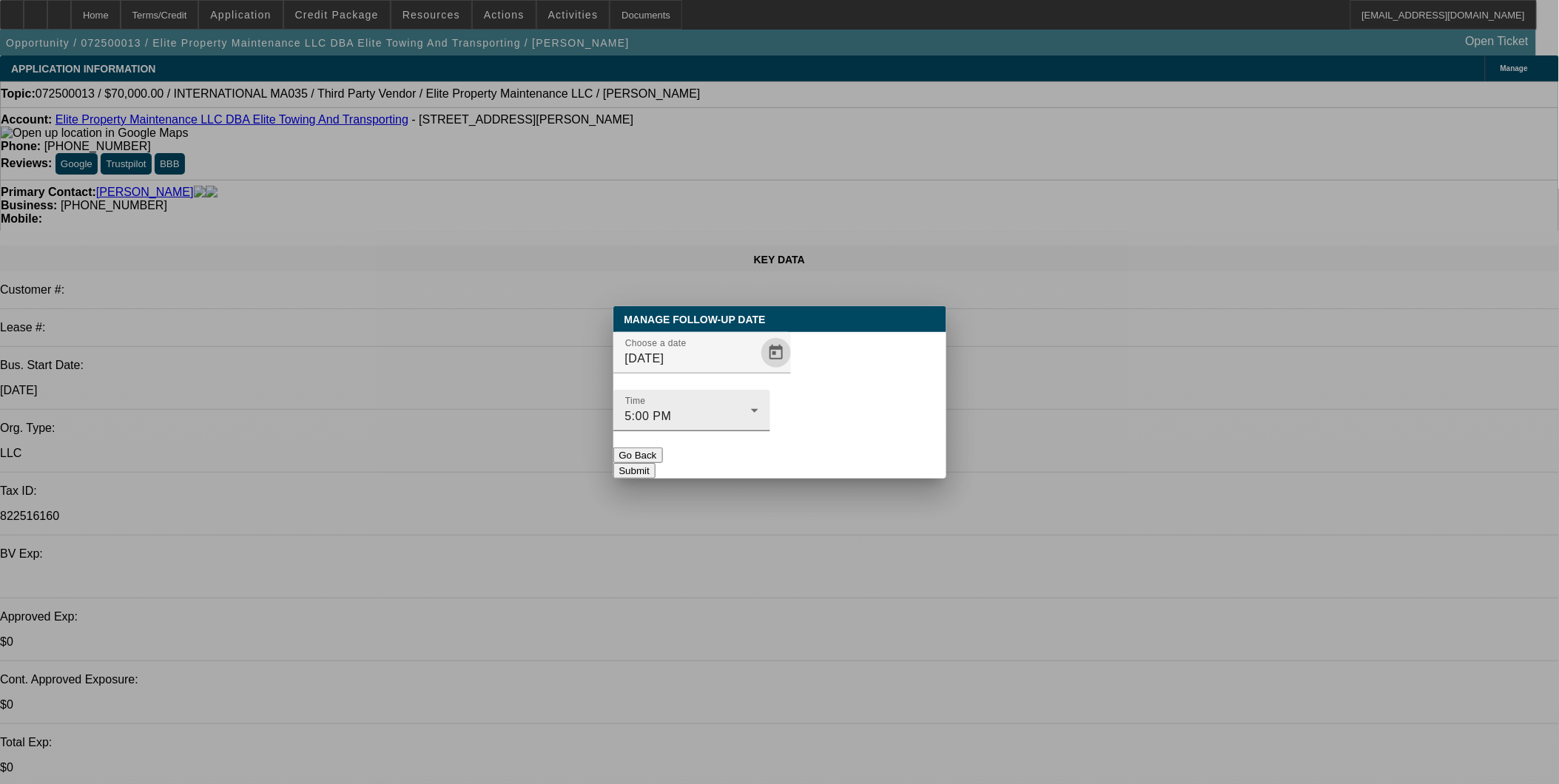
click at [752, 407] on div "5:00 PM" at bounding box center [688, 416] width 126 height 18
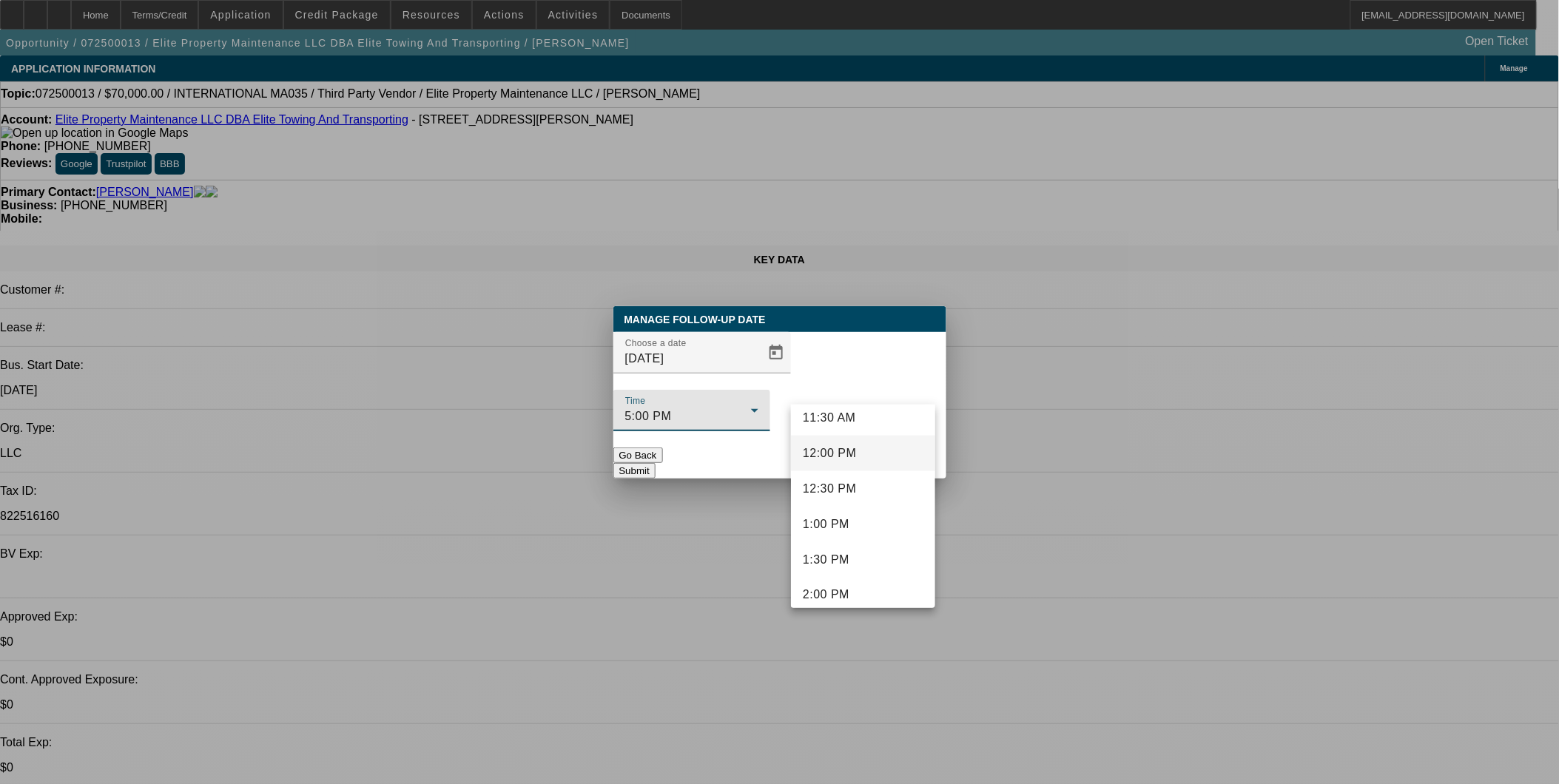
scroll to position [799, 0]
click at [855, 449] on span "11:30 AM" at bounding box center [830, 446] width 53 height 18
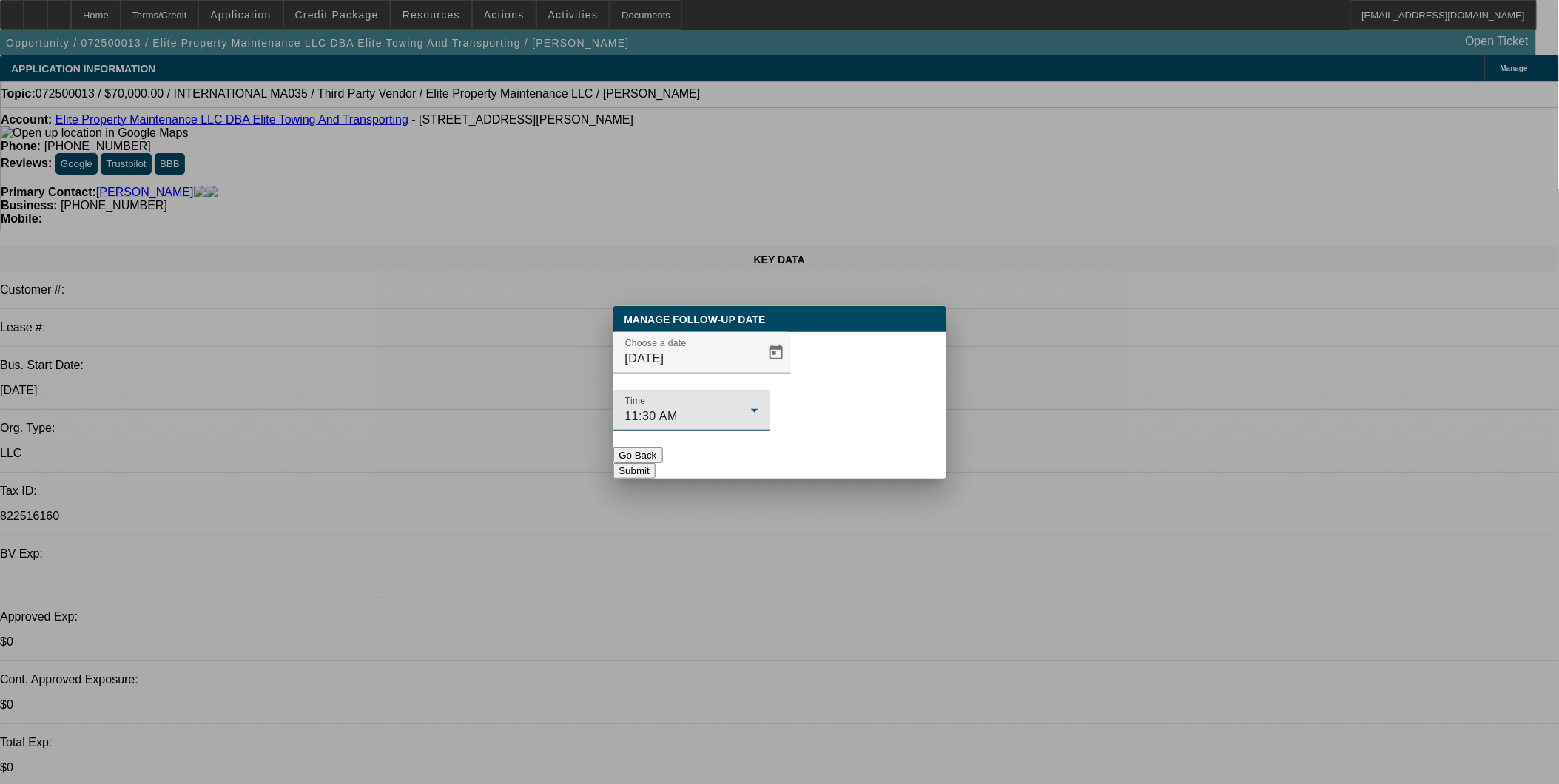
drag, startPoint x: 883, startPoint y: 432, endPoint x: 878, endPoint y: 445, distance: 13.9
click at [655, 463] on button "Submit" at bounding box center [635, 471] width 43 height 16
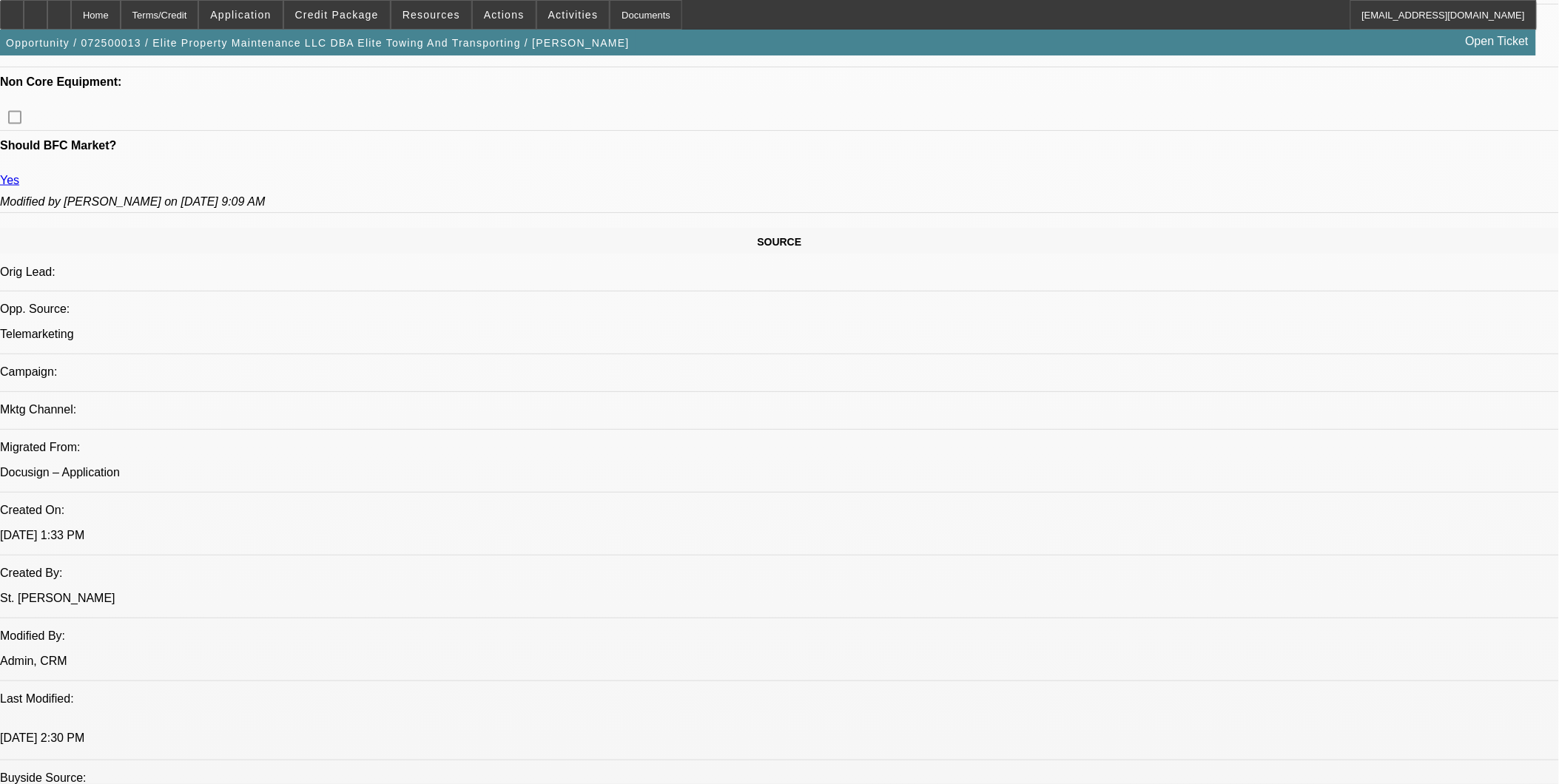
scroll to position [740, 0]
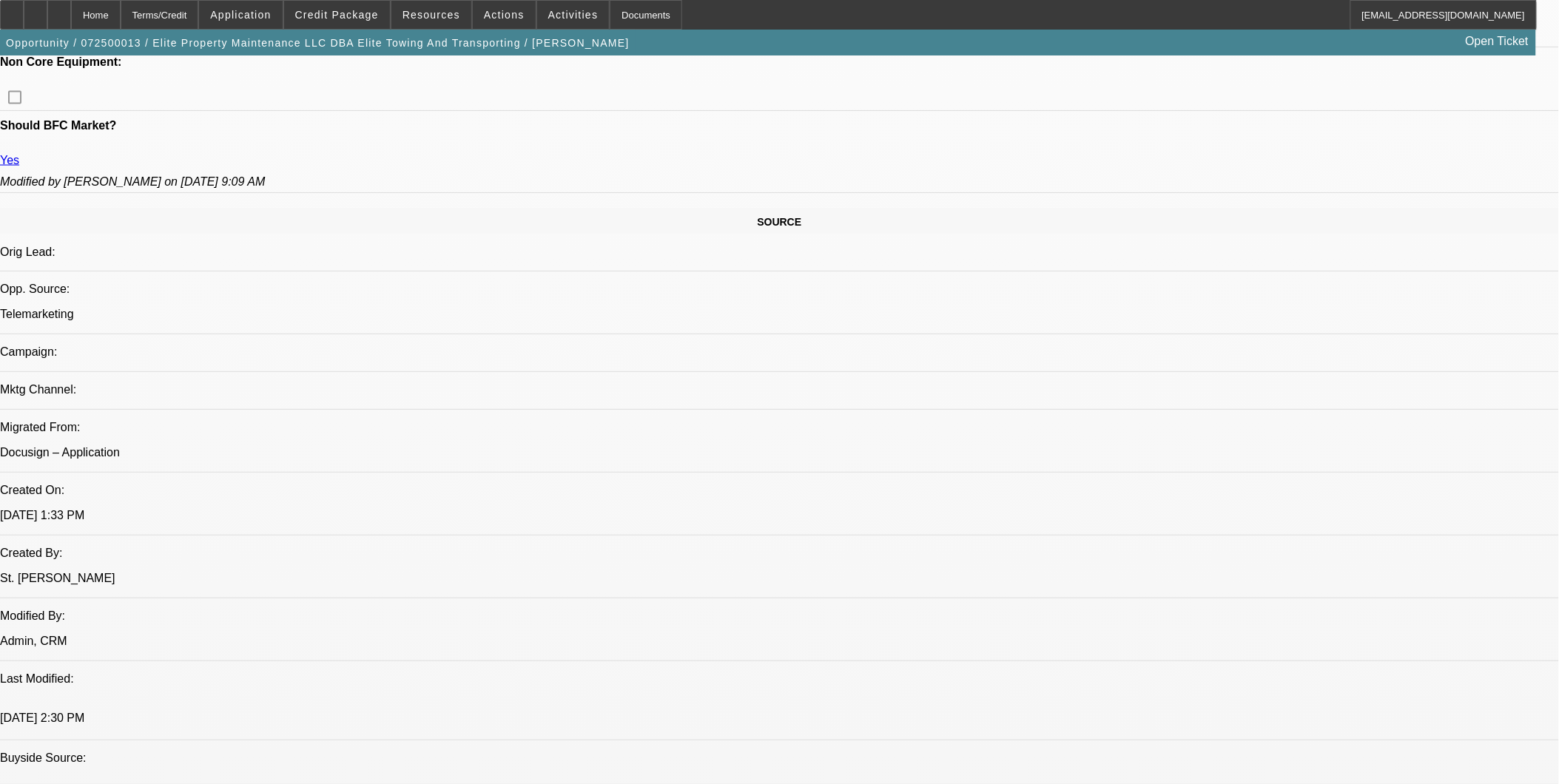
drag, startPoint x: 1052, startPoint y: 487, endPoint x: 1426, endPoint y: 529, distance: 376.4
copy div "9/2: Keith didnt like the WC product and is still shopping around for a truck..…"
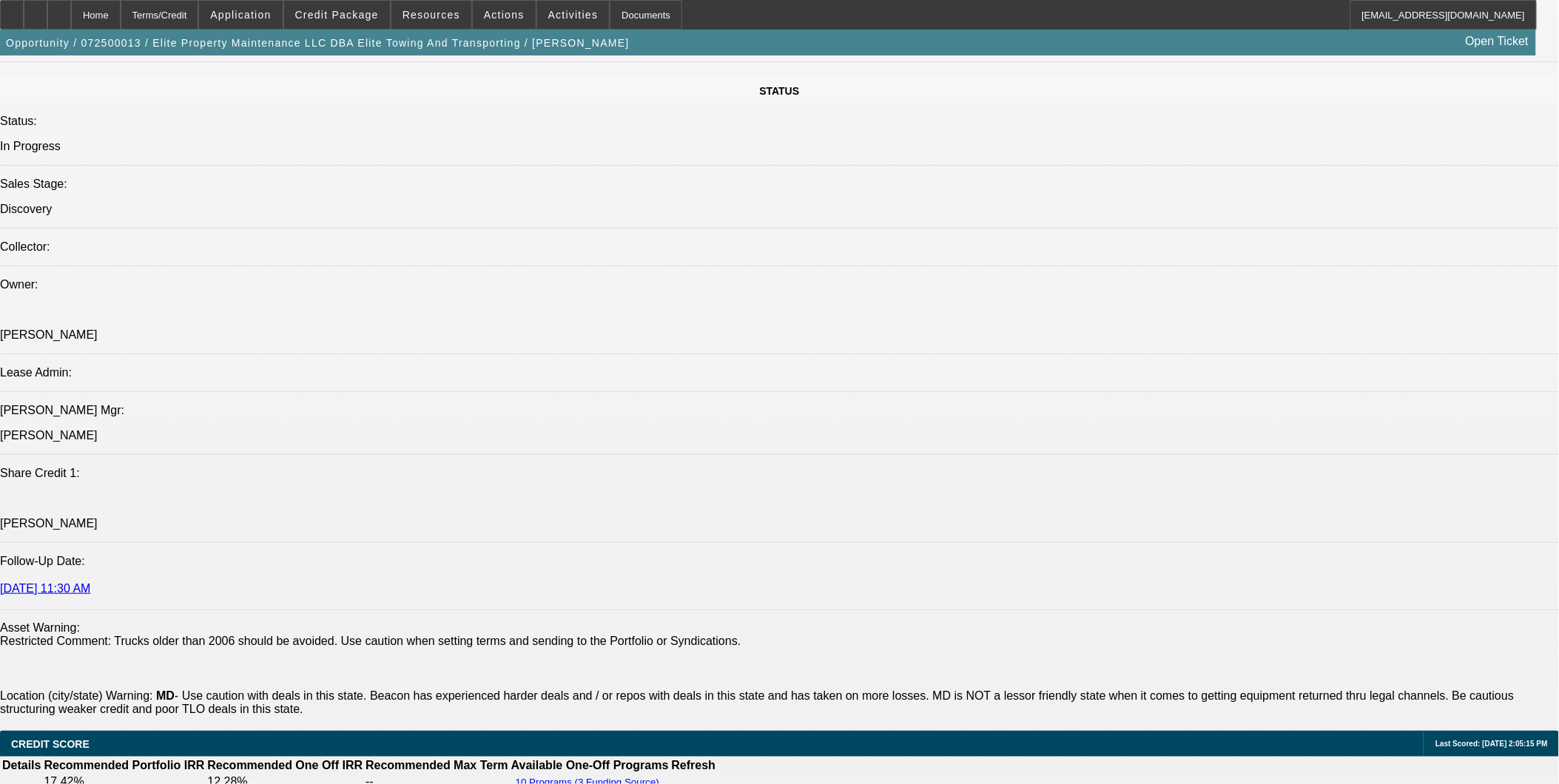
scroll to position [1727, 0]
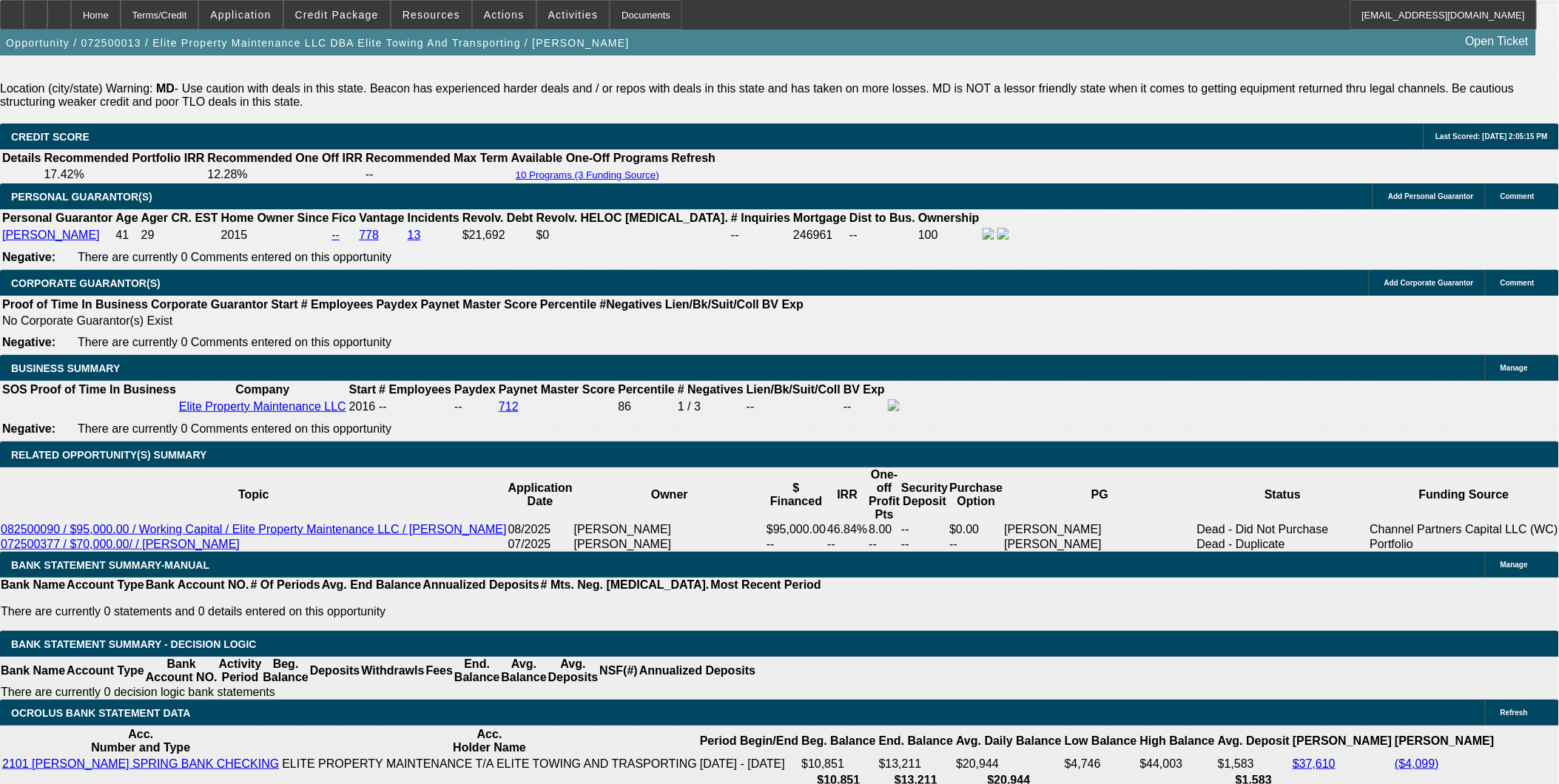
scroll to position [2220, 0]
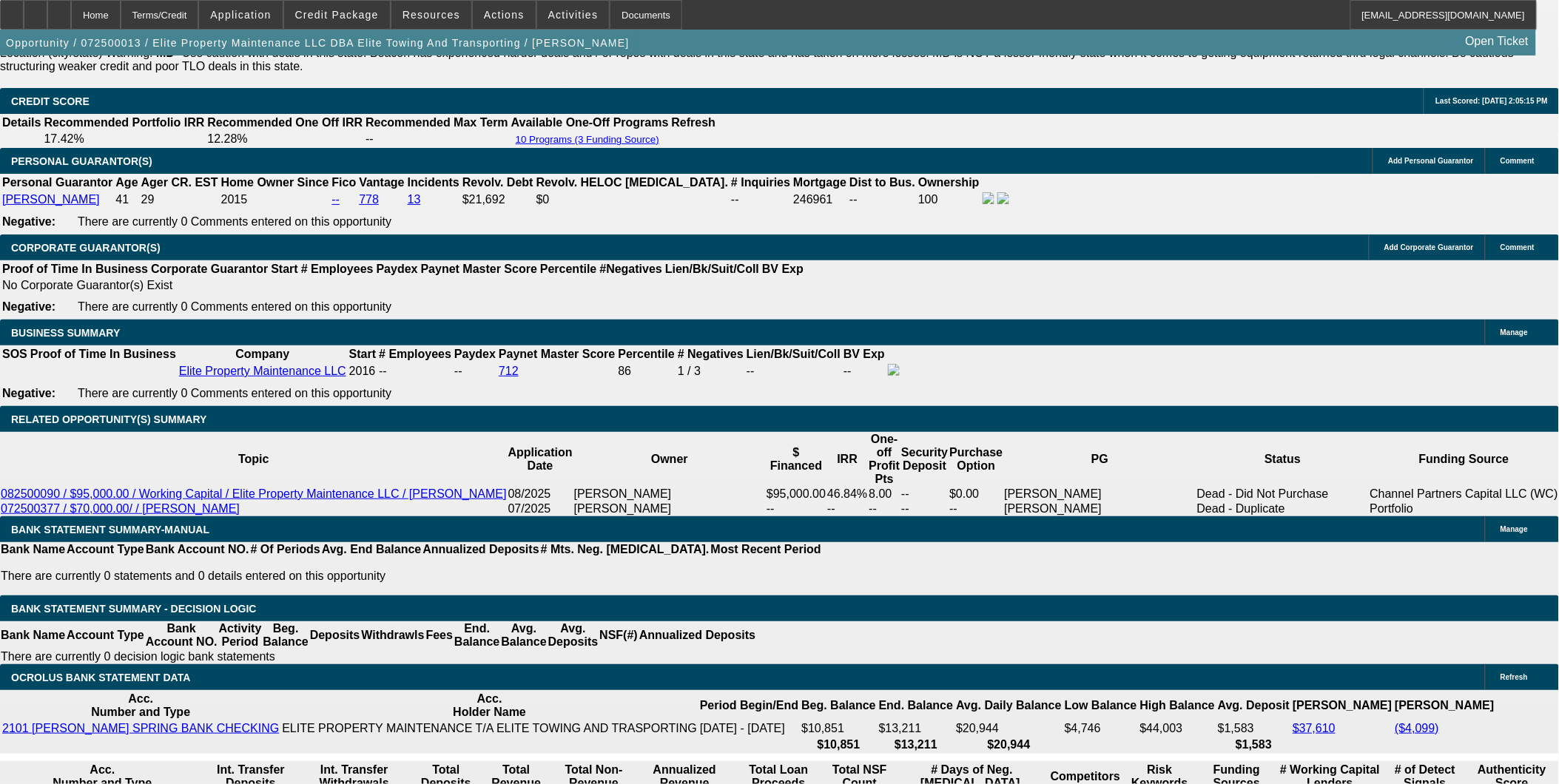
type input "0"
drag, startPoint x: 264, startPoint y: 518, endPoint x: 372, endPoint y: 528, distance: 108.5
type input "UNKNOWN"
type input "$12,500.00"
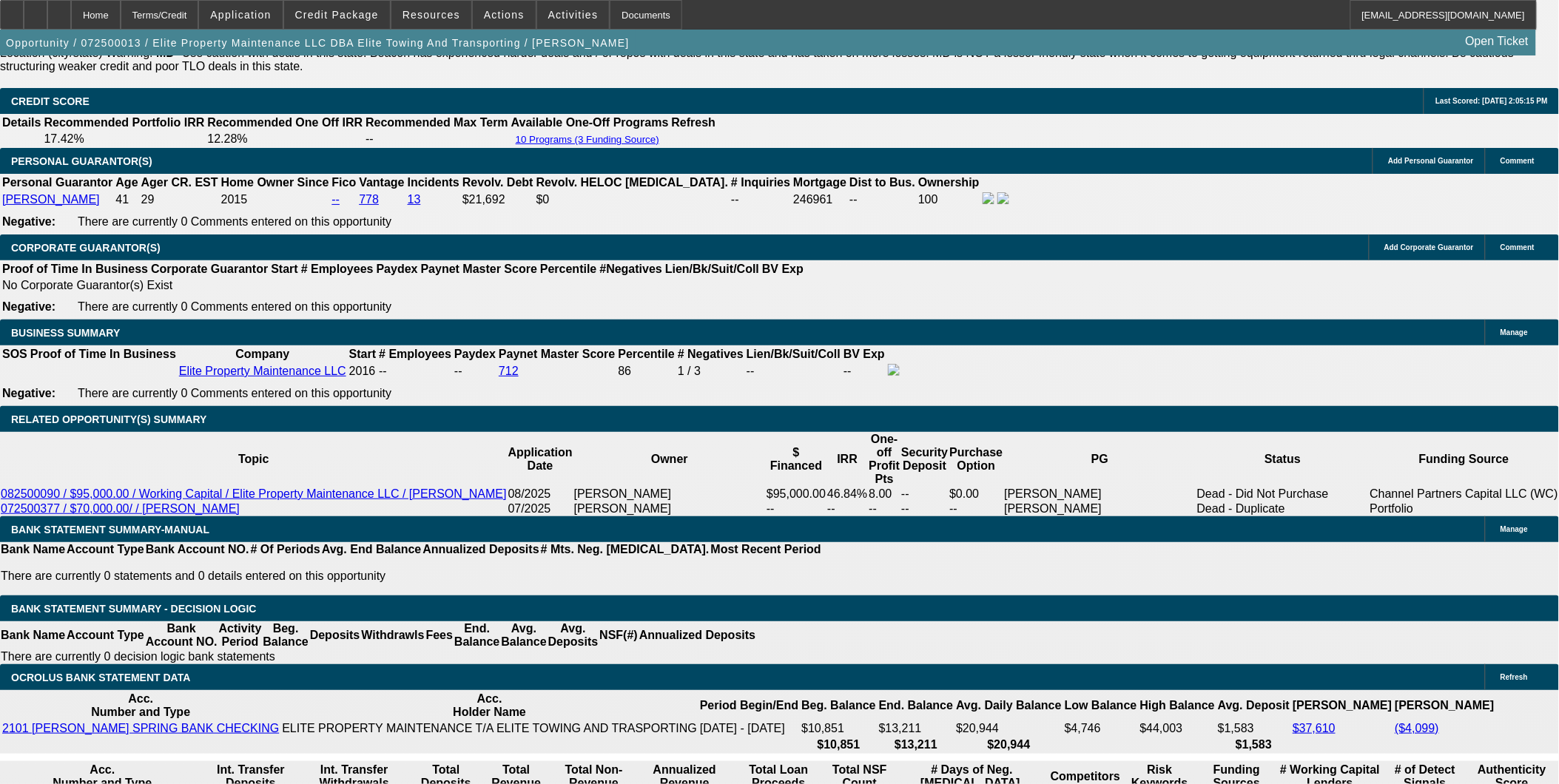
drag, startPoint x: 306, startPoint y: 493, endPoint x: 341, endPoint y: 496, distance: 35.1
type input "36"
type input "$4,220.48"
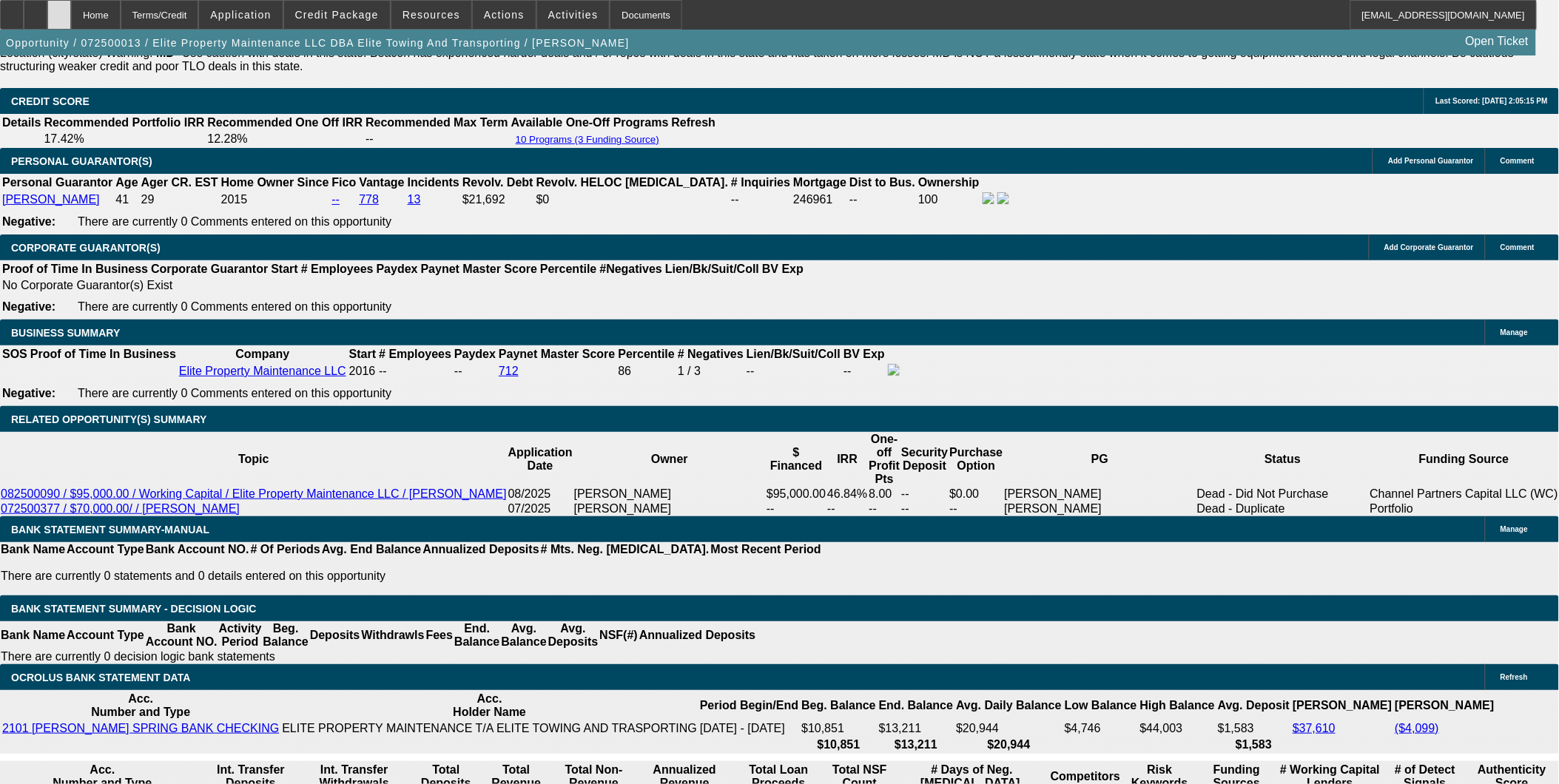
type input "36"
click at [71, 23] on div at bounding box center [59, 14] width 23 height 29
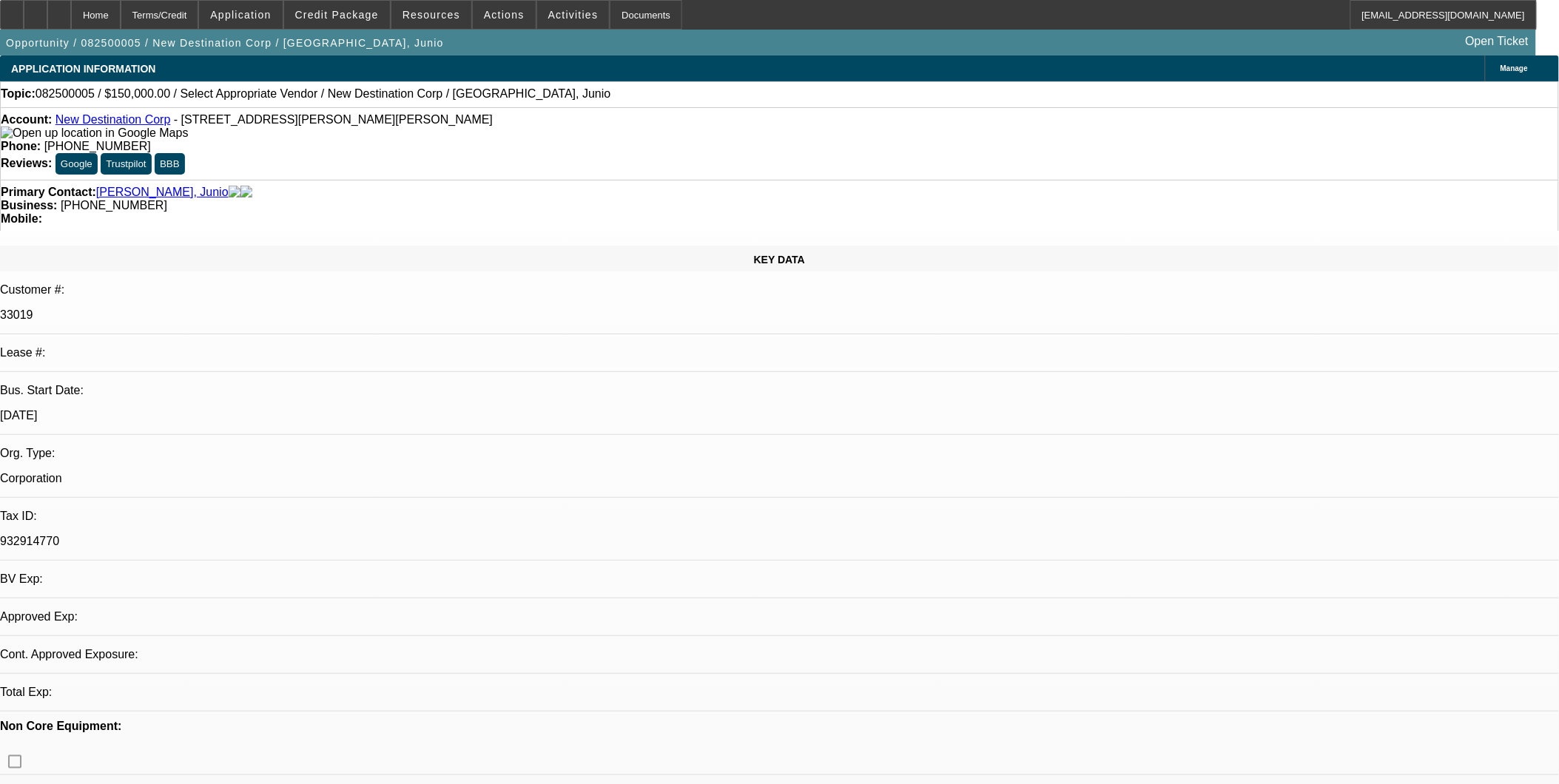
select select "0"
select select "2"
select select "0.1"
select select "1"
select select "2"
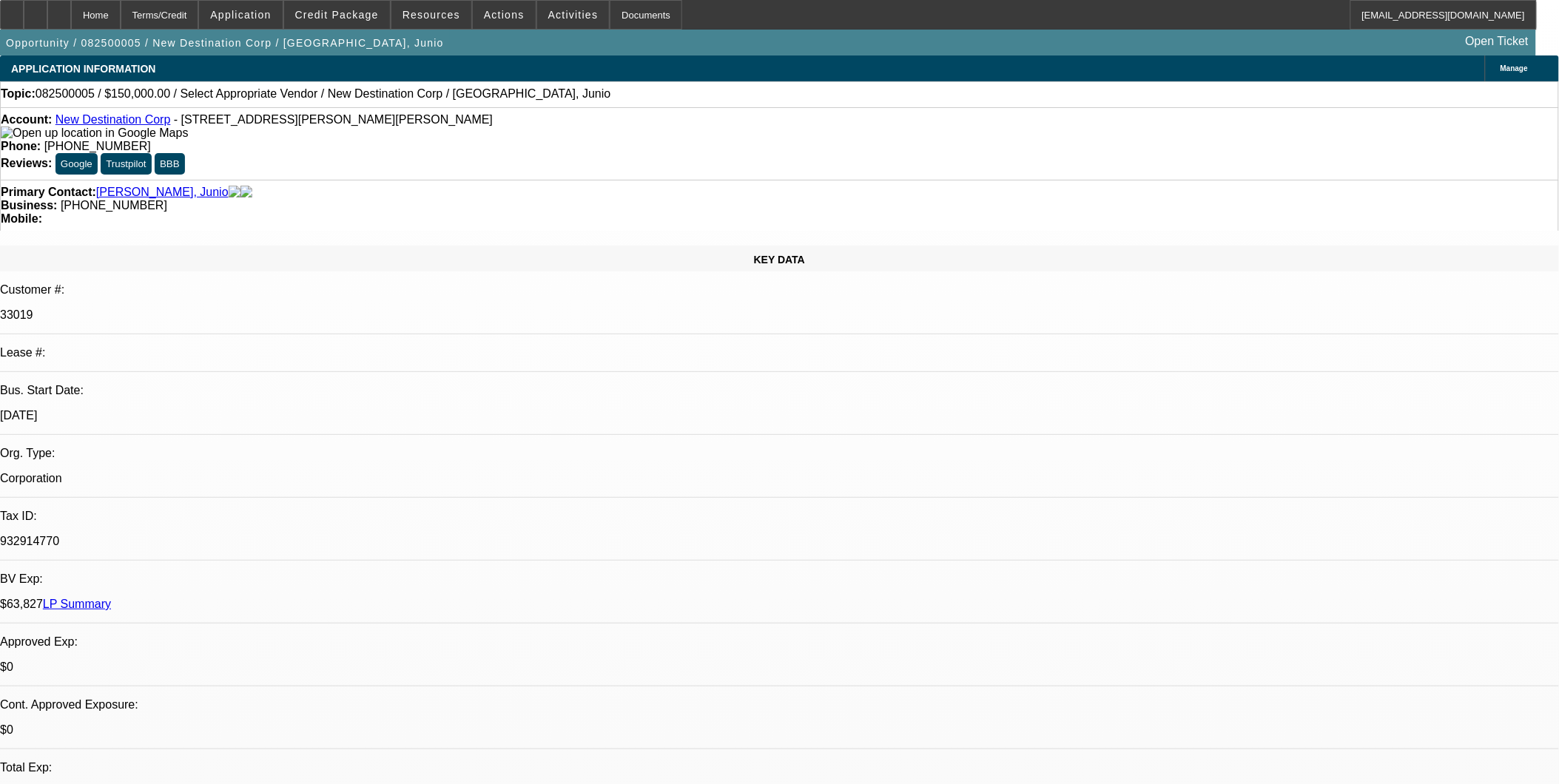
select select "4"
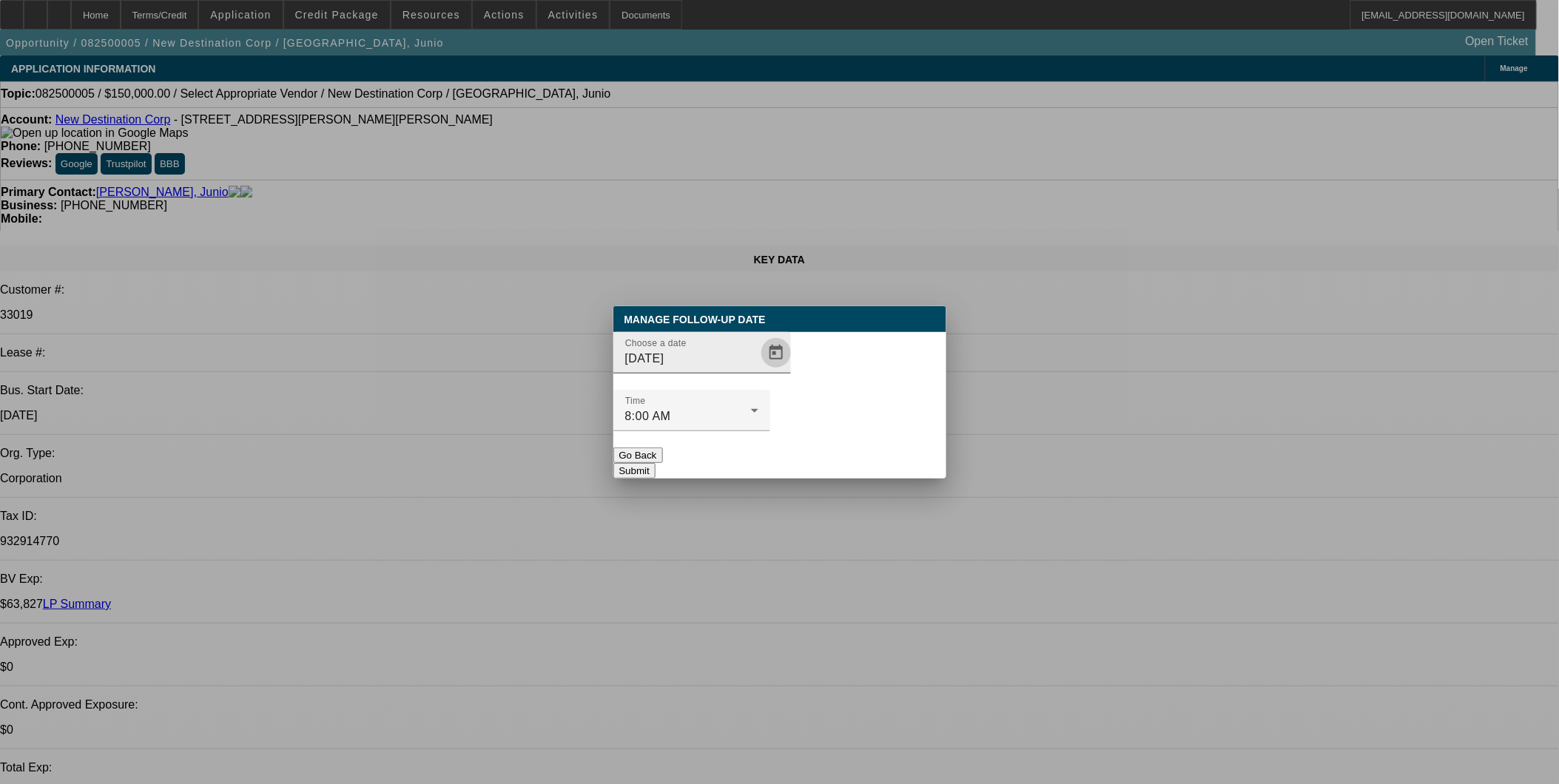
click at [758, 371] on span "Open calendar" at bounding box center [776, 352] width 36 height 36
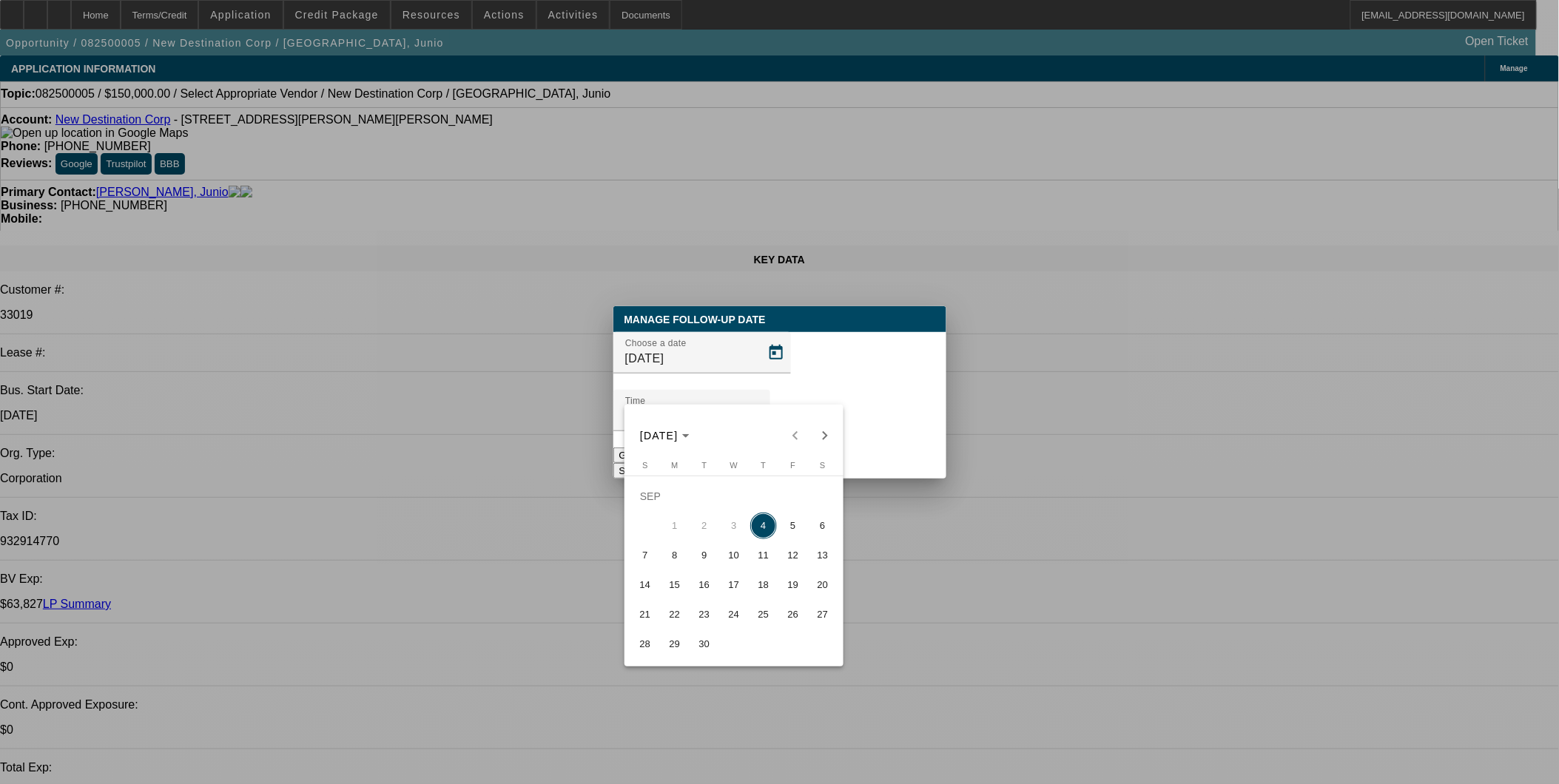
click at [792, 539] on span "5" at bounding box center [793, 526] width 27 height 27
type input "[DATE]"
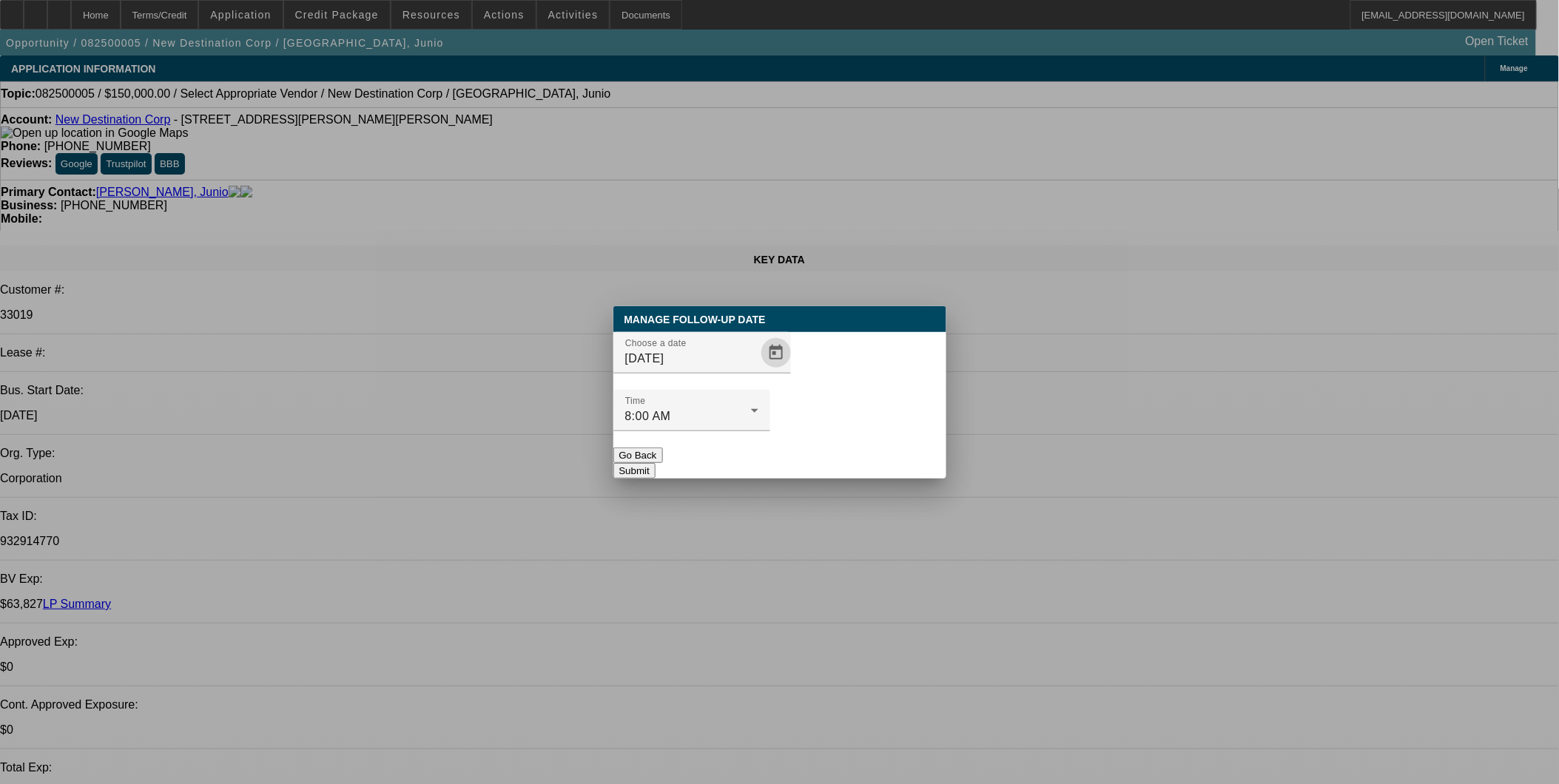
click at [655, 463] on button "Submit" at bounding box center [635, 471] width 43 height 16
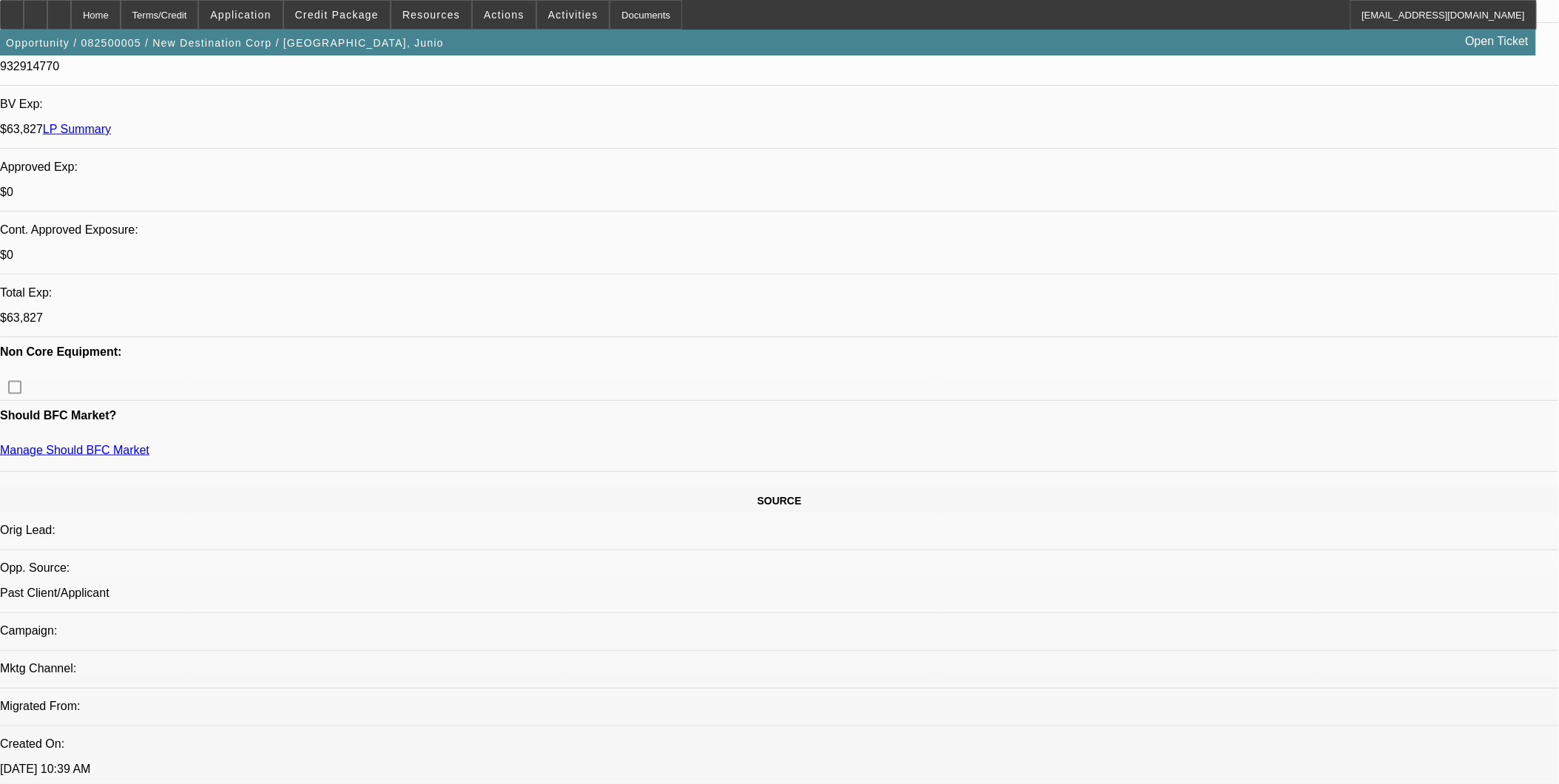
scroll to position [657, 0]
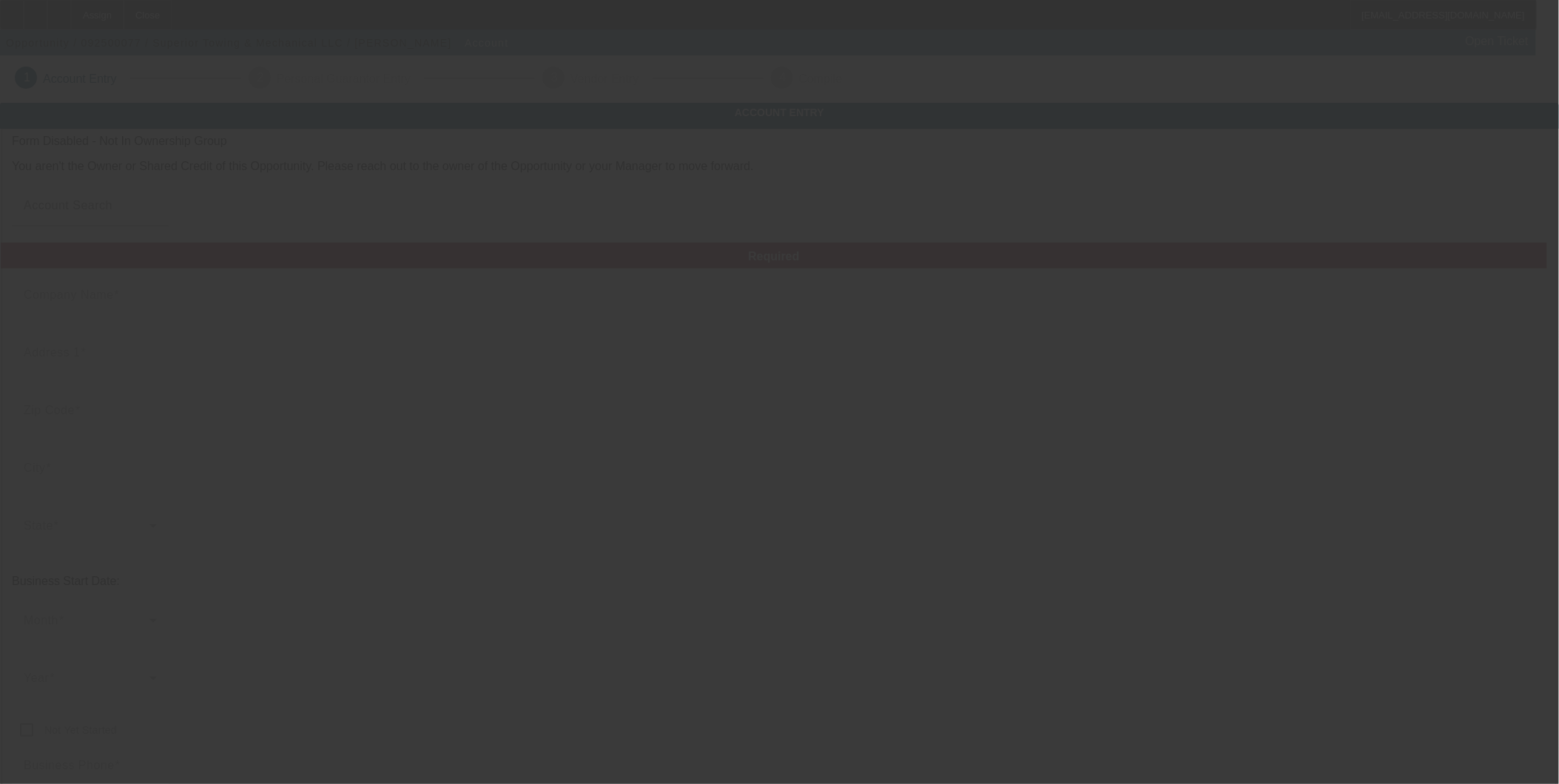
type input "Superior Towing & Mechanical LLC"
type input "[STREET_ADDRESS]"
type input "48033"
type input "Southfield"
type input "[PHONE_NUMBER]"
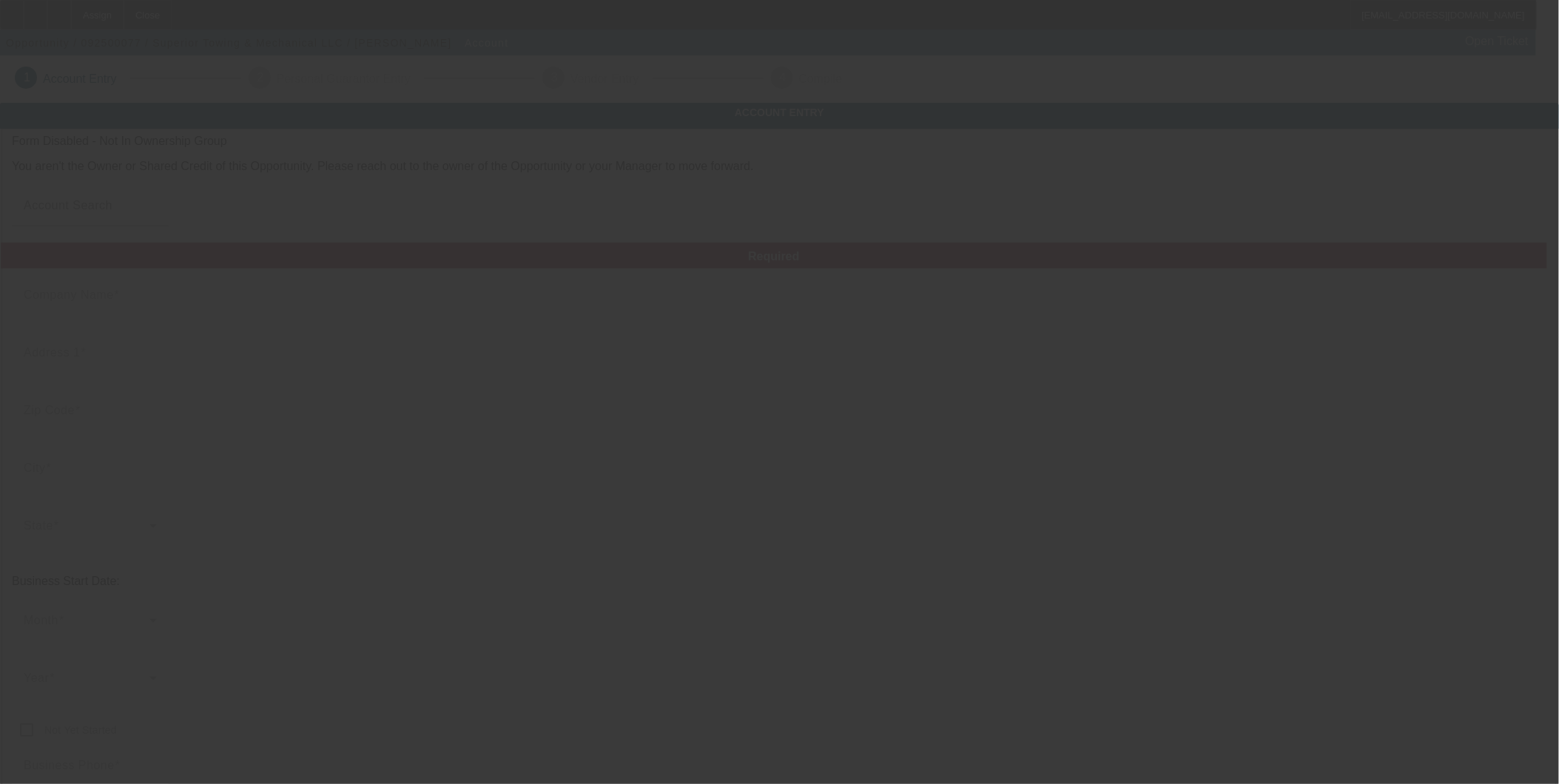
type input "[EMAIL_ADDRESS][DOMAIN_NAME]"
type input "88-3257748"
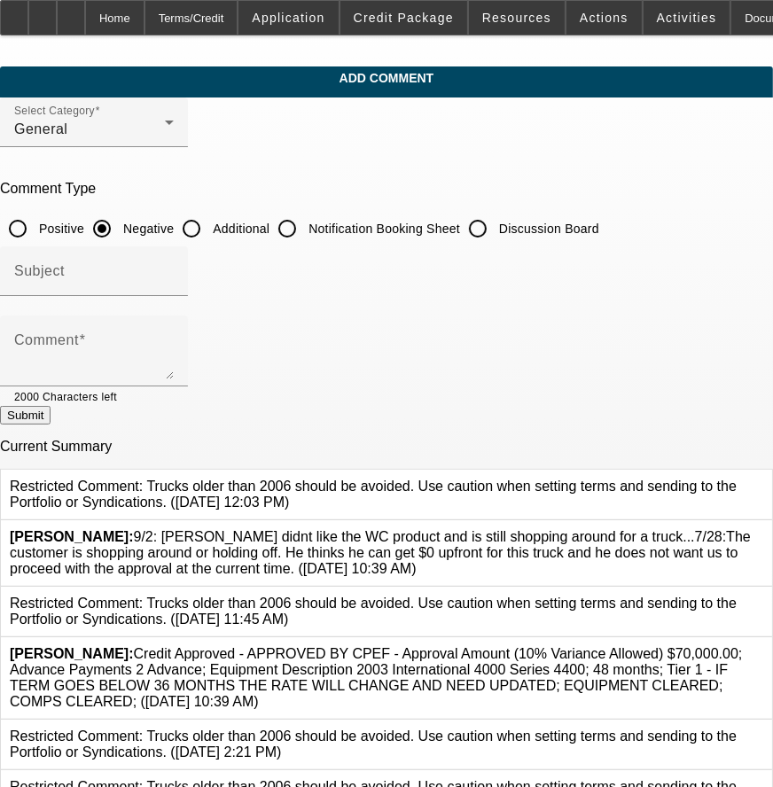
click at [209, 214] on input "Additional" at bounding box center [191, 228] width 35 height 35
radio input "true"
click at [174, 262] on div "Subject" at bounding box center [94, 271] width 160 height 50
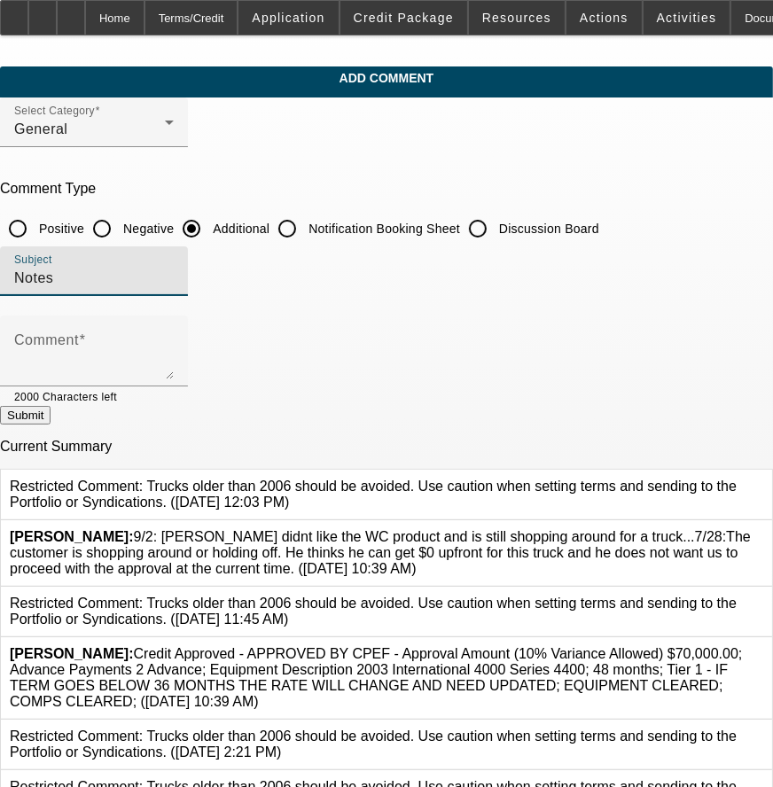
type input "Notes"
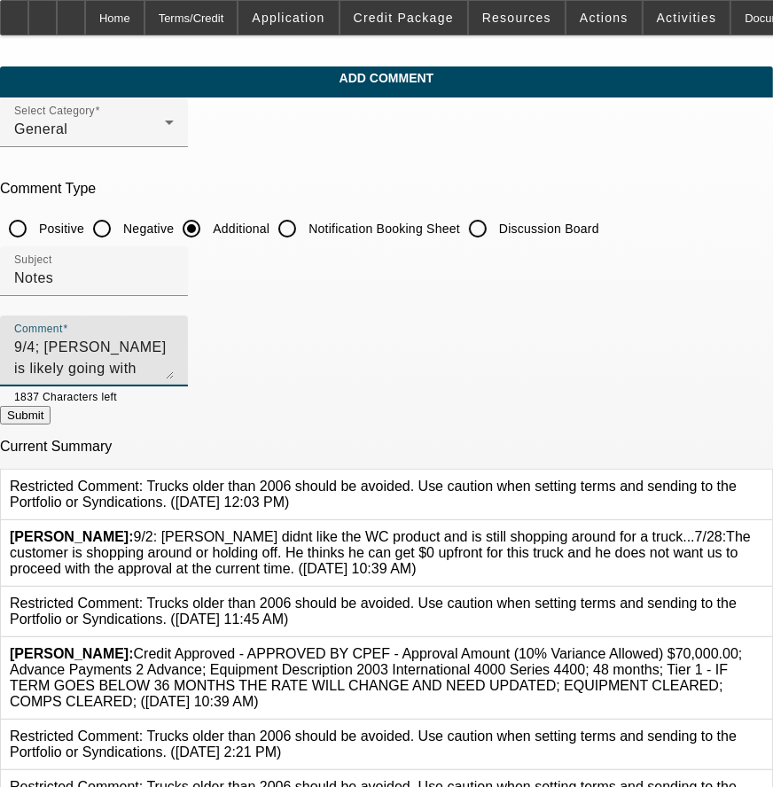
type textarea "9/4; [PERSON_NAME] is likely going with Ascentium because he is telling us that…"
click at [51, 425] on button "Submit" at bounding box center [25, 415] width 51 height 19
radio input "true"
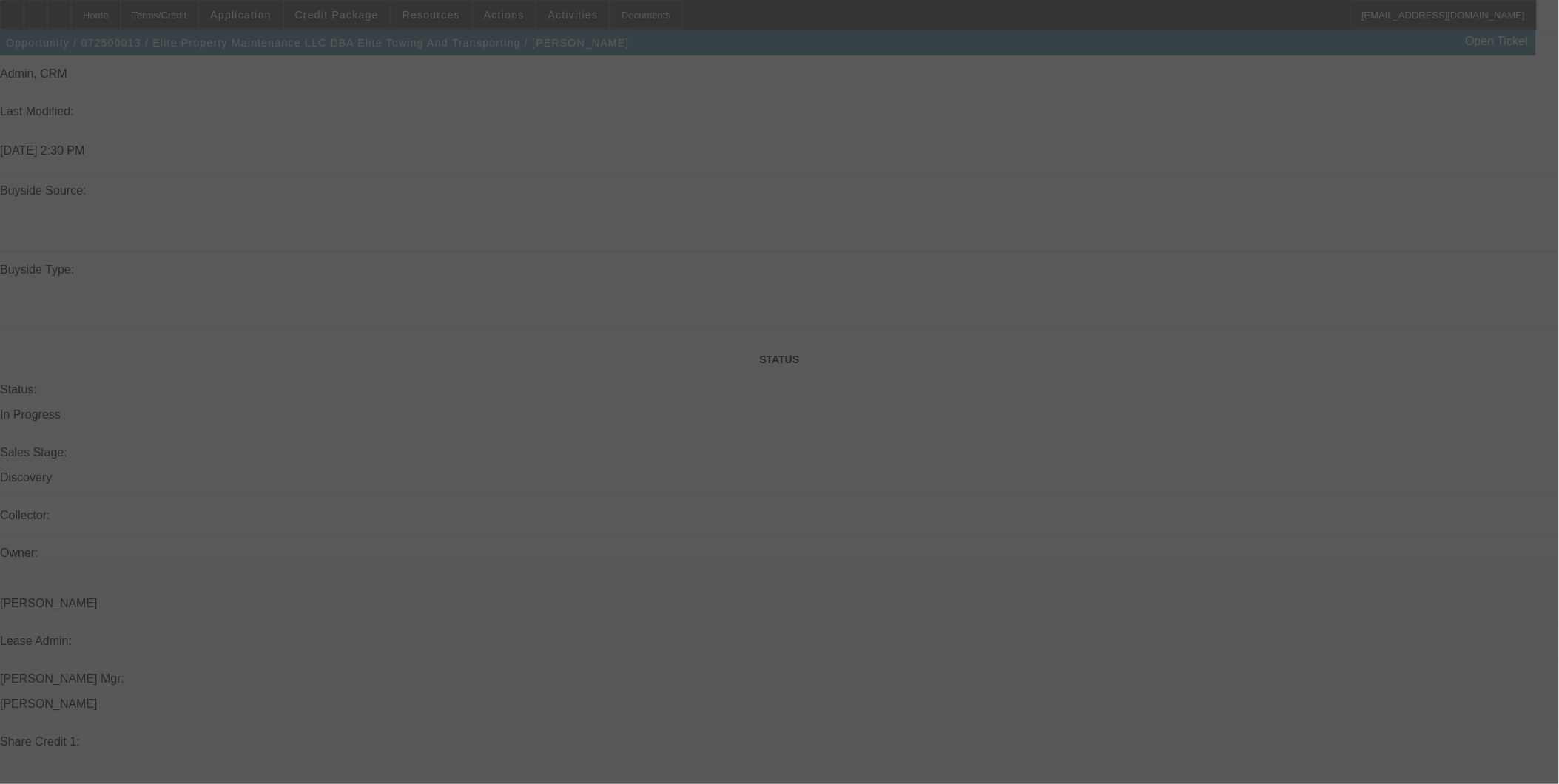
scroll to position [1461, 0]
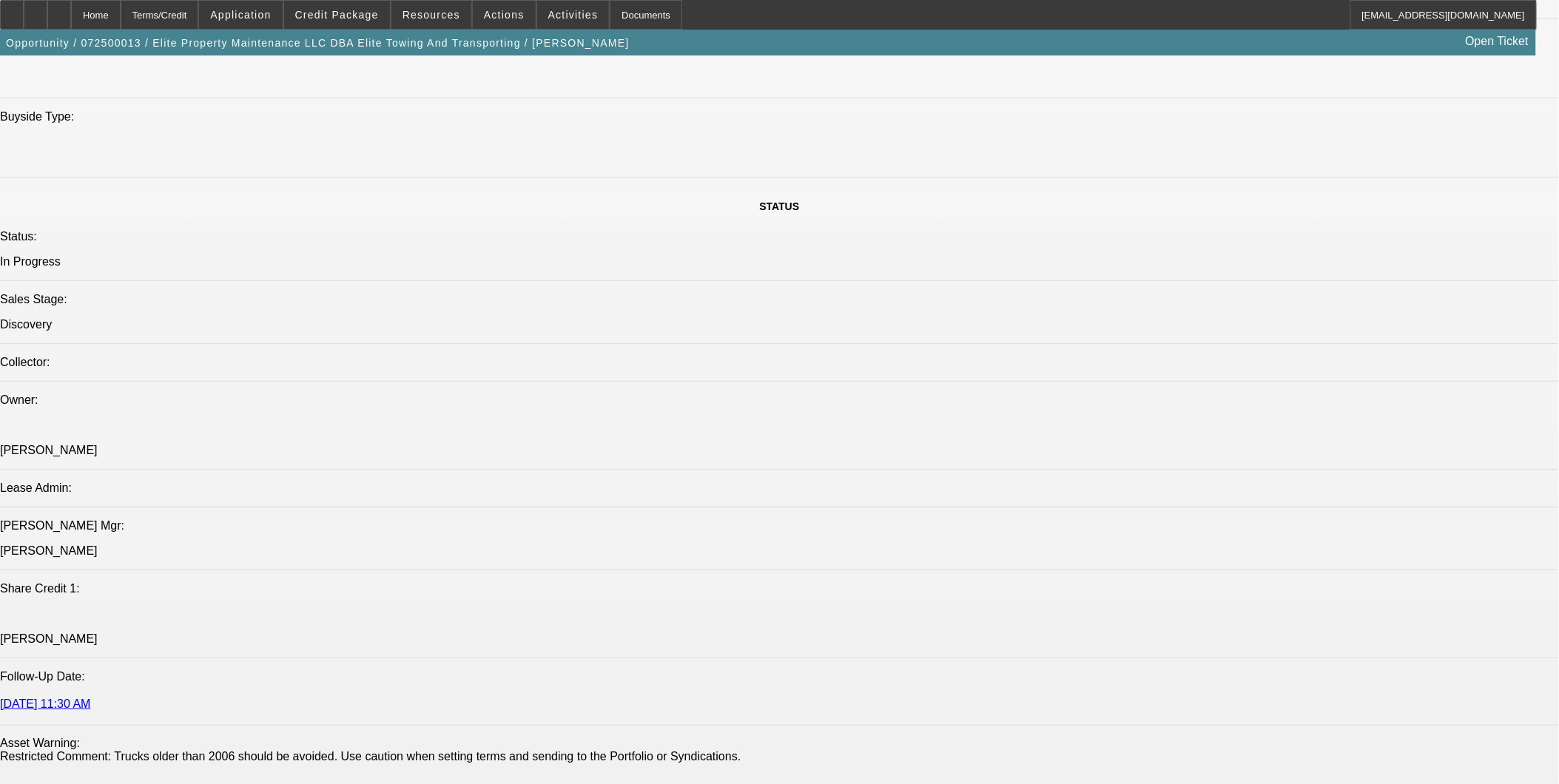
select select "0"
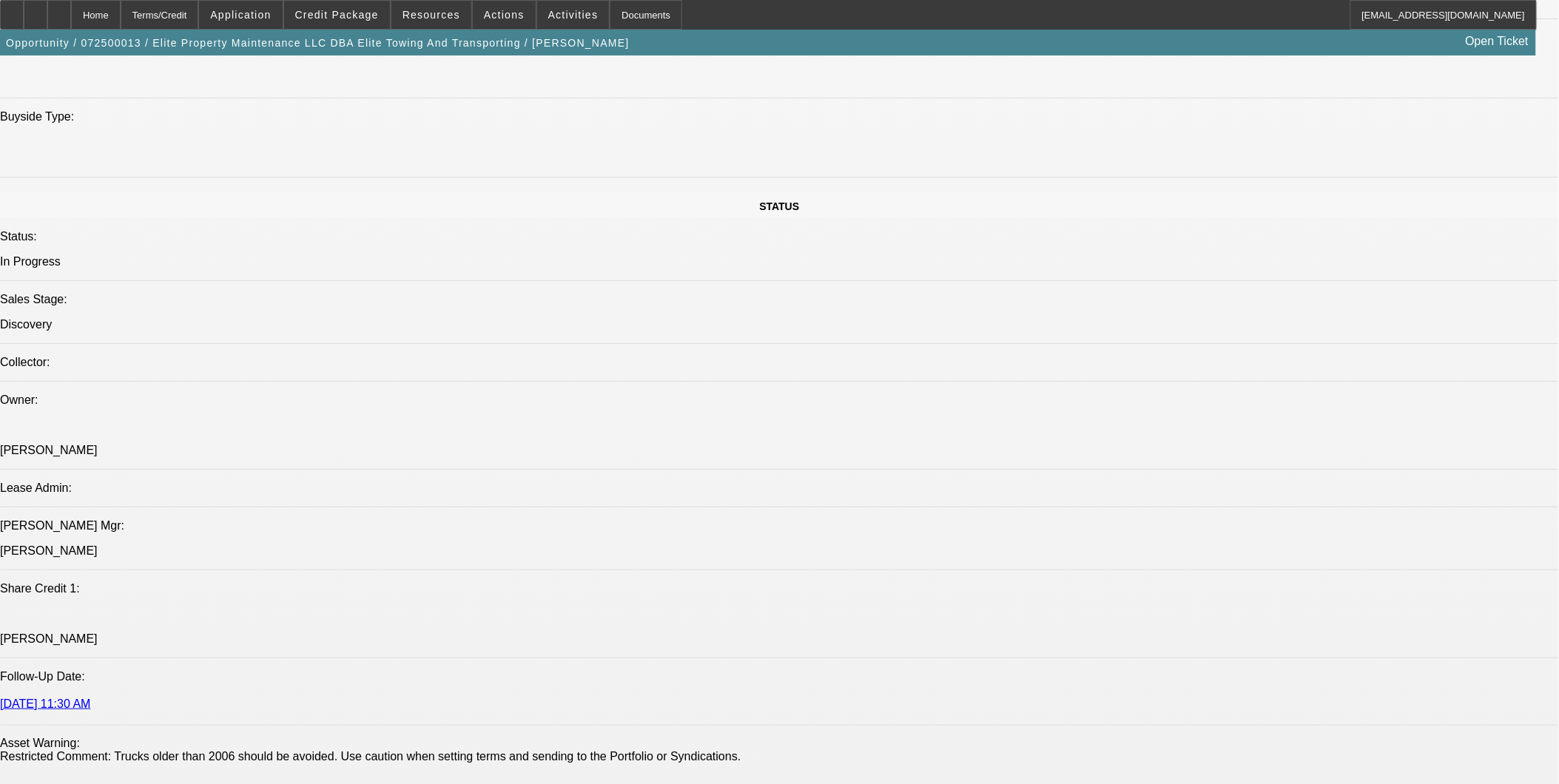
select select "0"
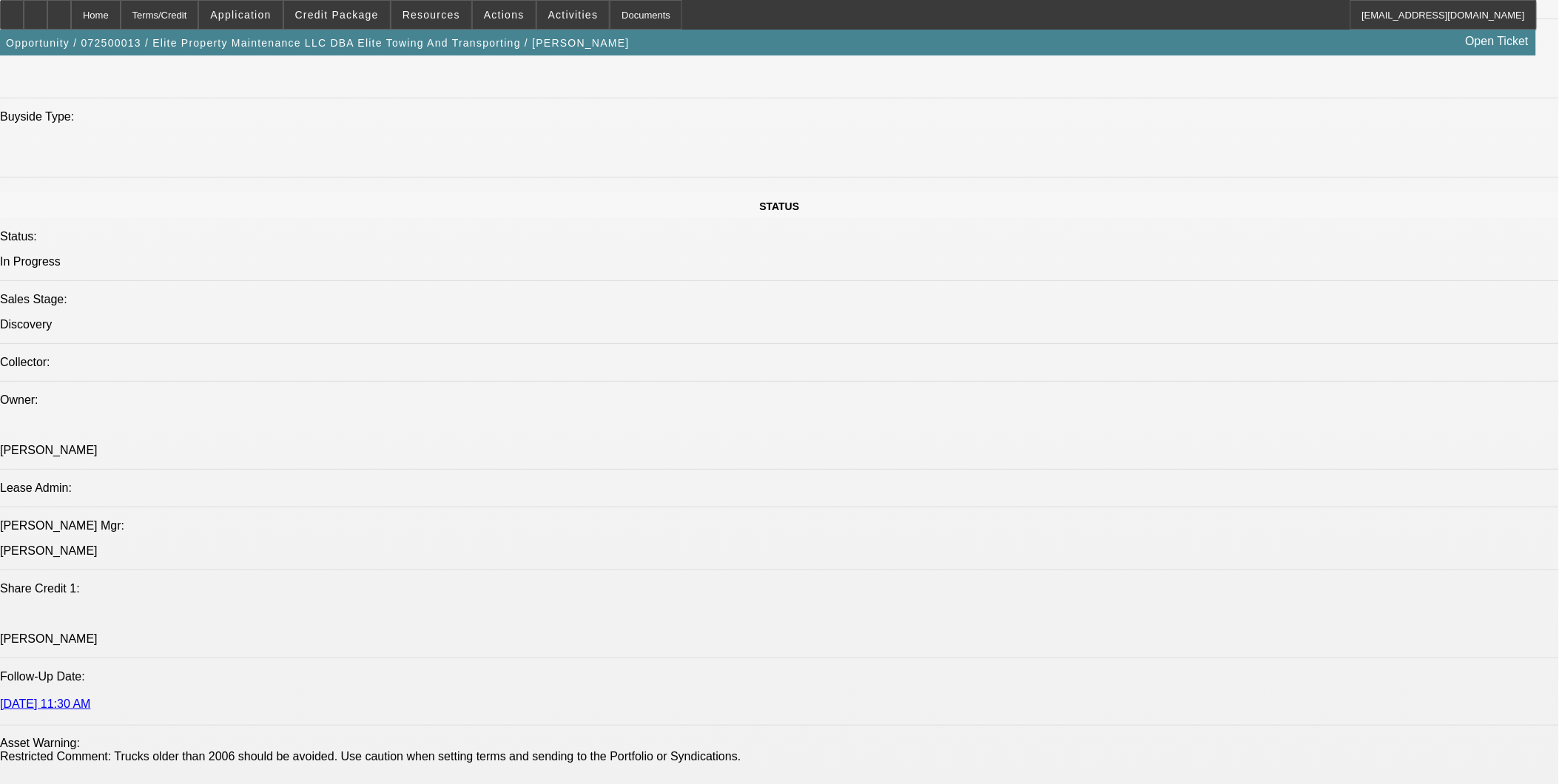
select select "0"
select select "1"
select select "6"
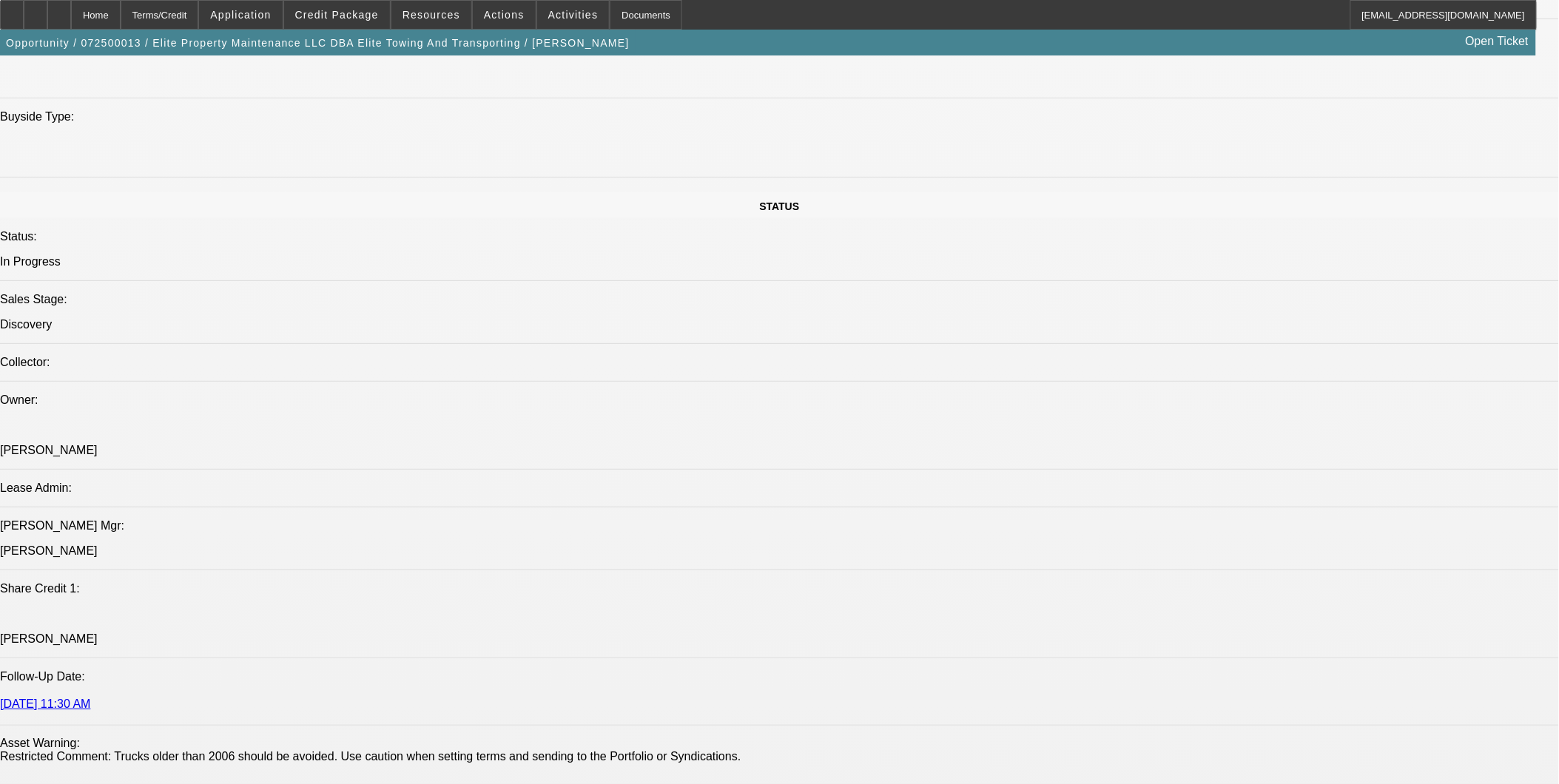
select select "1"
select select "3"
select select "6"
select select "1"
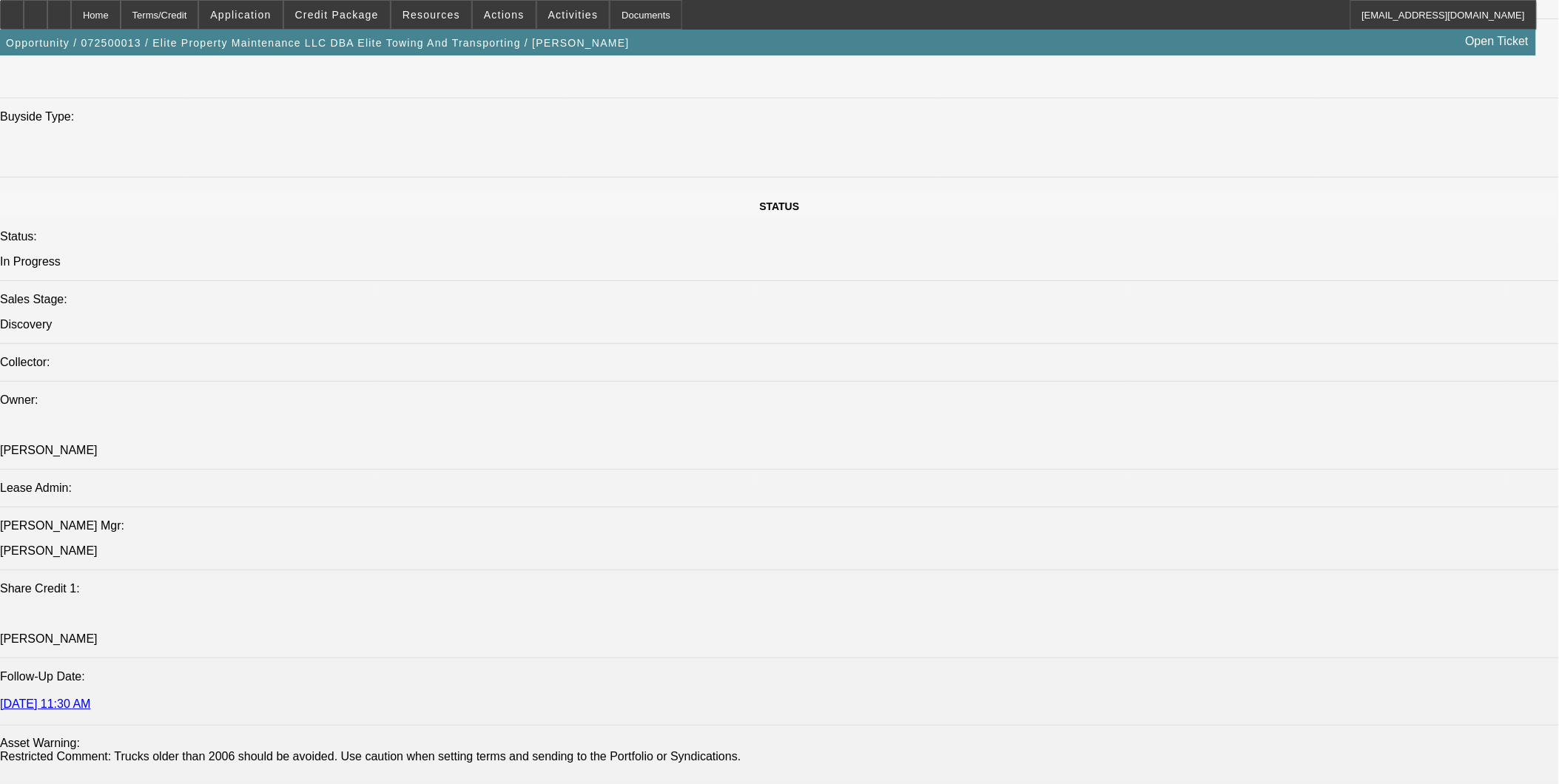
select select "6"
select select "1"
select select "2"
select select "6"
drag, startPoint x: 1051, startPoint y: 488, endPoint x: 1433, endPoint y: 526, distance: 383.9
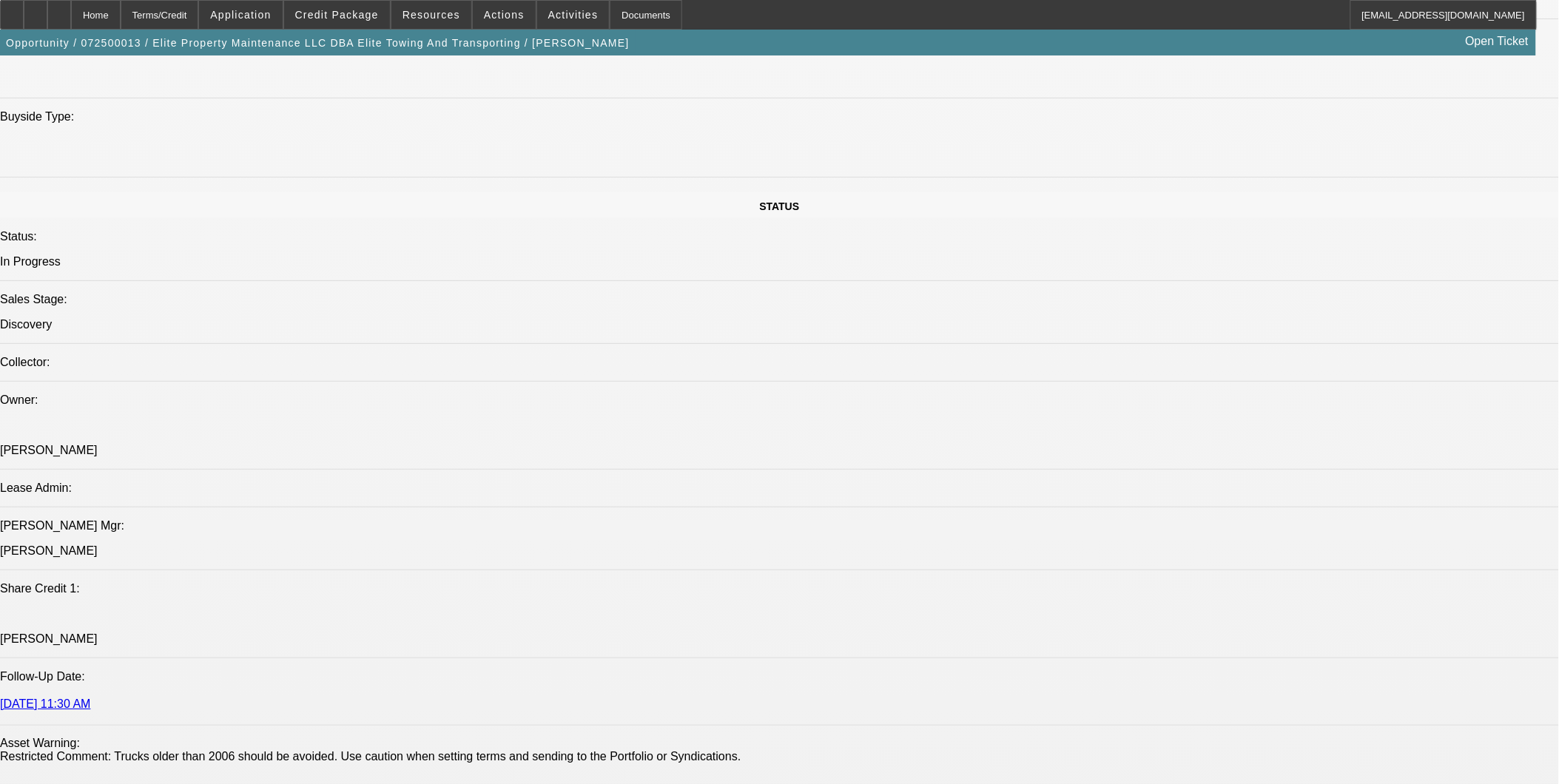
copy div "9/4; Keith is likely going with Ascentium because he is telling us that he's ap…"
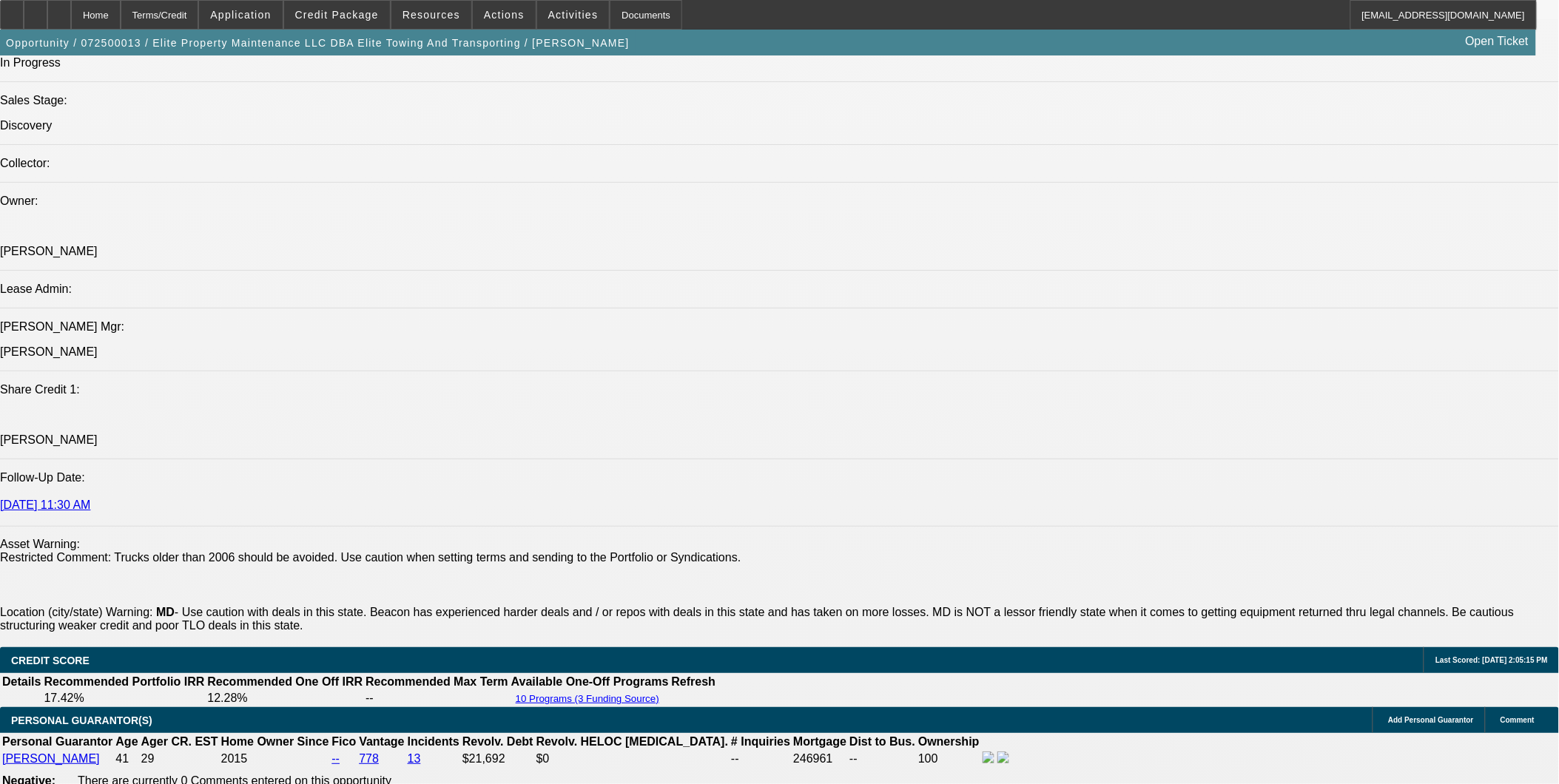
scroll to position [1707, 0]
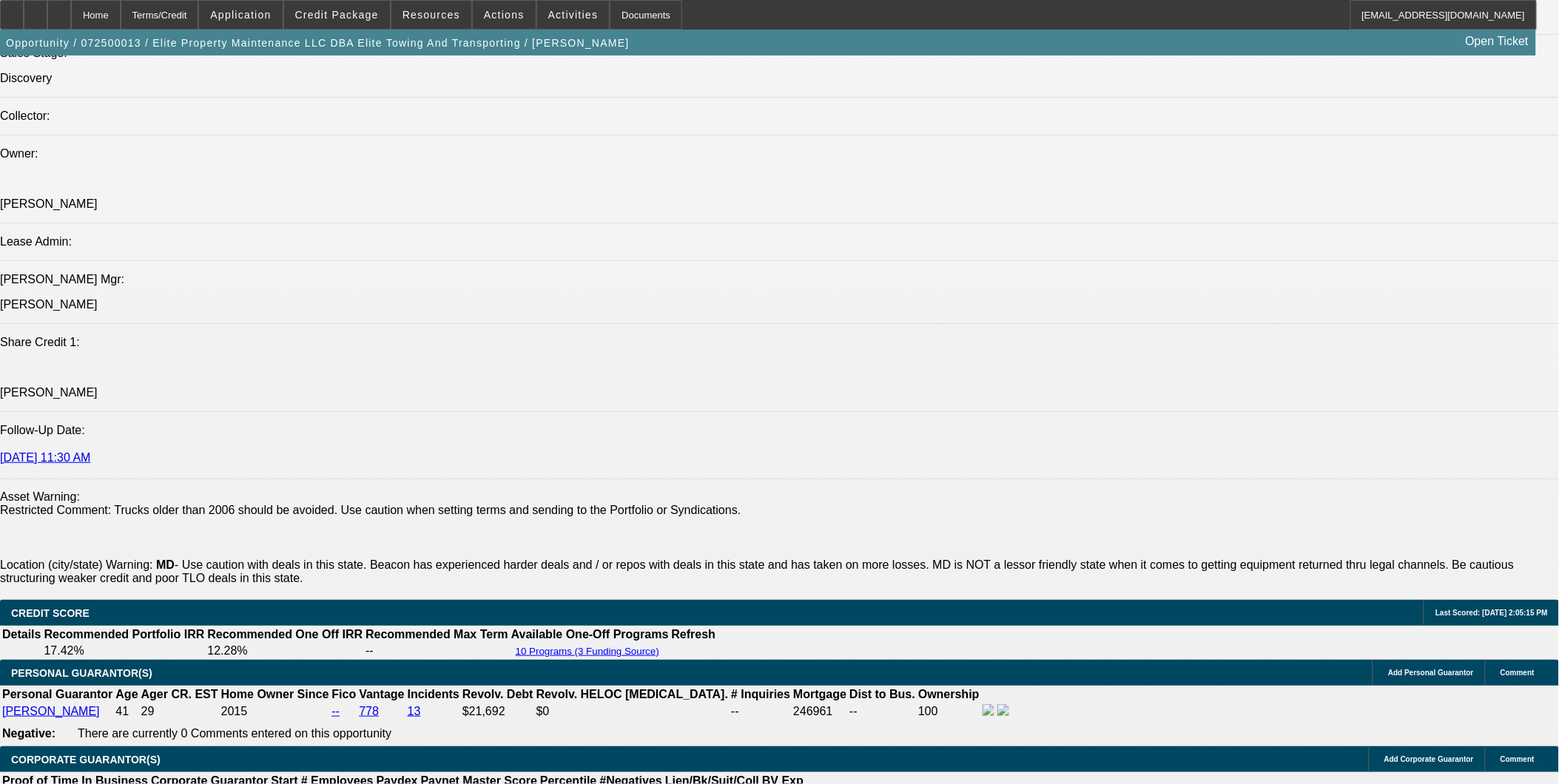
click at [71, 13] on div at bounding box center [59, 14] width 23 height 29
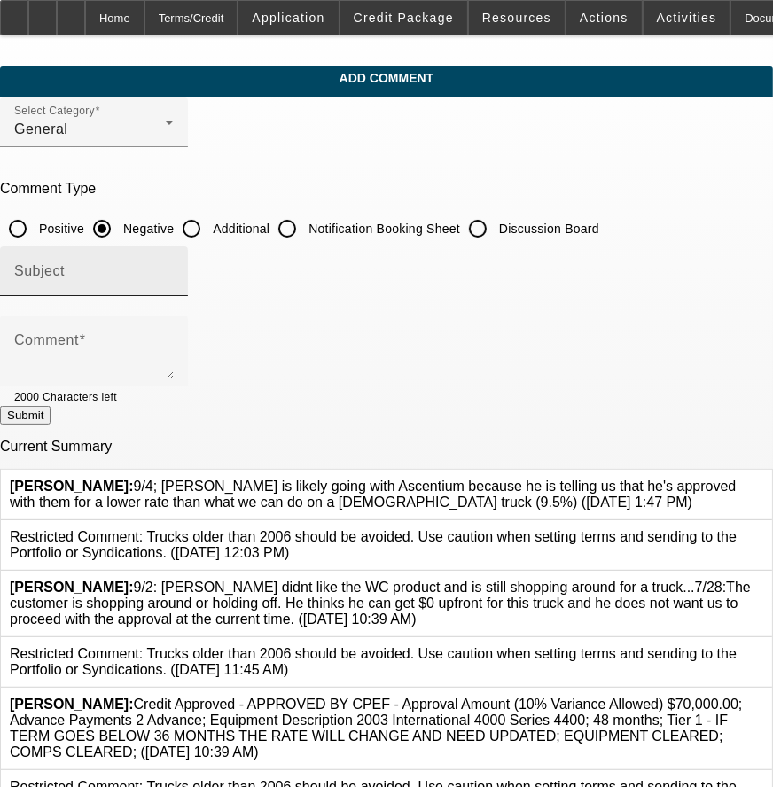
click at [174, 281] on input "Subject" at bounding box center [94, 278] width 160 height 21
type input "Notes"
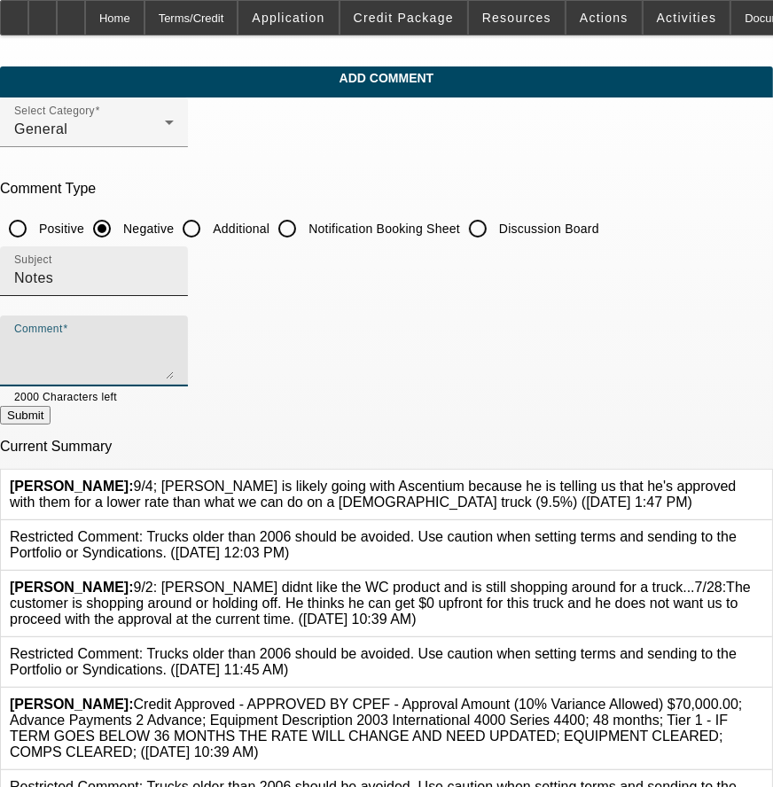
paste textarea "9/4; [PERSON_NAME] is likely going with Ascentium because he is telling us that…"
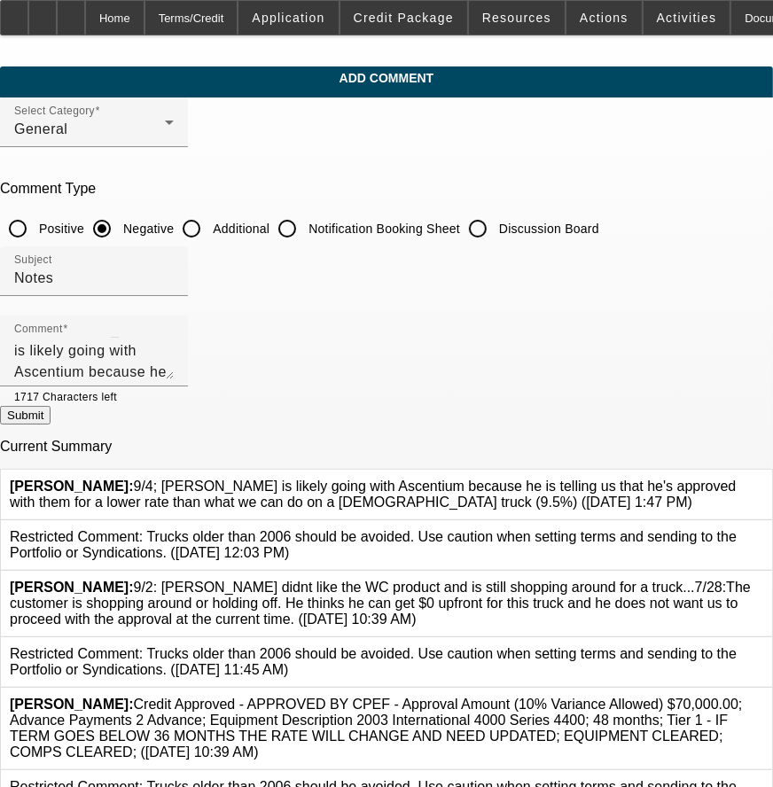
drag, startPoint x: 175, startPoint y: 567, endPoint x: 420, endPoint y: 600, distance: 247.7
click at [420, 600] on div "[PERSON_NAME]: 9/2: [PERSON_NAME] didnt like the WC product and is still shoppi…" at bounding box center [386, 604] width 753 height 48
drag, startPoint x: 420, startPoint y: 600, endPoint x: 319, endPoint y: 590, distance: 101.5
click at [423, 600] on span "[PERSON_NAME]: 9/2: [PERSON_NAME] didnt like the WC product and is still shoppi…" at bounding box center [380, 603] width 741 height 47
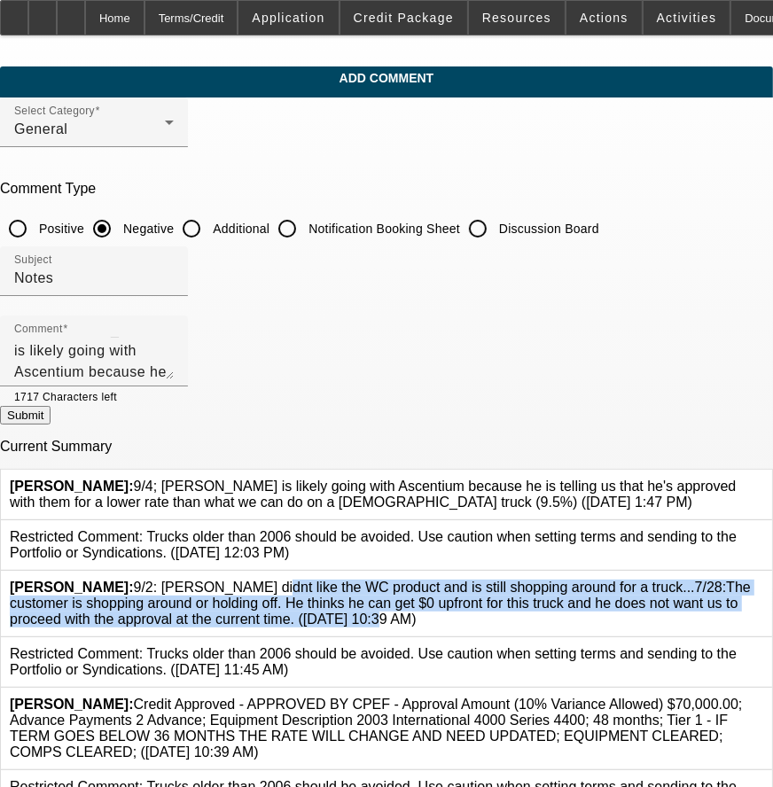
drag, startPoint x: 181, startPoint y: 572, endPoint x: 378, endPoint y: 616, distance: 201.7
click at [378, 616] on div "[PERSON_NAME]: 9/2: [PERSON_NAME] didnt like the WC product and is still shoppi…" at bounding box center [386, 604] width 771 height 66
copy span "9/2: [PERSON_NAME] didnt like the WC product and is still shopping around for a…"
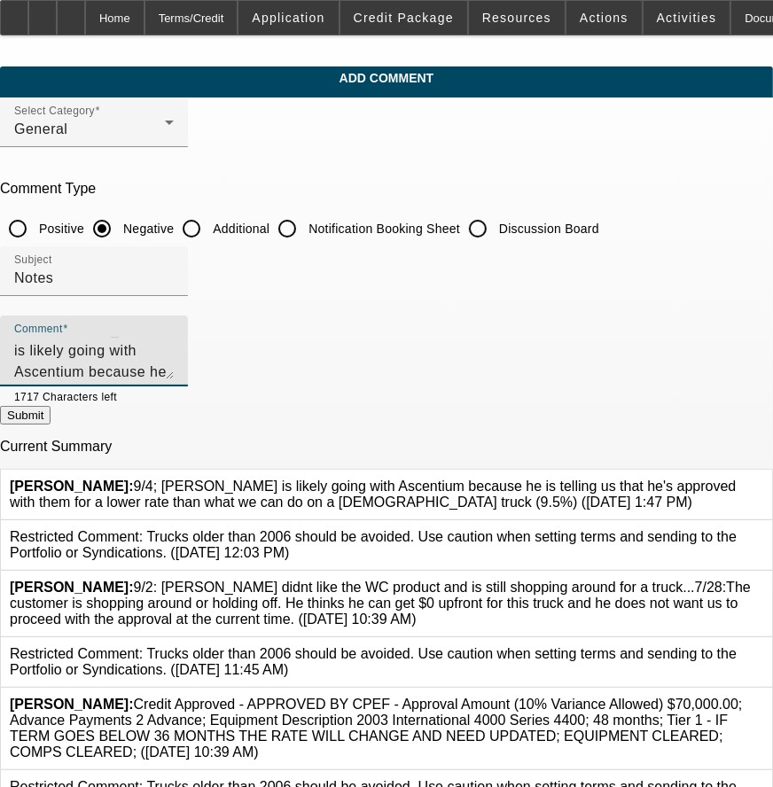
drag, startPoint x: 378, startPoint y: 616, endPoint x: 424, endPoint y: 372, distance: 248.0
click at [174, 372] on textarea "9/4; [PERSON_NAME] is likely going with Ascentium because he is telling us that…" at bounding box center [94, 358] width 160 height 43
paste textarea "9/2: [PERSON_NAME] didnt like the WC product and is still shopping around for a…"
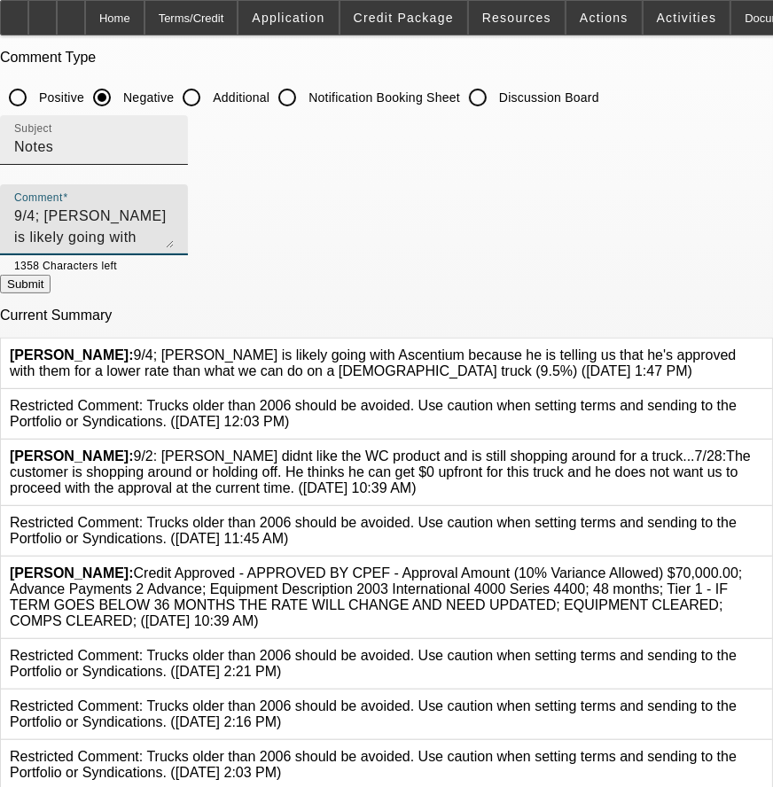
scroll to position [0, 0]
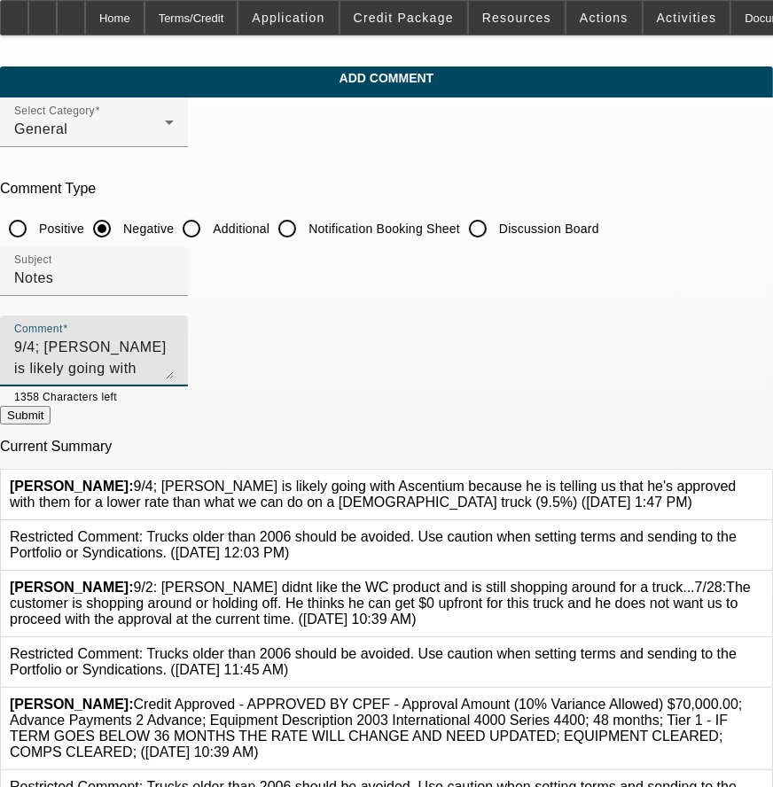
type textarea "9/4; [PERSON_NAME] is likely going with Ascentium because he is telling us that…"
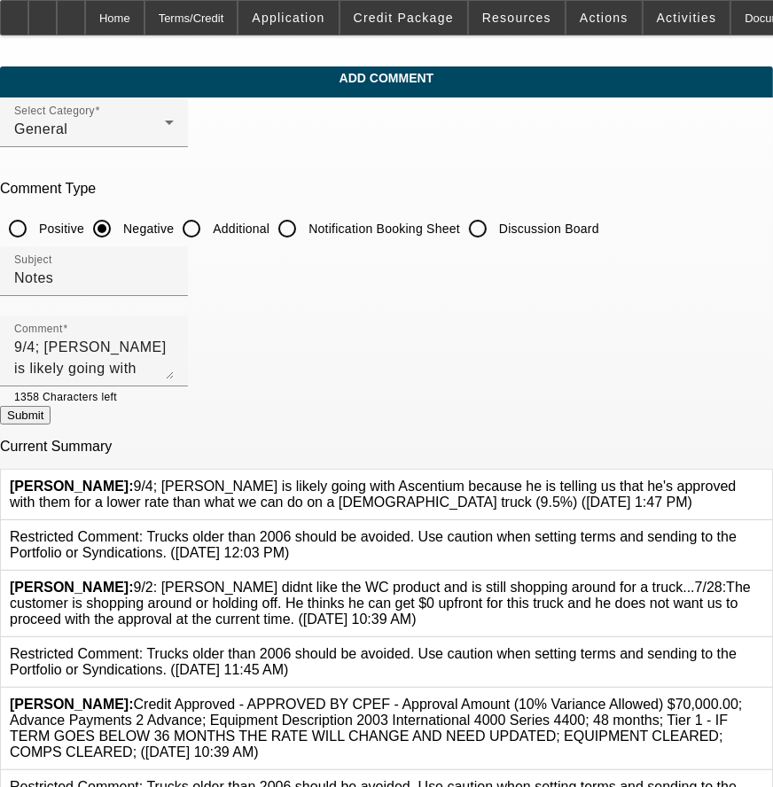
click at [51, 422] on button "Submit" at bounding box center [25, 415] width 51 height 19
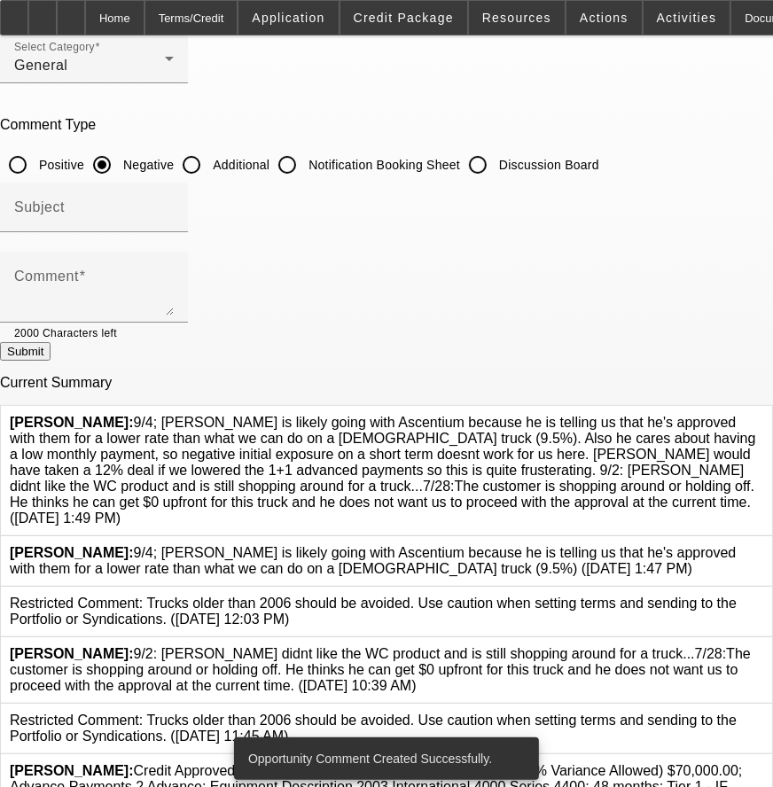
scroll to position [98, 0]
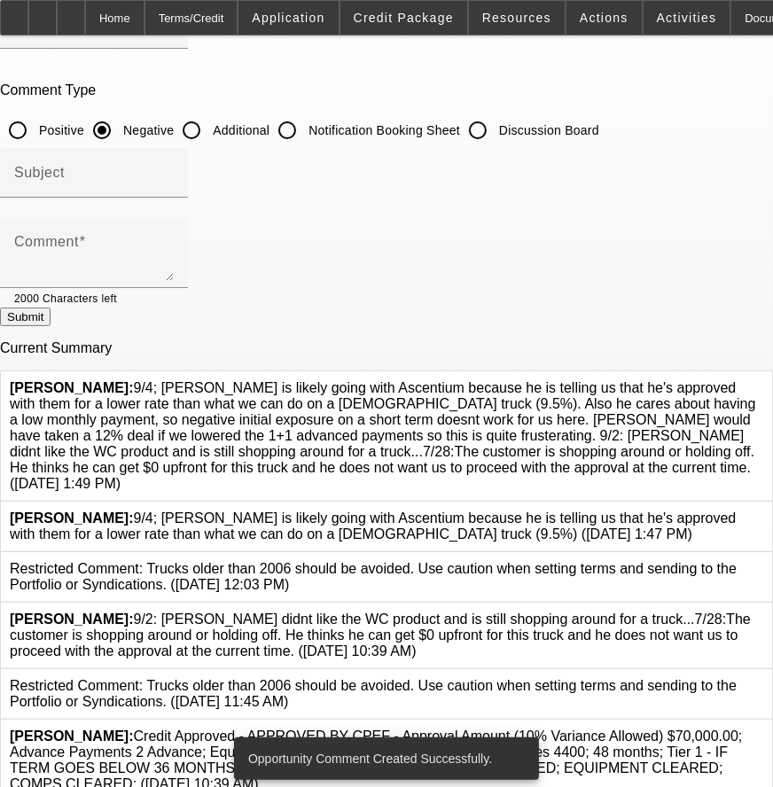
click at [763, 510] on icon at bounding box center [763, 510] width 0 height 0
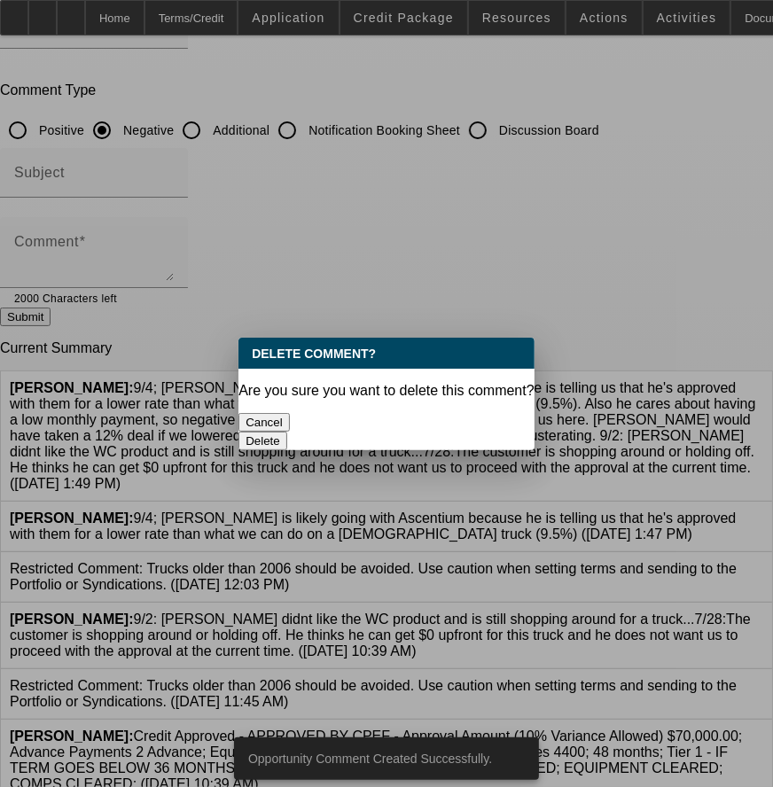
click at [287, 432] on button "Delete" at bounding box center [262, 441] width 49 height 19
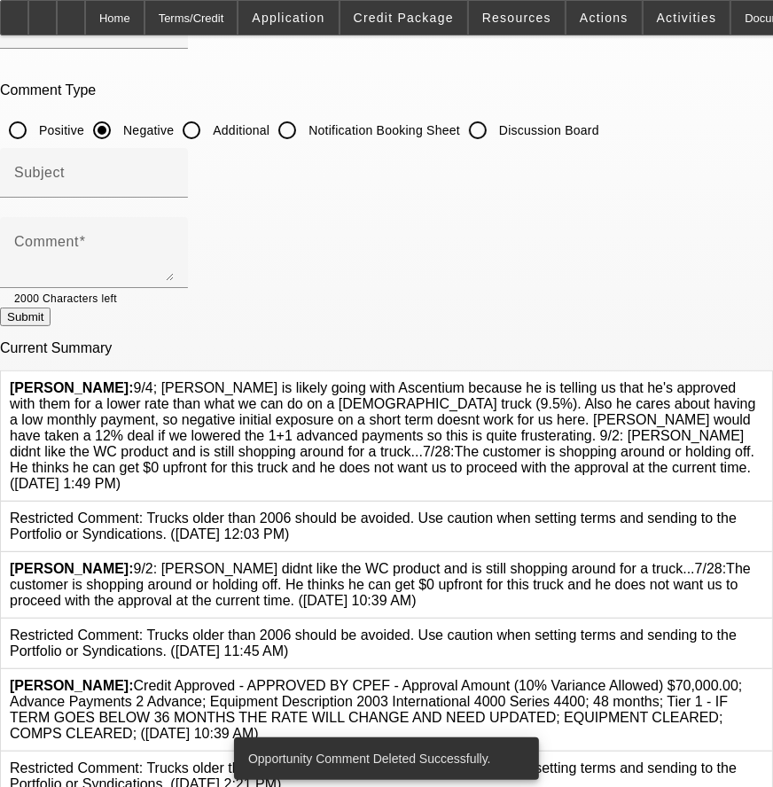
click at [763, 561] on link at bounding box center [763, 561] width 0 height 0
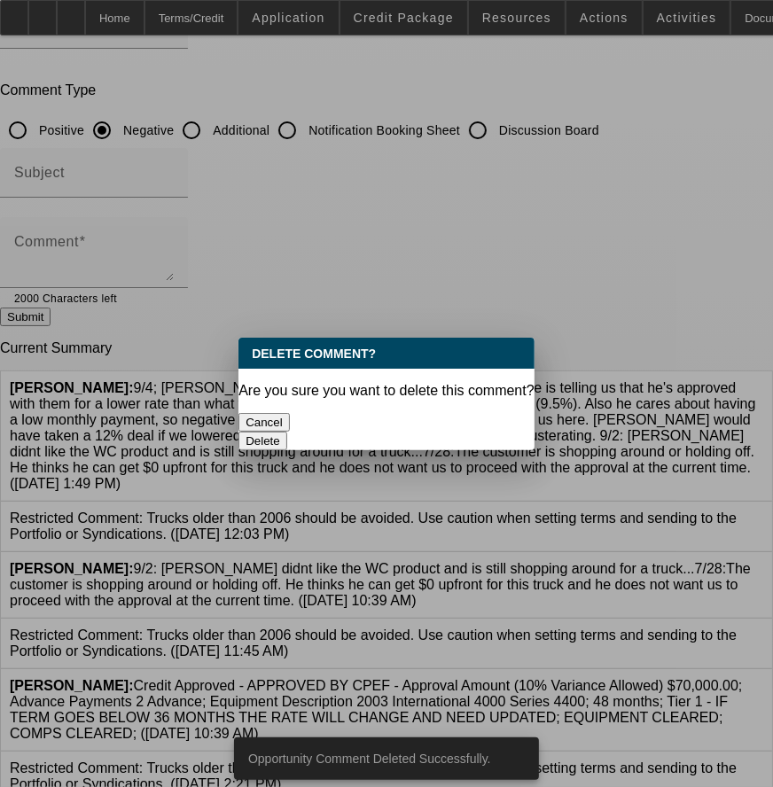
scroll to position [0, 0]
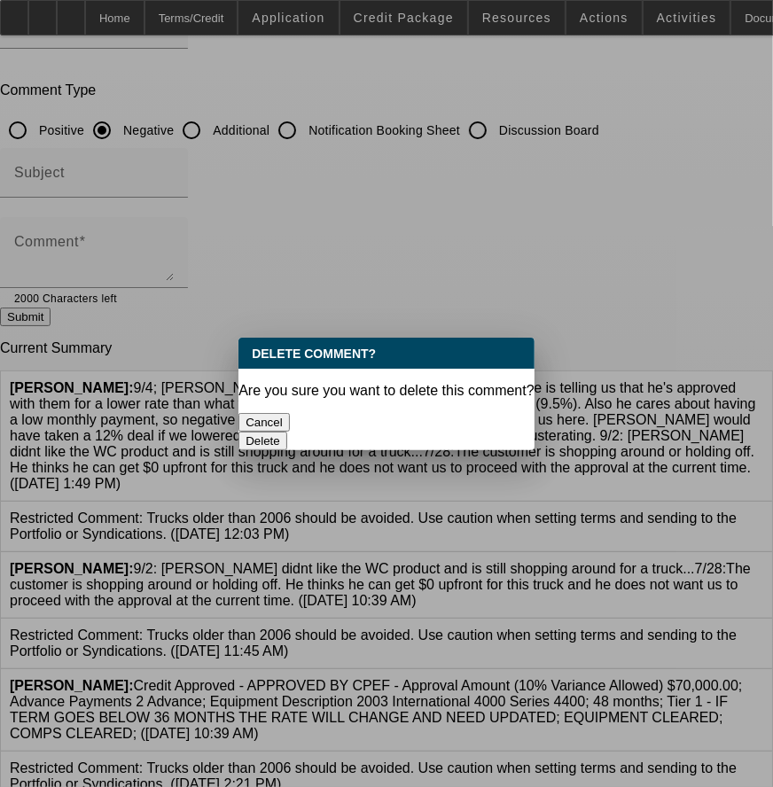
click at [287, 432] on button "Delete" at bounding box center [262, 441] width 49 height 19
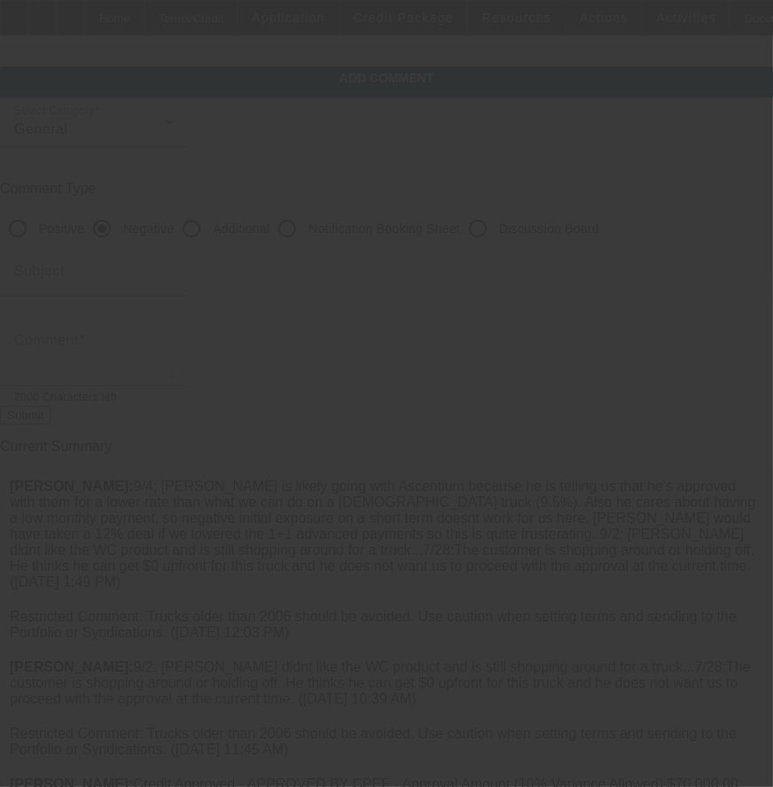
scroll to position [98, 0]
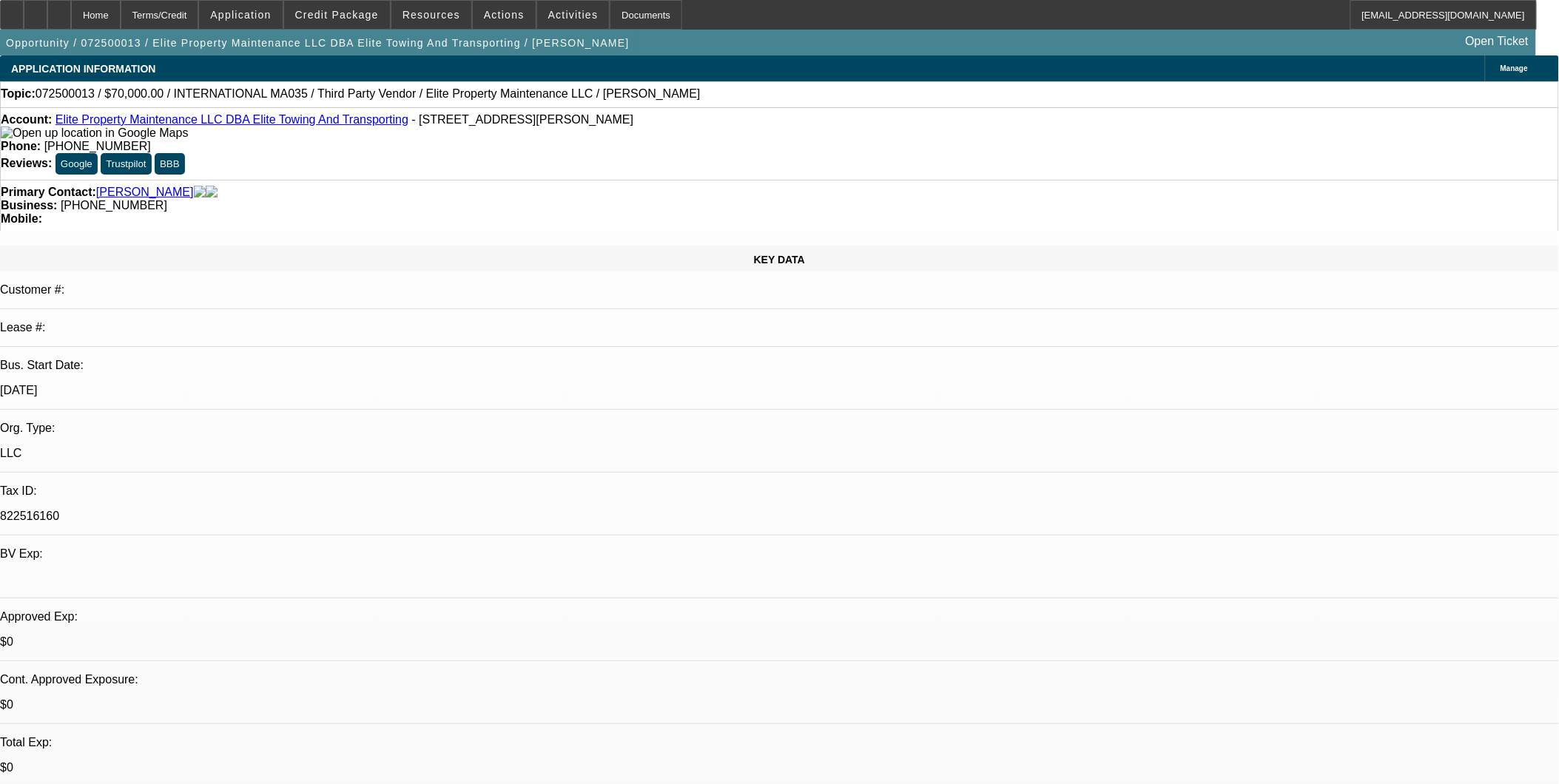
select select "0"
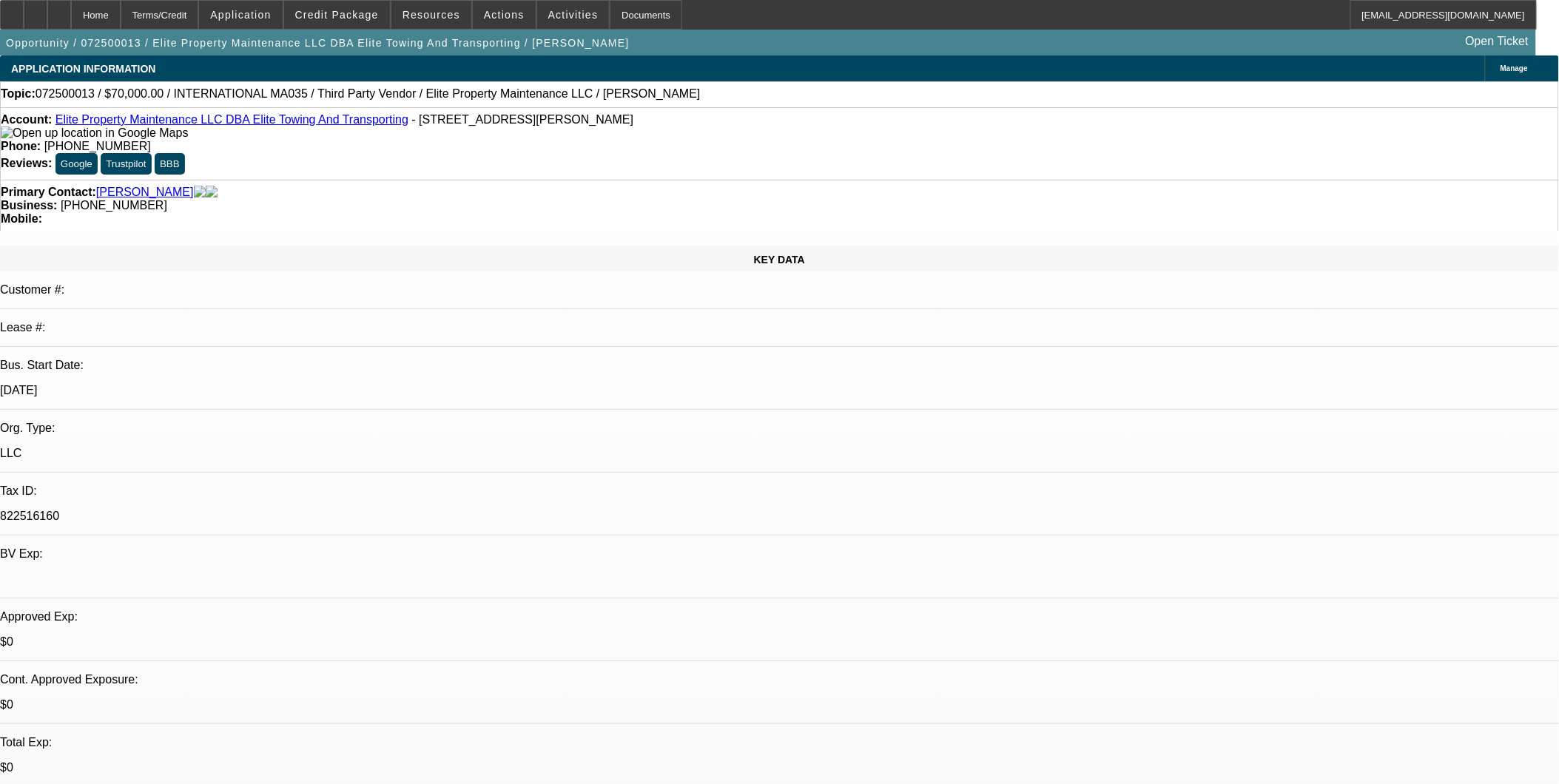
select select "0"
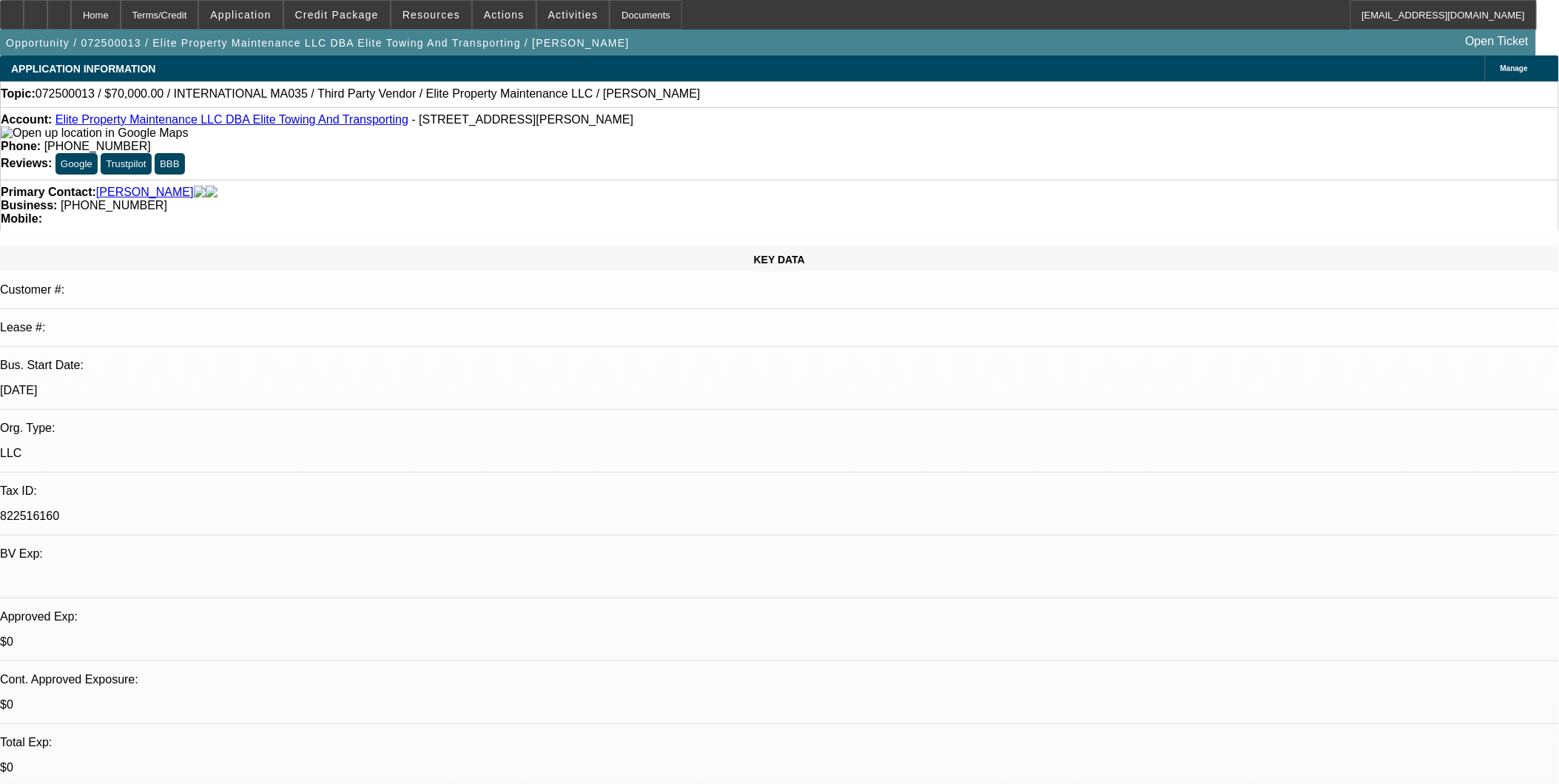
select select "0"
select select "1"
select select "6"
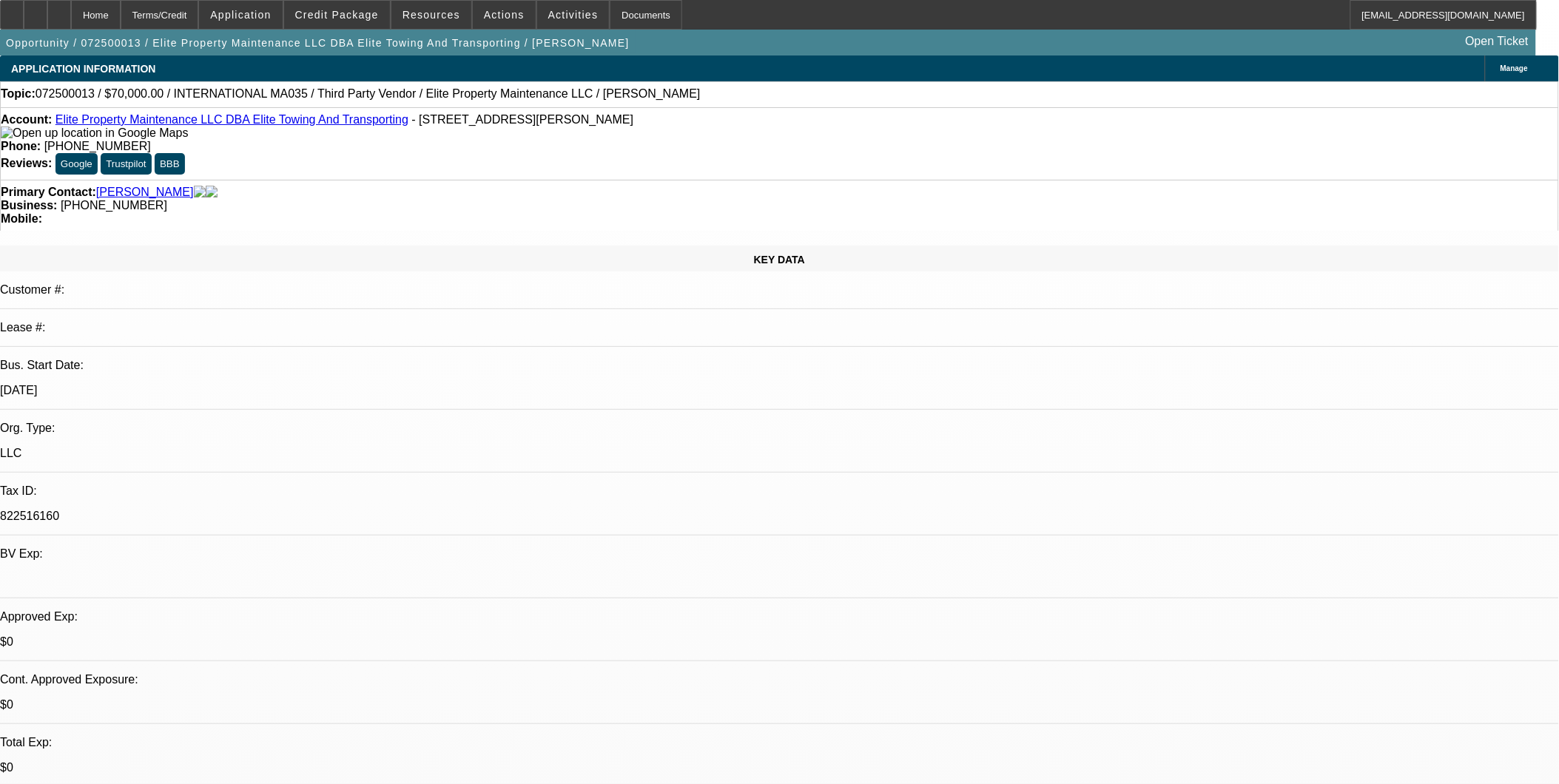
select select "1"
select select "3"
select select "6"
select select "1"
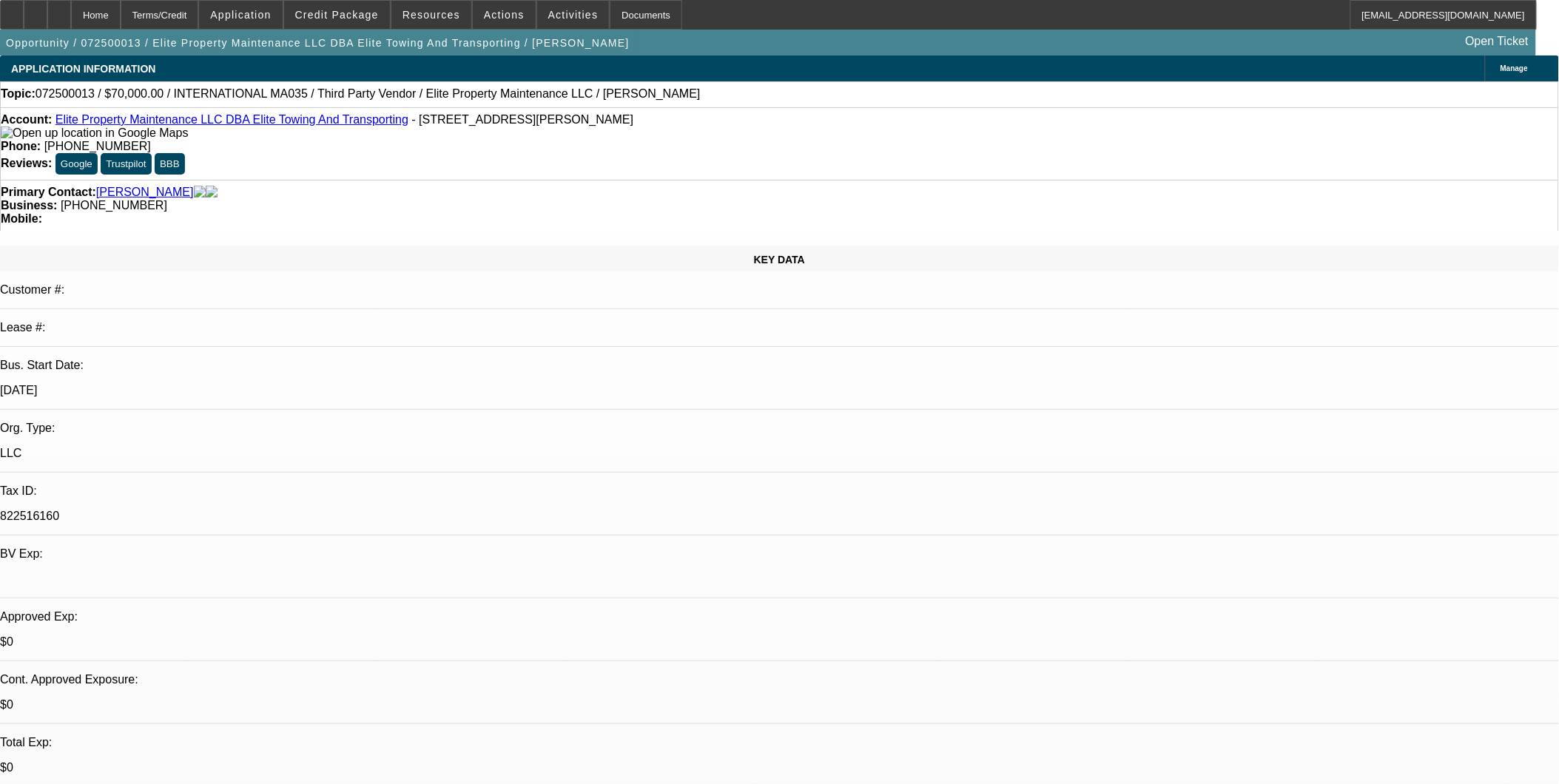
select select "6"
select select "1"
select select "2"
select select "6"
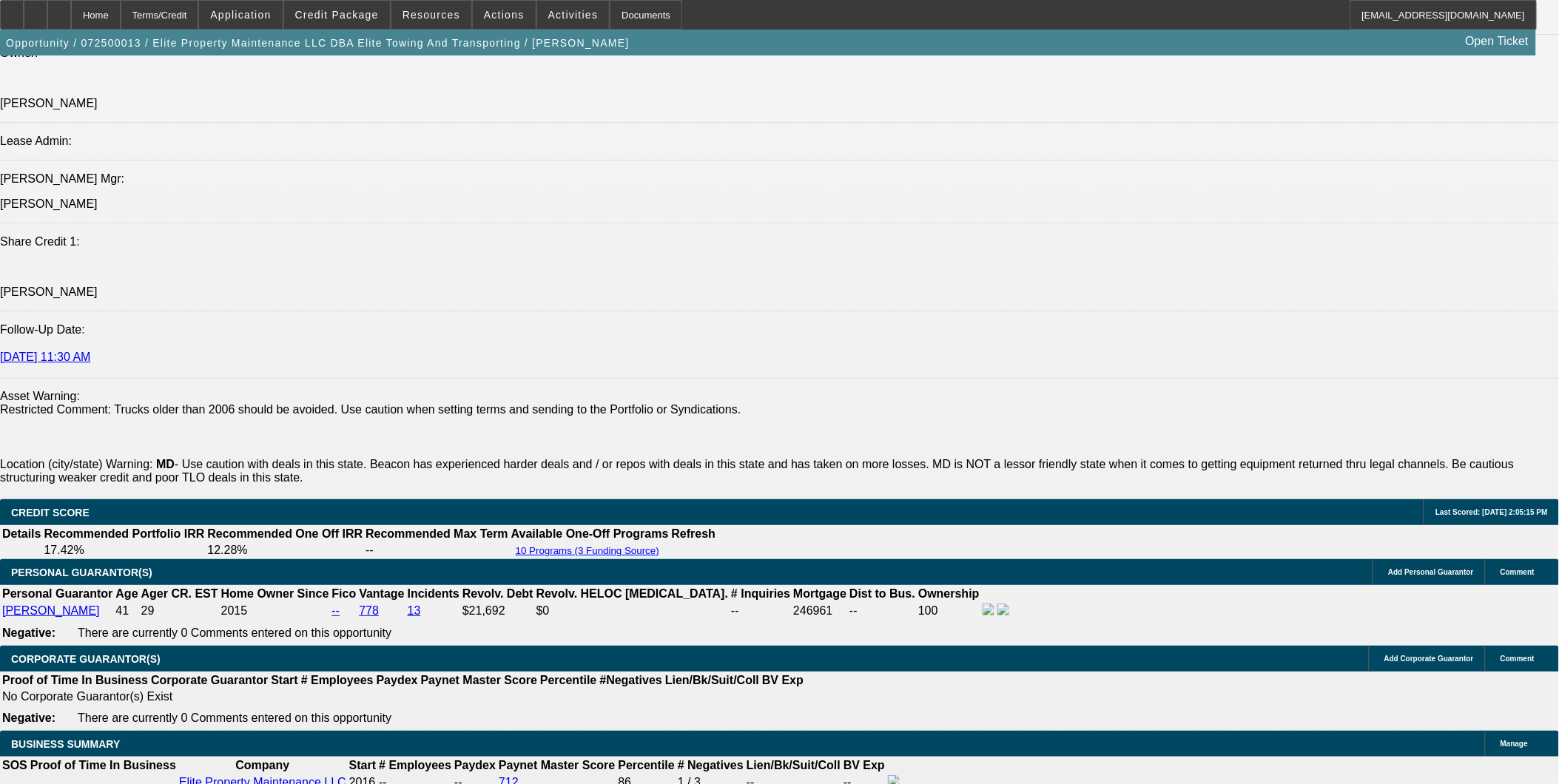
scroll to position [2137, 0]
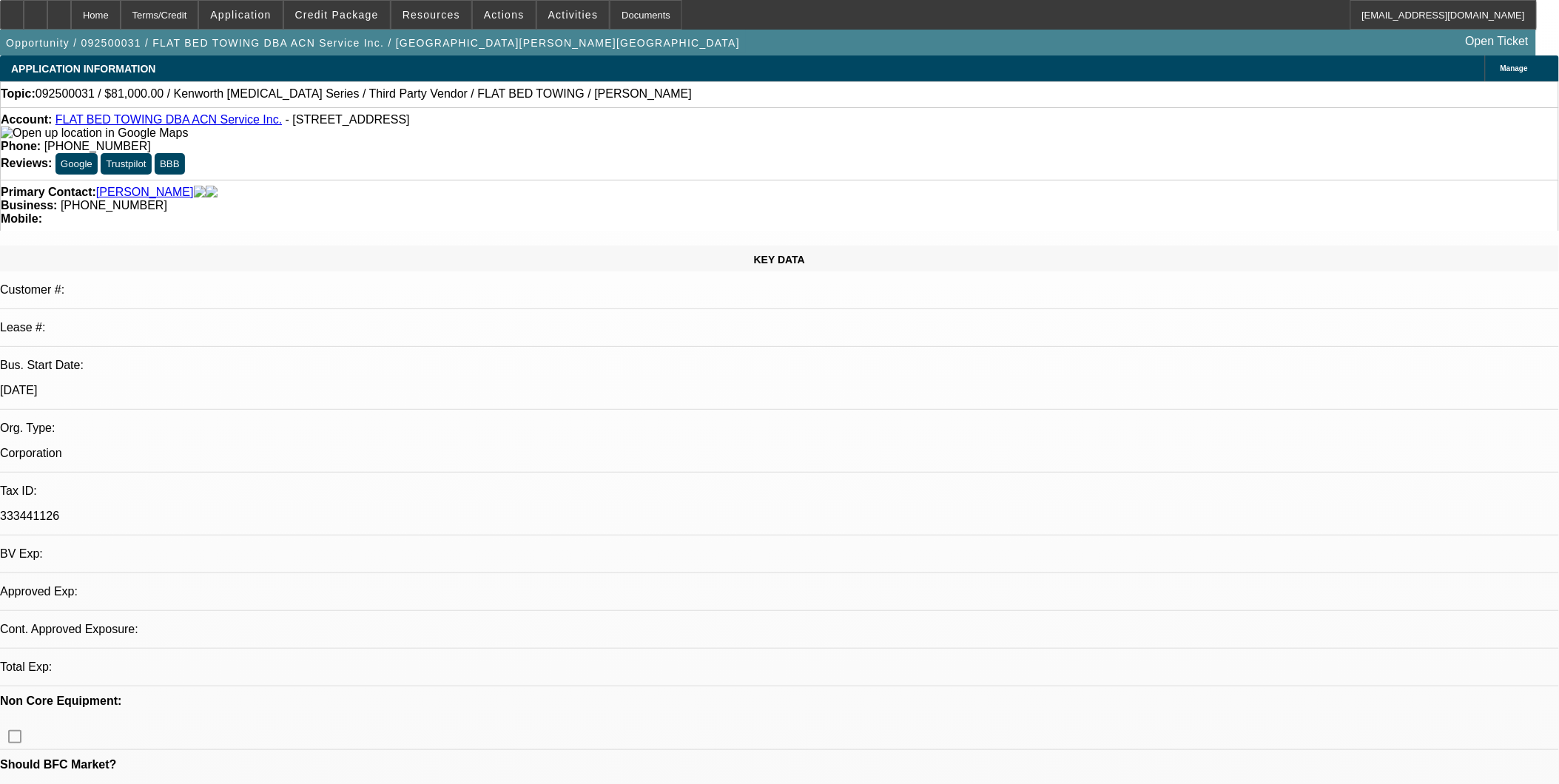
select select "0"
select select "2"
select select "0.1"
select select "4"
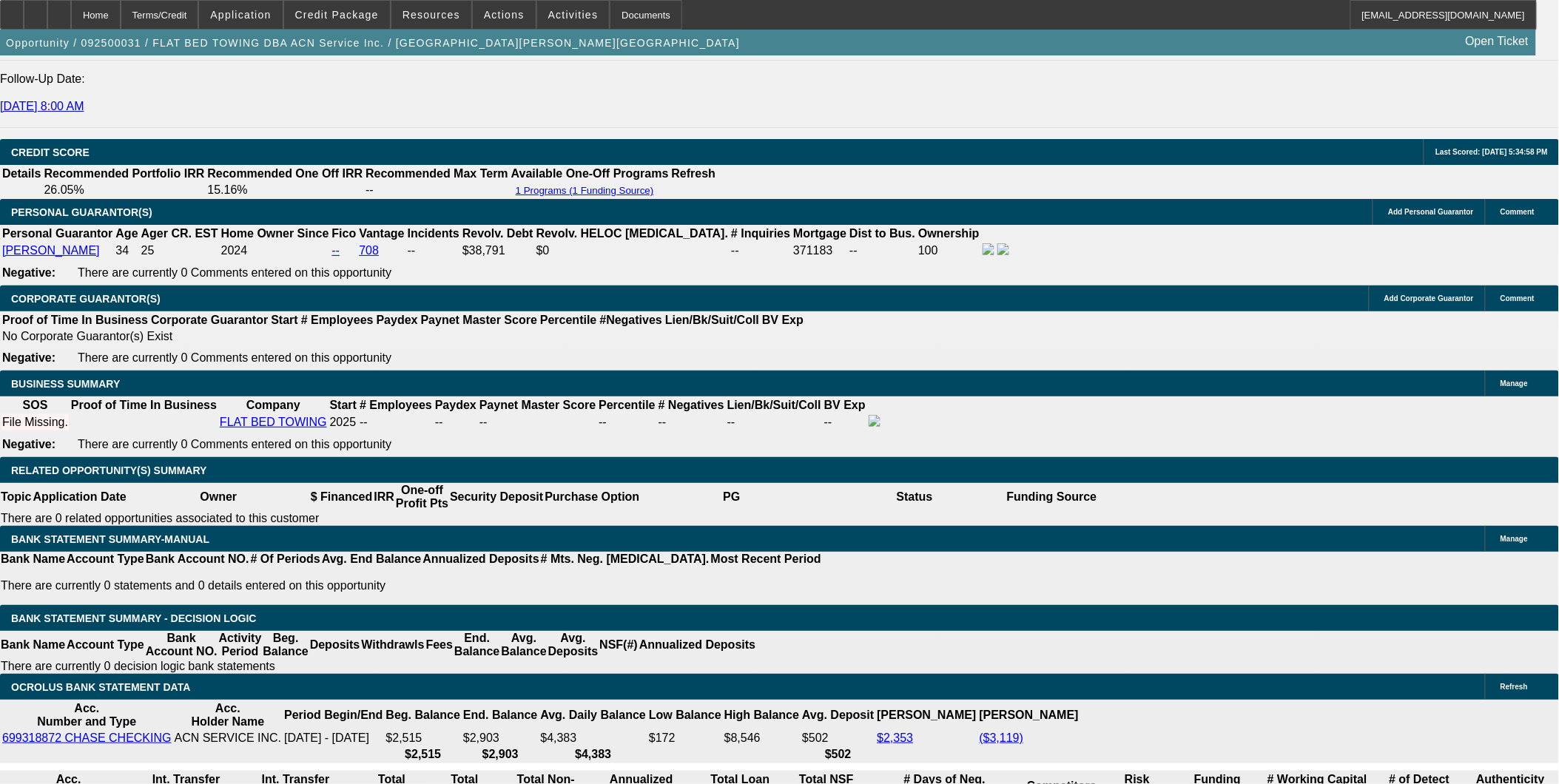
scroll to position [1973, 0]
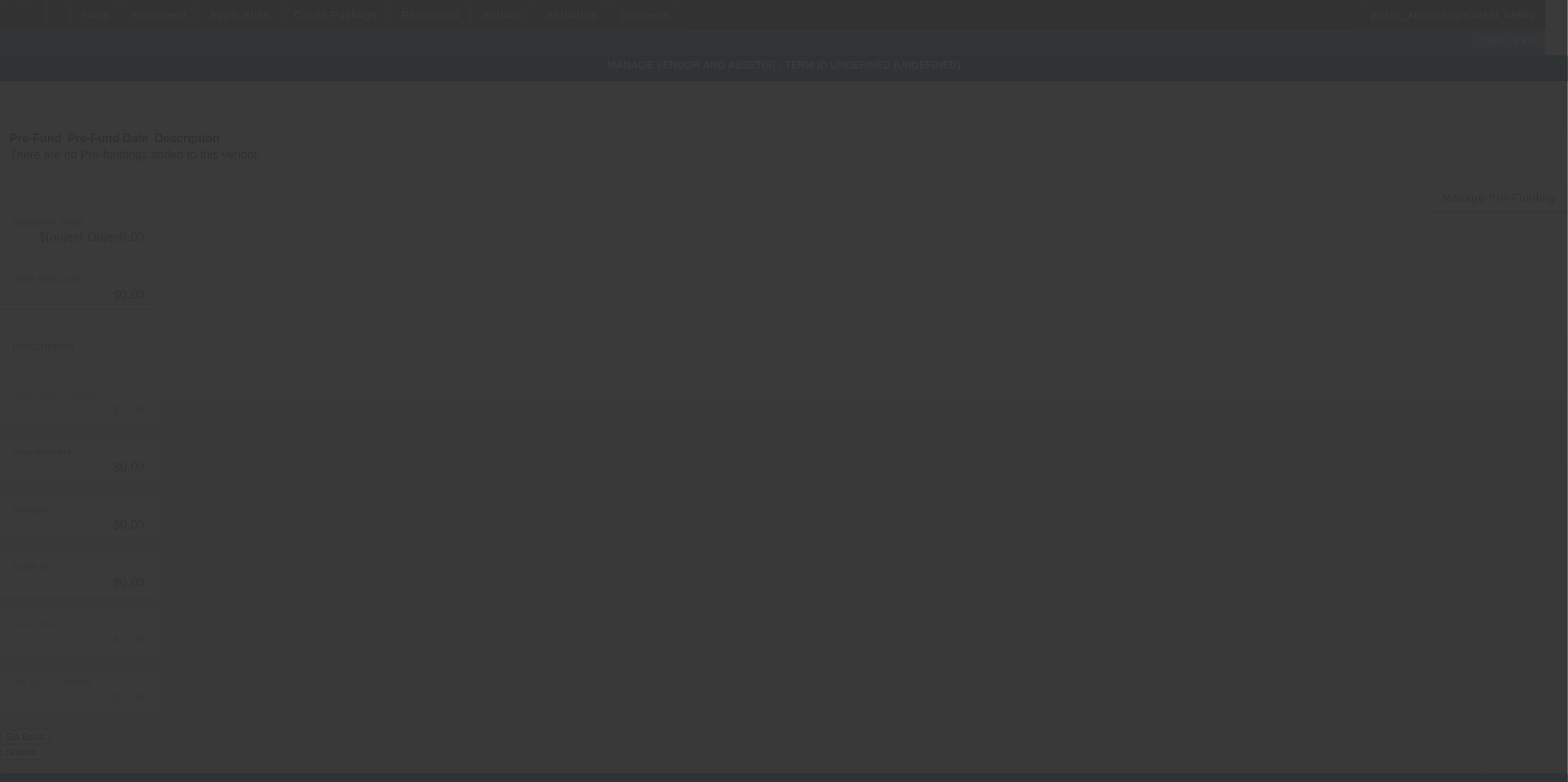
type input "$90,000.00"
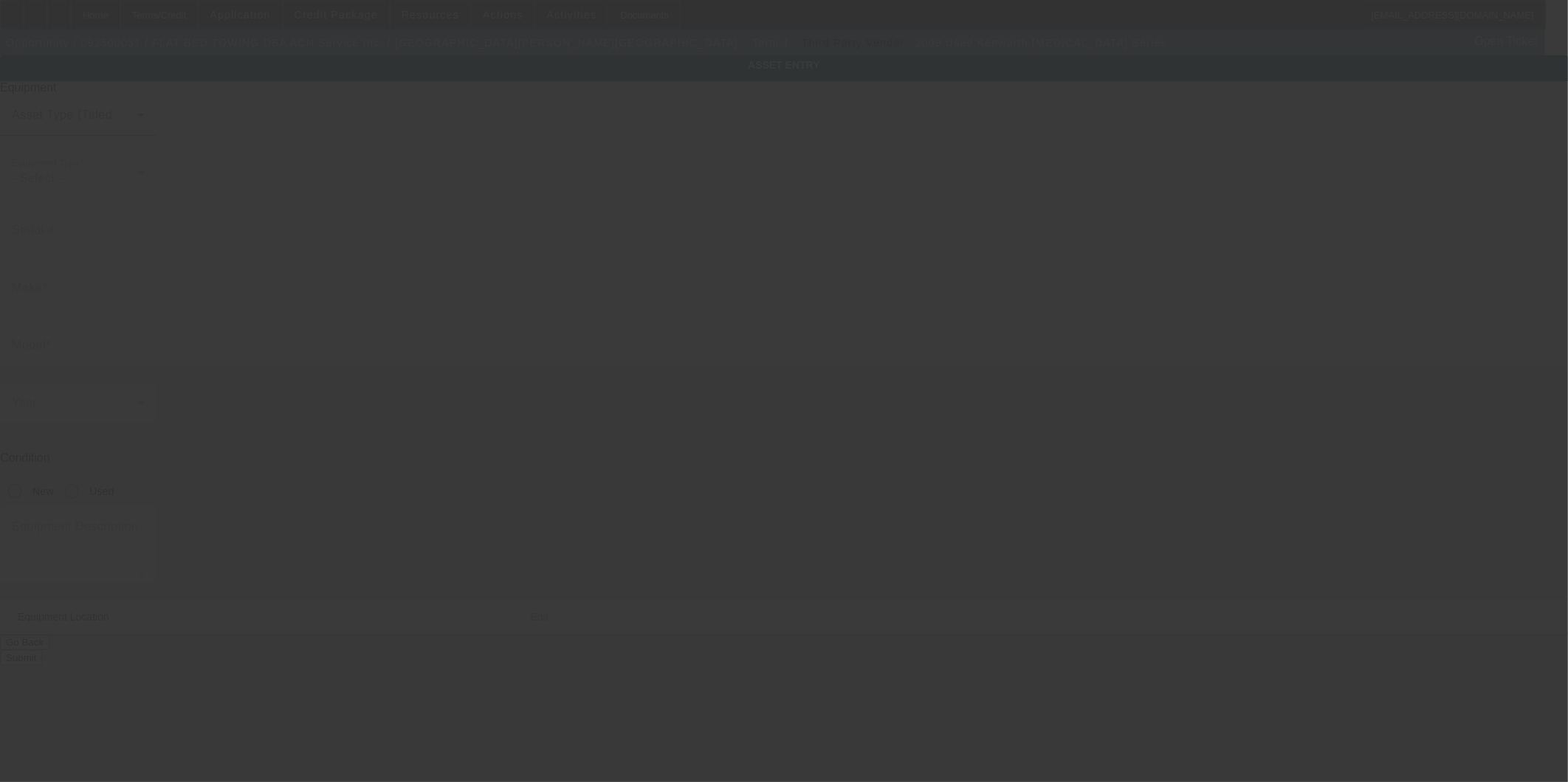
type input "2NKHHN7X89M243078"
type input "KENWORTH"
type input "T3 Series"
radio input "true"
type textarea "Tow Truck; Make: Kenworth; Model: 370"
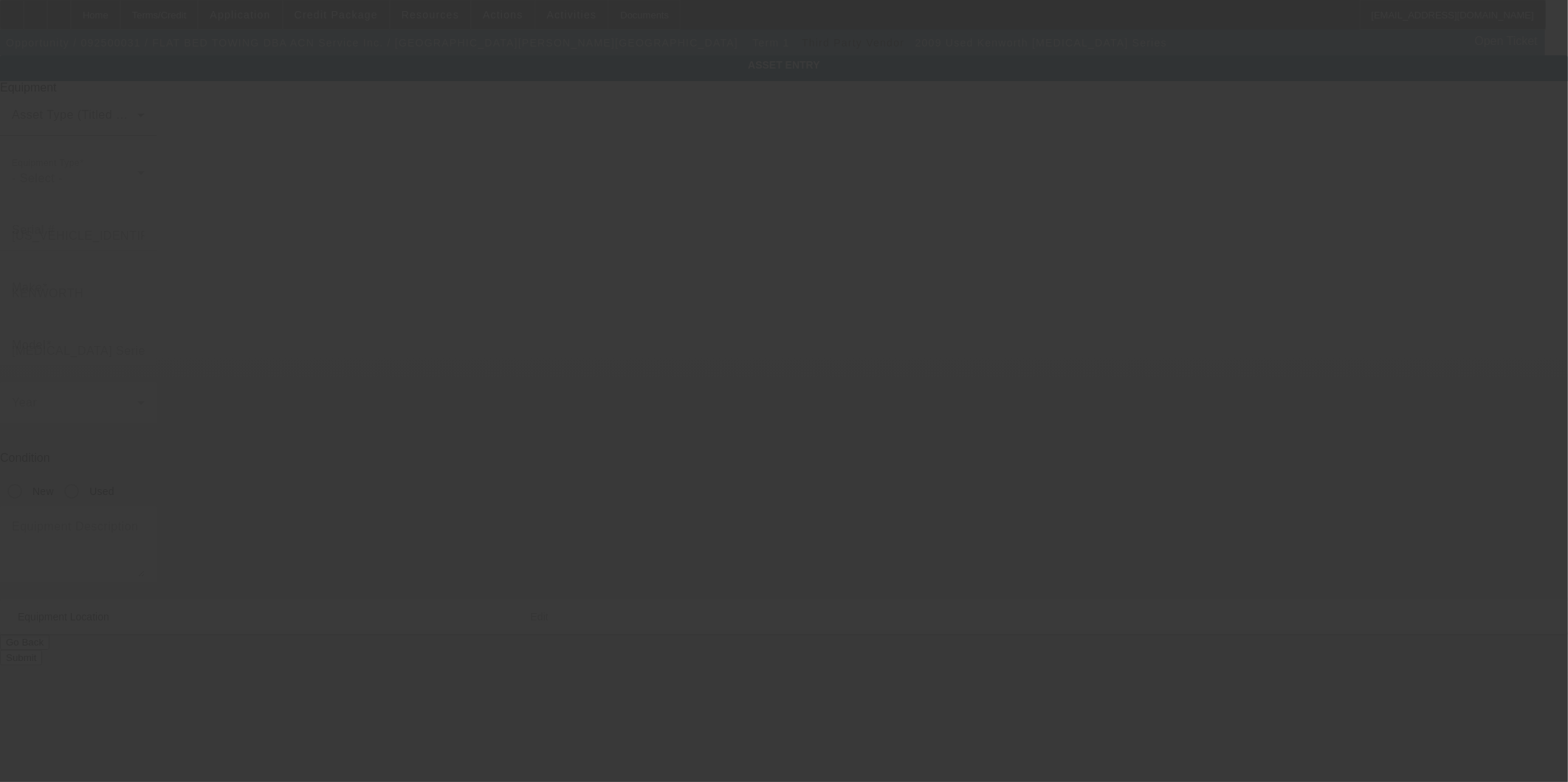
type input "98 Plainfield Ave"
type input "Bedford Hills"
type input "10507"
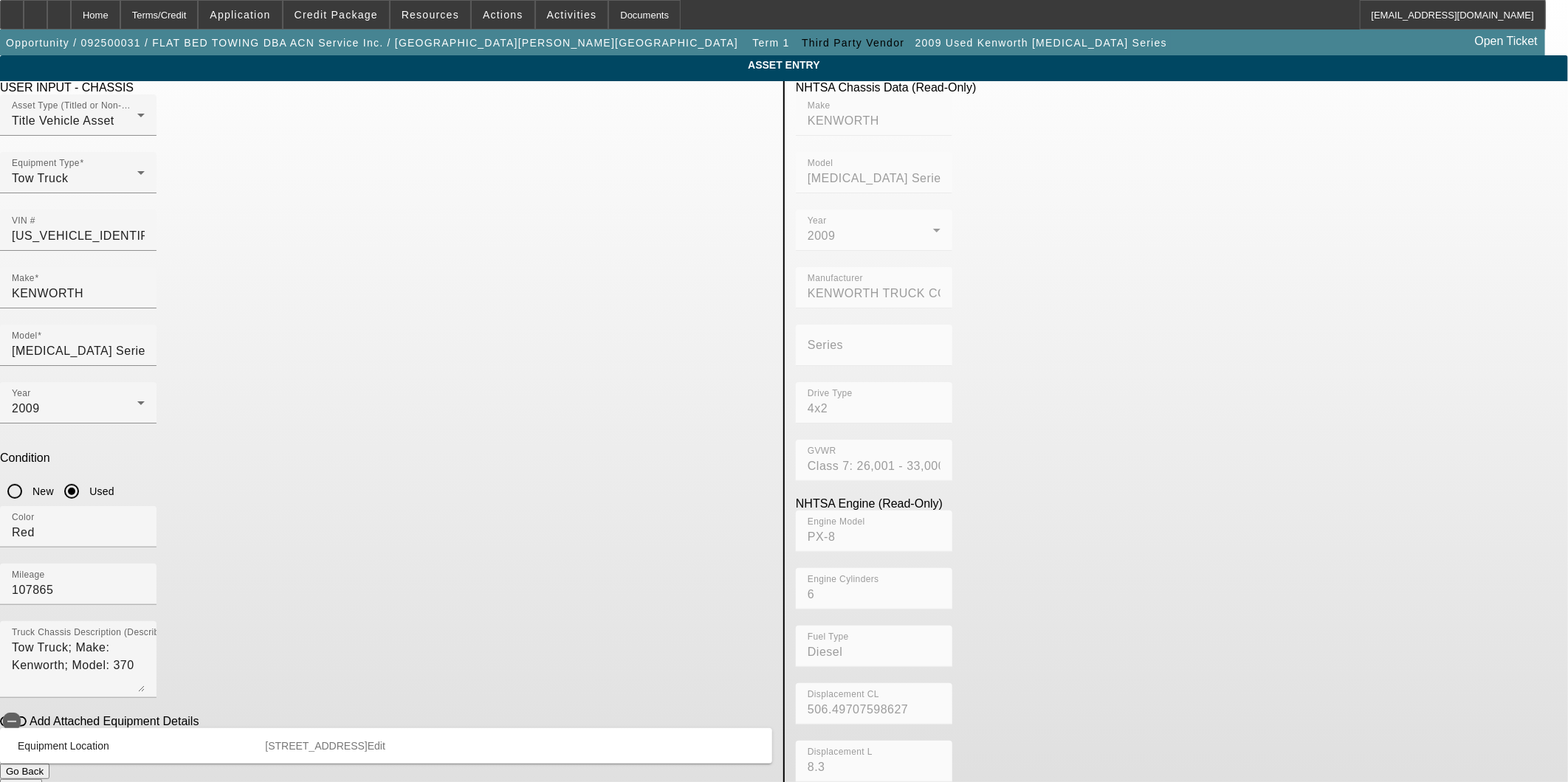
click at [1386, 371] on app-asset-collateral-manage "ASSET ENTRY Delete asset USER INPUT - CHASSIS Asset Type (Titled or Non-Titled)…" at bounding box center [784, 464] width 1568 height 819
click at [378, 18] on span "Credit Package" at bounding box center [337, 15] width 83 height 12
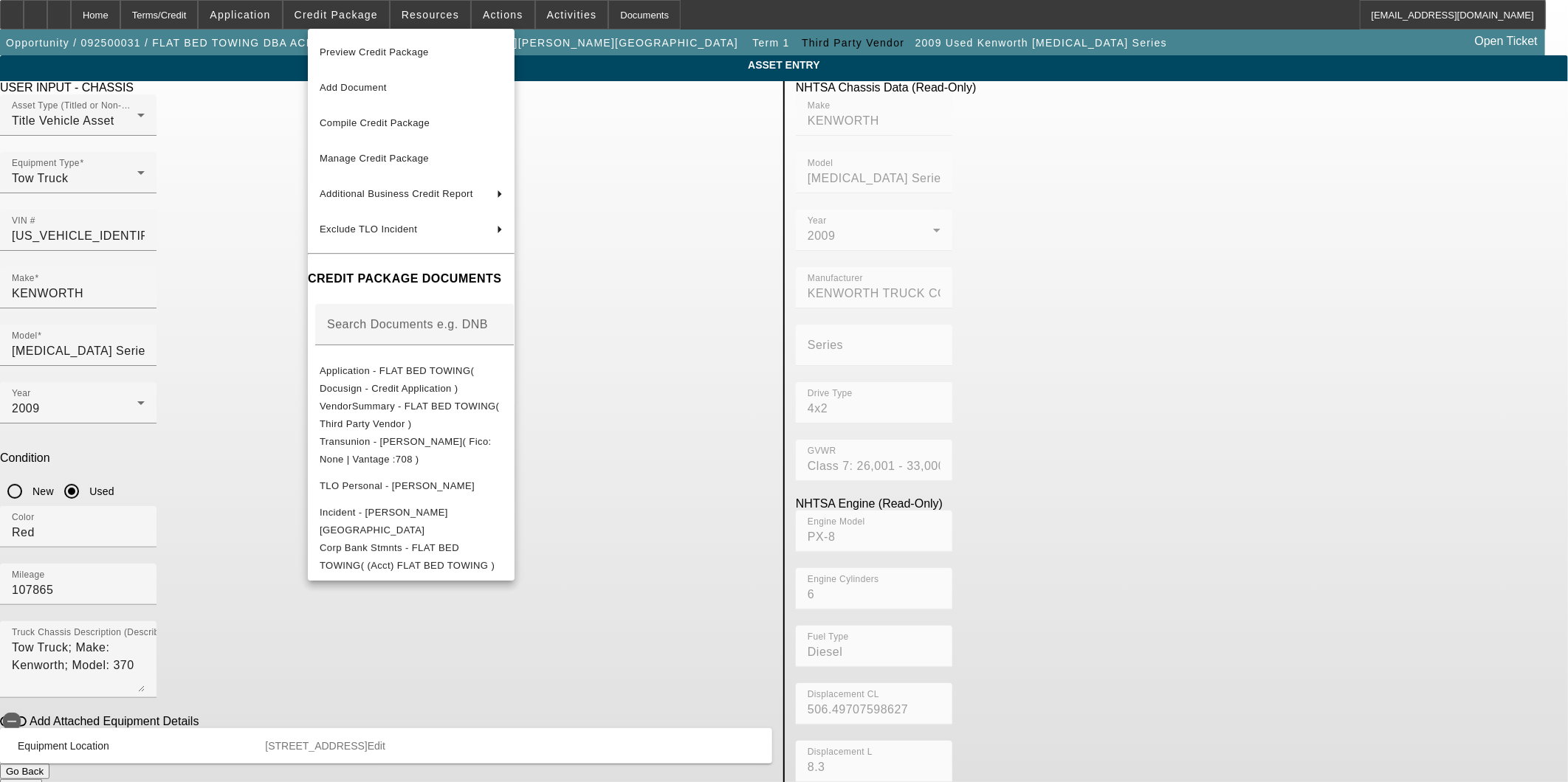
click at [180, 422] on div at bounding box center [784, 391] width 1568 height 782
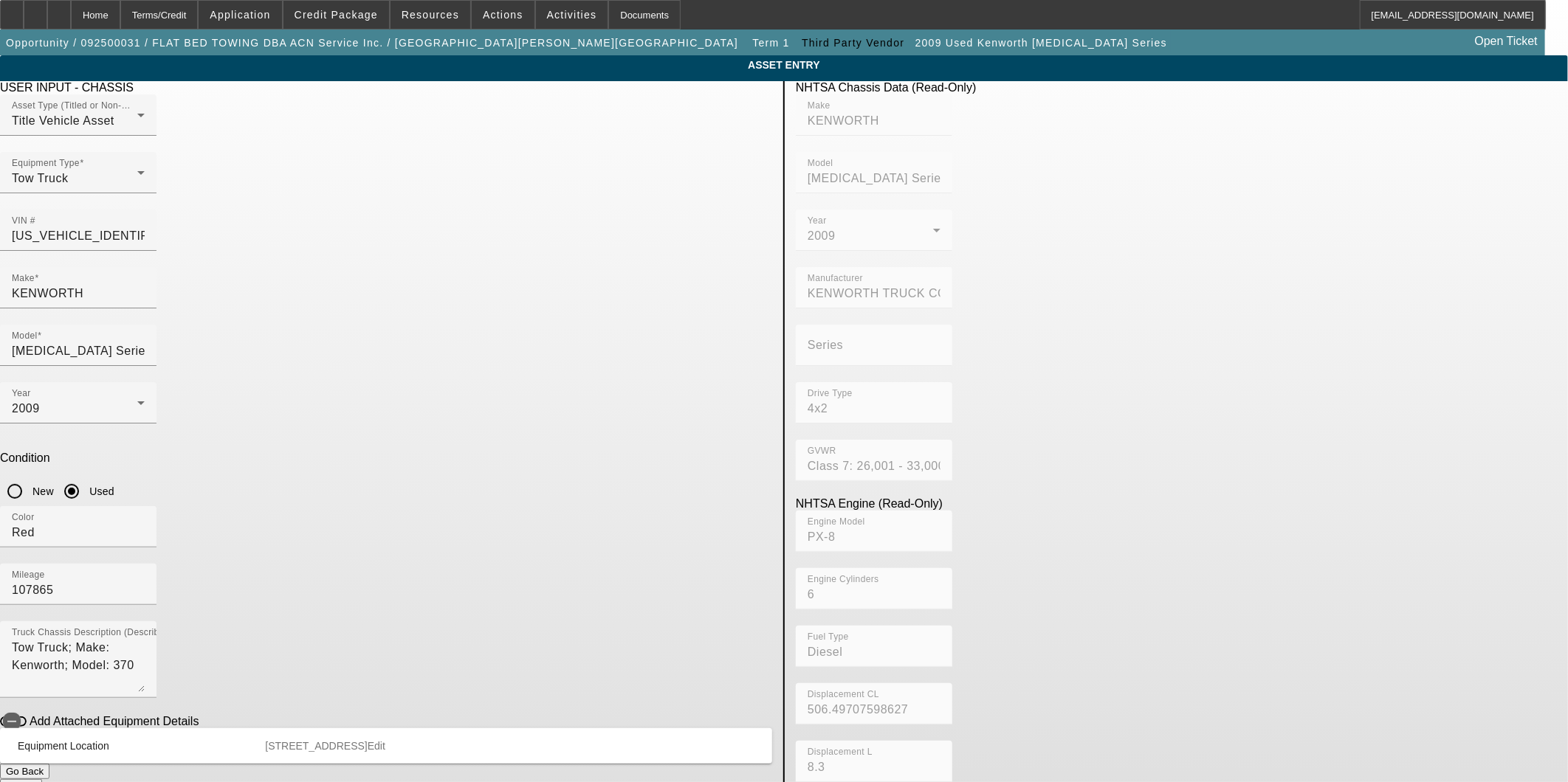
click at [49, 764] on button "Go Back" at bounding box center [24, 771] width 49 height 16
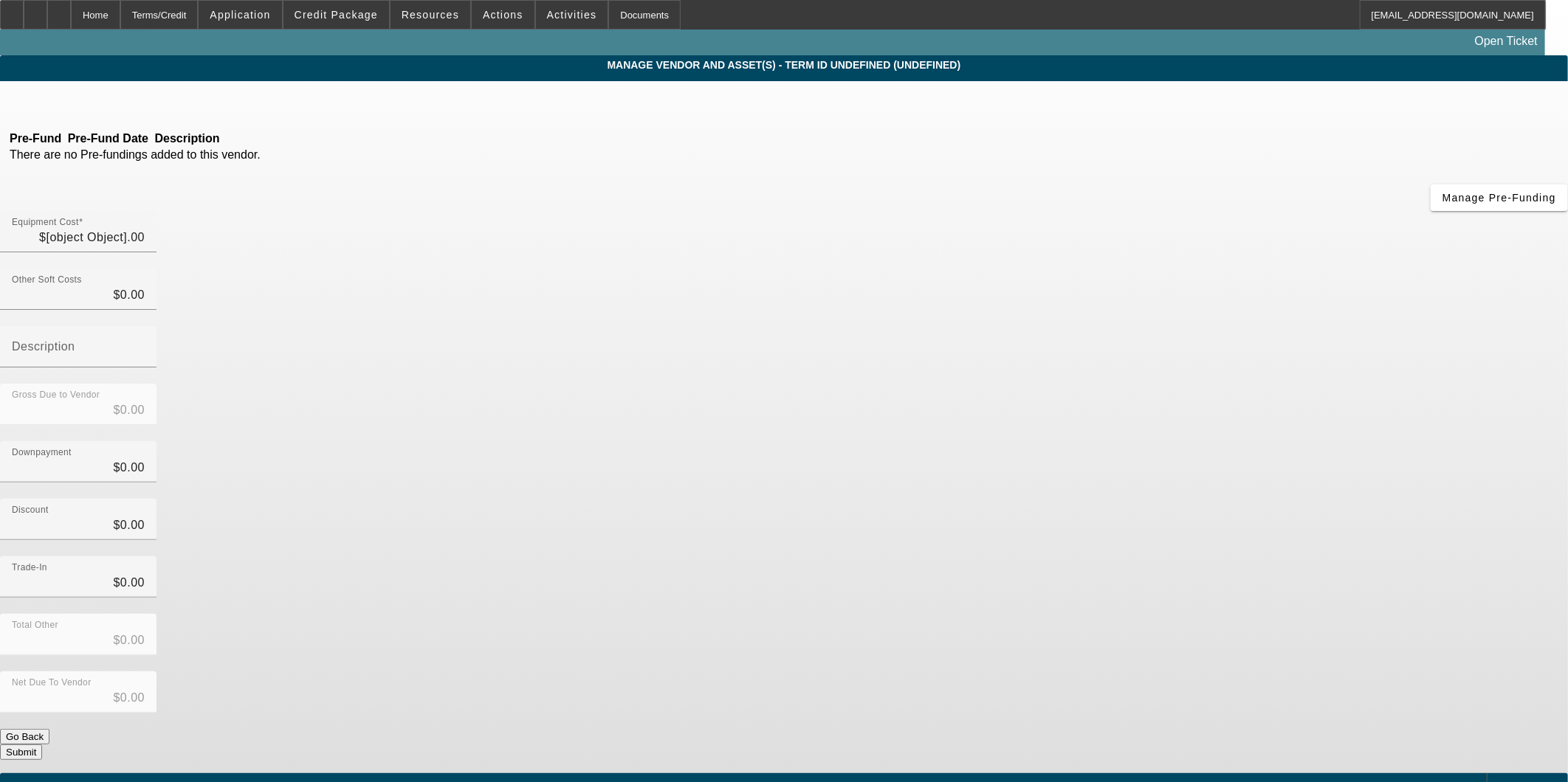
type input "$90,000.00"
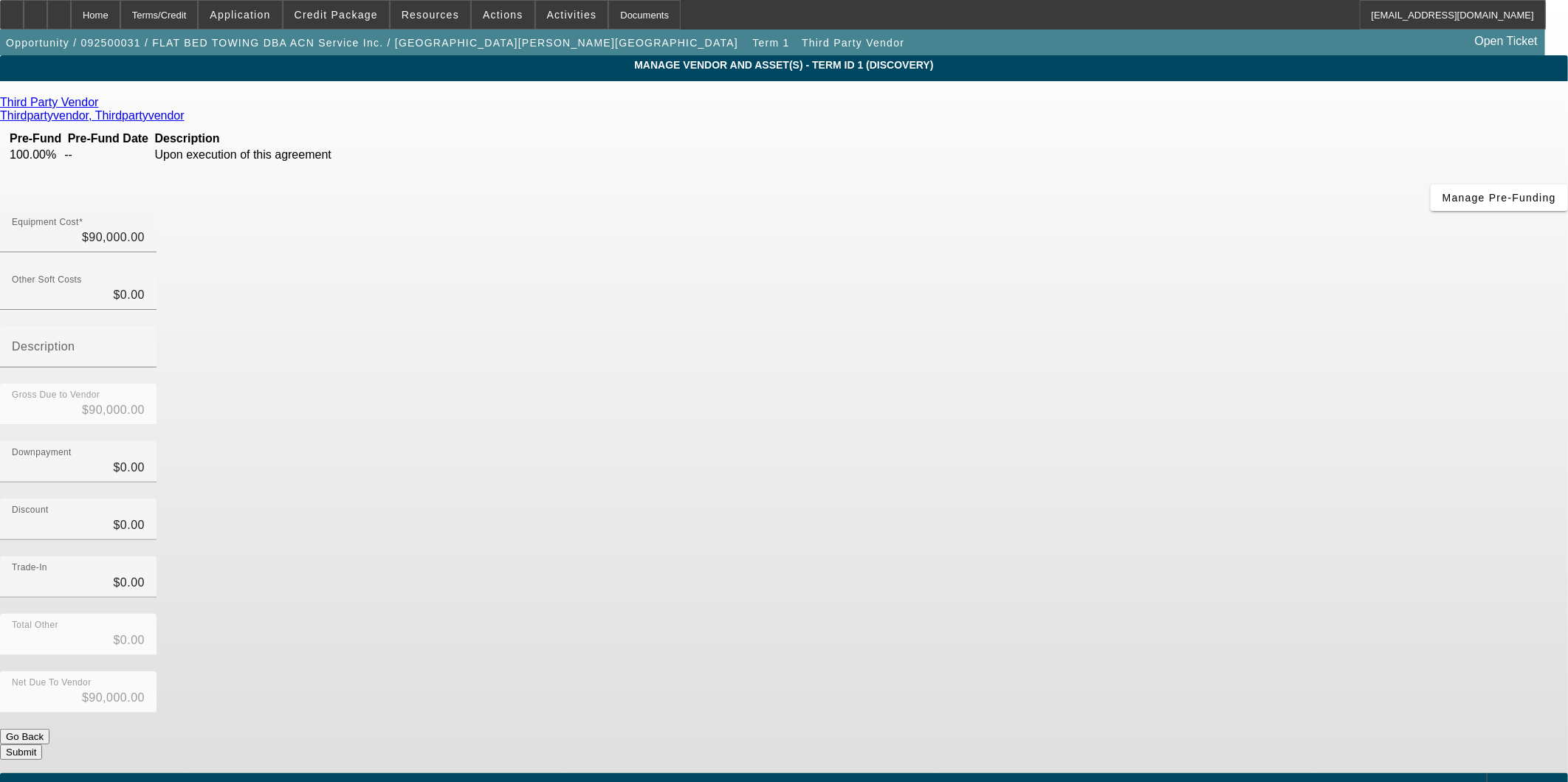
click at [49, 730] on button "Go Back" at bounding box center [24, 737] width 49 height 16
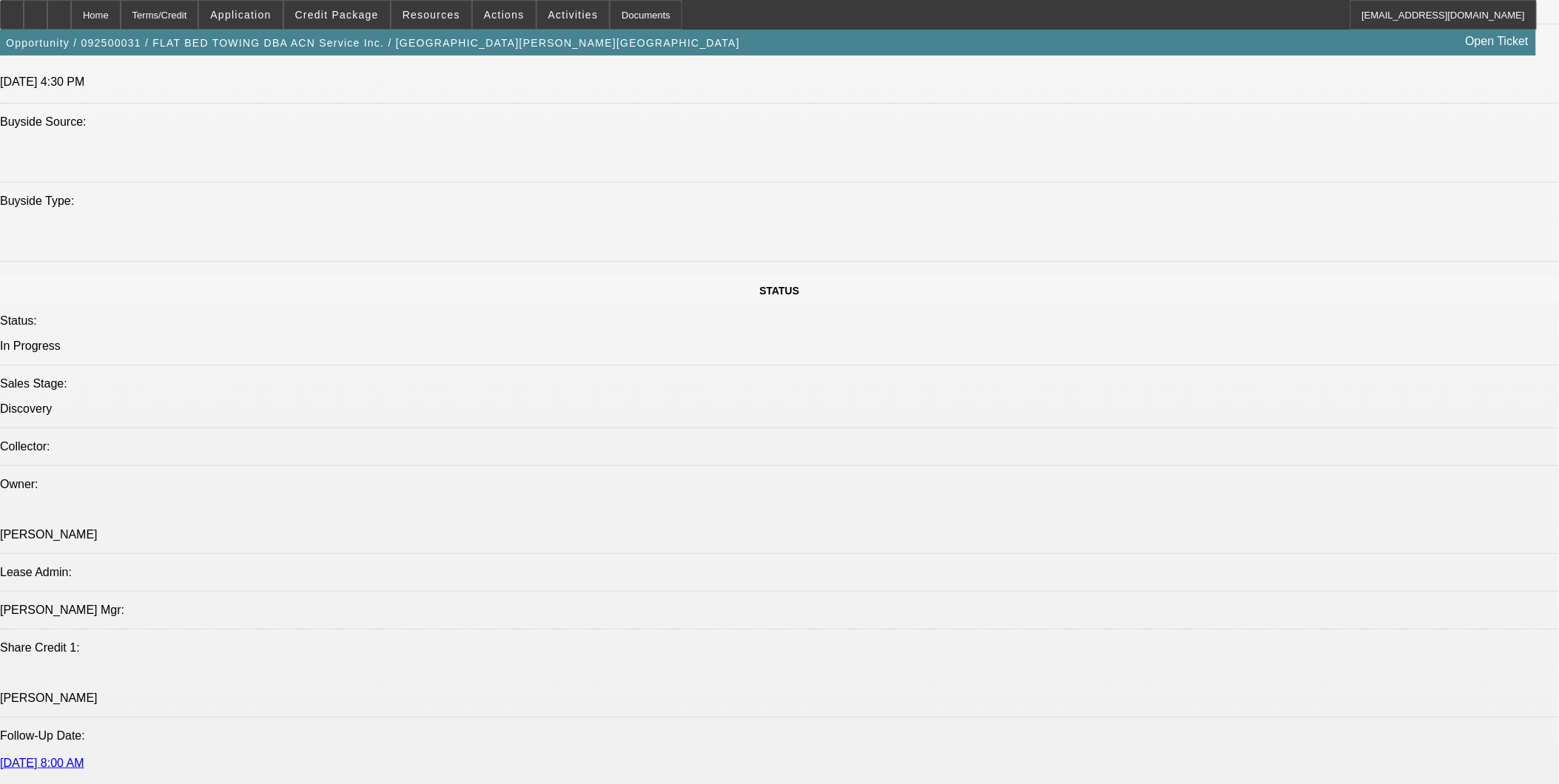
select select "0"
select select "2"
select select "0.1"
select select "4"
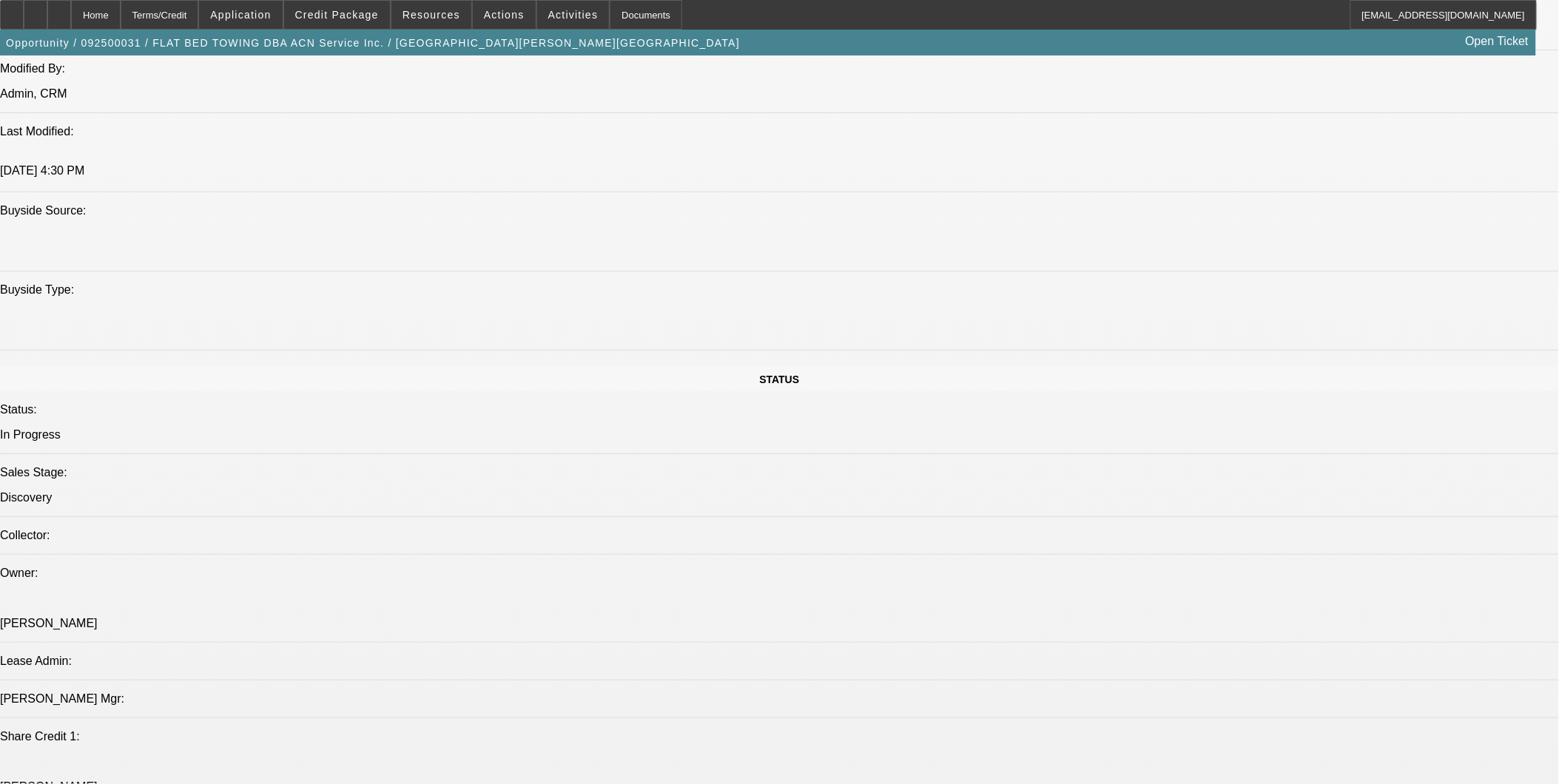
scroll to position [1284, 0]
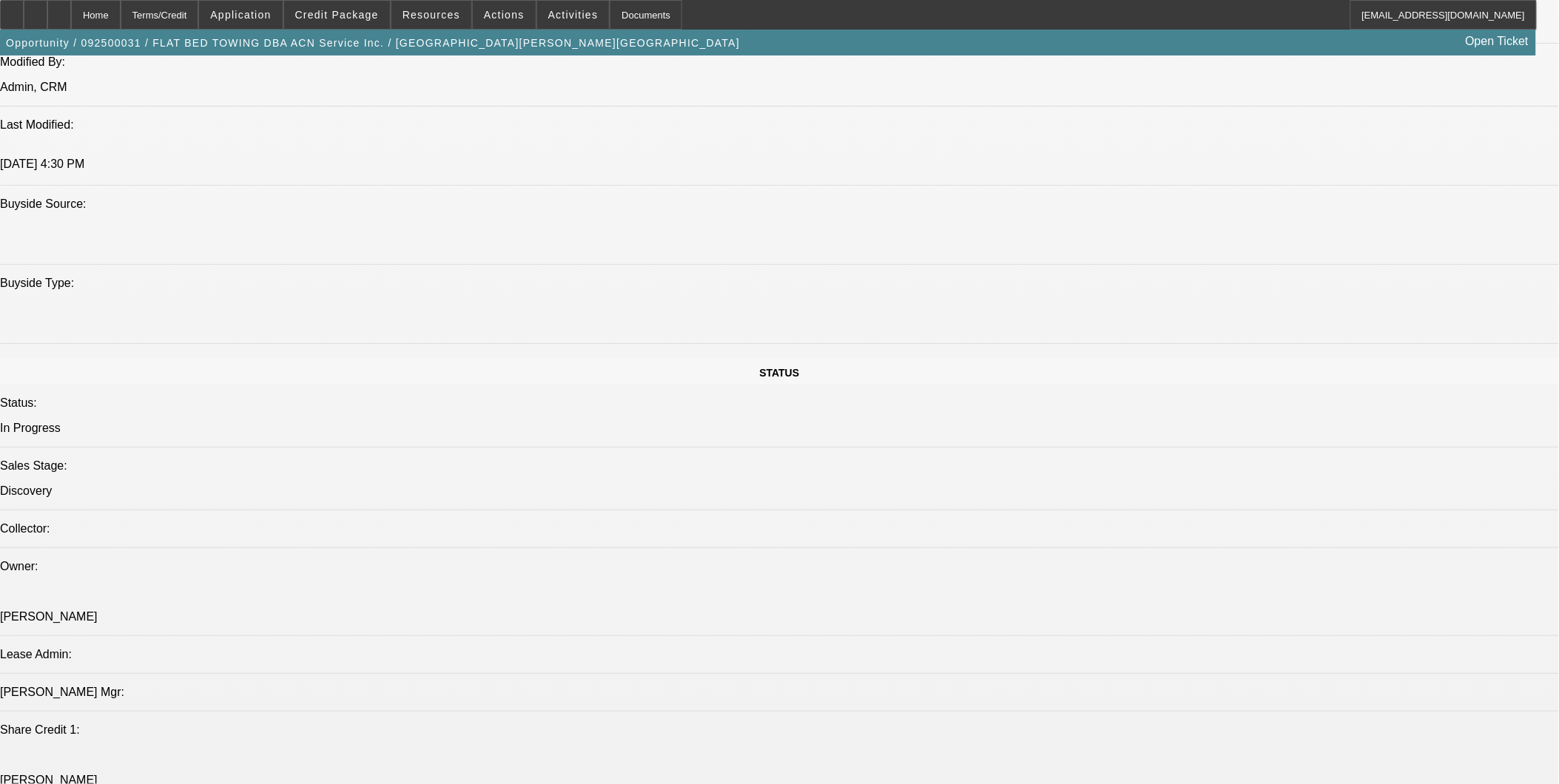
click at [59, 10] on icon at bounding box center [59, 10] width 0 height 0
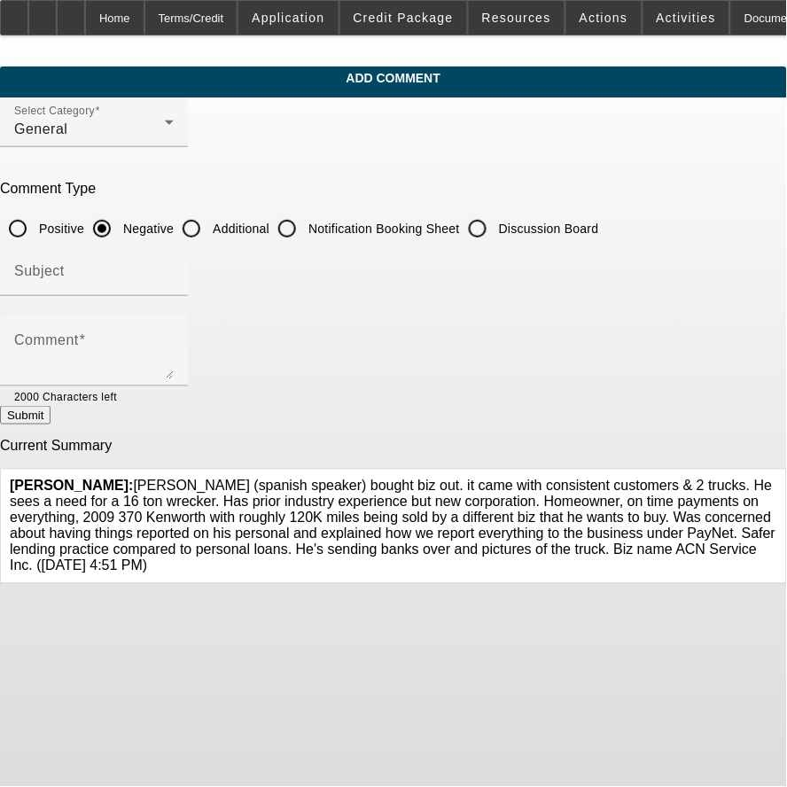
click at [209, 224] on input "Additional" at bounding box center [191, 228] width 35 height 35
radio input "true"
click at [174, 258] on div "Subject" at bounding box center [94, 271] width 160 height 50
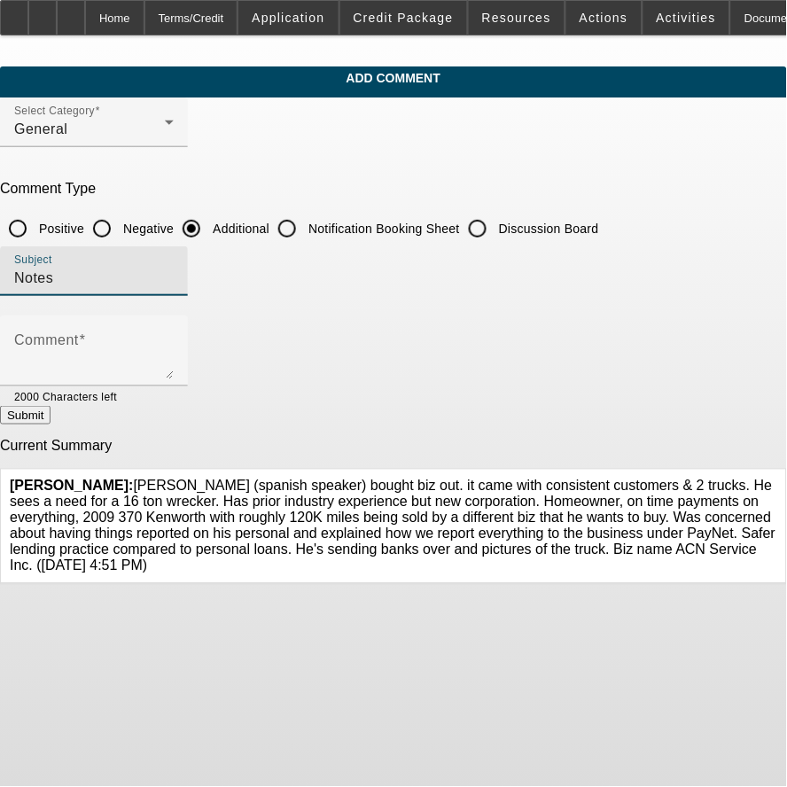
type input "Notes"
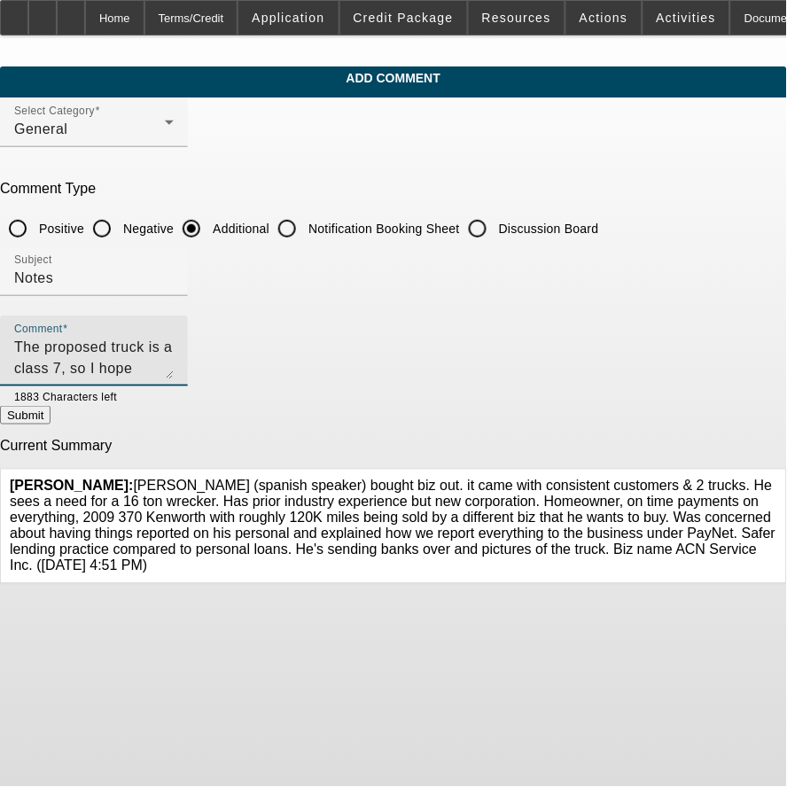
type textarea "The proposed truck is a class 7, so I hope credit will allow us a slightly long…"
click at [51, 420] on button "Submit" at bounding box center [25, 415] width 51 height 19
radio input "true"
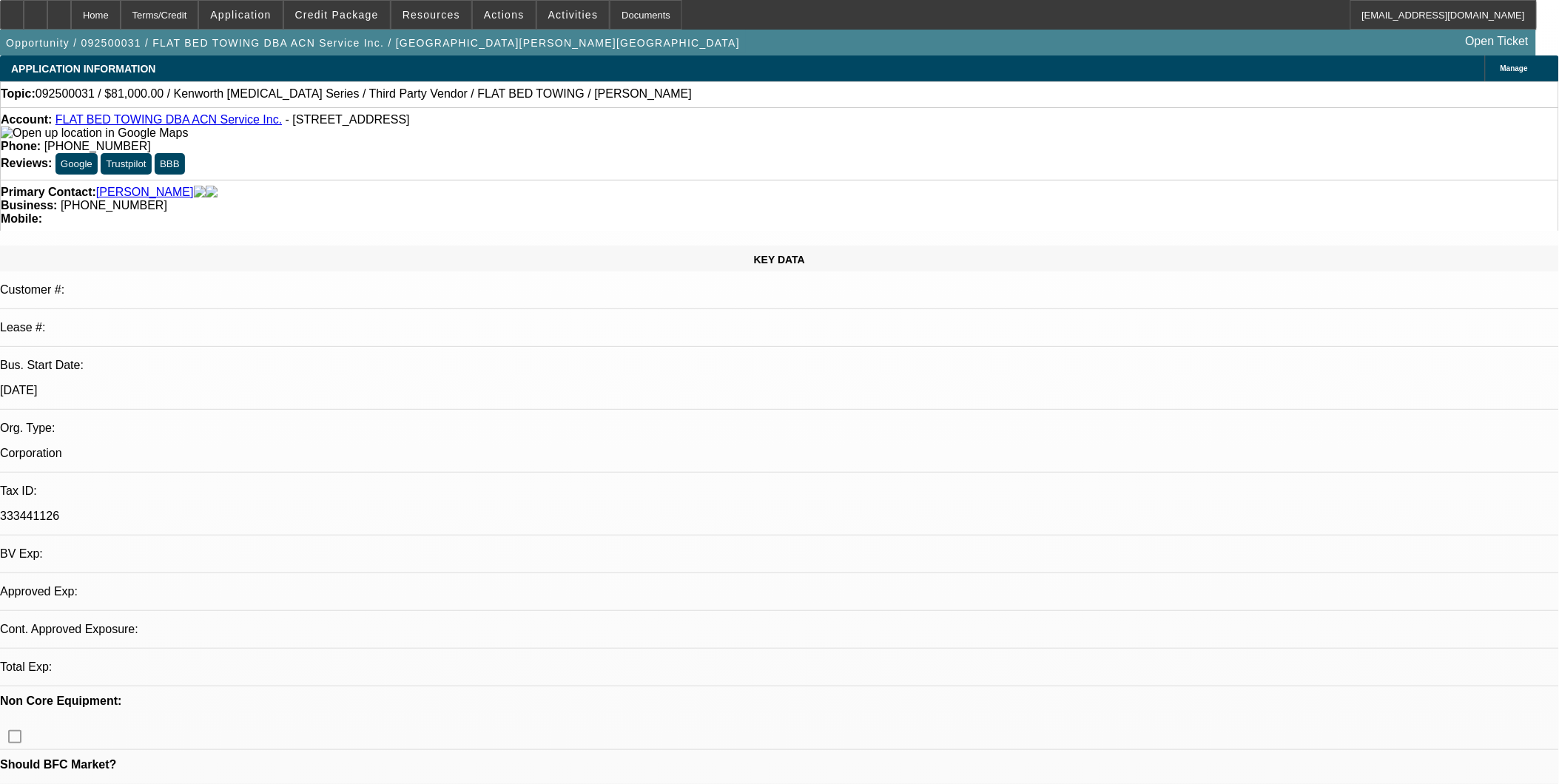
select select "0"
select select "0.1"
select select "1"
select select "2"
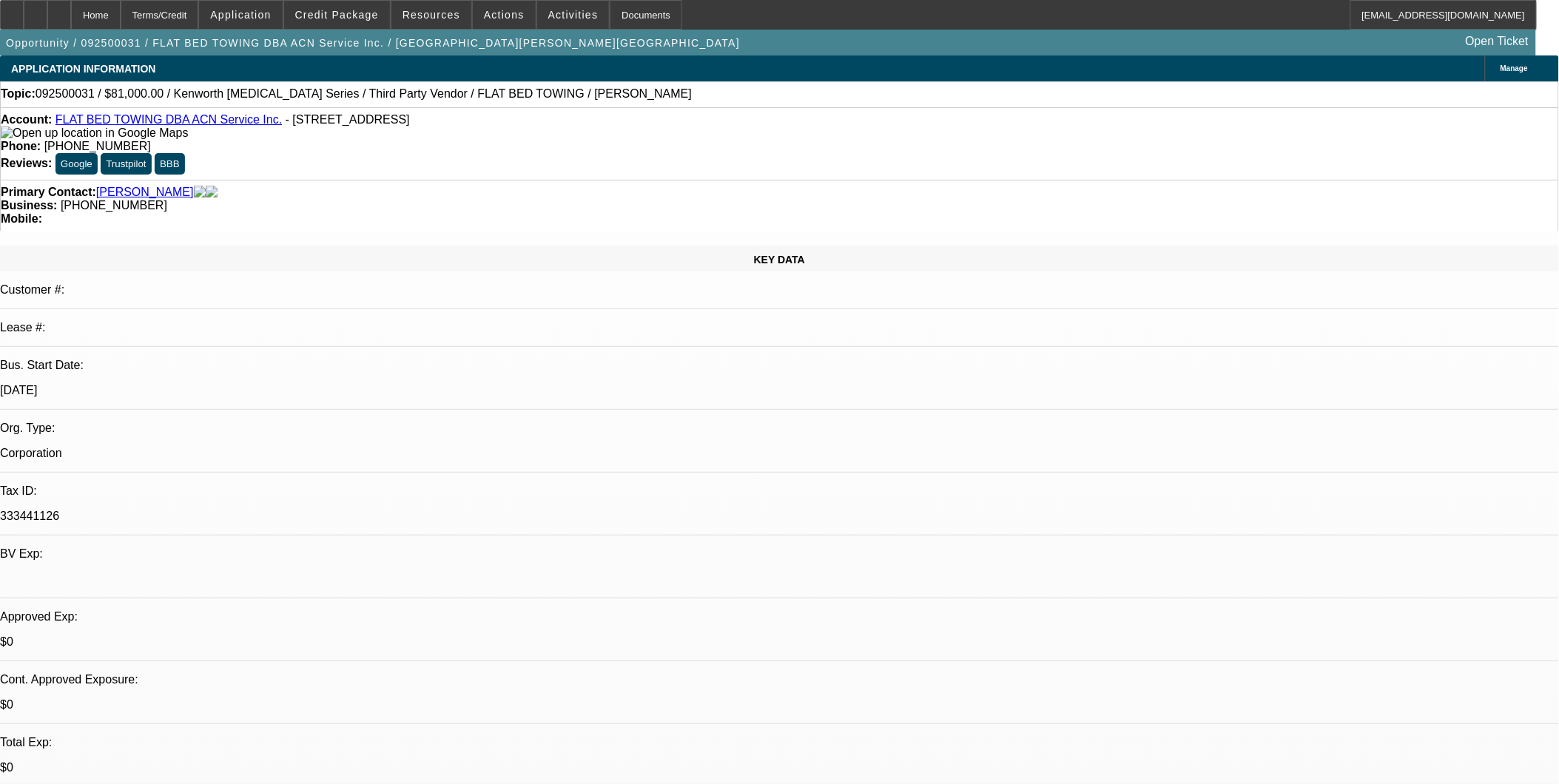
select select "4"
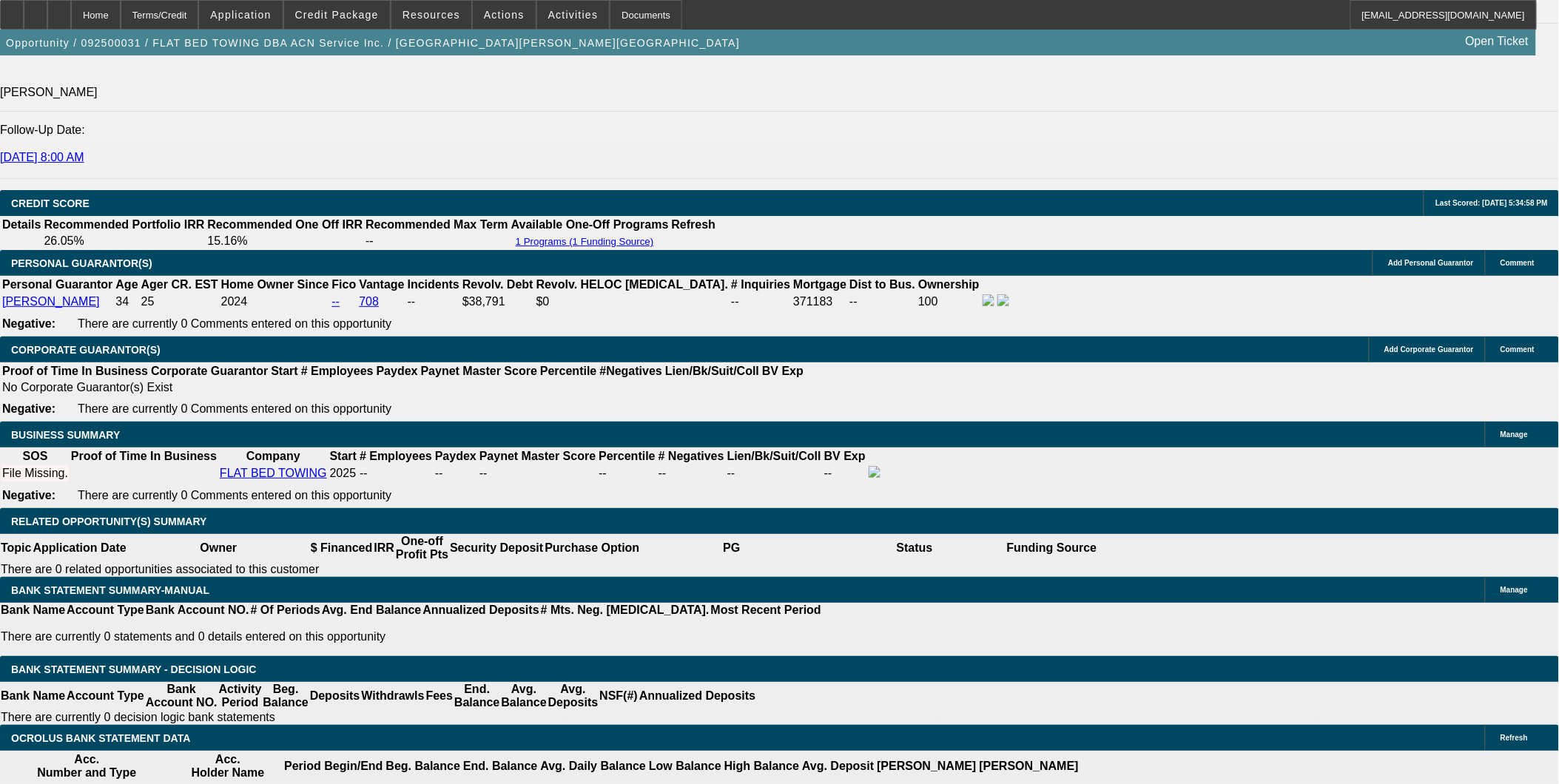
scroll to position [1973, 0]
